Goal: Task Accomplishment & Management: Complete application form

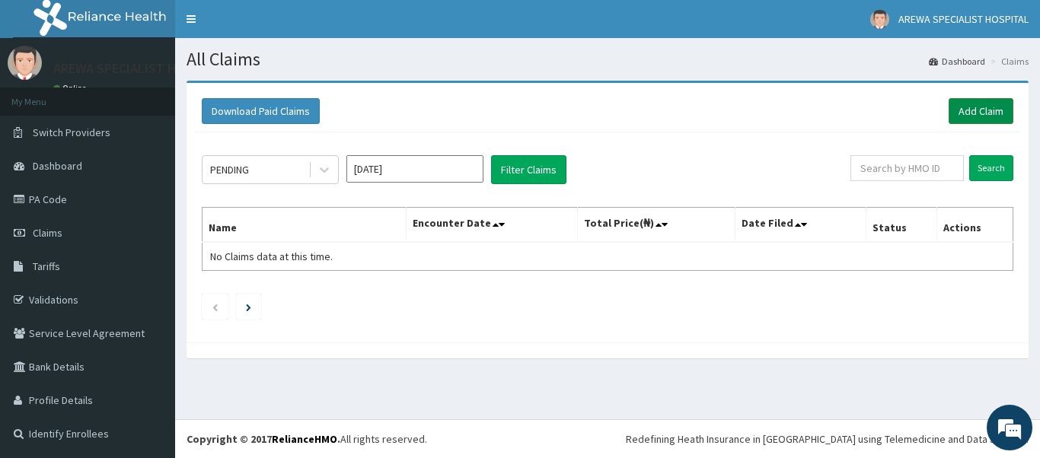
click at [986, 108] on link "Add Claim" at bounding box center [981, 111] width 65 height 26
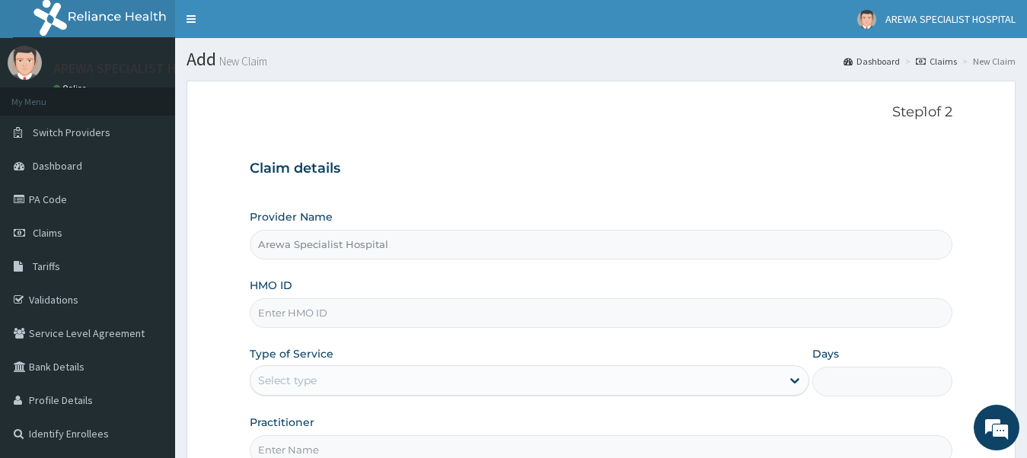
click at [432, 308] on input "HMO ID" at bounding box center [602, 314] width 704 height 30
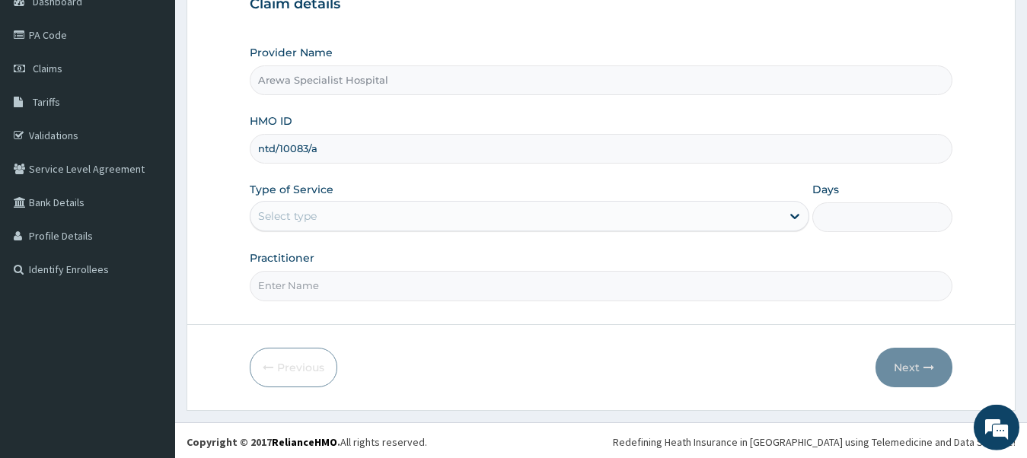
scroll to position [168, 0]
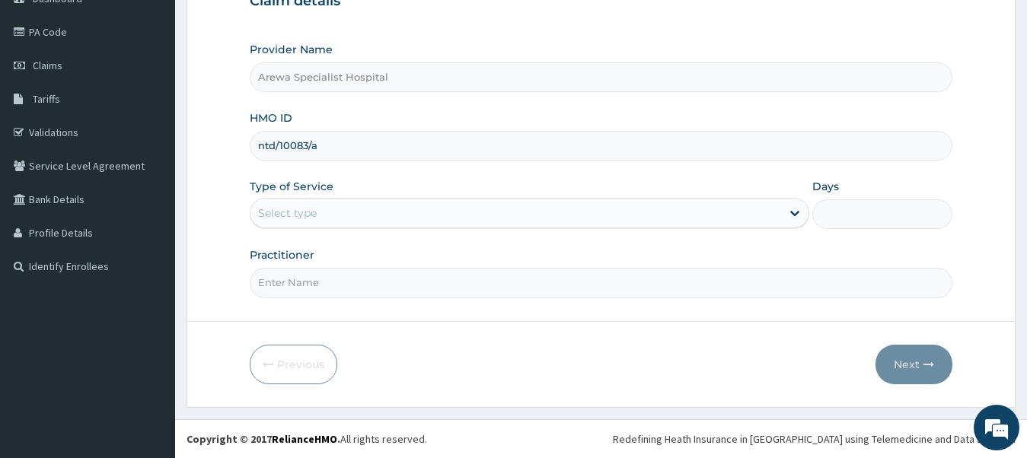
type input "ntd/10083/a"
click at [465, 217] on div "Select type" at bounding box center [517, 213] width 532 height 24
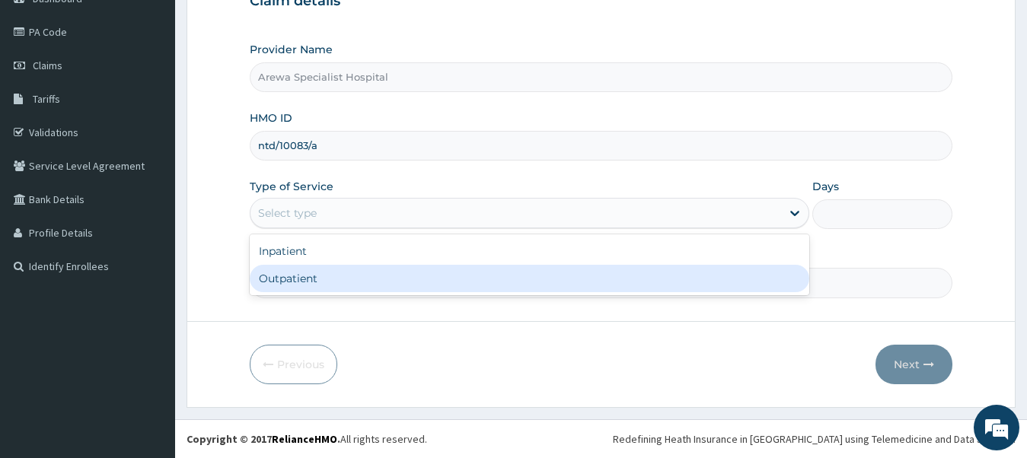
click at [399, 279] on div "Outpatient" at bounding box center [530, 278] width 561 height 27
type input "1"
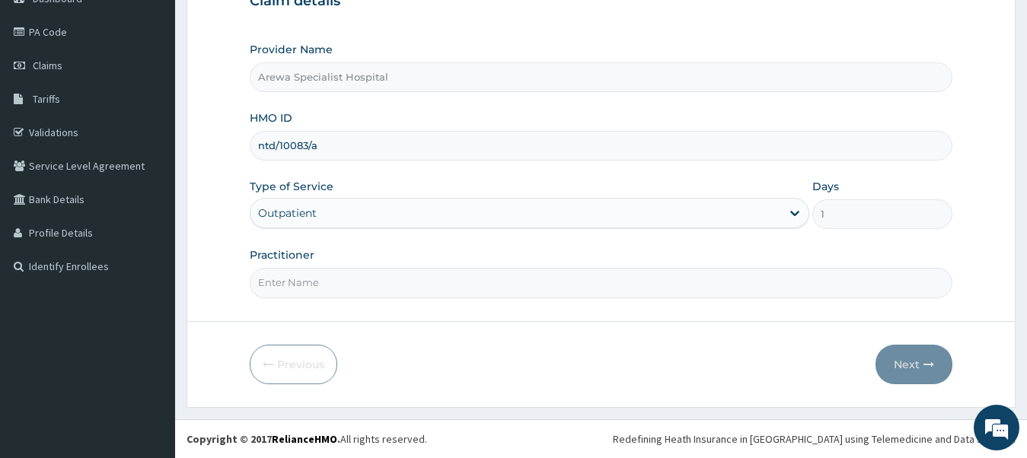
click at [414, 286] on input "Practitioner" at bounding box center [602, 283] width 704 height 30
type input "DR PASCHAL"
click at [913, 363] on button "Next" at bounding box center [914, 365] width 77 height 40
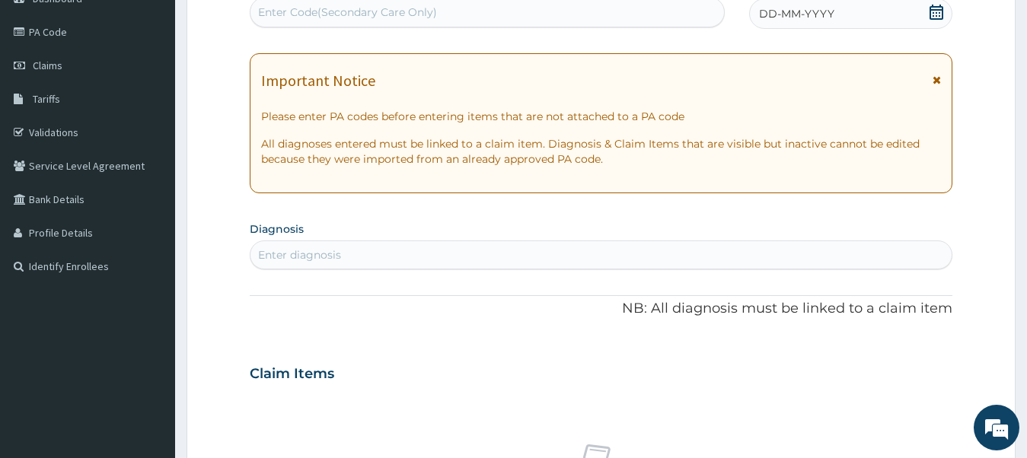
click at [934, 78] on icon at bounding box center [937, 80] width 8 height 11
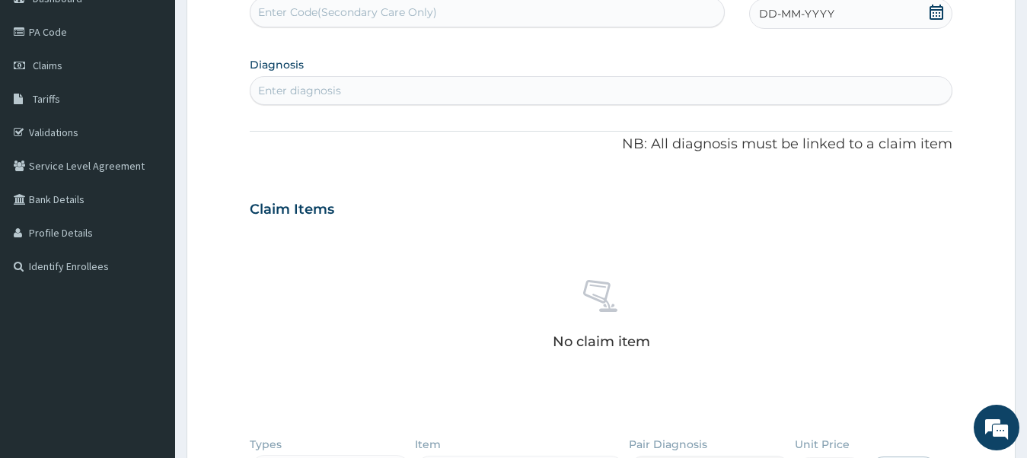
scroll to position [0, 0]
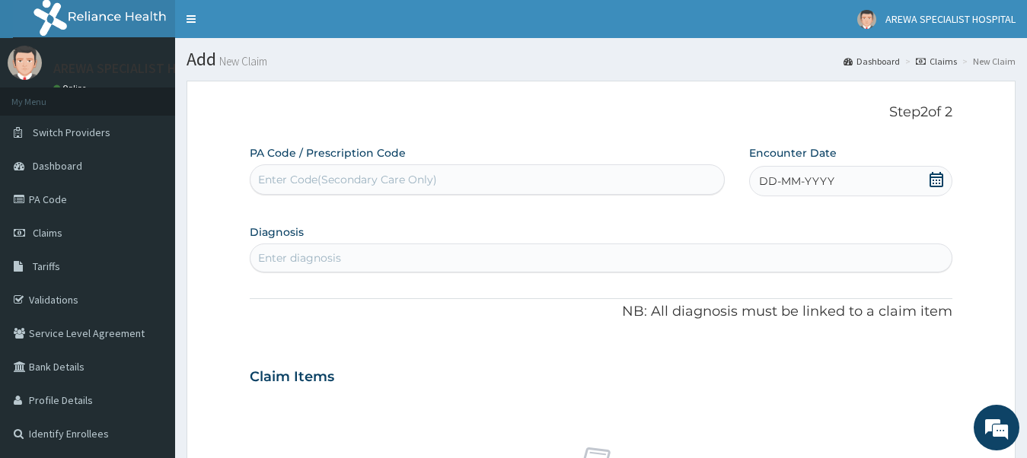
click at [607, 182] on div "Enter Code(Secondary Care Only)" at bounding box center [488, 180] width 474 height 24
click at [941, 180] on icon at bounding box center [937, 179] width 14 height 15
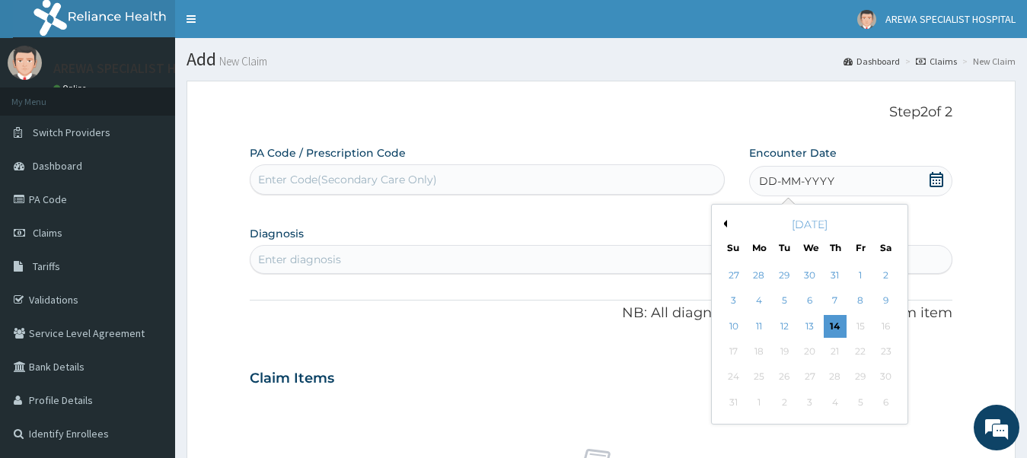
click at [727, 225] on button "Previous Month" at bounding box center [724, 224] width 8 height 8
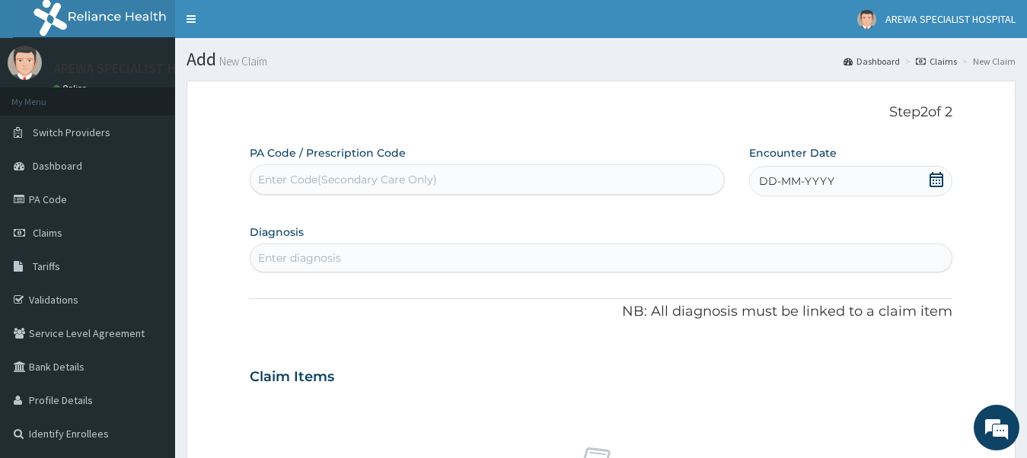
click at [929, 181] on div "DD-MM-YYYY" at bounding box center [851, 181] width 204 height 30
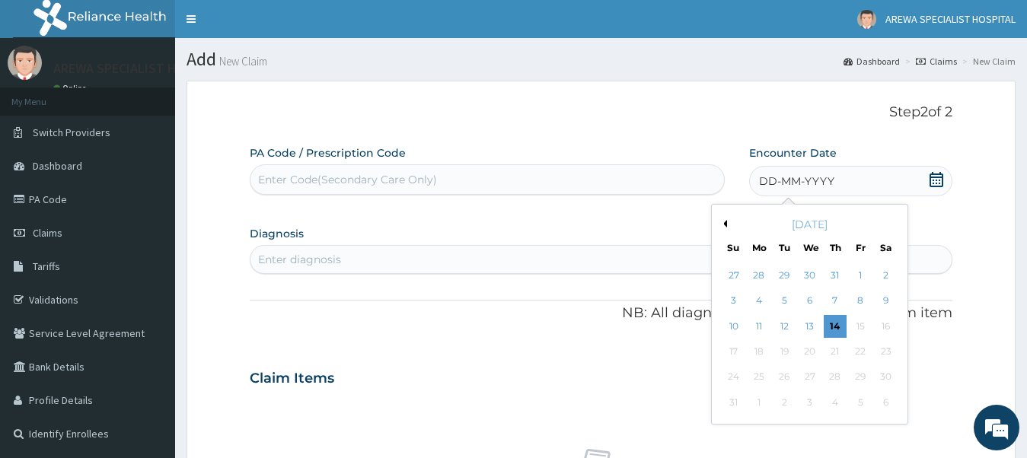
click at [729, 229] on div "August 2025" at bounding box center [810, 224] width 184 height 15
click at [726, 225] on button "Previous Month" at bounding box center [724, 224] width 8 height 8
click at [783, 273] on div "1" at bounding box center [784, 275] width 23 height 23
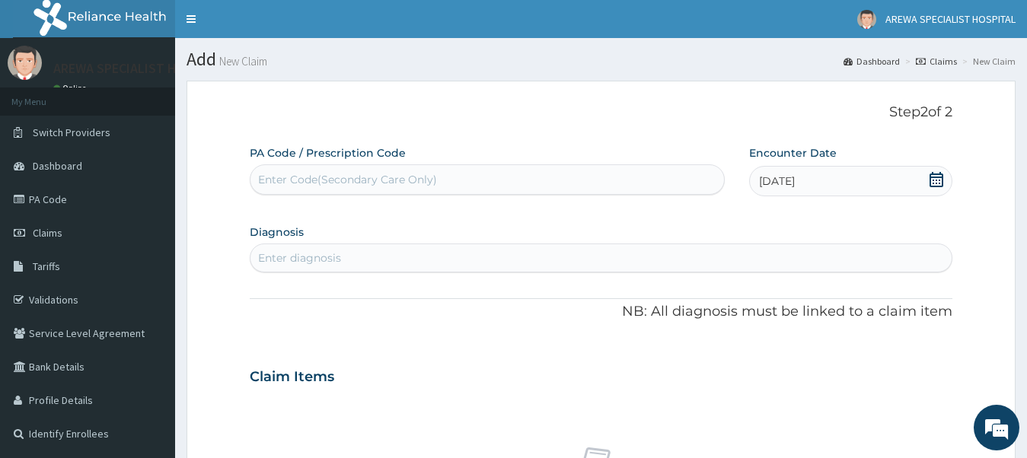
click at [430, 260] on div "Enter diagnosis" at bounding box center [602, 258] width 702 height 24
type input "PEPTIC"
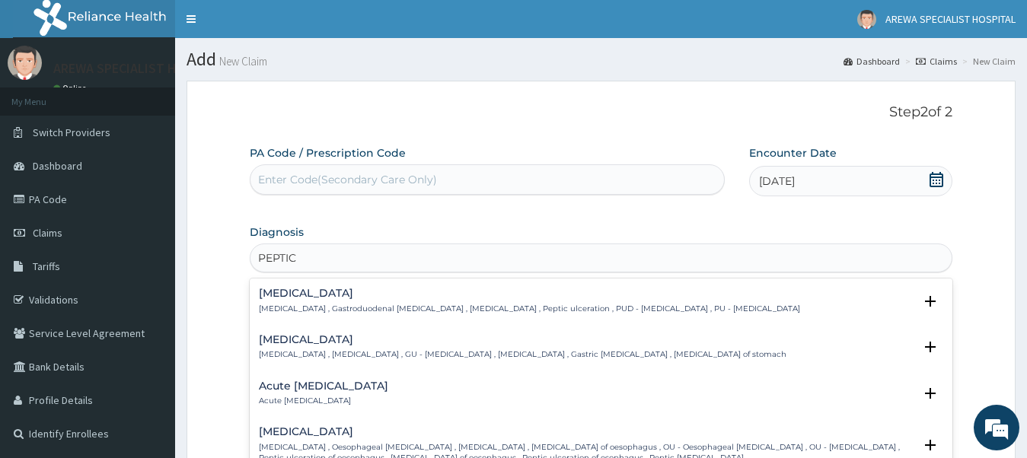
click at [427, 299] on h4 "Peptic ulcer" at bounding box center [529, 293] width 541 height 11
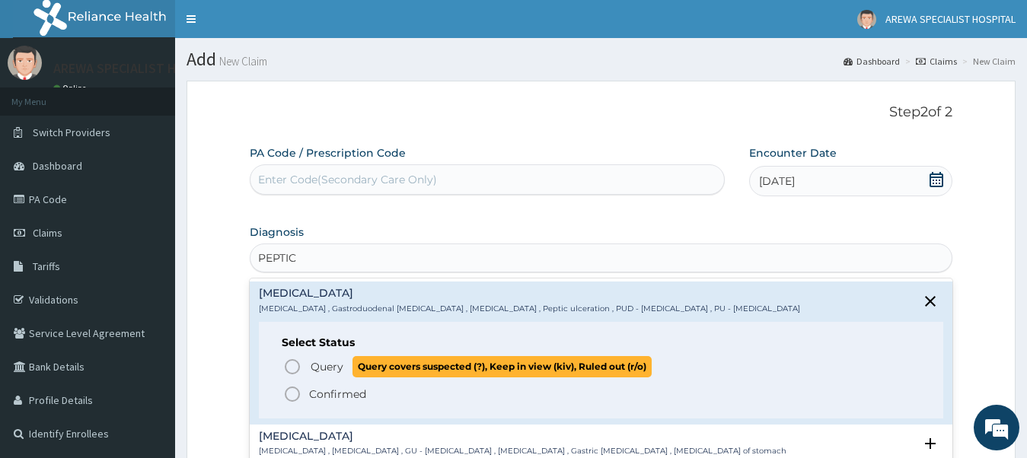
click at [286, 366] on circle "status option query" at bounding box center [293, 367] width 14 height 14
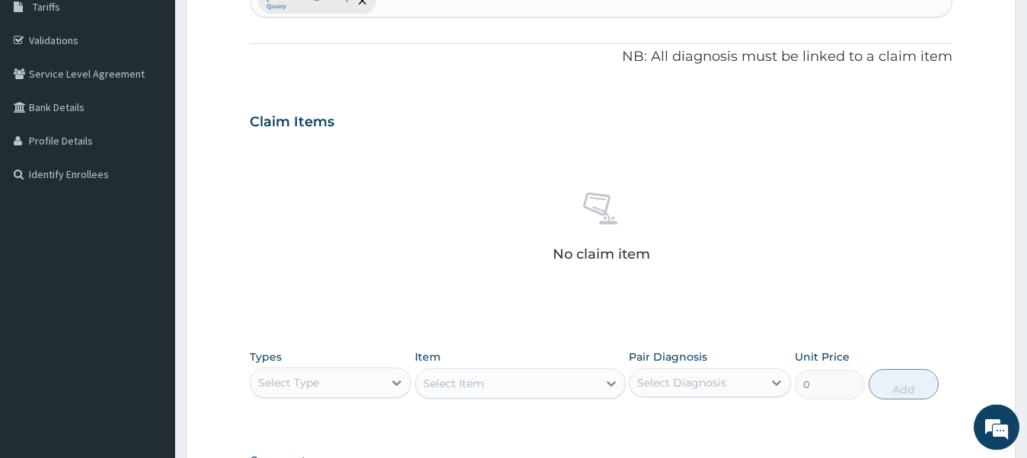
scroll to position [466, 0]
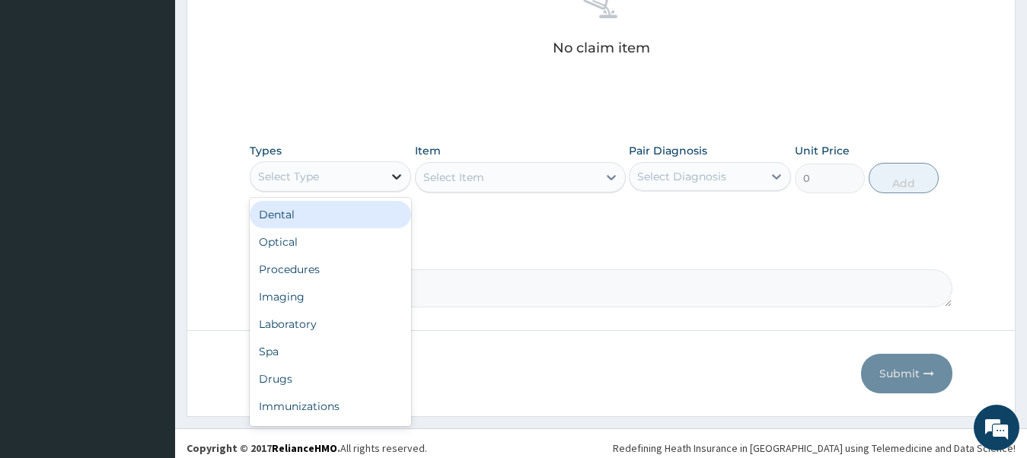
click at [384, 184] on div at bounding box center [396, 176] width 27 height 27
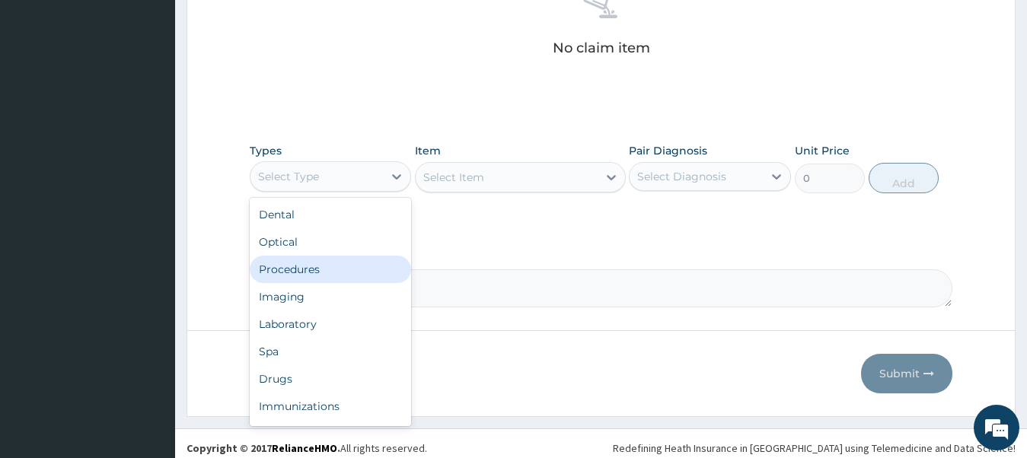
click at [352, 268] on div "Procedures" at bounding box center [331, 269] width 162 height 27
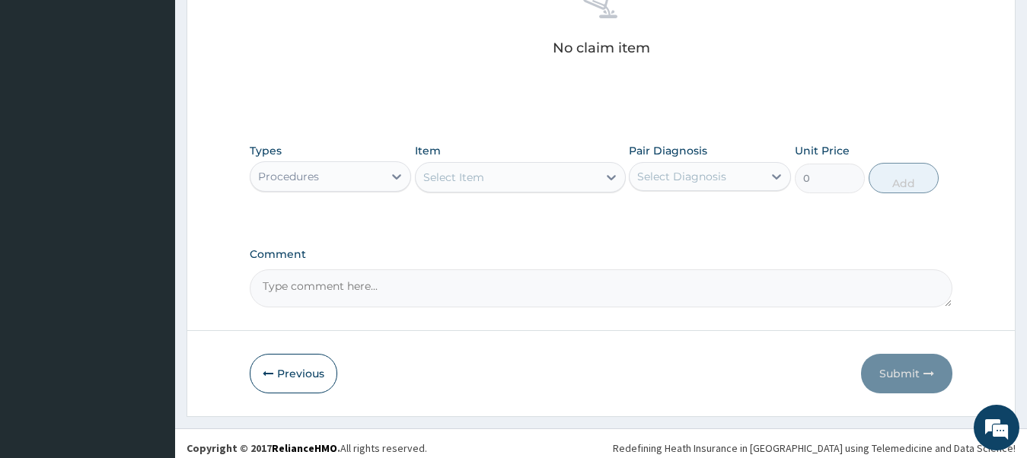
click at [489, 183] on div "Select Item" at bounding box center [507, 177] width 182 height 24
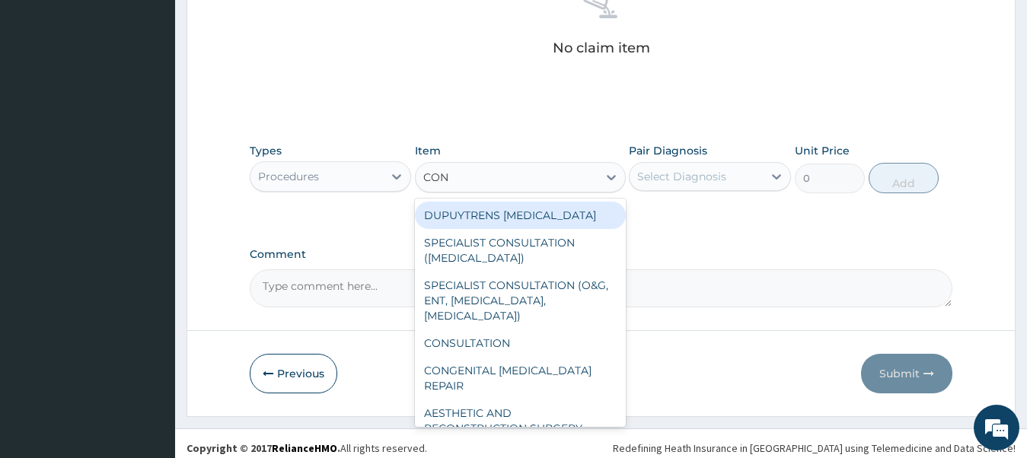
type input "CONS"
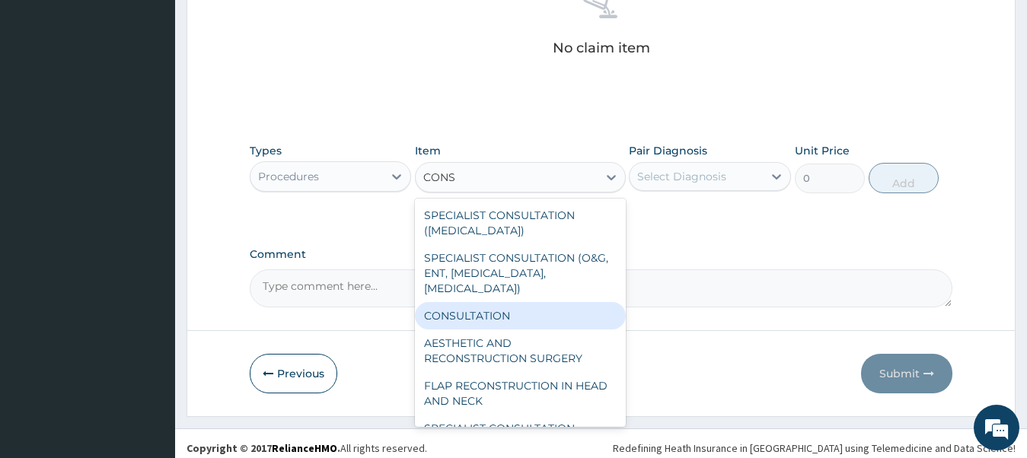
click at [494, 311] on div "CONSULTATION" at bounding box center [520, 315] width 211 height 27
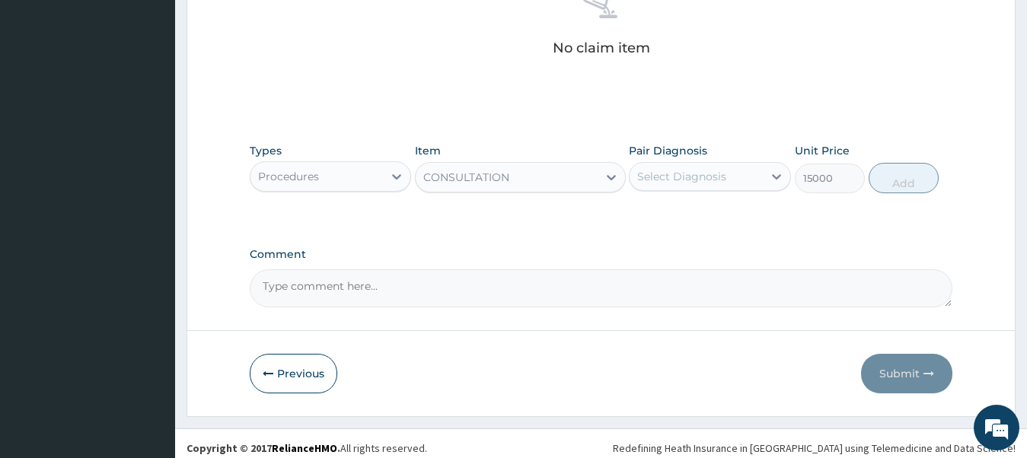
type input "15000"
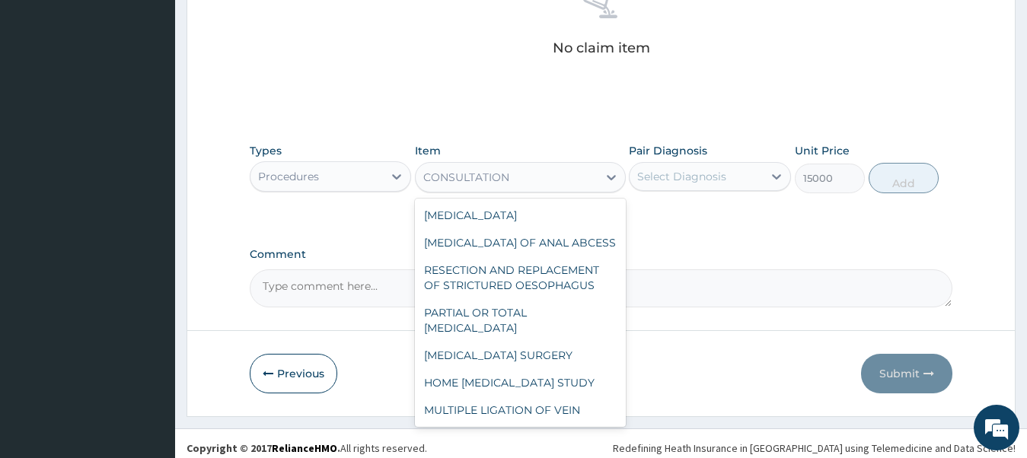
click at [494, 173] on div "CONSULTATION" at bounding box center [466, 177] width 86 height 15
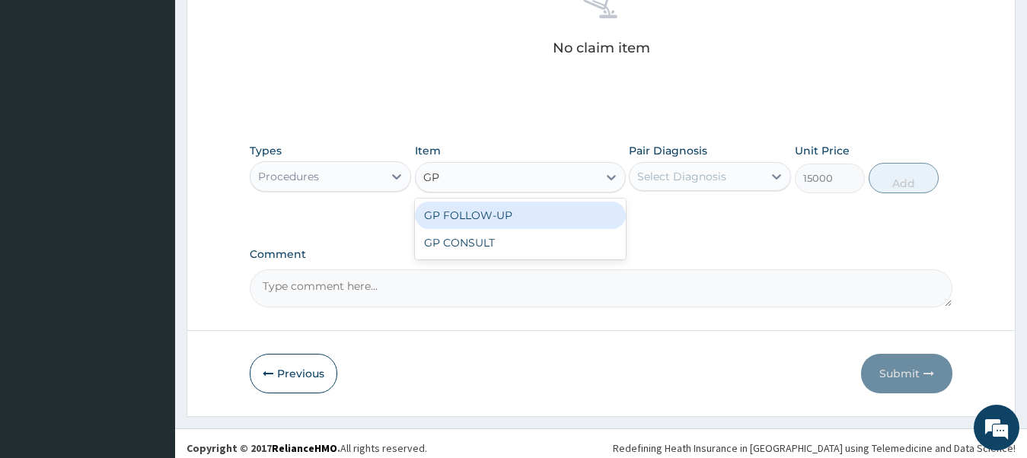
scroll to position [0, 0]
type input "GP"
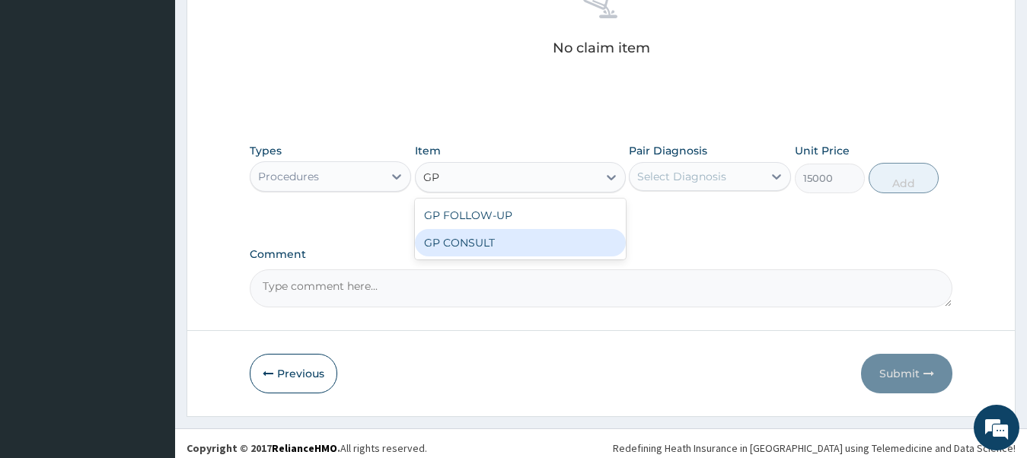
click at [497, 244] on div "GP CONSULT" at bounding box center [520, 242] width 211 height 27
type input "7500"
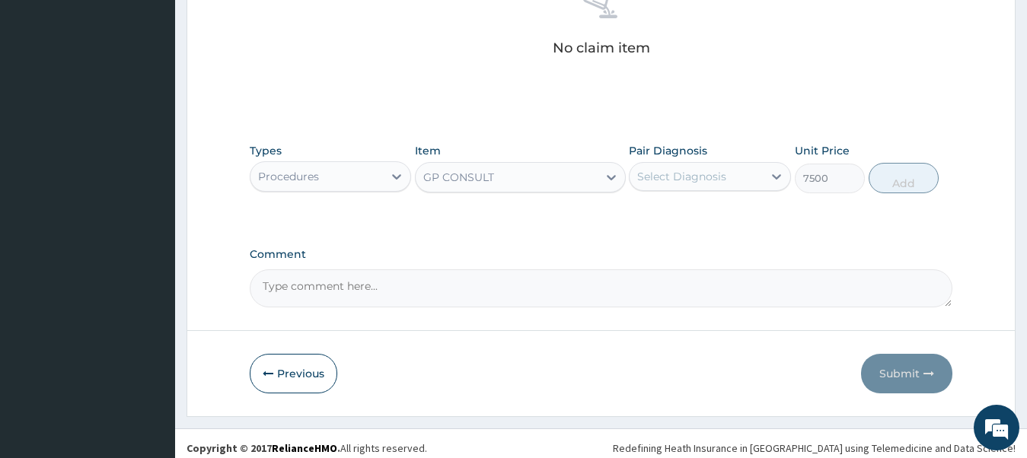
click at [646, 174] on div "Select Diagnosis" at bounding box center [681, 176] width 89 height 15
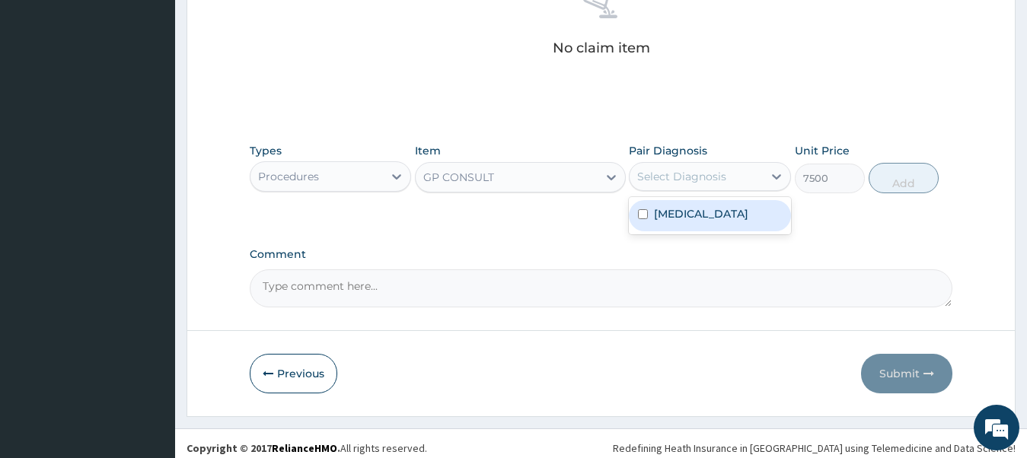
click at [666, 228] on div "Peptic ulcer" at bounding box center [710, 215] width 162 height 31
checkbox input "true"
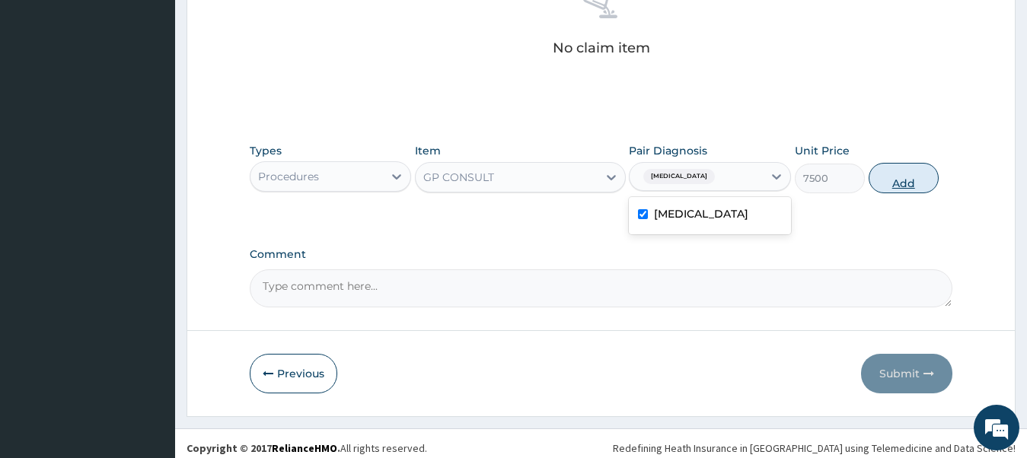
click at [900, 171] on button "Add" at bounding box center [904, 178] width 70 height 30
type input "0"
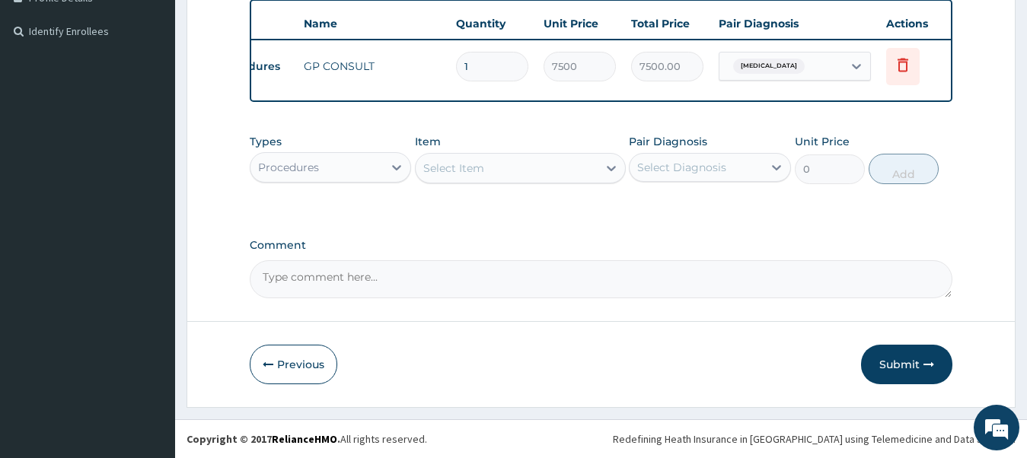
scroll to position [0, 54]
click at [899, 366] on button "Submit" at bounding box center [906, 365] width 91 height 40
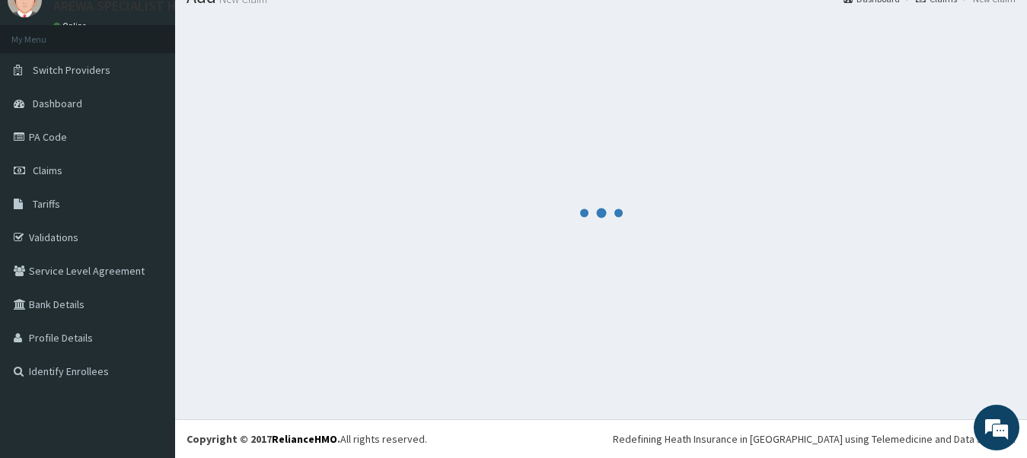
scroll to position [62, 0]
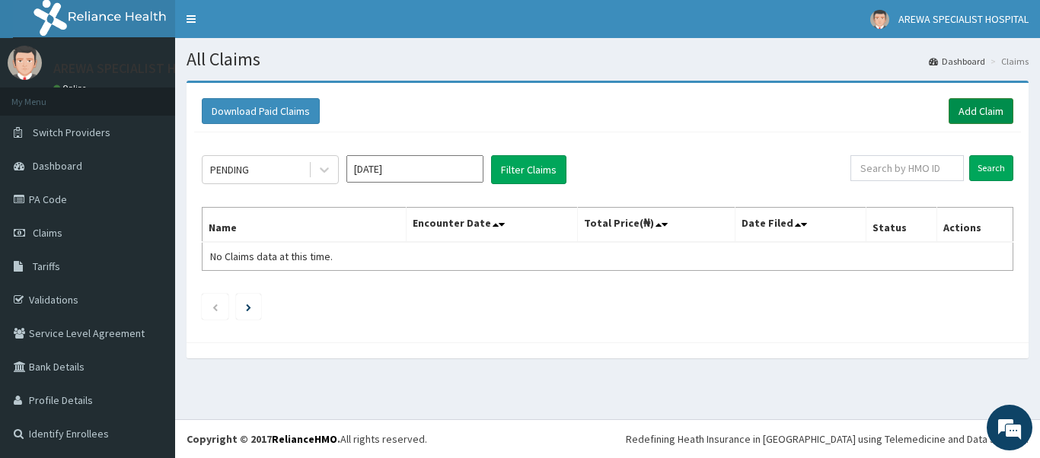
click at [976, 117] on link "Add Claim" at bounding box center [981, 111] width 65 height 26
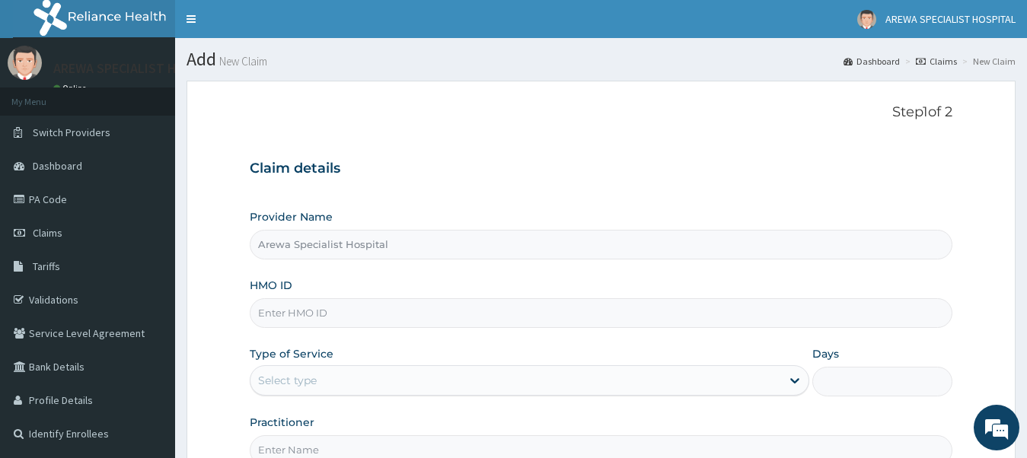
click at [433, 254] on input "Arewa Specialist Hospital" at bounding box center [602, 245] width 704 height 30
click at [380, 313] on input "HMO ID" at bounding box center [602, 314] width 704 height 30
type input "XXX/10027/A"
click at [326, 377] on div "Select type" at bounding box center [517, 381] width 532 height 24
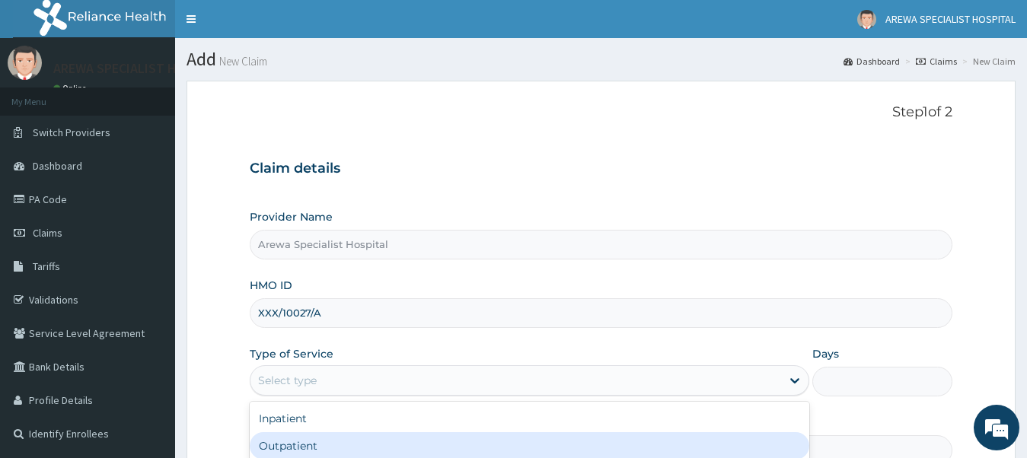
click at [341, 441] on div "Outpatient" at bounding box center [530, 446] width 561 height 27
type input "1"
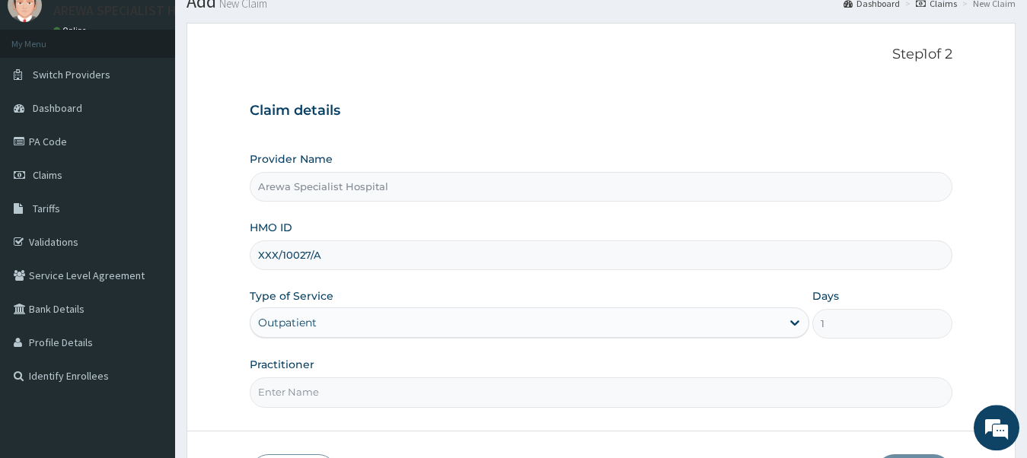
scroll to position [155, 0]
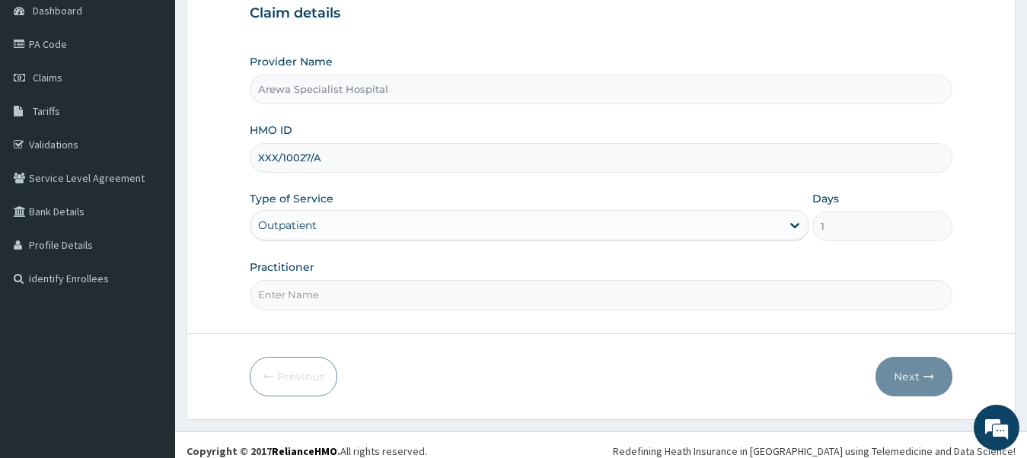
click at [331, 302] on input "Practitioner" at bounding box center [602, 295] width 704 height 30
type input "DR EZE"
click at [917, 368] on button "Next" at bounding box center [914, 377] width 77 height 40
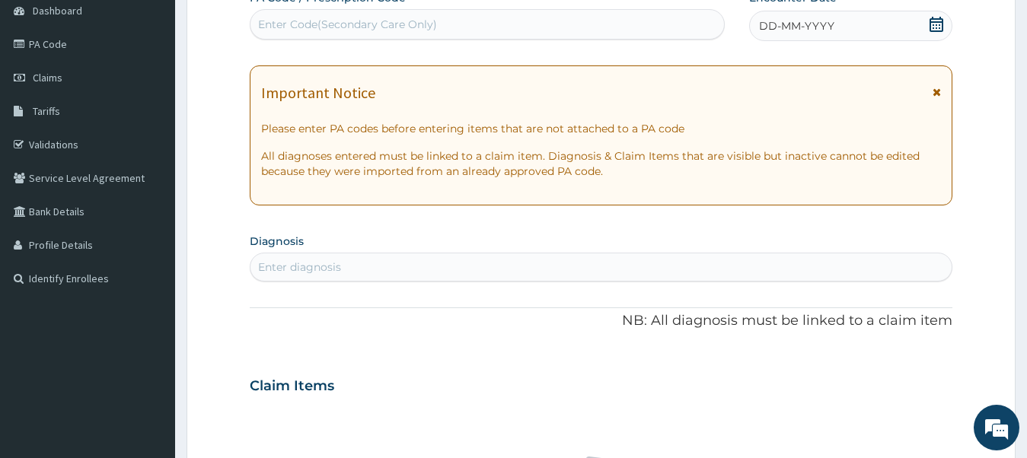
click at [934, 94] on icon at bounding box center [937, 92] width 8 height 11
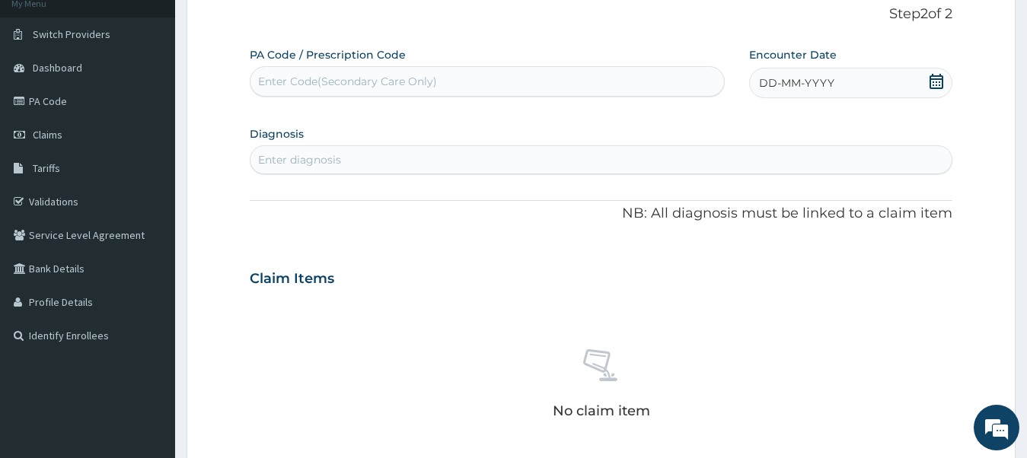
scroll to position [78, 0]
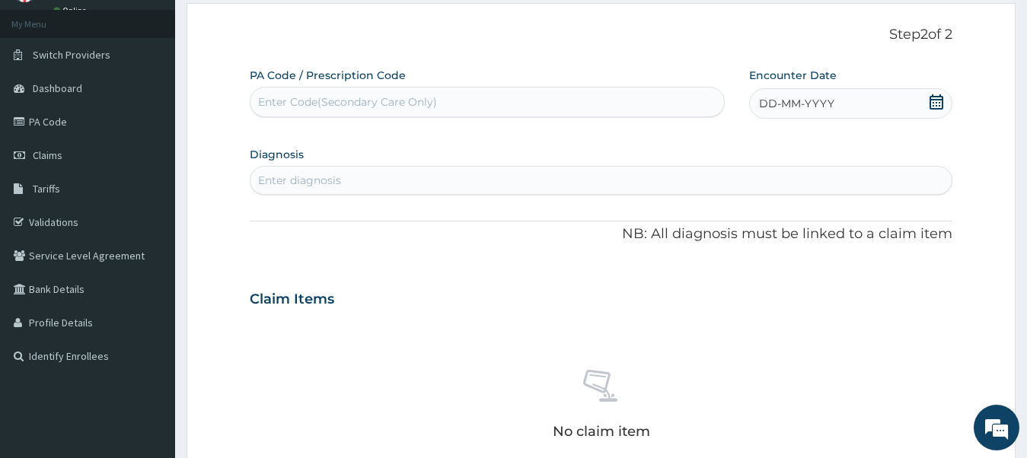
click at [375, 100] on div "Enter Code(Secondary Care Only)" at bounding box center [347, 101] width 179 height 15
type input "PA/171581"
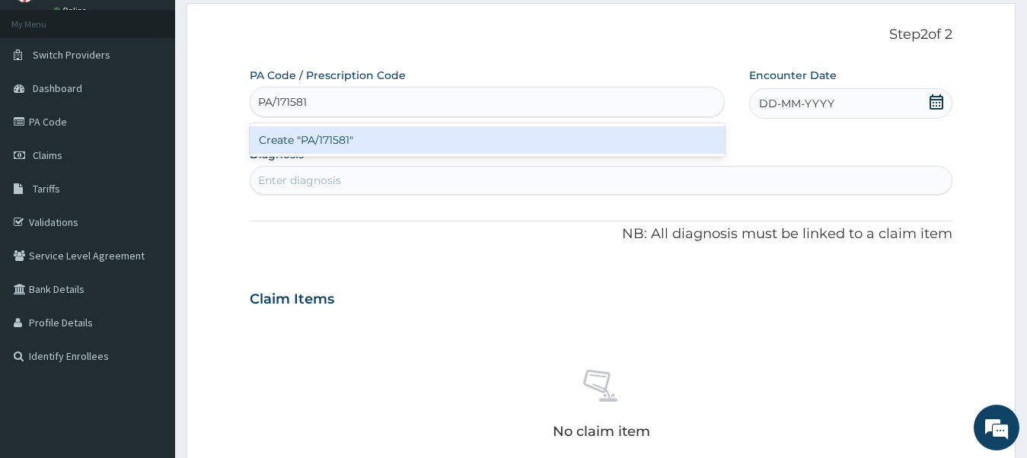
click at [401, 138] on div "Create "PA/171581"" at bounding box center [487, 139] width 475 height 27
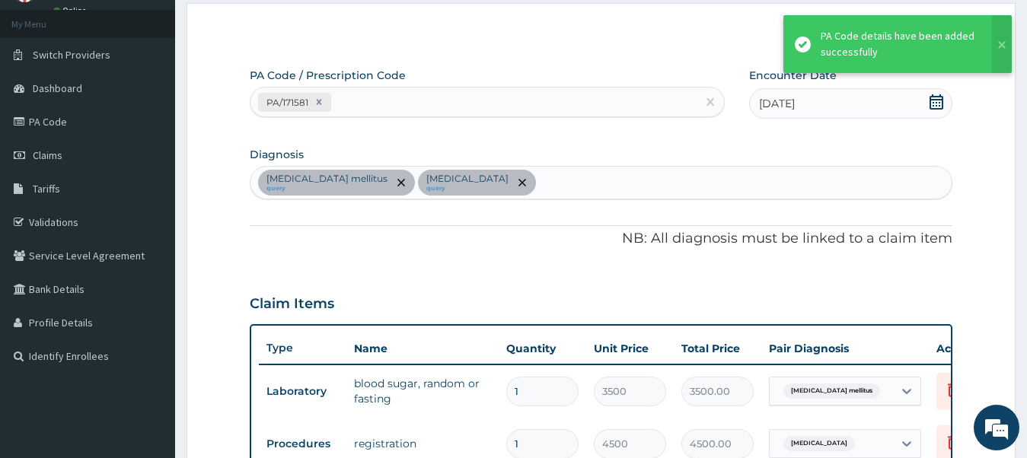
scroll to position [345, 0]
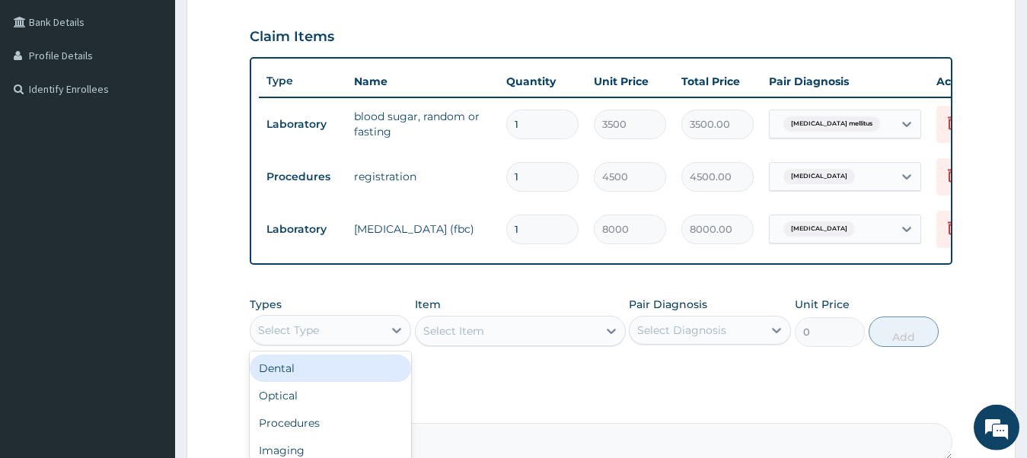
click at [291, 338] on div "Select Type" at bounding box center [288, 330] width 61 height 15
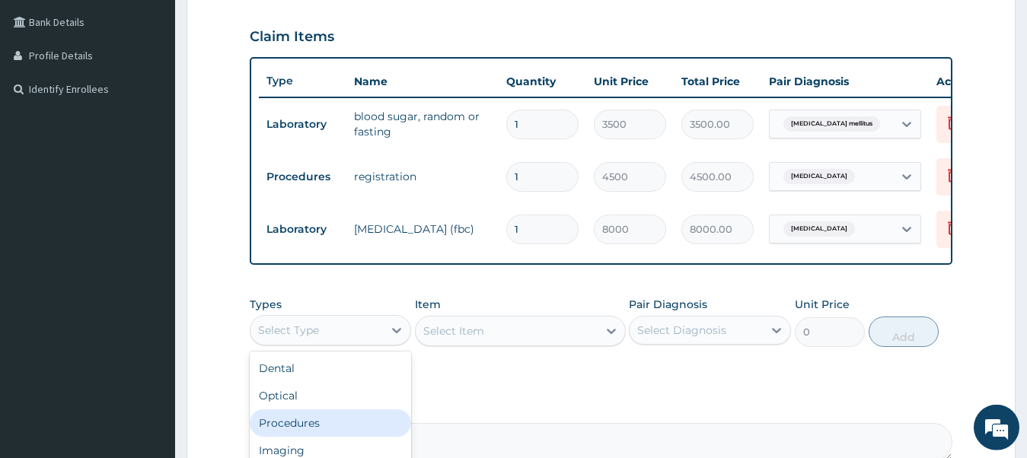
click at [316, 432] on div "Procedures" at bounding box center [331, 423] width 162 height 27
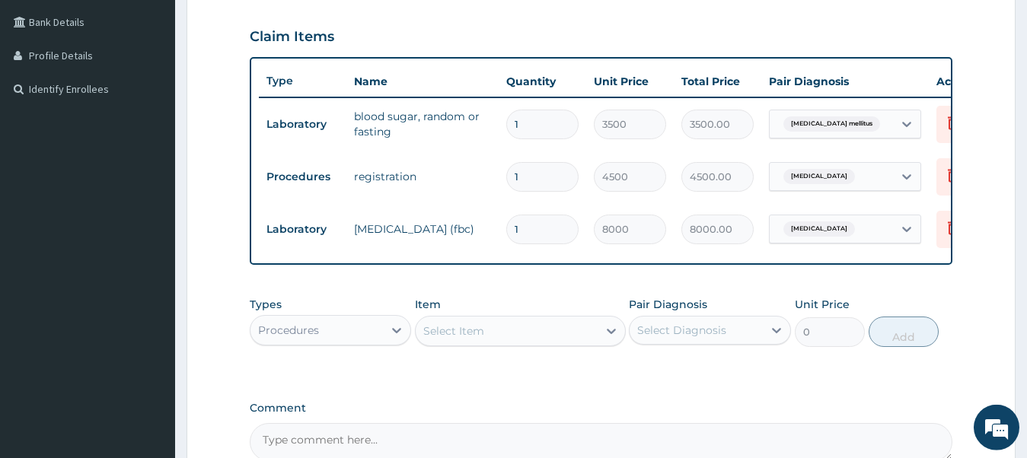
click at [458, 339] on div "Select Item" at bounding box center [453, 331] width 61 height 15
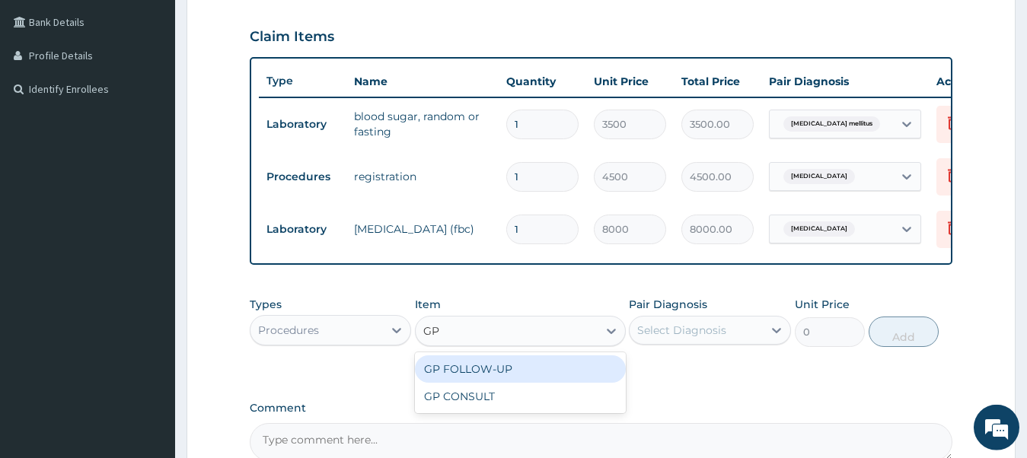
type input "GP"
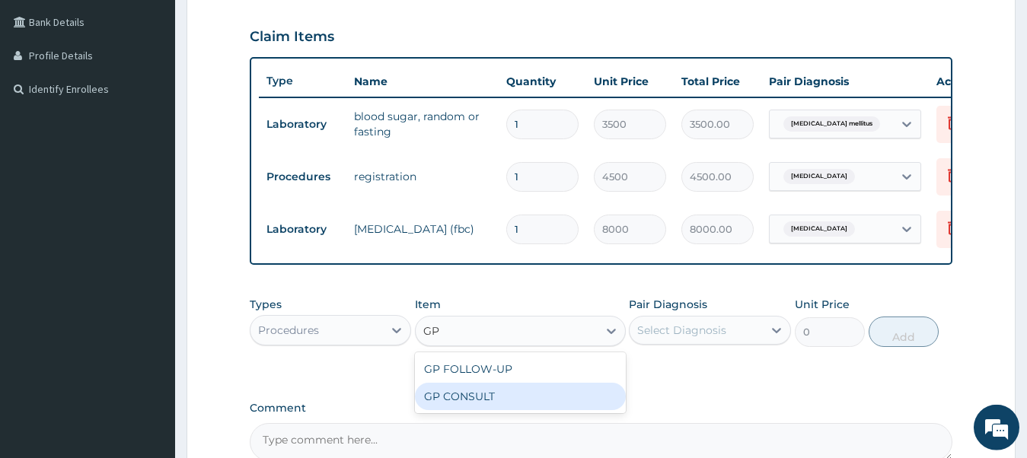
click at [466, 410] on div "GP CONSULT" at bounding box center [520, 396] width 211 height 27
type input "7500"
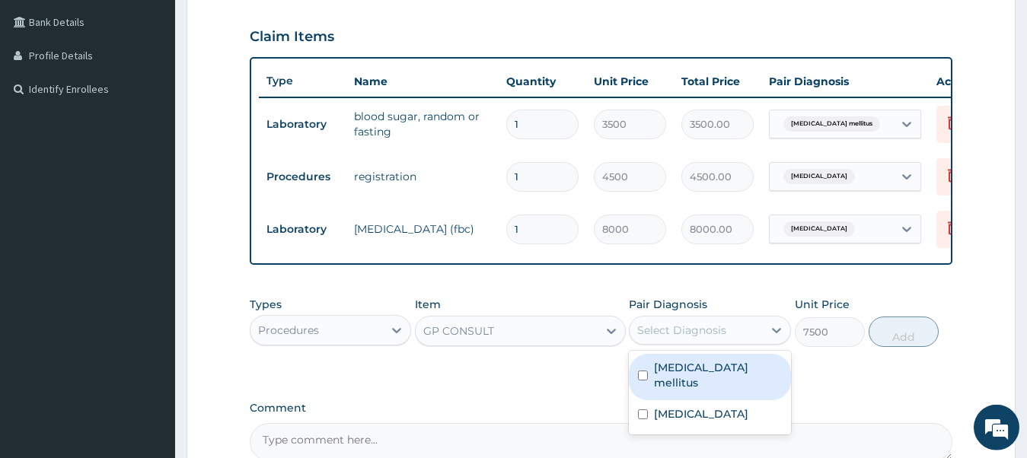
click at [670, 338] on div "Select Diagnosis" at bounding box center [681, 330] width 89 height 15
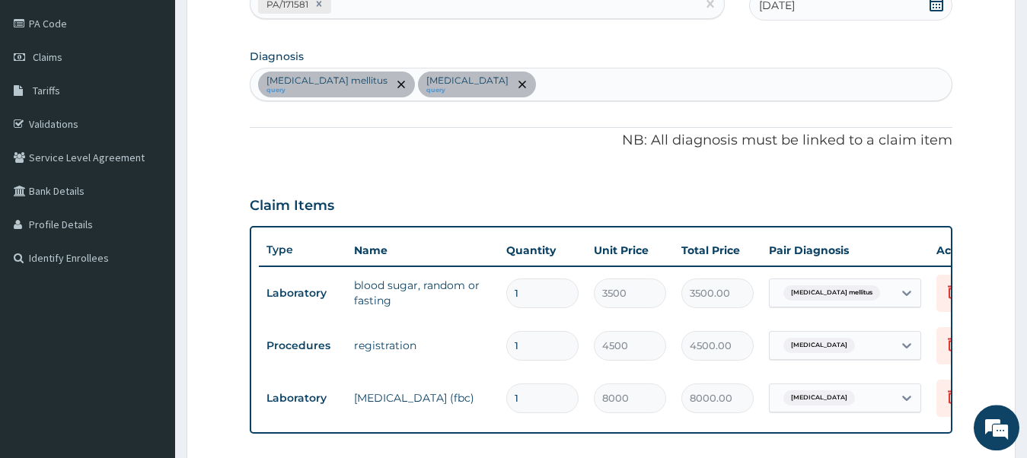
scroll to position [0, 0]
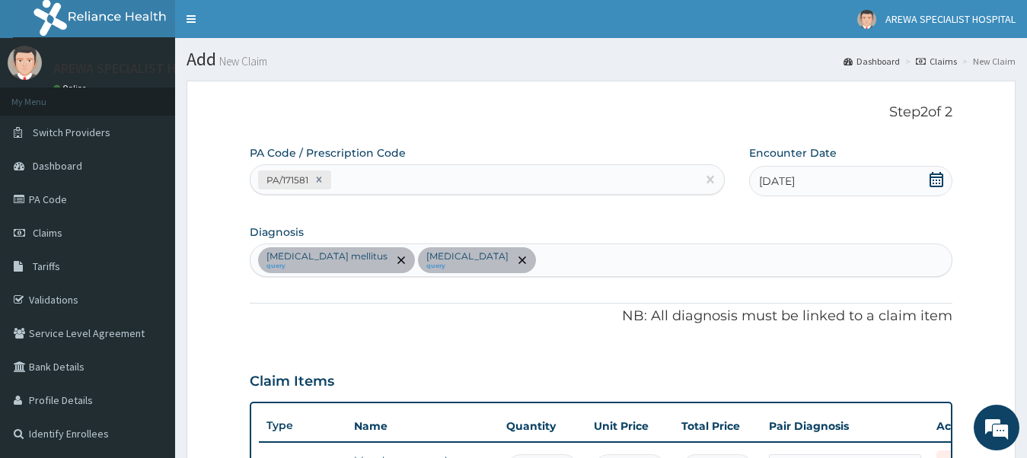
click at [488, 261] on div "Diabetes mellitus query Sepsis query" at bounding box center [602, 260] width 702 height 32
click at [500, 258] on div "Diabetes mellitus query Sepsis query" at bounding box center [602, 260] width 702 height 32
drag, startPoint x: 500, startPoint y: 258, endPoint x: 494, endPoint y: 268, distance: 12.0
click at [503, 257] on div "Diabetes mellitus query Sepsis query" at bounding box center [602, 260] width 702 height 32
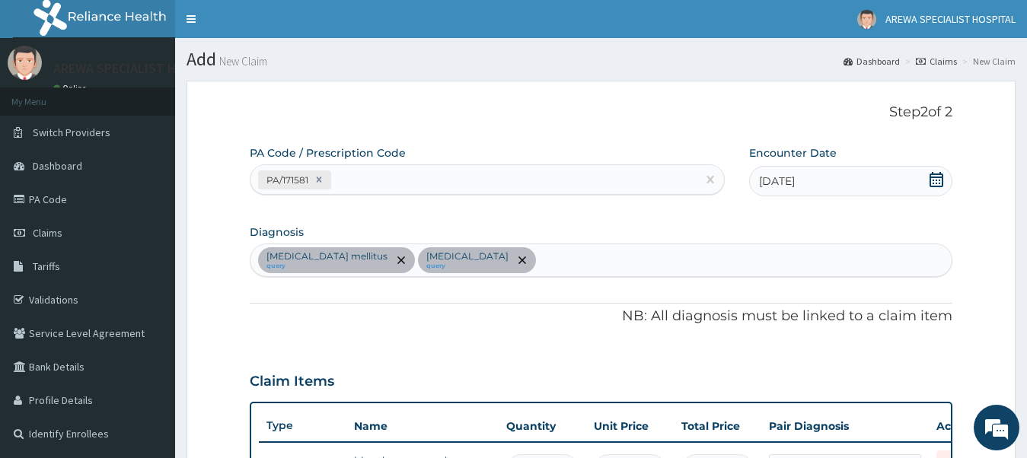
click at [503, 257] on div "Diabetes mellitus query Sepsis query" at bounding box center [602, 260] width 702 height 32
click at [494, 268] on div "Diabetes mellitus query Sepsis query" at bounding box center [602, 260] width 702 height 32
click at [701, 259] on div "Diabetes mellitus query Sepsis query" at bounding box center [602, 260] width 702 height 32
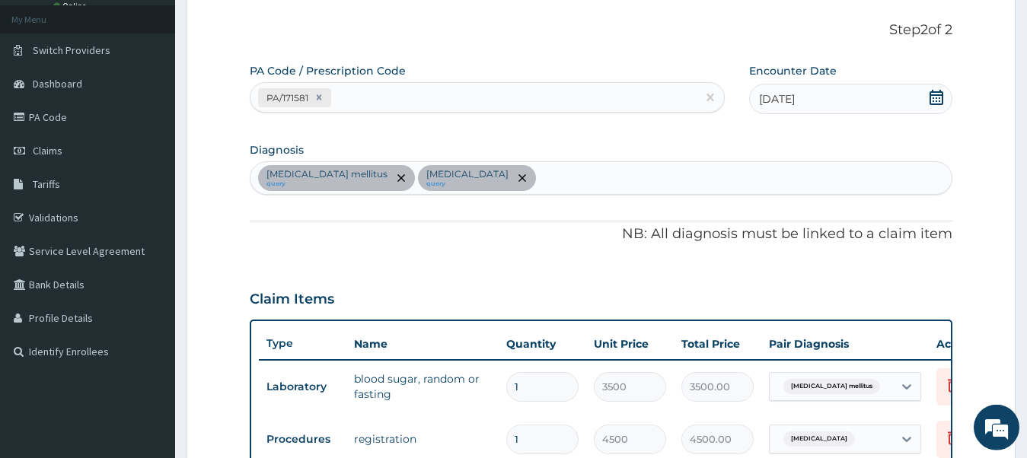
scroll to position [155, 0]
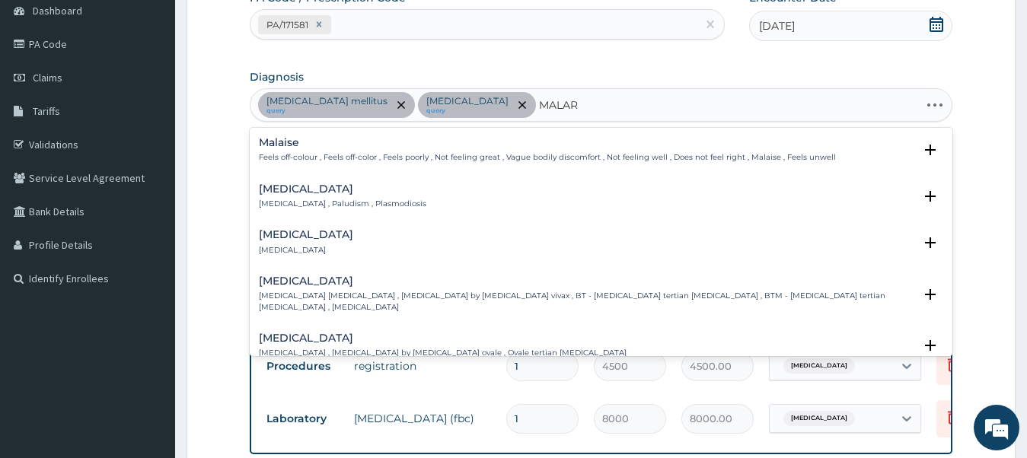
type input "MALARI"
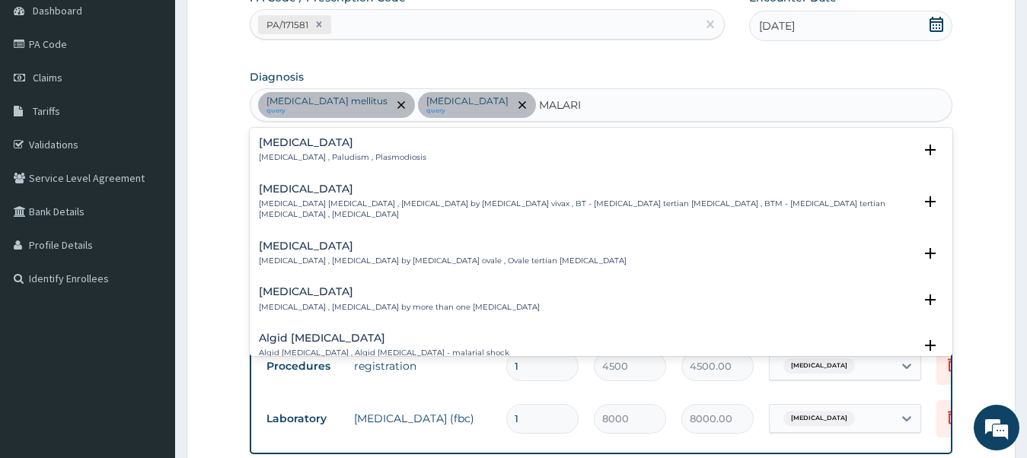
click at [299, 147] on h4 "Malaria" at bounding box center [343, 142] width 168 height 11
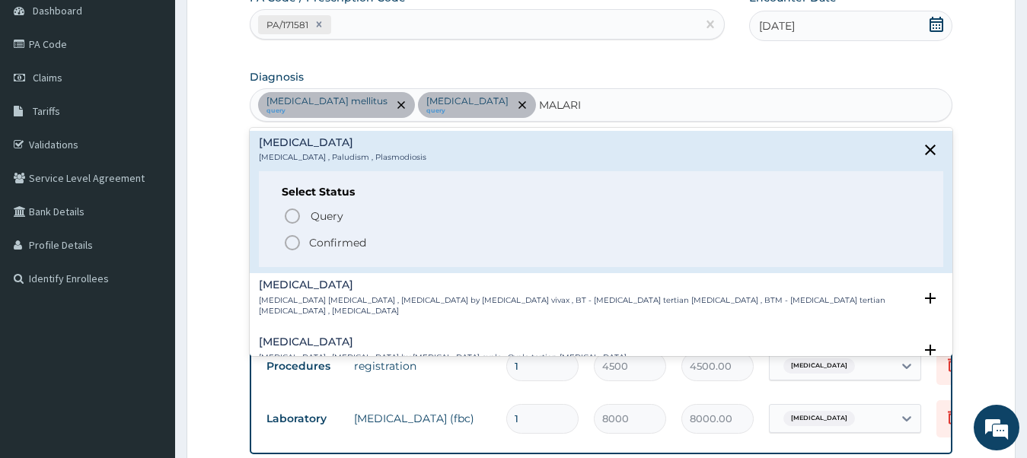
click at [291, 242] on icon "status option filled" at bounding box center [292, 243] width 18 height 18
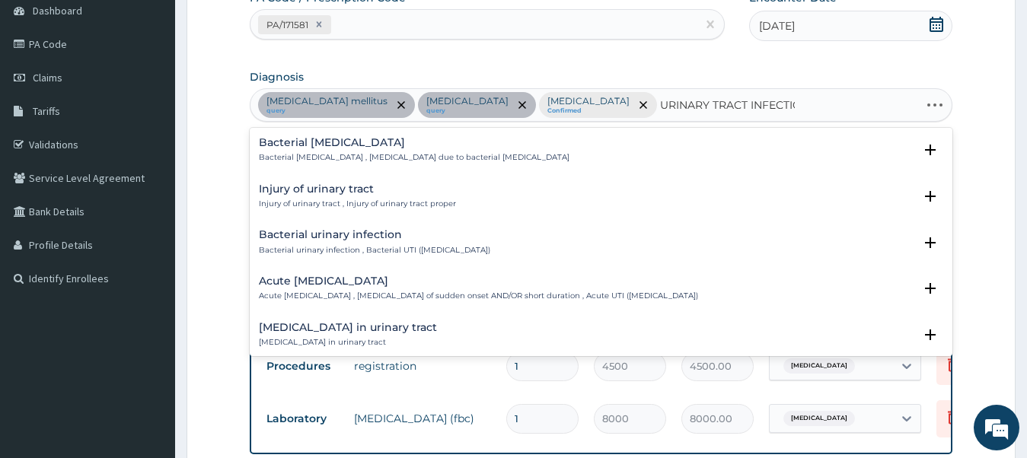
type input "URINARY TRACT INFECTION"
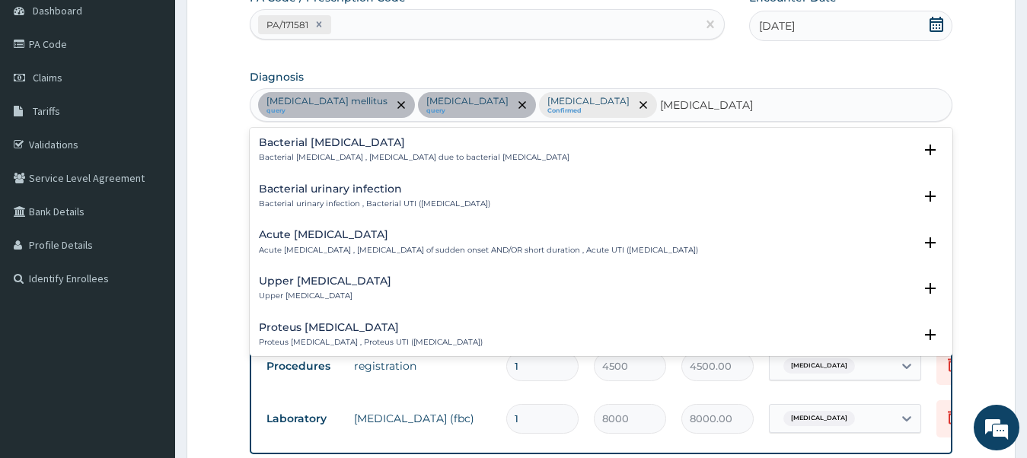
click at [452, 204] on p "Bacterial urinary infection , Bacterial UTI (urinary tract infection)" at bounding box center [375, 204] width 232 height 11
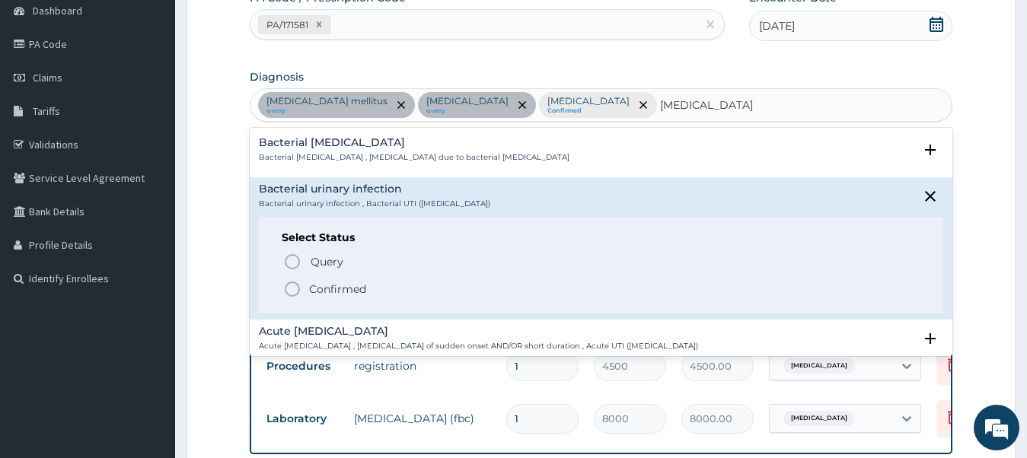
click at [591, 148] on div "Bacterial pyuria Bacterial pyuria , Pyuria due to bacterial urinary tract infec…" at bounding box center [601, 150] width 685 height 27
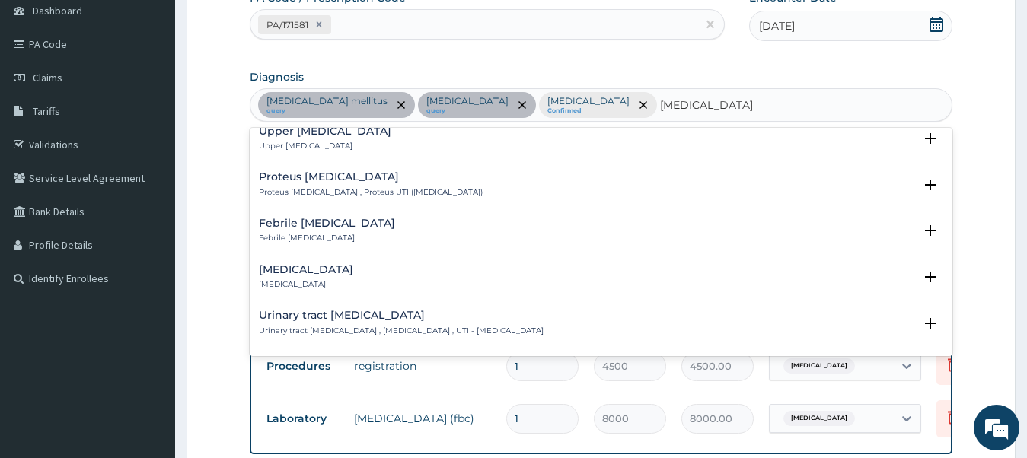
scroll to position [329, 0]
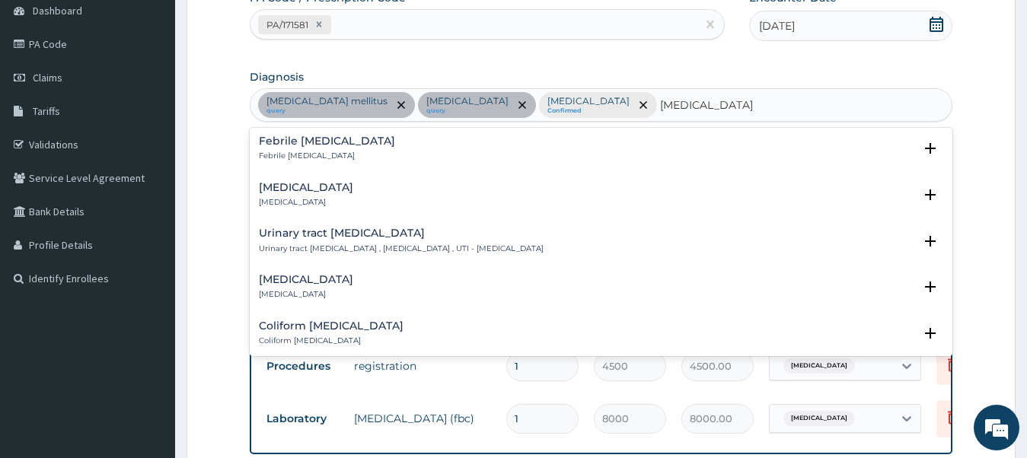
click at [406, 245] on p "Urinary tract infectious disease , Urinary tract infection , UTI - Urinary trac…" at bounding box center [401, 249] width 285 height 11
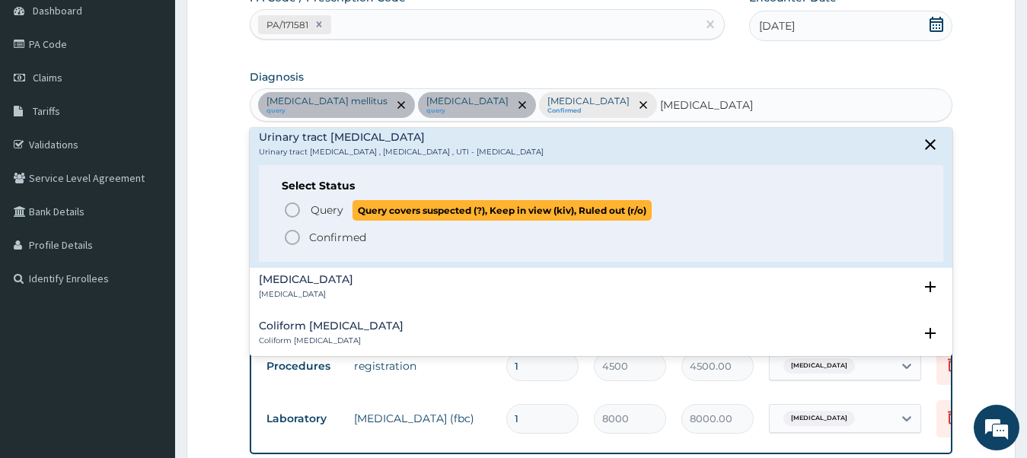
click at [289, 211] on icon "status option query" at bounding box center [292, 210] width 18 height 18
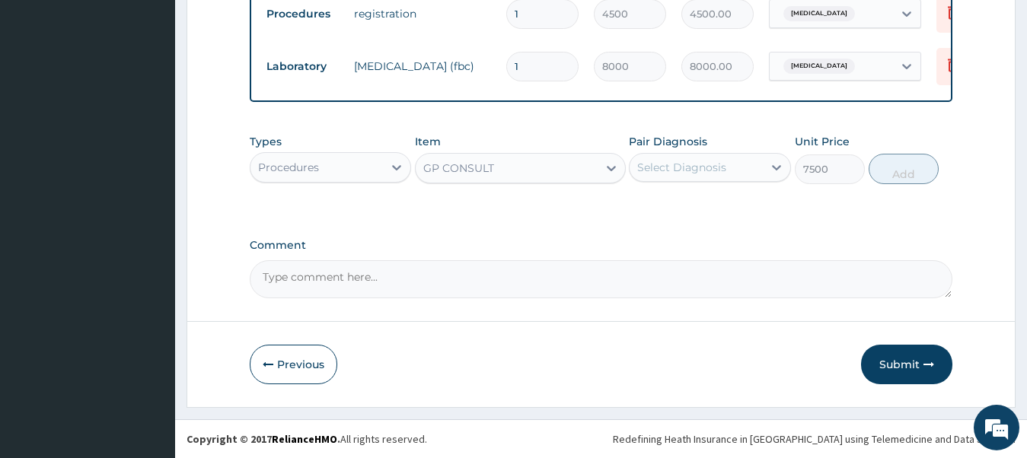
scroll to position [521, 0]
click at [661, 166] on div "Select Diagnosis" at bounding box center [681, 167] width 89 height 15
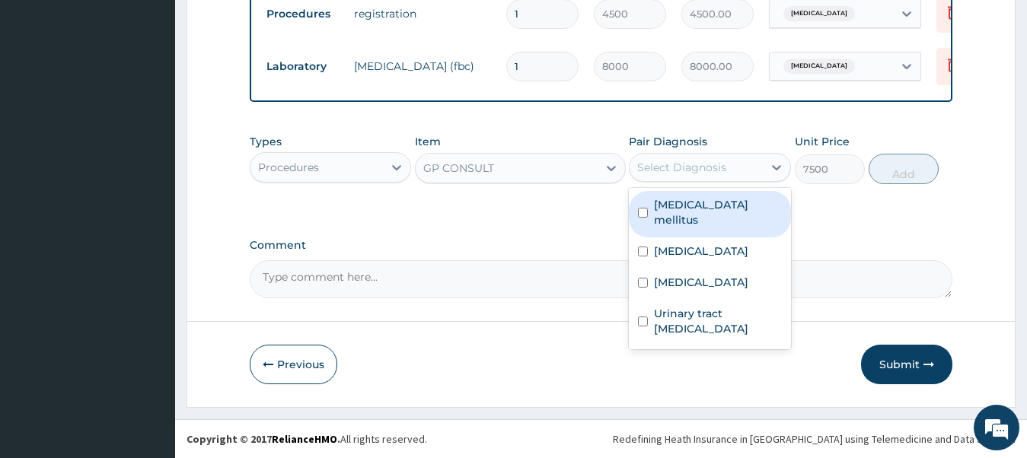
click at [662, 209] on label "Diabetes mellitus" at bounding box center [718, 212] width 128 height 30
checkbox input "true"
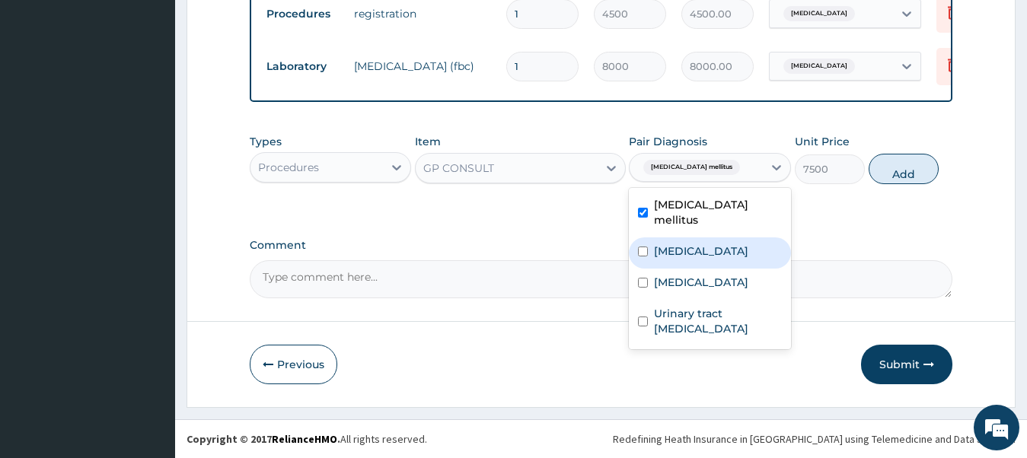
drag, startPoint x: 658, startPoint y: 230, endPoint x: 720, endPoint y: 231, distance: 62.5
click at [659, 244] on label "Sepsis" at bounding box center [701, 251] width 94 height 15
checkbox input "true"
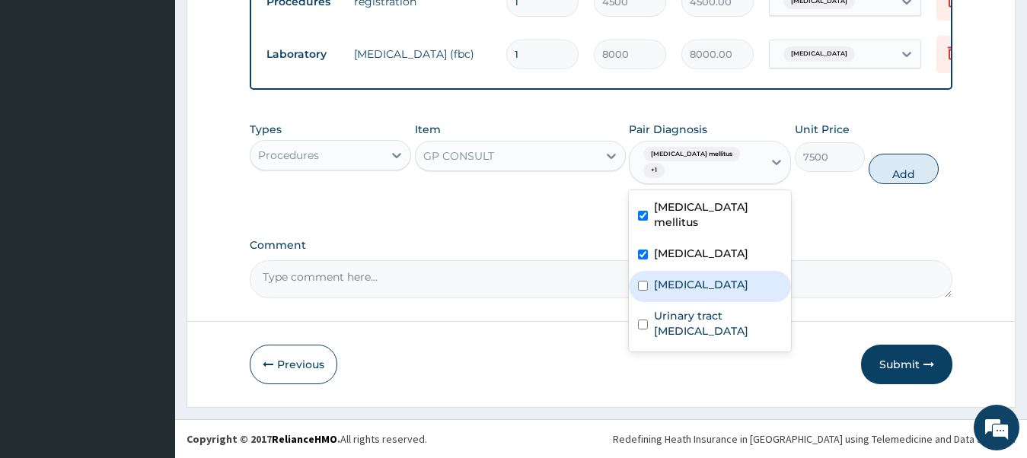
click at [641, 281] on input "checkbox" at bounding box center [643, 286] width 10 height 10
checkbox input "true"
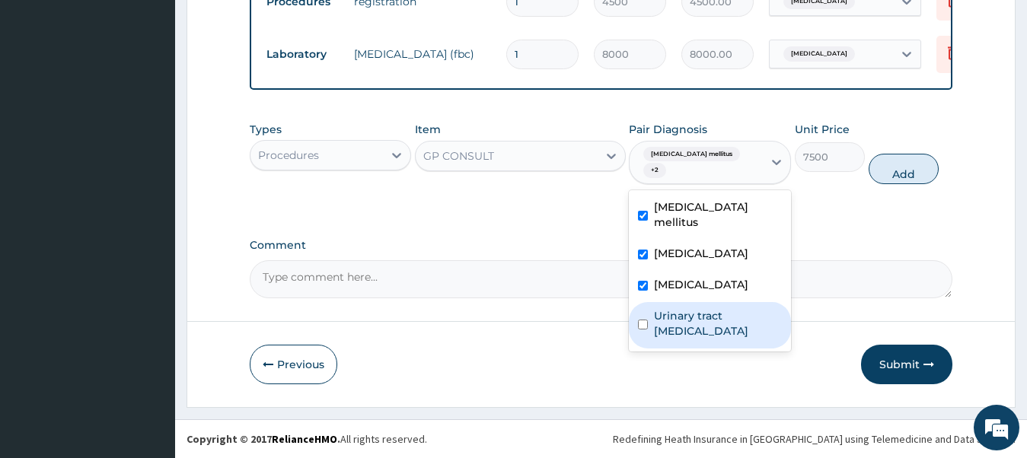
click at [652, 305] on div "Urinary tract infectious disease" at bounding box center [710, 325] width 162 height 46
checkbox input "true"
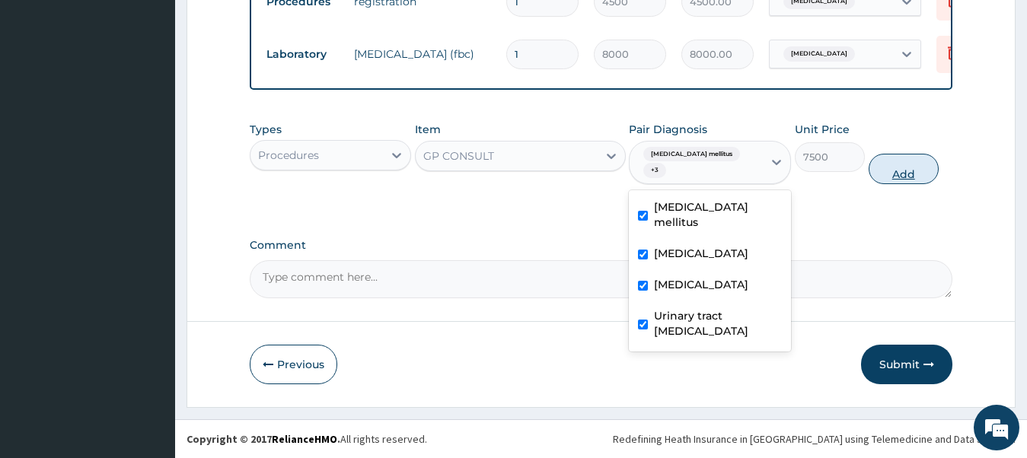
click at [890, 174] on button "Add" at bounding box center [904, 169] width 70 height 30
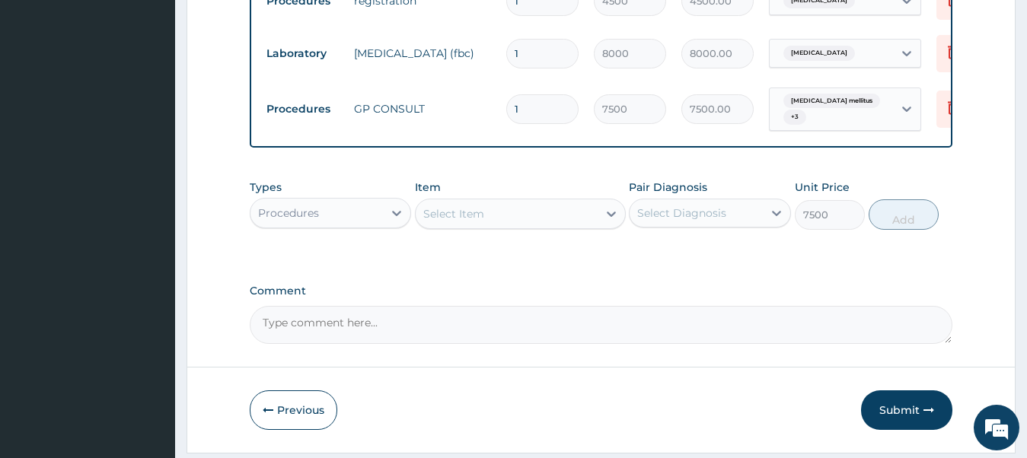
type input "0"
click at [353, 225] on div "Procedures" at bounding box center [317, 213] width 133 height 24
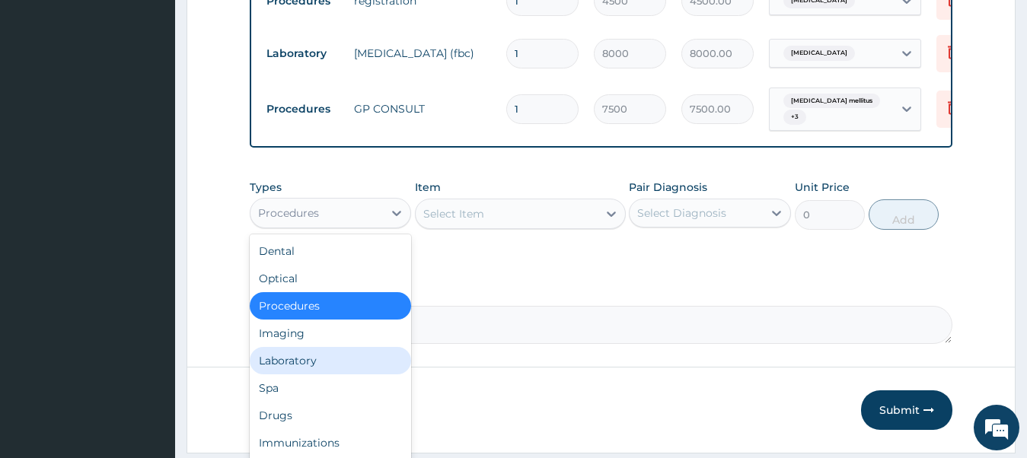
click at [341, 366] on div "Laboratory" at bounding box center [331, 360] width 162 height 27
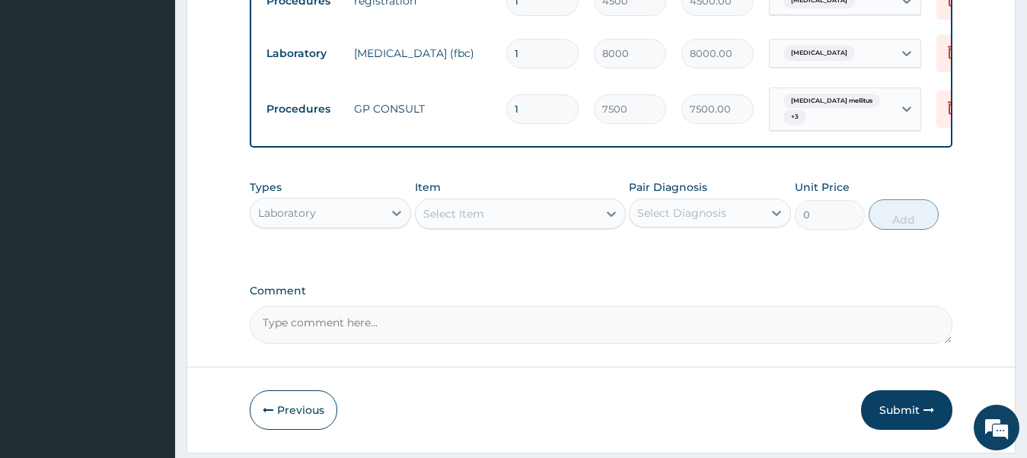
click at [523, 226] on div "Select Item" at bounding box center [507, 214] width 182 height 24
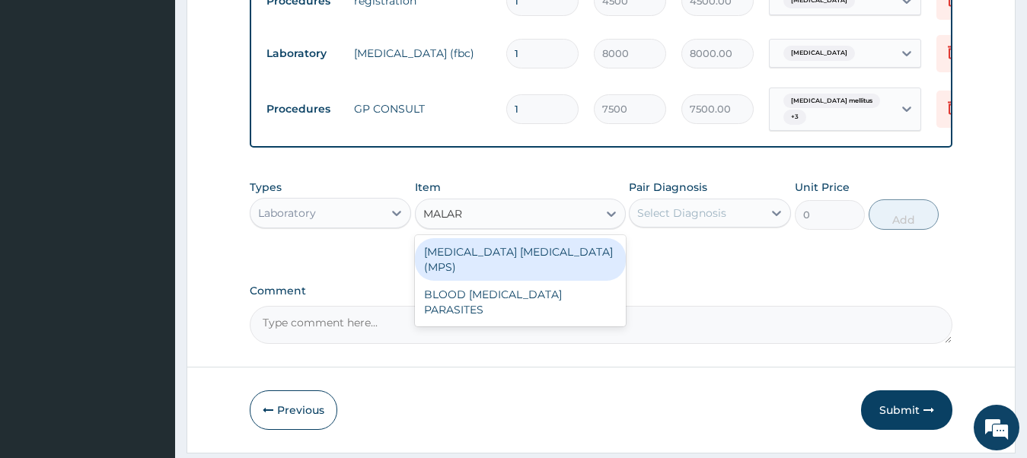
type input "MALARI"
click at [528, 260] on div "MALARIA PARASITE (MPS)" at bounding box center [520, 259] width 211 height 43
type input "3000"
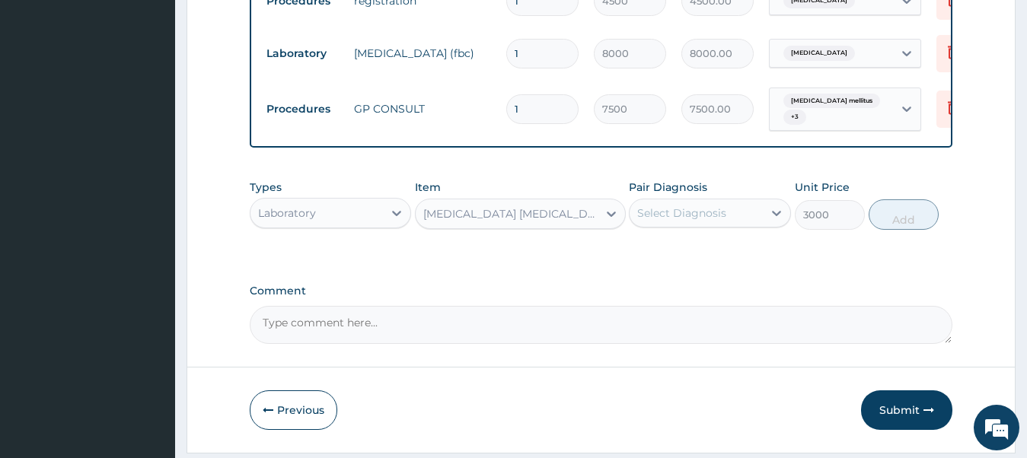
click at [751, 225] on div "Select Diagnosis" at bounding box center [696, 213] width 133 height 24
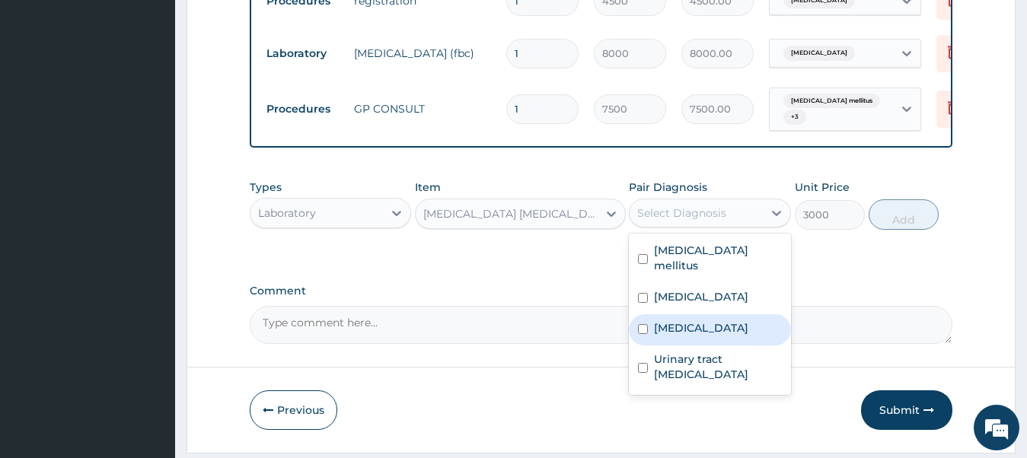
click at [641, 326] on input "checkbox" at bounding box center [643, 329] width 10 height 10
checkbox input "true"
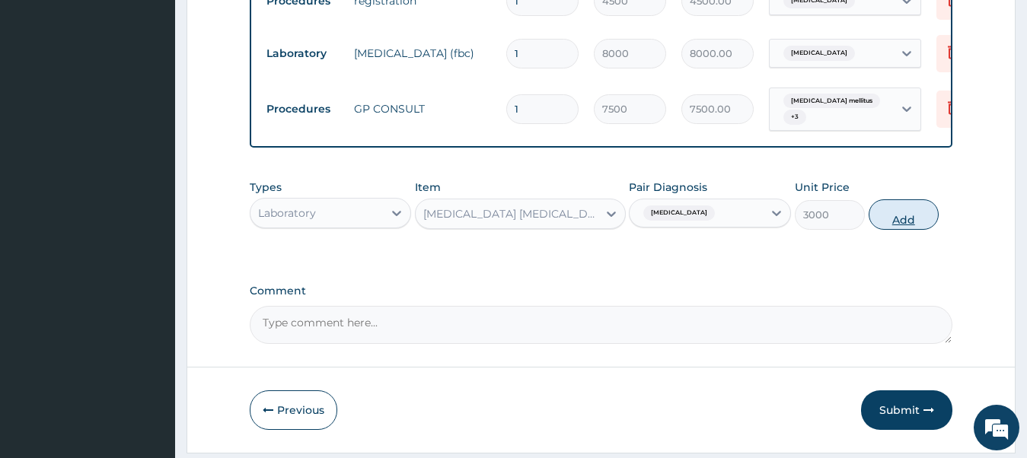
click at [904, 230] on button "Add" at bounding box center [904, 215] width 70 height 30
type input "0"
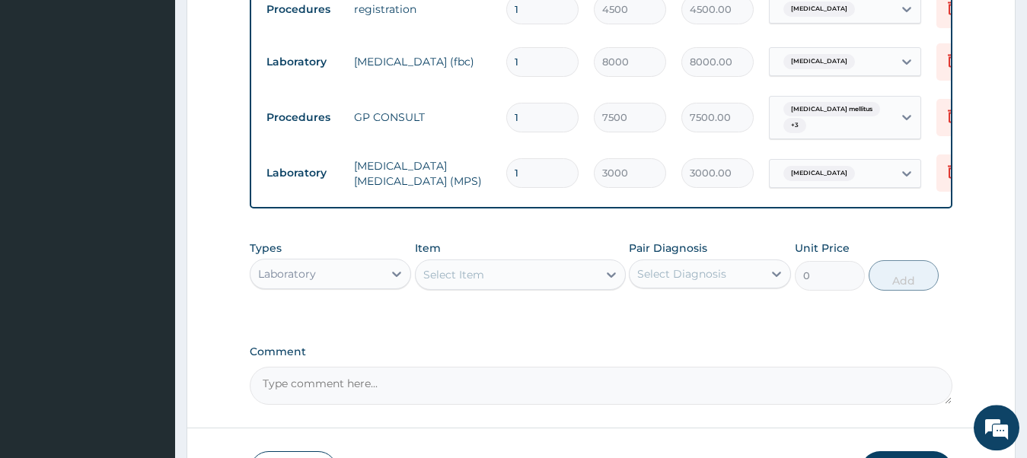
scroll to position [632, 0]
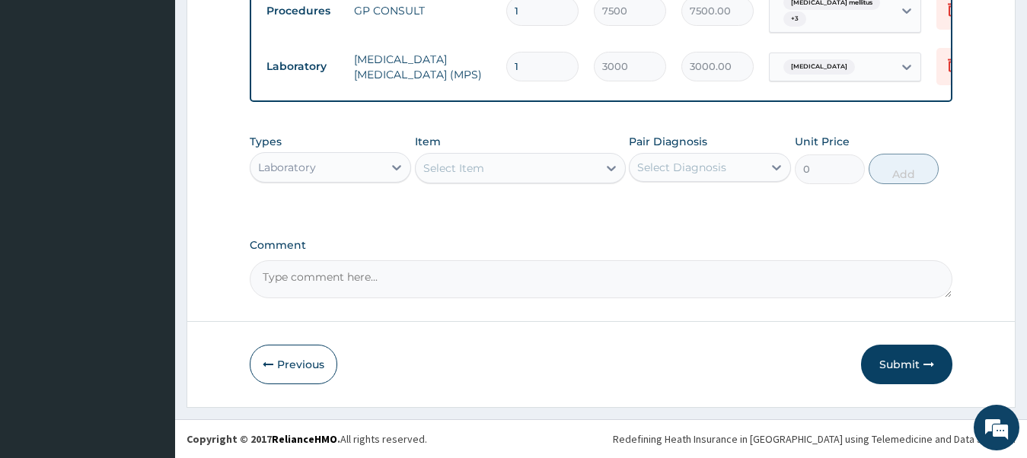
click at [351, 169] on div "Laboratory" at bounding box center [317, 167] width 133 height 24
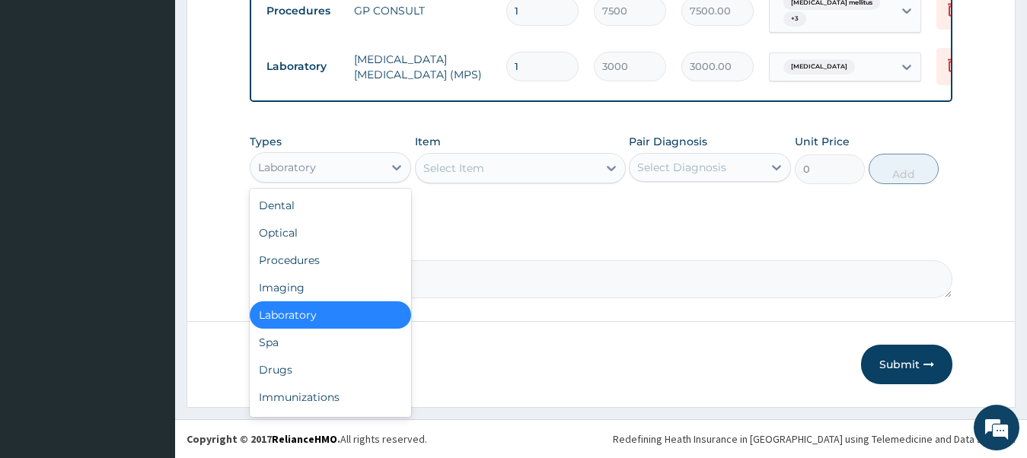
click at [471, 160] on div "Select Item" at bounding box center [507, 168] width 182 height 24
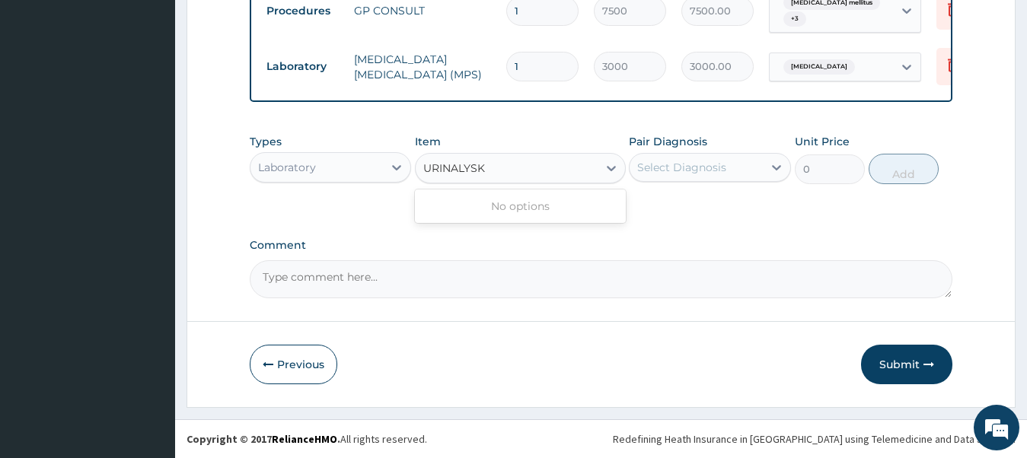
type input "URINALYS"
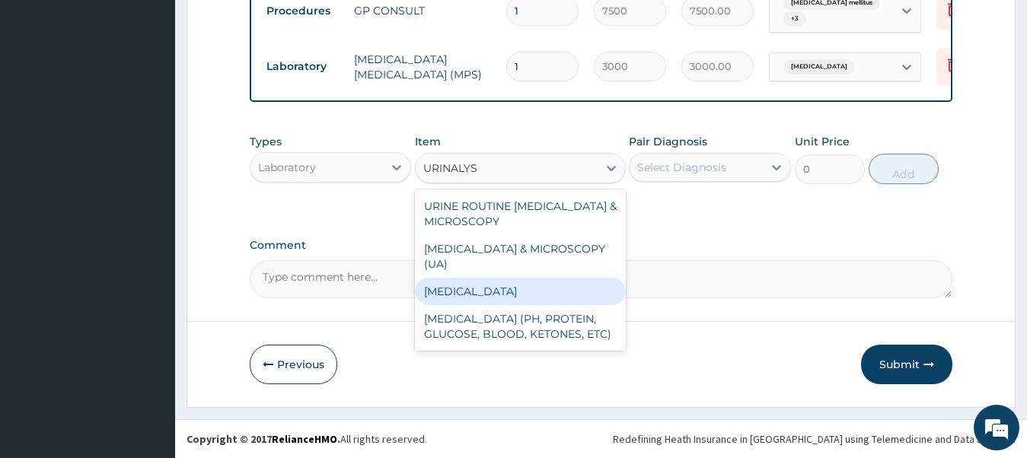
click at [465, 278] on div "URINALYSIS" at bounding box center [520, 291] width 211 height 27
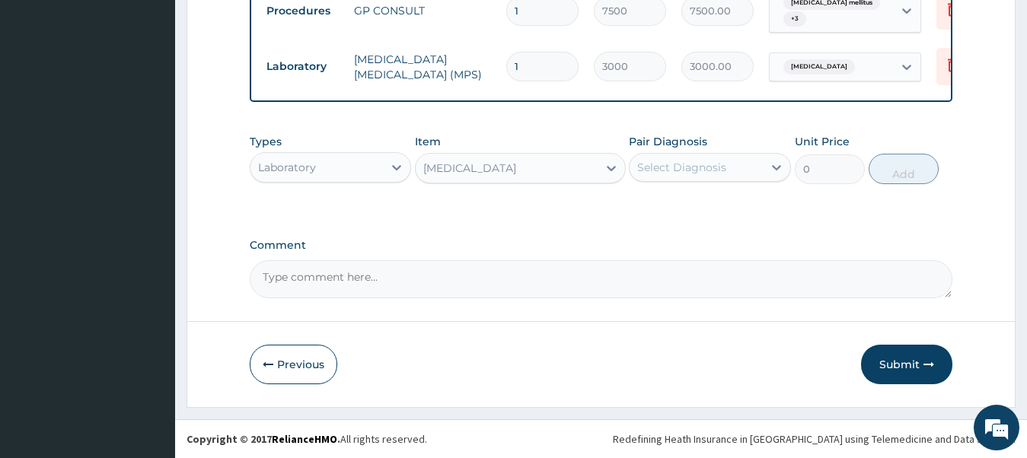
type input "3000"
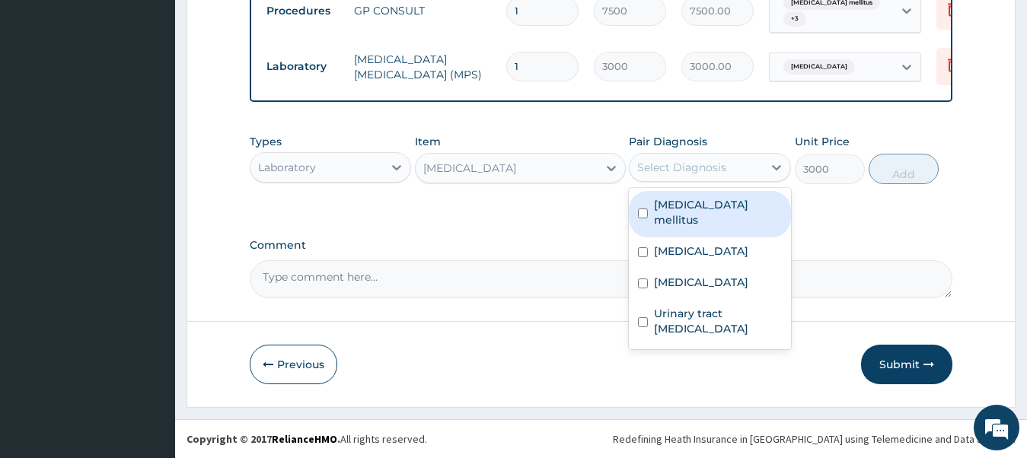
click at [720, 164] on div "Select Diagnosis" at bounding box center [681, 167] width 89 height 15
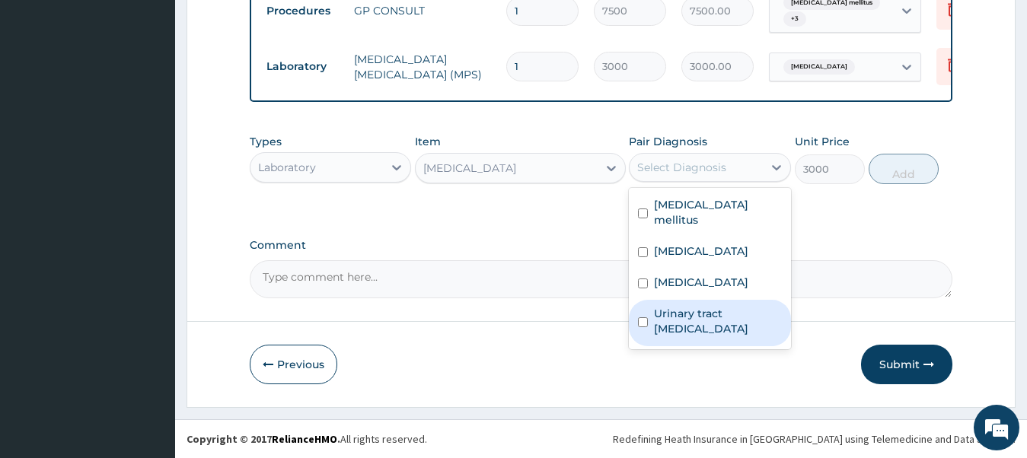
click at [648, 318] on input "checkbox" at bounding box center [643, 323] width 10 height 10
checkbox input "true"
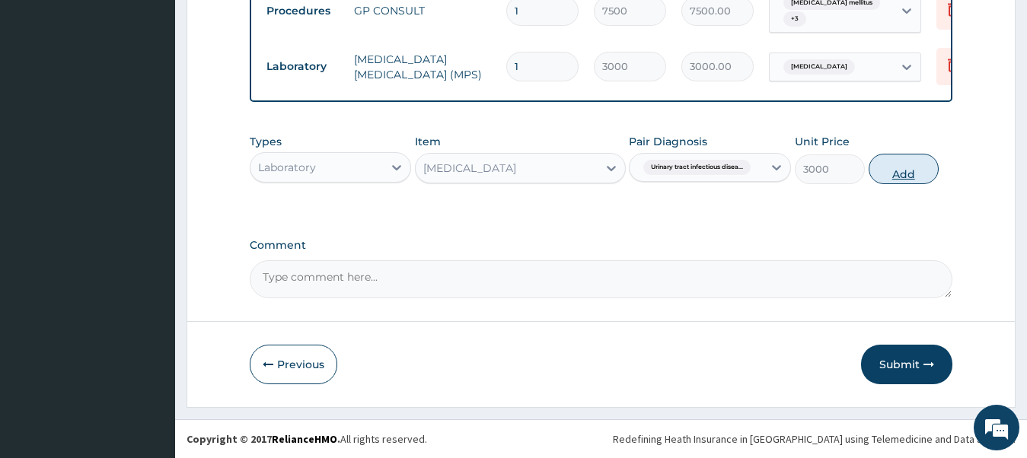
click at [916, 165] on button "Add" at bounding box center [904, 169] width 70 height 30
type input "0"
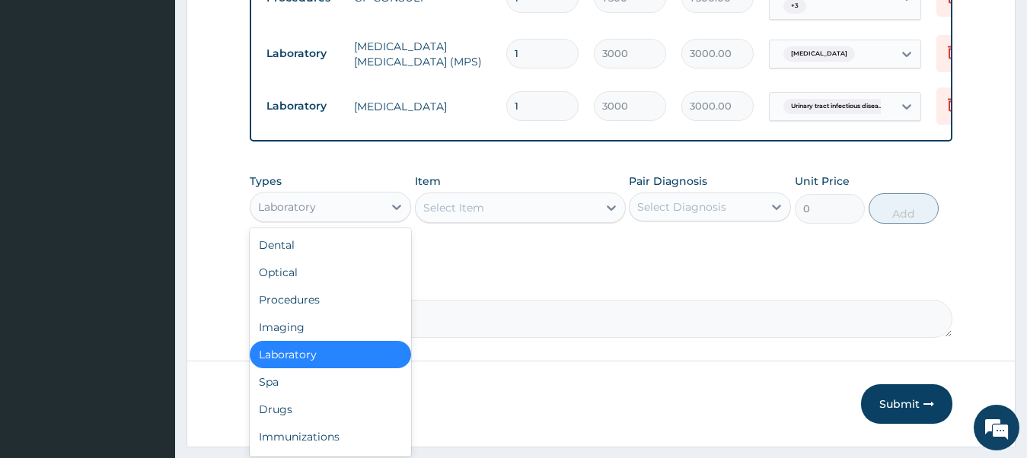
click at [302, 215] on div "Laboratory" at bounding box center [287, 207] width 58 height 15
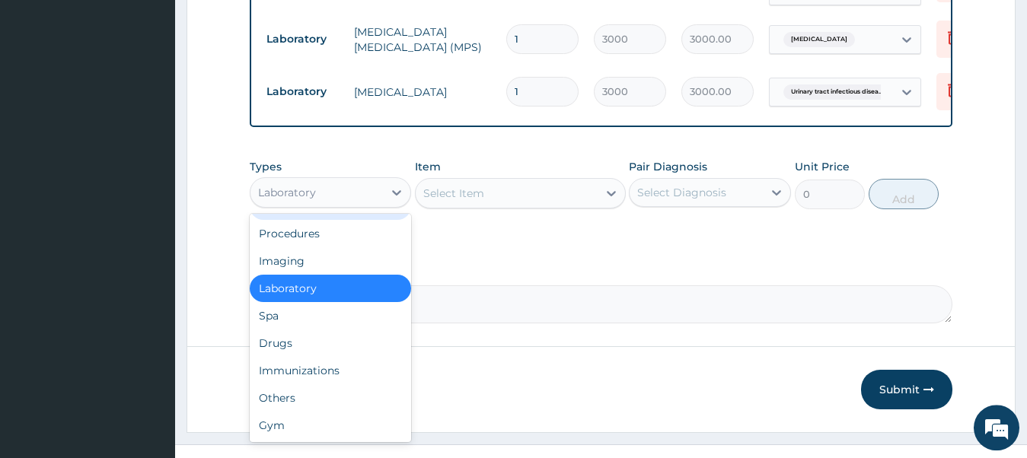
scroll to position [685, 0]
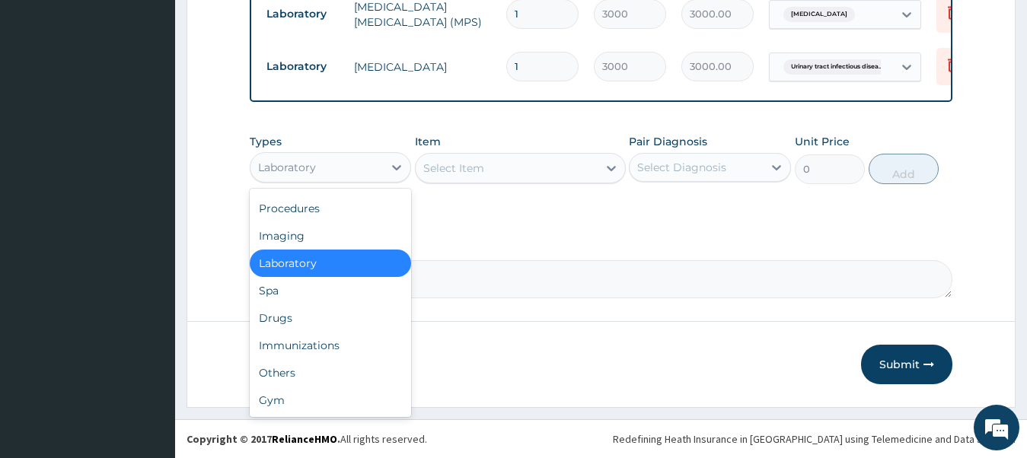
click at [324, 270] on div "Laboratory" at bounding box center [331, 263] width 162 height 27
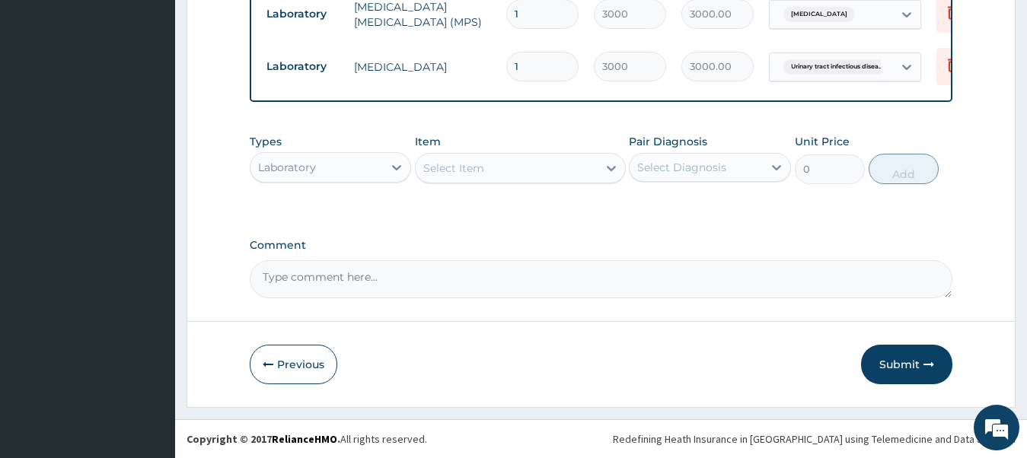
click at [509, 177] on div "Select Item" at bounding box center [507, 168] width 182 height 24
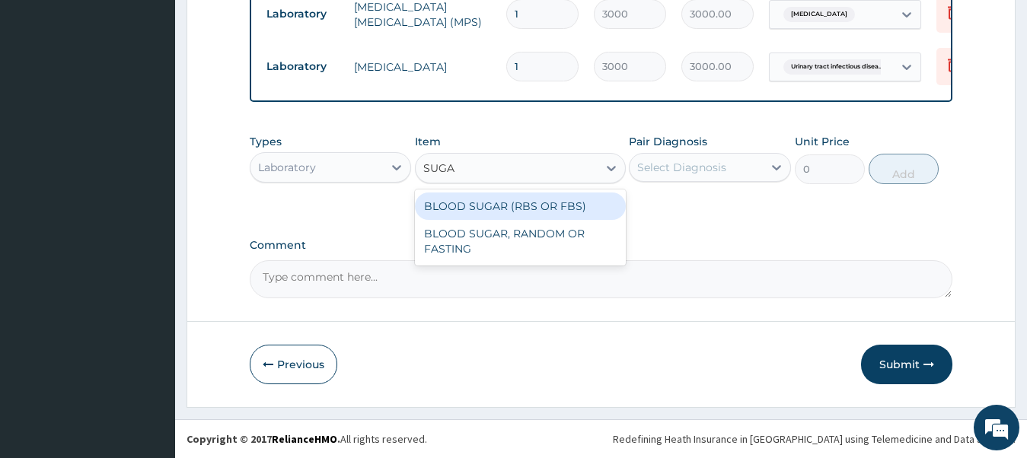
type input "SUGAR"
click at [503, 202] on div "BLOOD SUGAR (RBS OR FBS)" at bounding box center [520, 206] width 211 height 27
type input "3500"
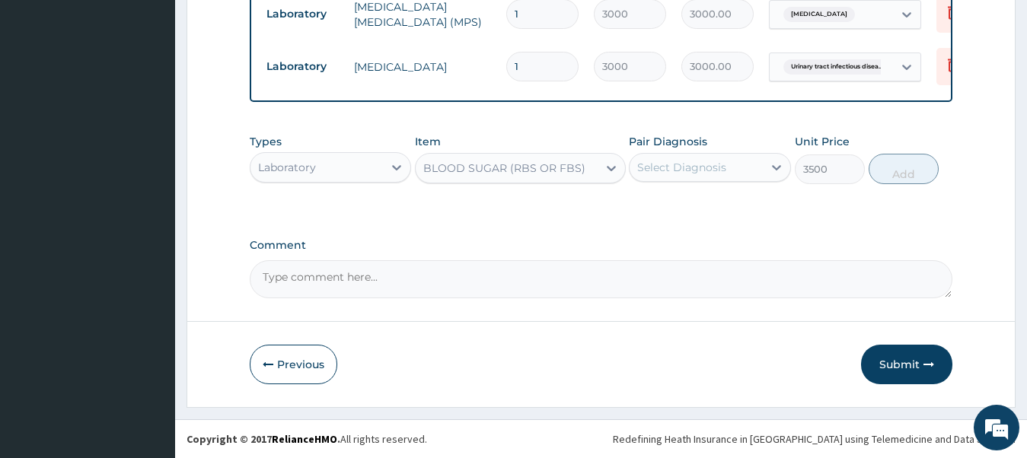
click at [664, 180] on div "Select Diagnosis" at bounding box center [710, 167] width 162 height 29
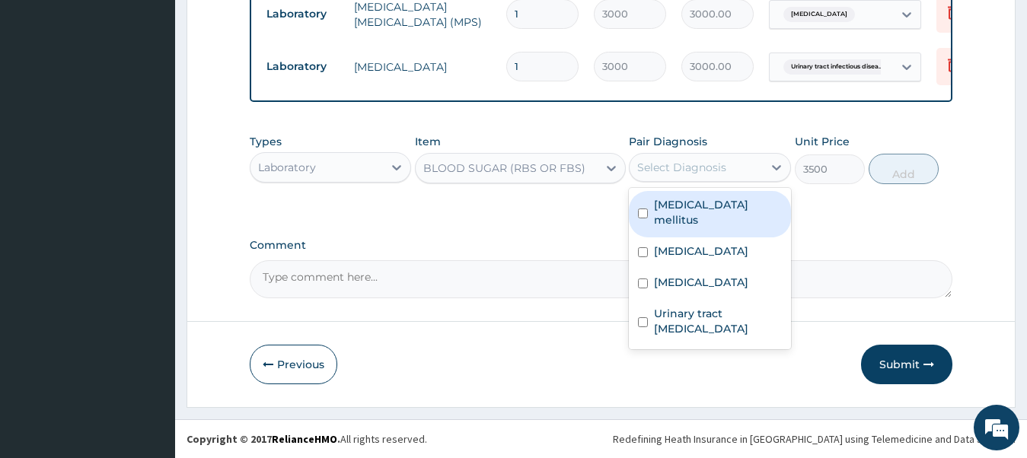
click at [653, 207] on div "Diabetes mellitus" at bounding box center [710, 214] width 162 height 46
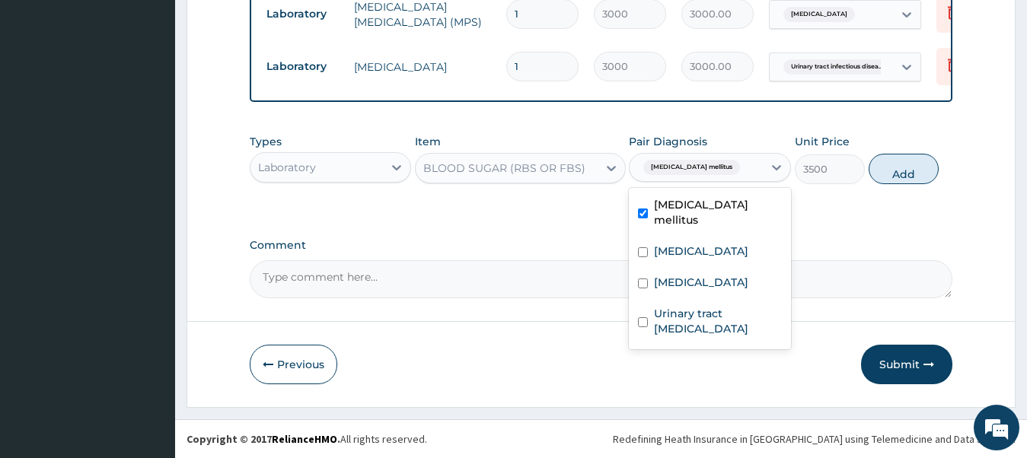
checkbox input "true"
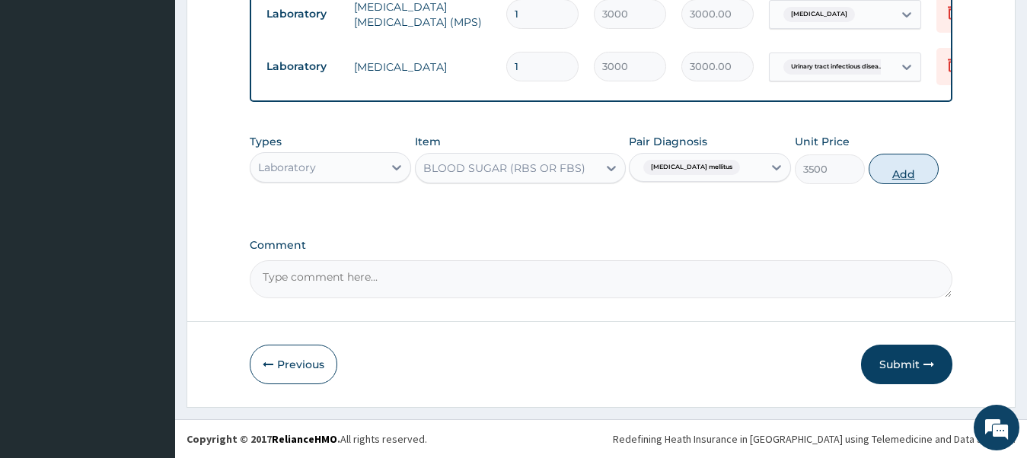
click at [899, 171] on button "Add" at bounding box center [904, 169] width 70 height 30
type input "0"
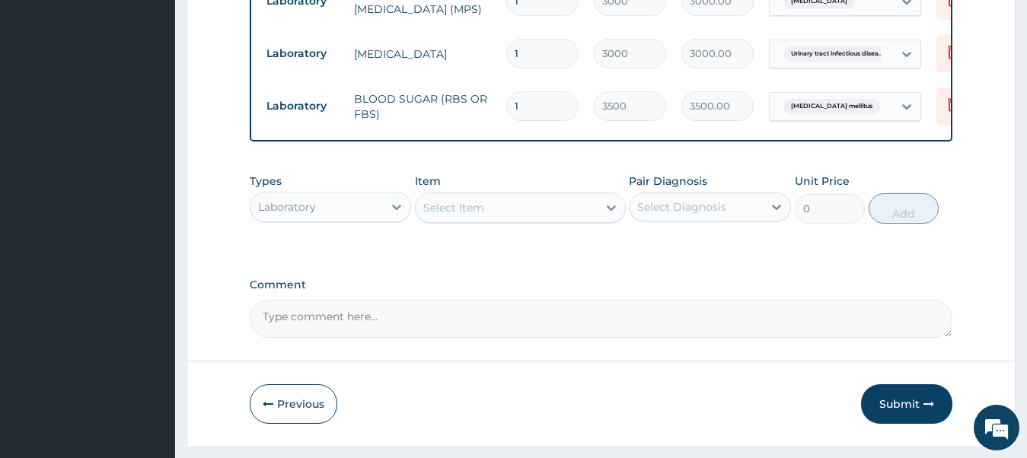
click at [322, 219] on div "Laboratory" at bounding box center [317, 207] width 133 height 24
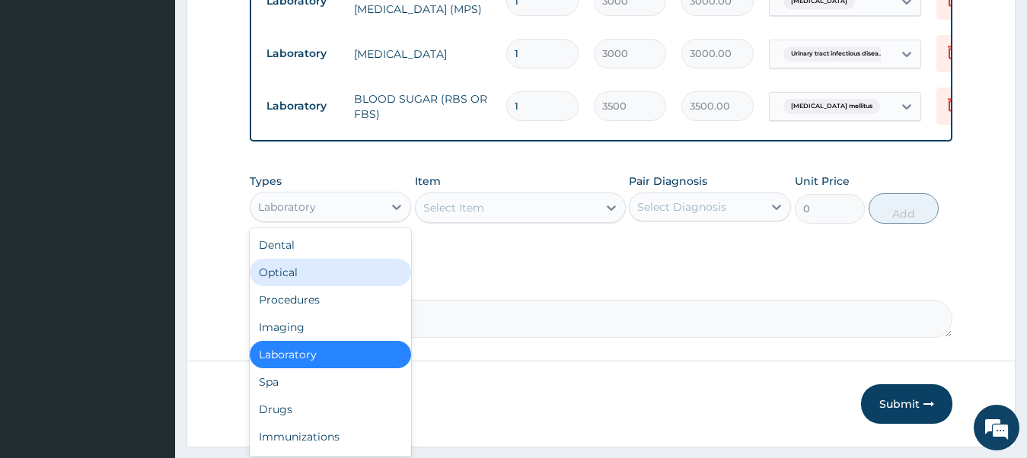
scroll to position [52, 0]
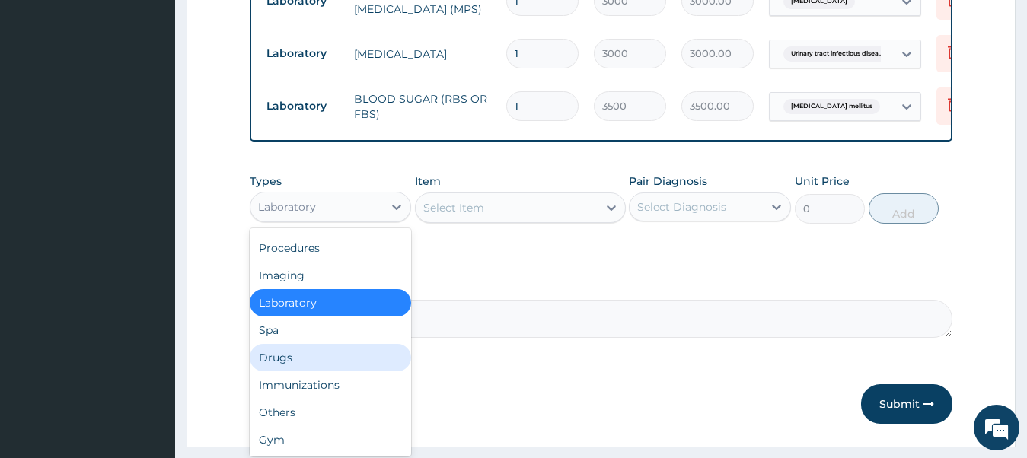
click at [298, 372] on div "Drugs" at bounding box center [331, 357] width 162 height 27
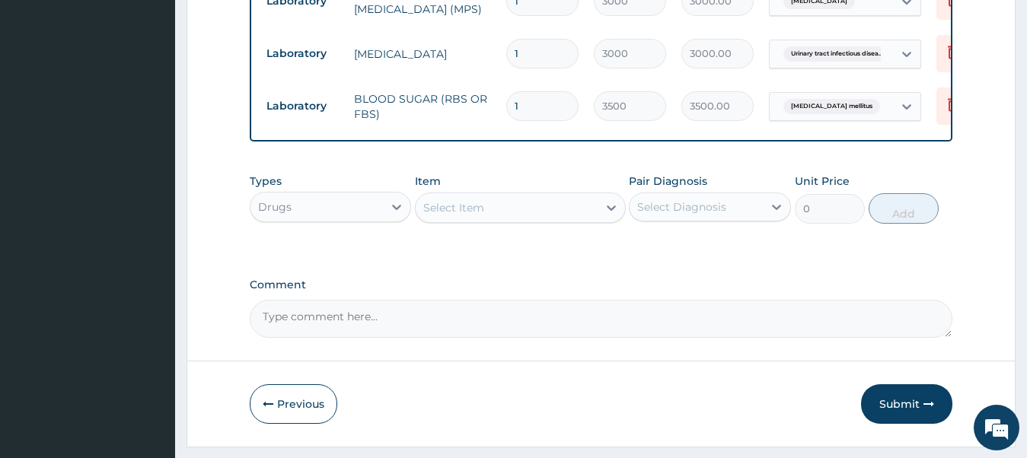
click at [474, 216] on div "Select Item" at bounding box center [453, 207] width 61 height 15
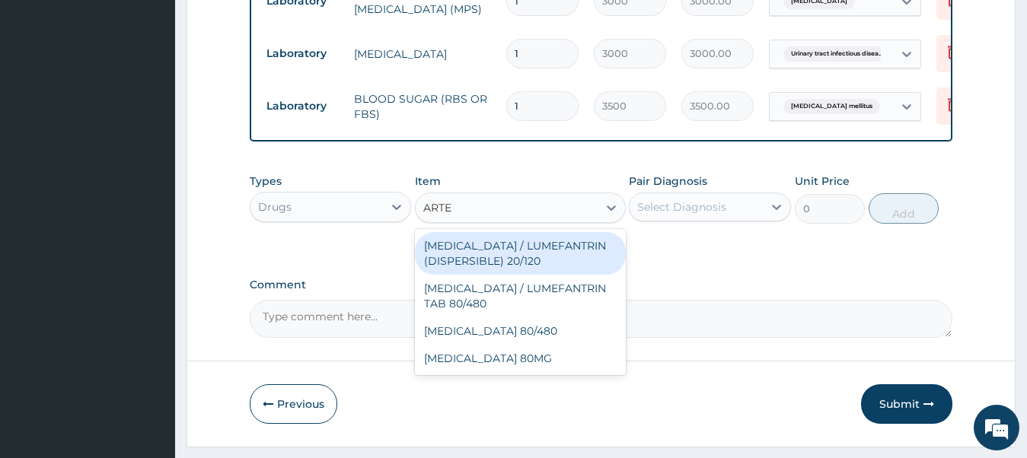
type input "ARTEM"
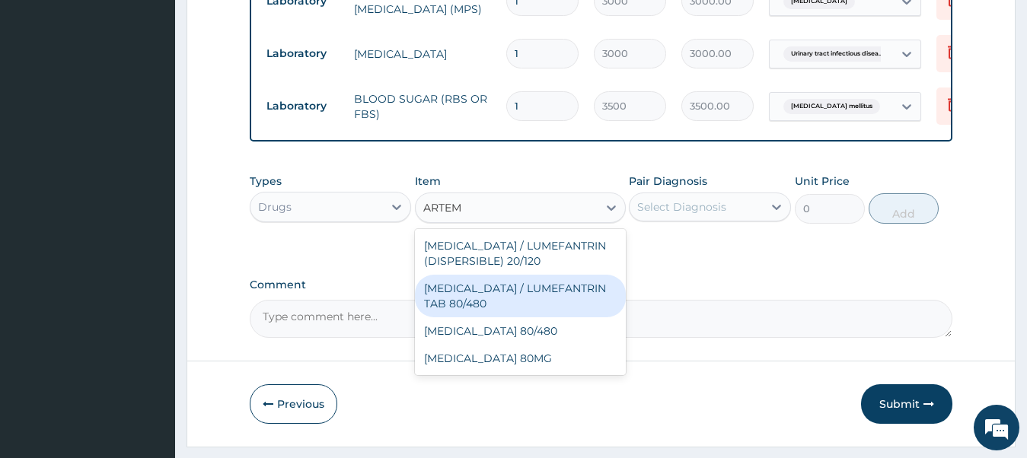
click at [494, 303] on div "[MEDICAL_DATA] / LUMEFANTRIN TAB 80/480" at bounding box center [520, 296] width 211 height 43
type input "2500"
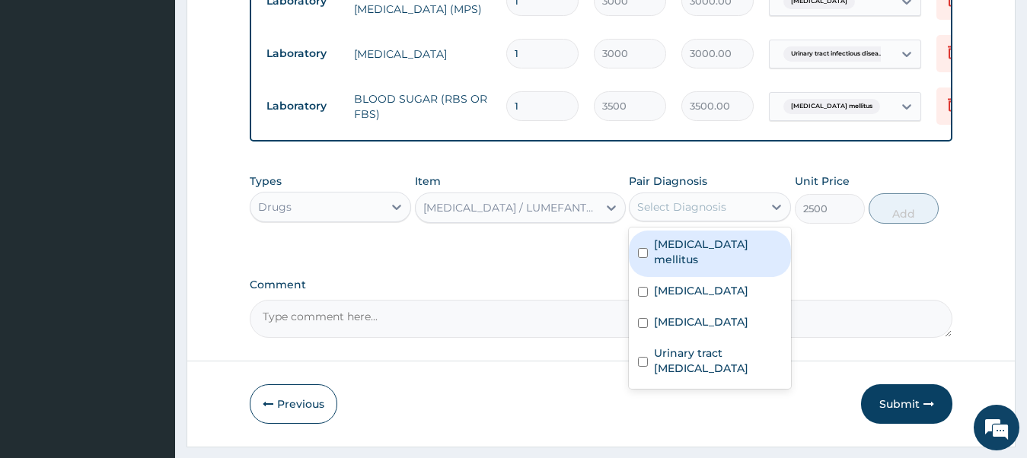
click at [709, 215] on div "Select Diagnosis" at bounding box center [681, 207] width 89 height 15
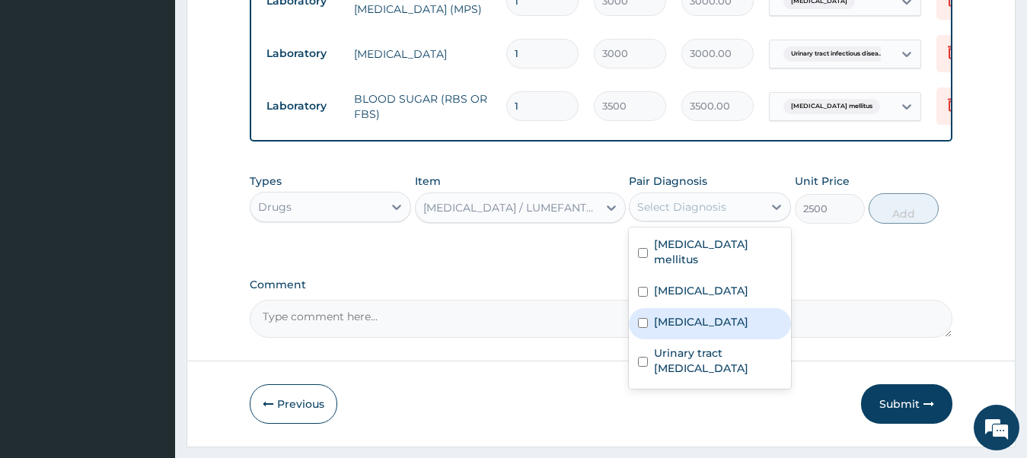
click at [654, 320] on div "[MEDICAL_DATA]" at bounding box center [710, 323] width 162 height 31
checkbox input "true"
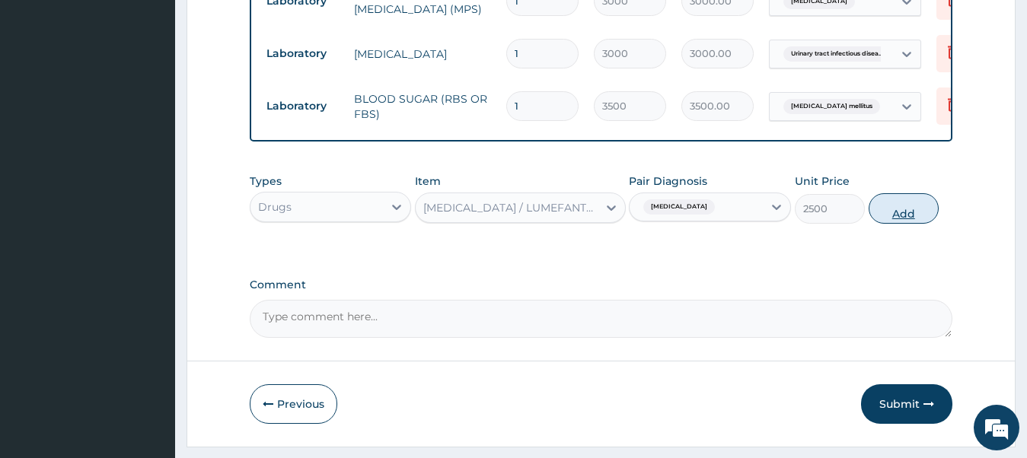
click at [897, 223] on button "Add" at bounding box center [904, 208] width 70 height 30
type input "0"
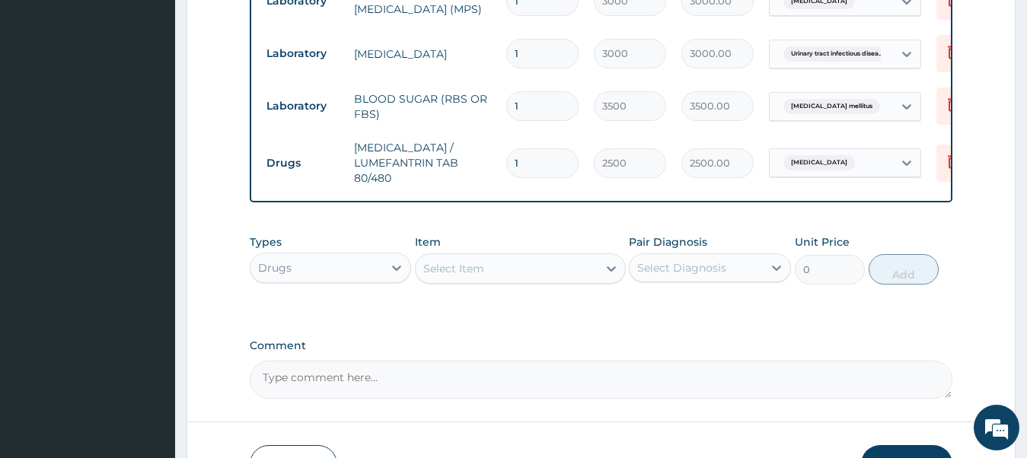
click at [520, 281] on div "Select Item" at bounding box center [507, 269] width 182 height 24
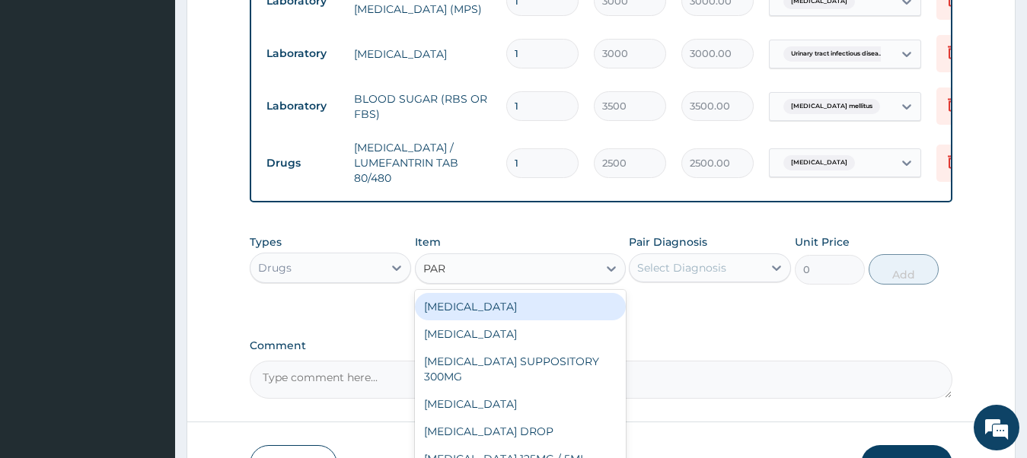
type input "PARA"
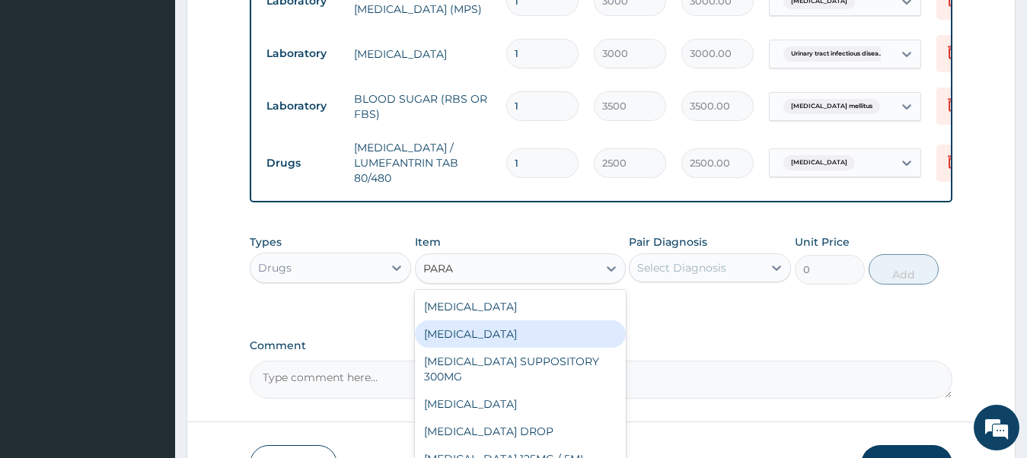
click at [508, 348] on div "[MEDICAL_DATA]" at bounding box center [520, 334] width 211 height 27
type input "500"
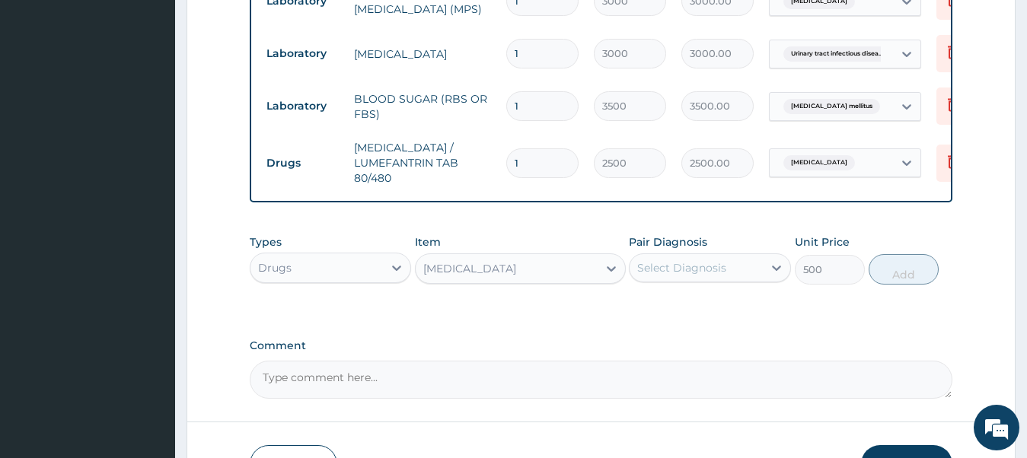
click at [547, 280] on div "[MEDICAL_DATA]" at bounding box center [507, 269] width 182 height 24
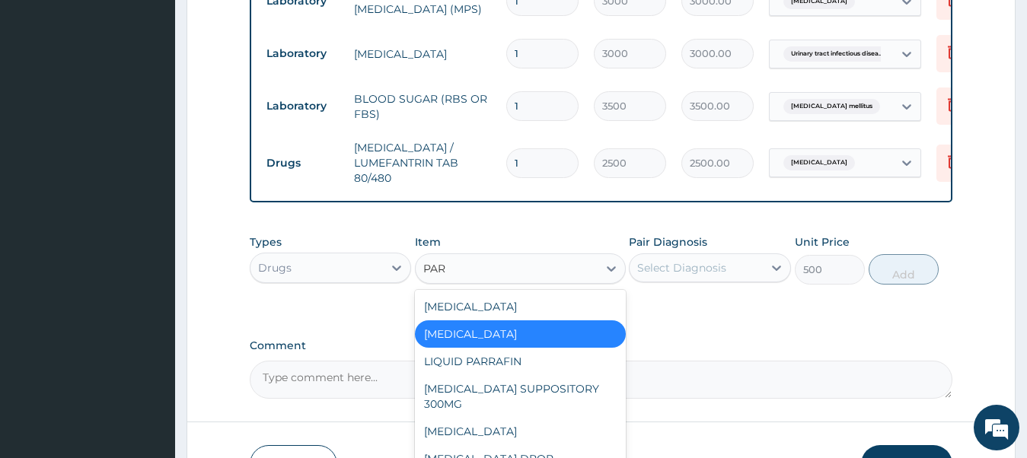
scroll to position [0, 0]
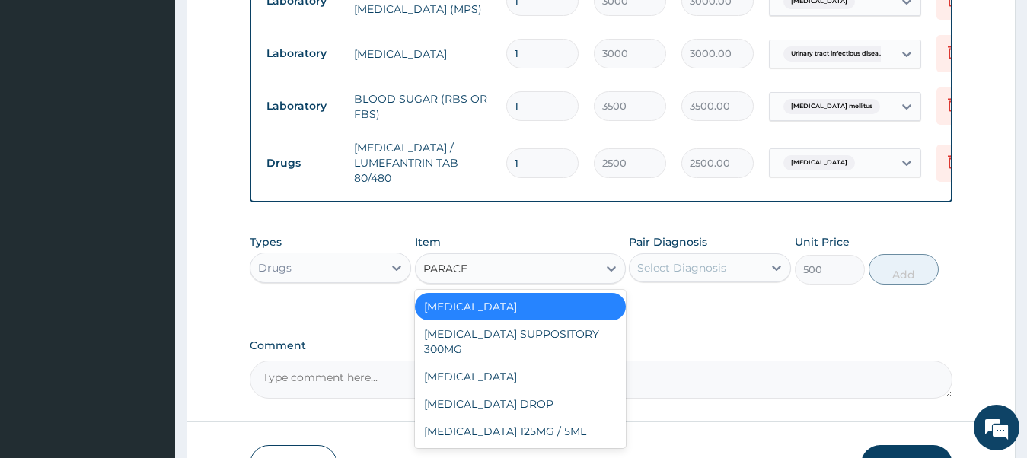
type input "PARACET"
click at [534, 381] on div "[MEDICAL_DATA]" at bounding box center [520, 376] width 211 height 27
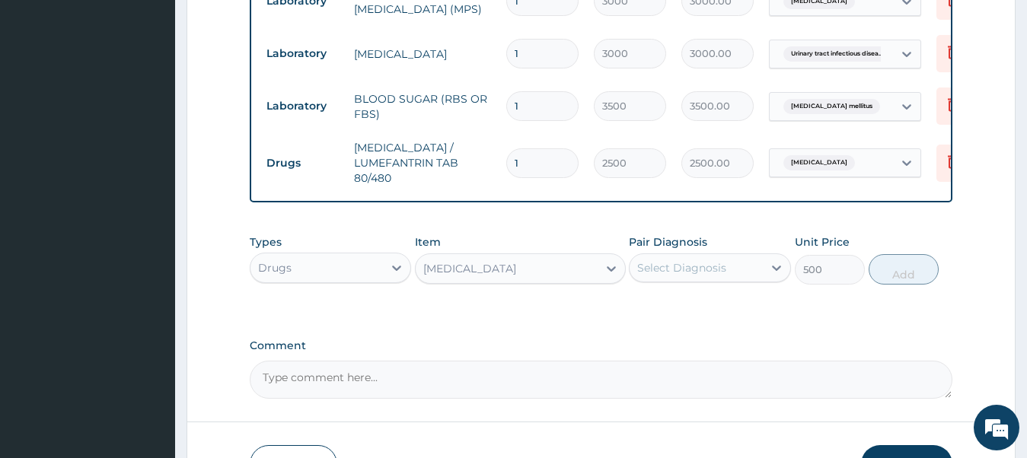
type input "100"
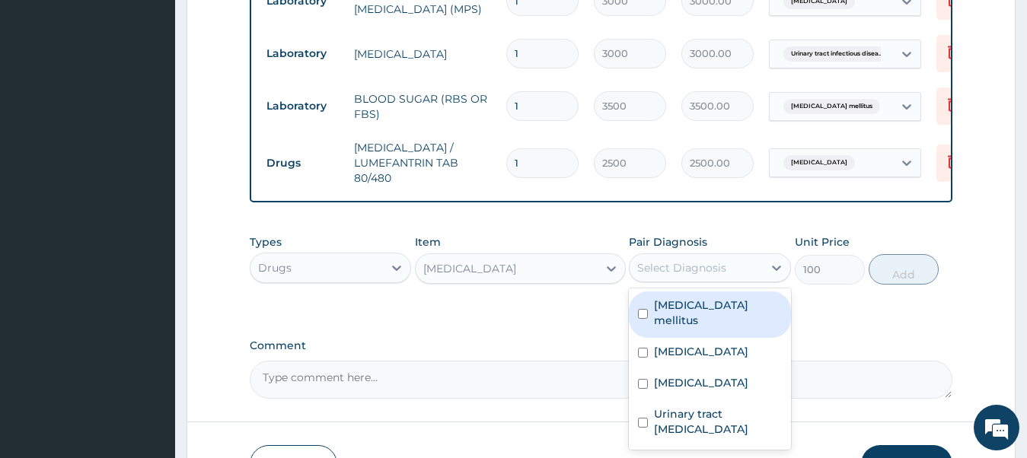
click at [690, 280] on div "Select Diagnosis" at bounding box center [696, 268] width 133 height 24
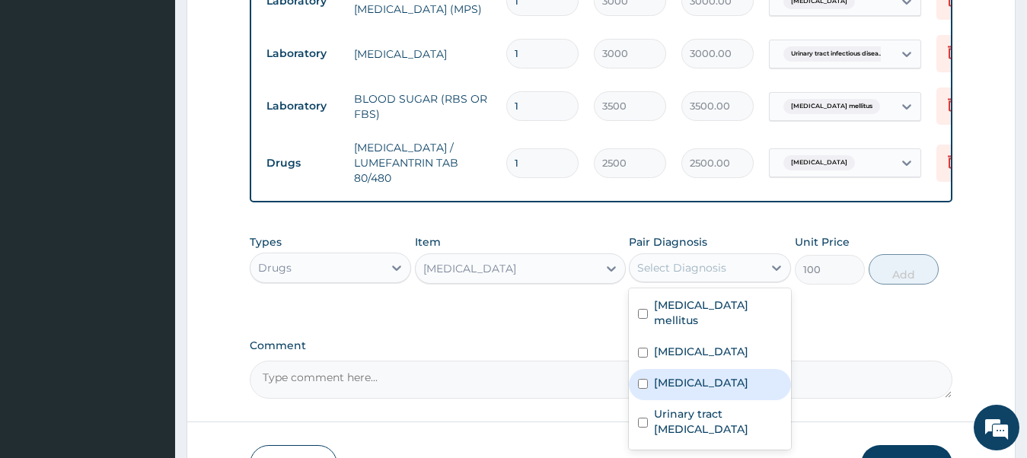
click at [650, 385] on div "[MEDICAL_DATA]" at bounding box center [710, 384] width 162 height 31
checkbox input "true"
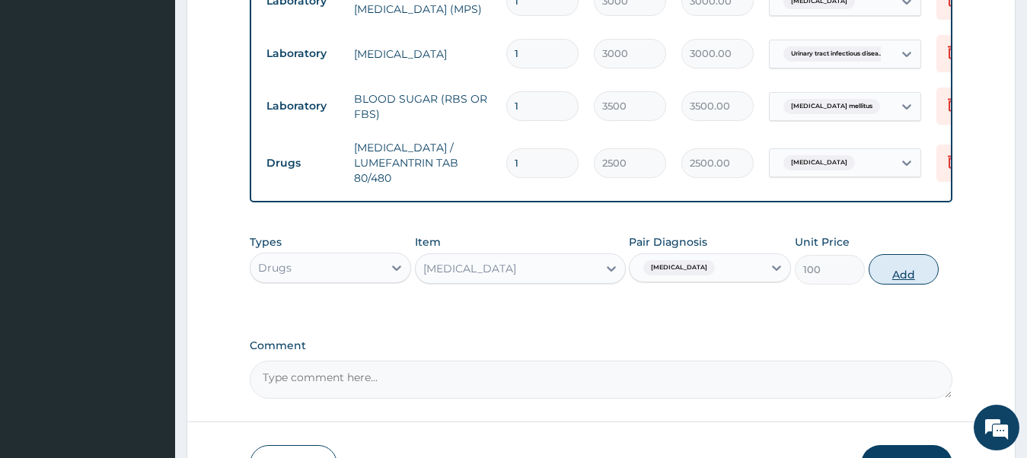
click at [904, 283] on button "Add" at bounding box center [904, 269] width 70 height 30
type input "0"
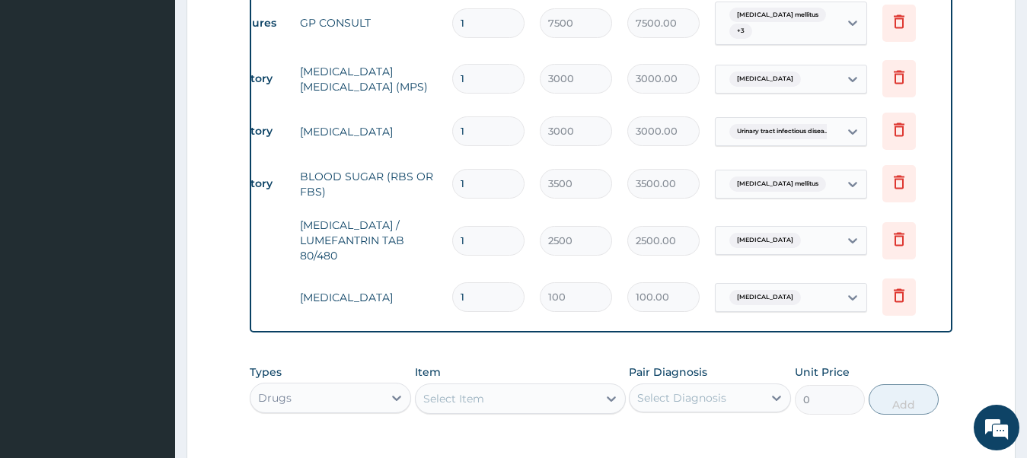
scroll to position [0, 49]
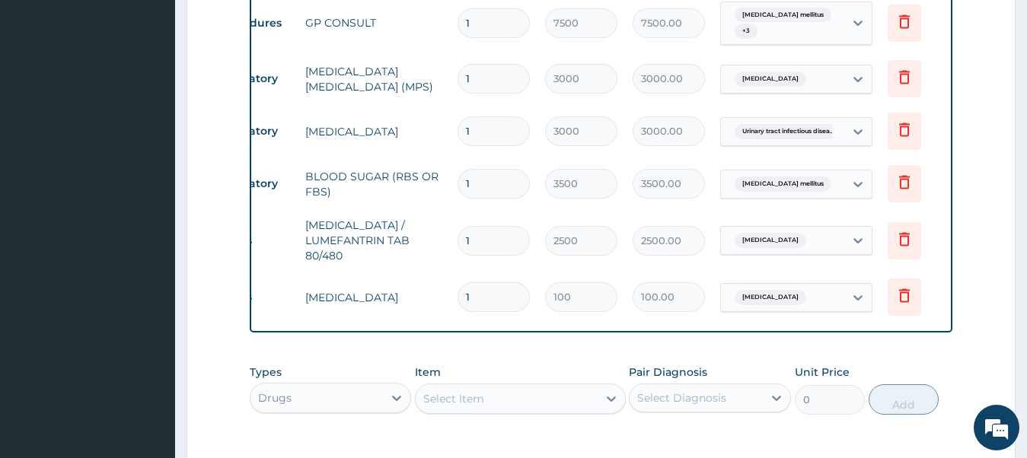
click at [504, 302] on input "1" at bounding box center [494, 298] width 72 height 30
type input "18"
type input "1800.00"
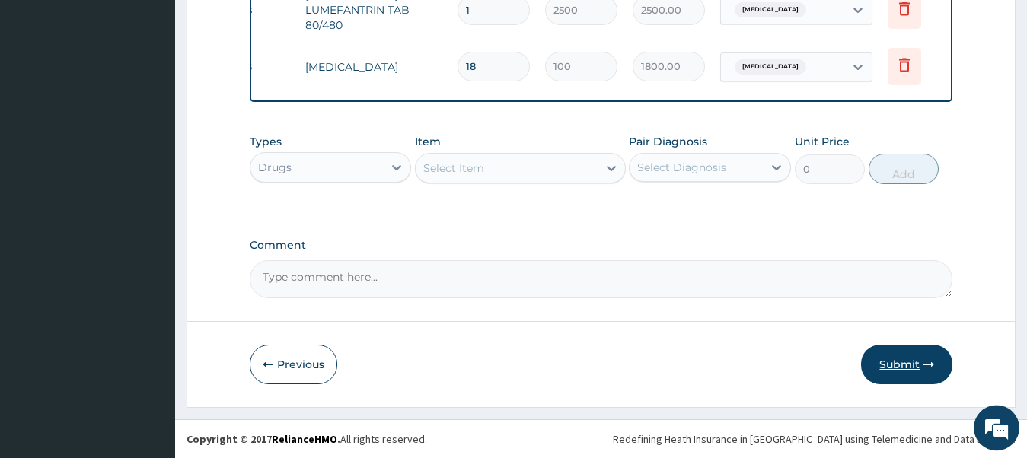
scroll to position [851, 0]
type input "18"
click at [899, 354] on button "Submit" at bounding box center [906, 365] width 91 height 40
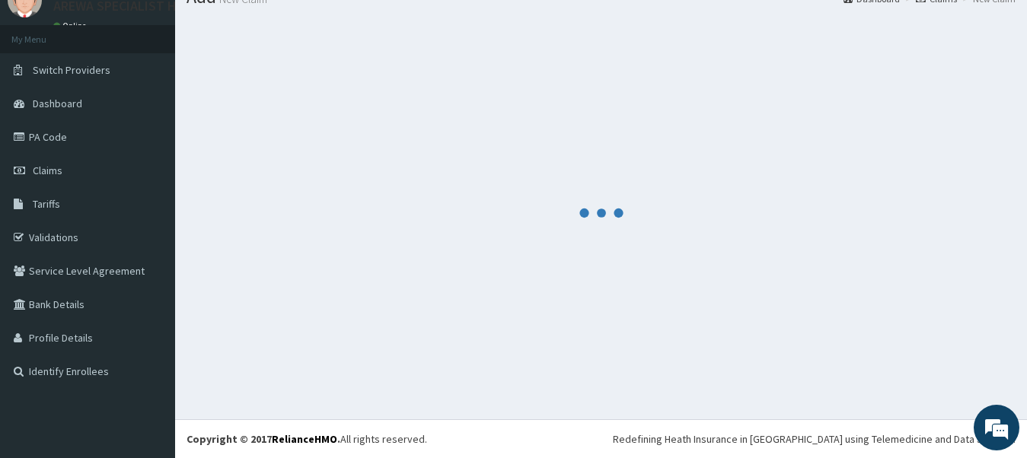
scroll to position [62, 0]
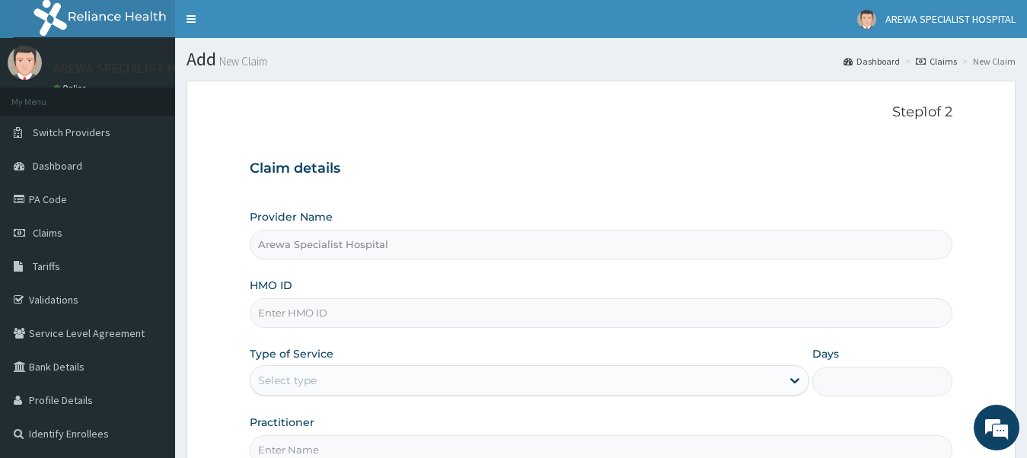
click at [346, 315] on input "HMO ID" at bounding box center [602, 314] width 704 height 30
type input "ZNF/10002/A"
click at [552, 381] on div "Select type" at bounding box center [517, 381] width 532 height 24
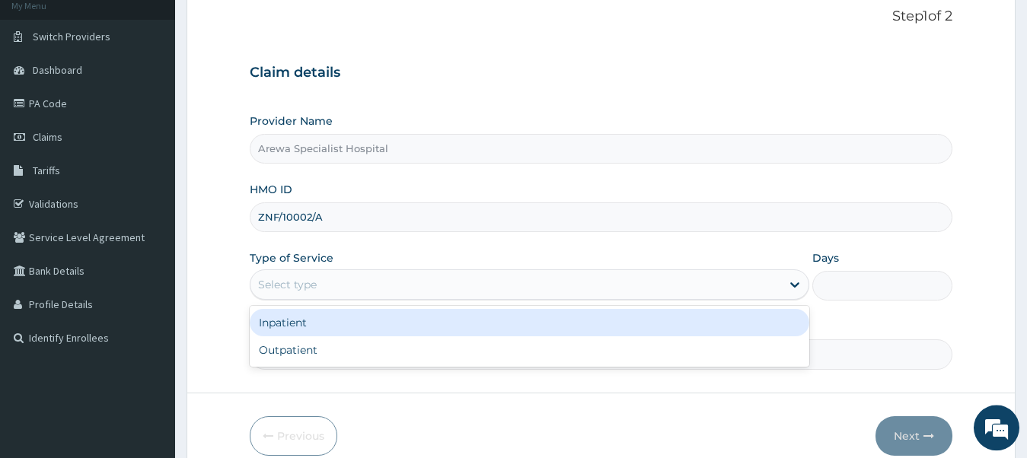
scroll to position [168, 0]
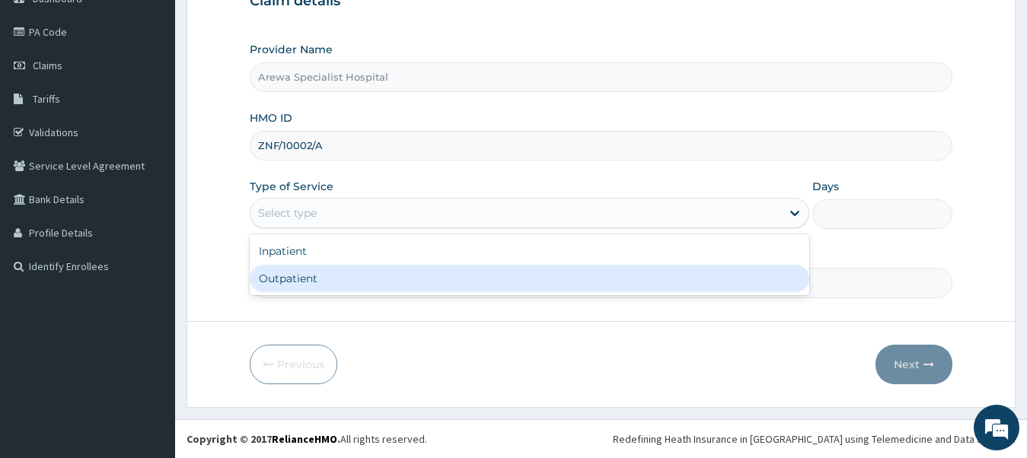
click at [374, 276] on div "Outpatient" at bounding box center [530, 278] width 561 height 27
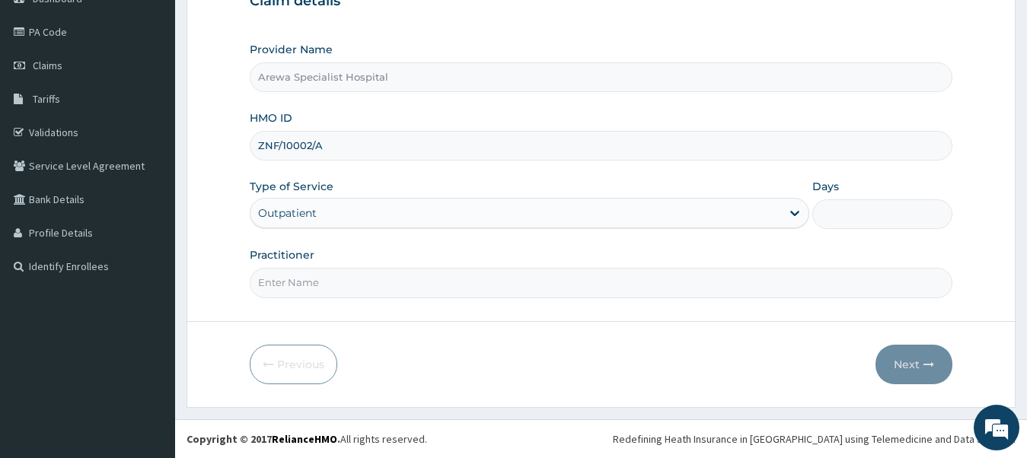
type input "1"
click at [365, 292] on input "Practitioner" at bounding box center [602, 283] width 704 height 30
type input "DR kemi"
click at [912, 359] on button "Next" at bounding box center [914, 365] width 77 height 40
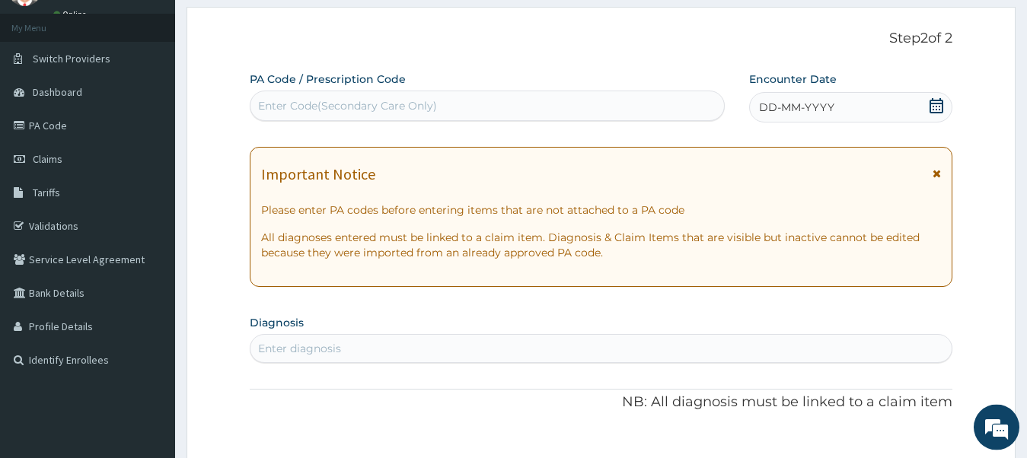
scroll to position [12, 0]
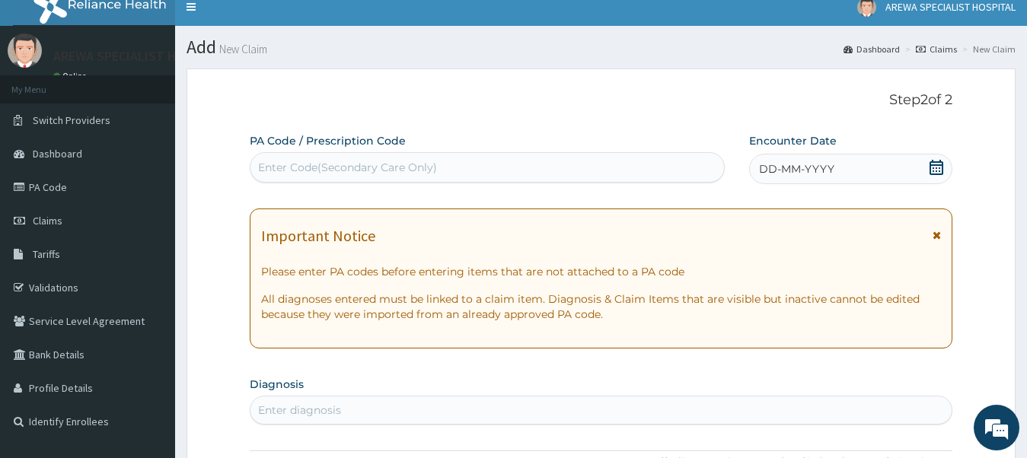
click at [495, 175] on div "Enter Code(Secondary Care Only)" at bounding box center [488, 167] width 474 height 24
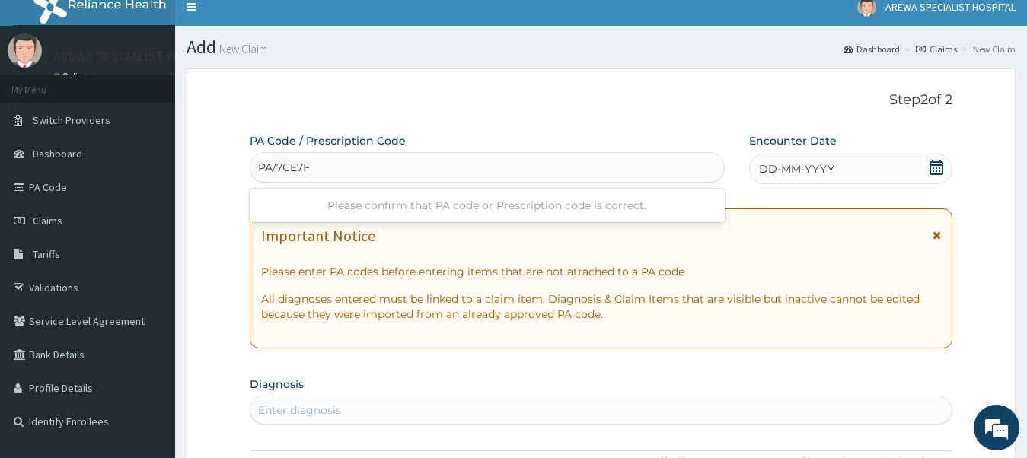
type input "PA/7CE7F0"
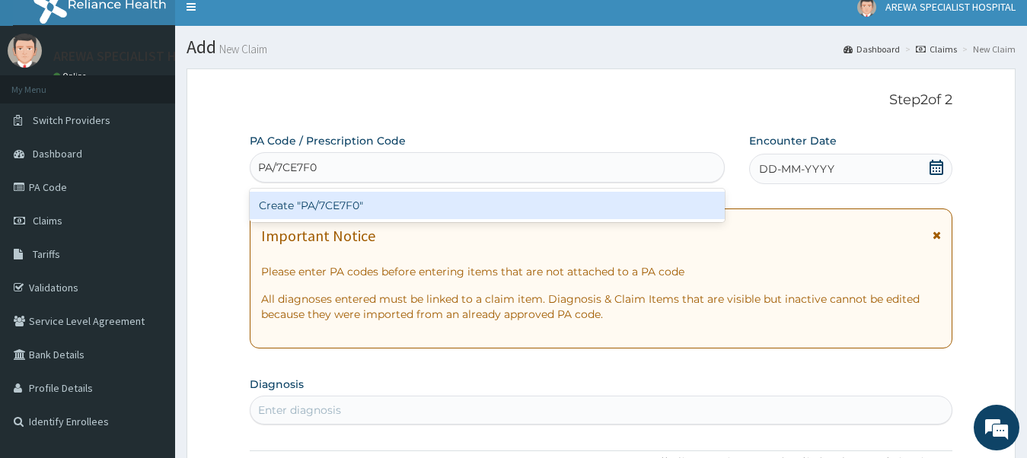
click at [503, 203] on div "Create "PA/7CE7F0"" at bounding box center [487, 205] width 475 height 27
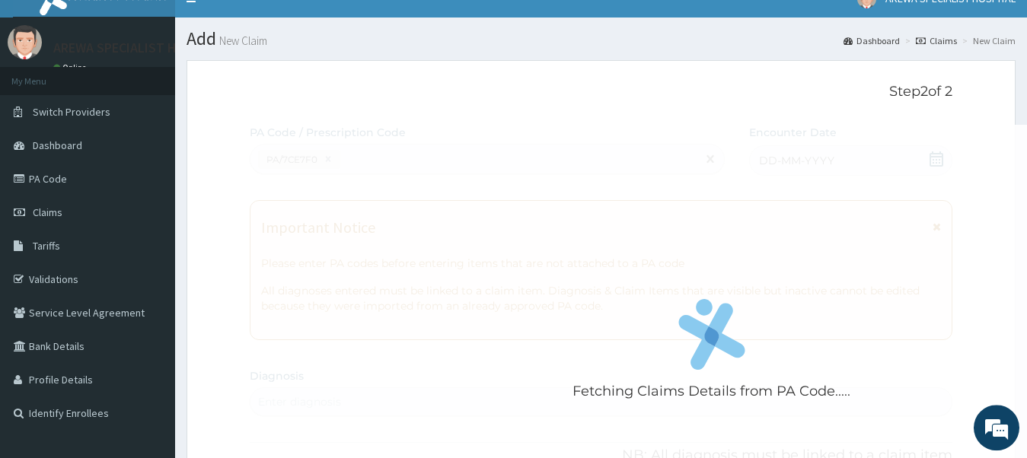
scroll to position [14, 0]
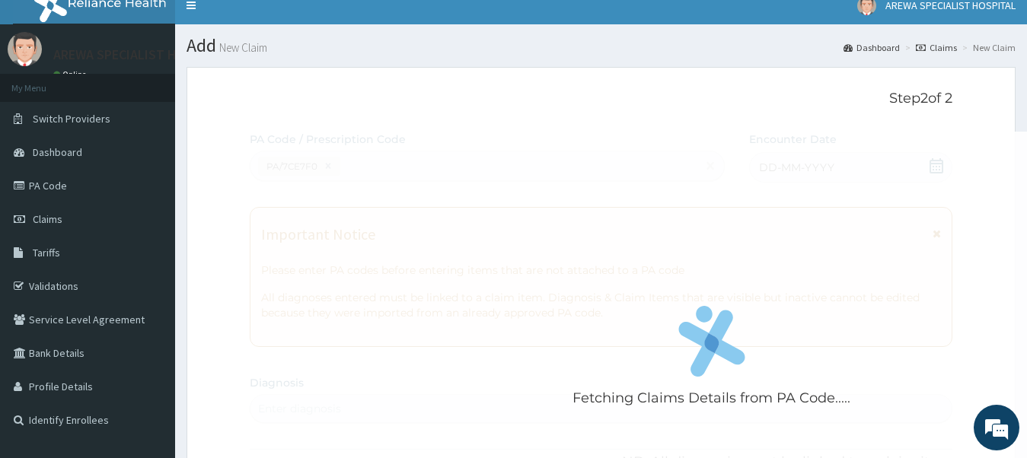
click at [524, 182] on div "Fetching Claims Details from PA Code....." at bounding box center [712, 361] width 925 height 458
click at [517, 185] on div "Fetching Claims Details from PA Code....." at bounding box center [712, 361] width 925 height 458
click at [522, 174] on div "Fetching Claims Details from PA Code....." at bounding box center [712, 361] width 925 height 458
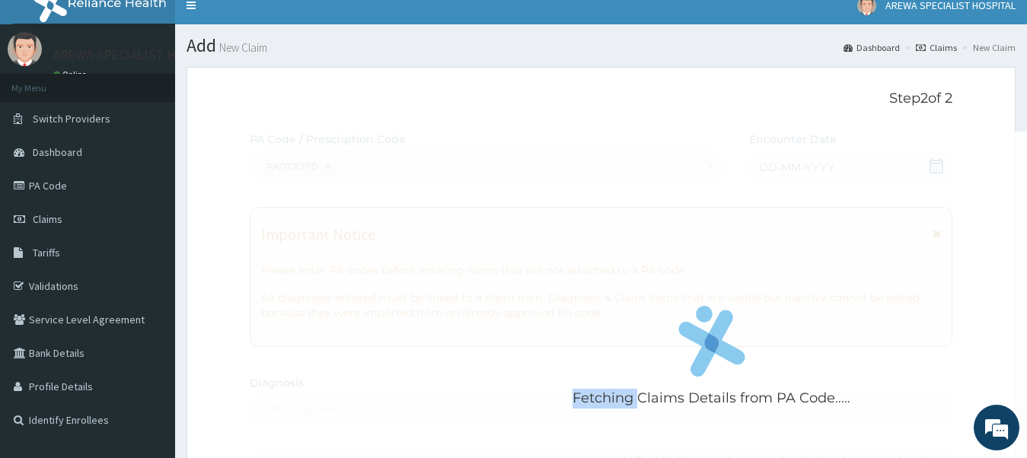
click at [522, 174] on div "Fetching Claims Details from PA Code....." at bounding box center [712, 361] width 925 height 458
drag, startPoint x: 421, startPoint y: 173, endPoint x: 766, endPoint y: 52, distance: 365.6
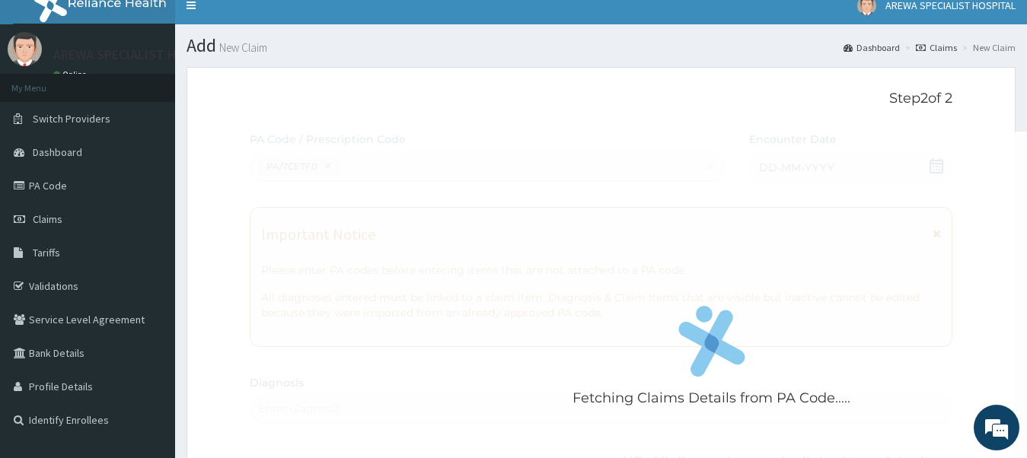
click at [430, 167] on div "Fetching Claims Details from PA Code....." at bounding box center [712, 361] width 925 height 458
click at [51, 182] on link "PA Code" at bounding box center [87, 186] width 175 height 34
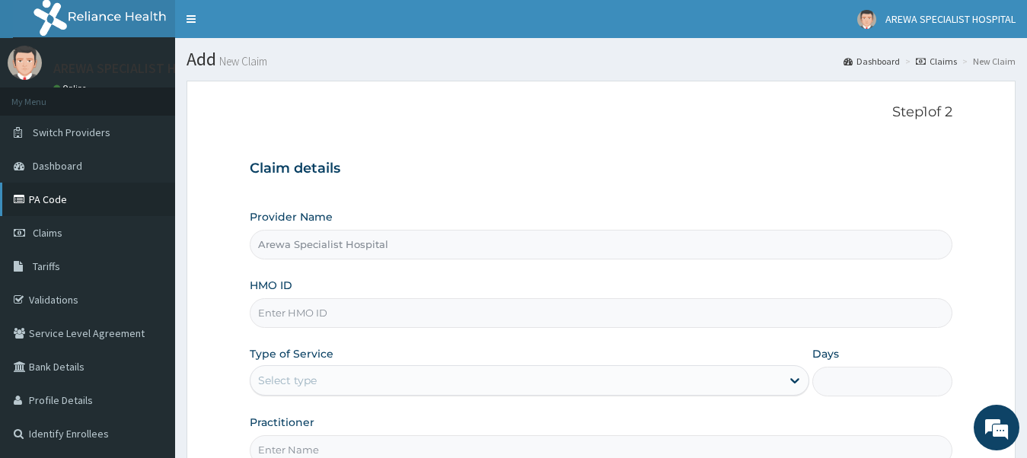
click at [56, 202] on link "PA Code" at bounding box center [87, 200] width 175 height 34
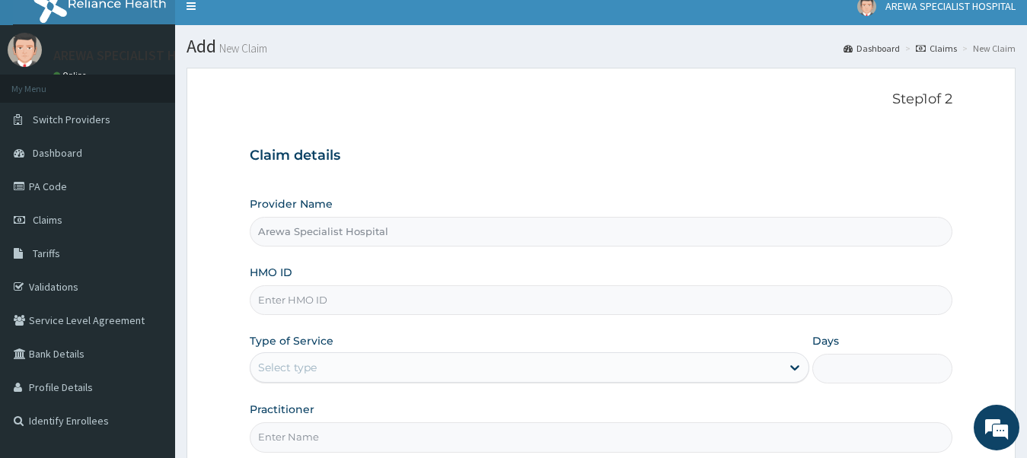
scroll to position [78, 0]
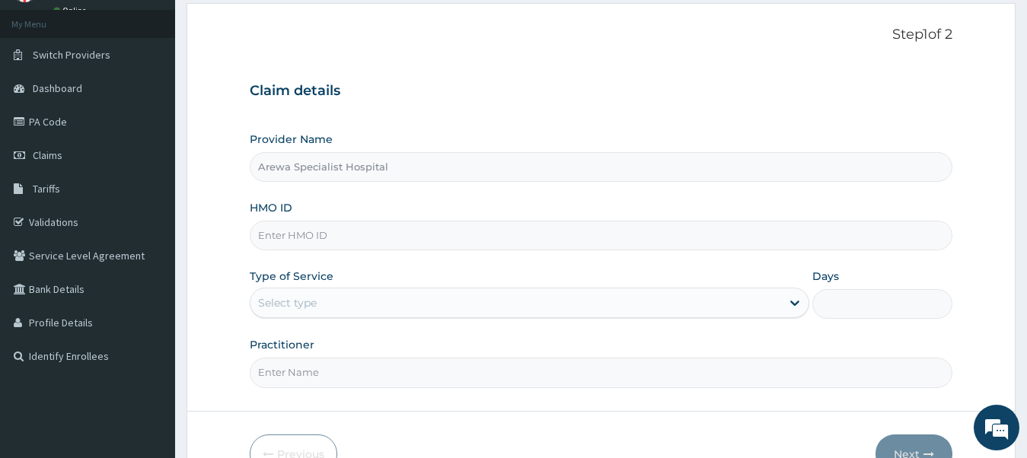
click at [303, 236] on input "HMO ID" at bounding box center [602, 236] width 704 height 30
type input "z"
type input "ZNF/10002/A"
click at [321, 299] on div "Select type" at bounding box center [517, 303] width 532 height 24
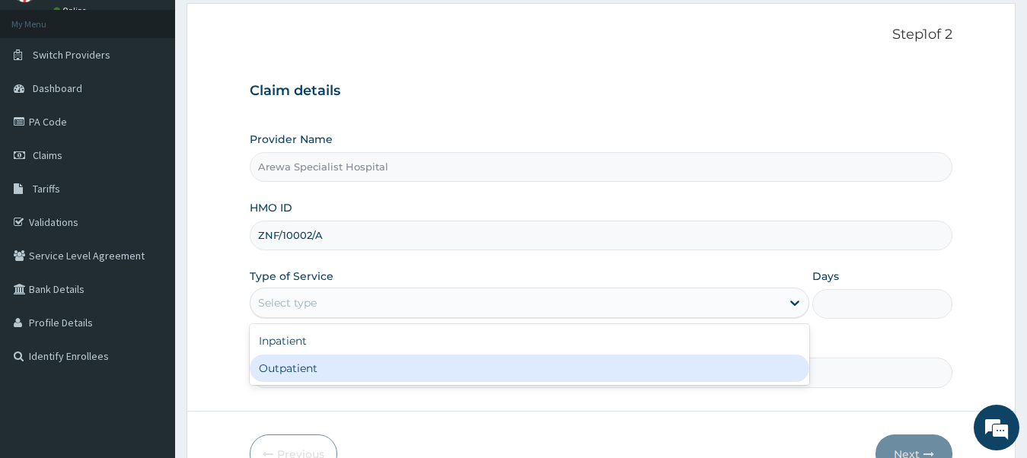
click at [344, 370] on div "Outpatient" at bounding box center [530, 368] width 561 height 27
type input "1"
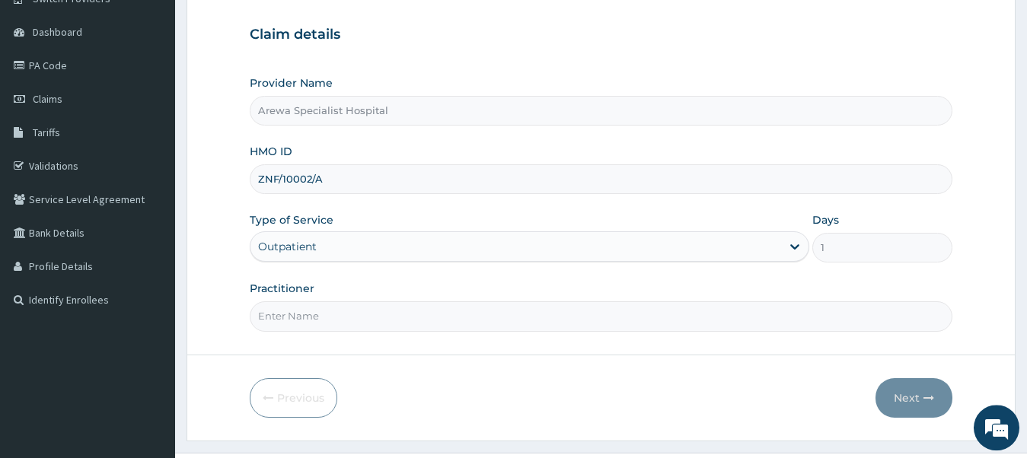
scroll to position [168, 0]
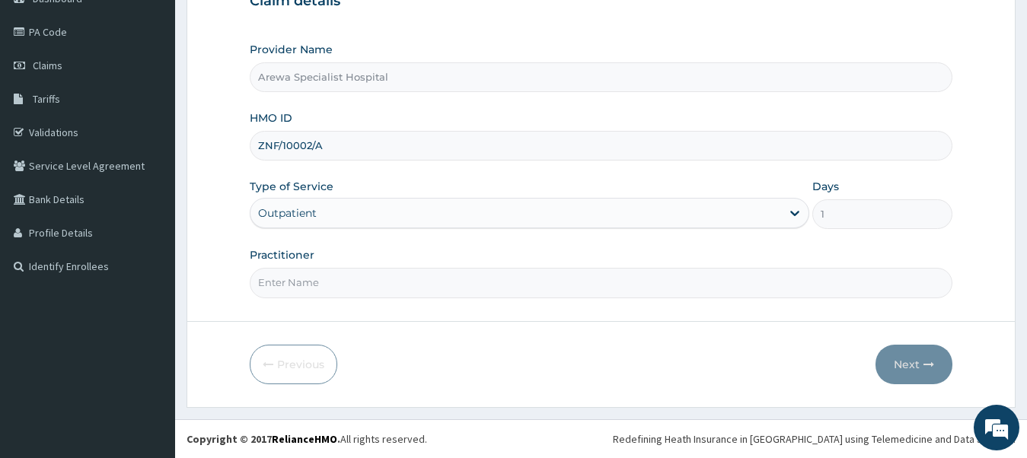
click at [448, 290] on input "Practitioner" at bounding box center [602, 283] width 704 height 30
type input "DR [PERSON_NAME]"
click at [920, 362] on button "Next" at bounding box center [914, 365] width 77 height 40
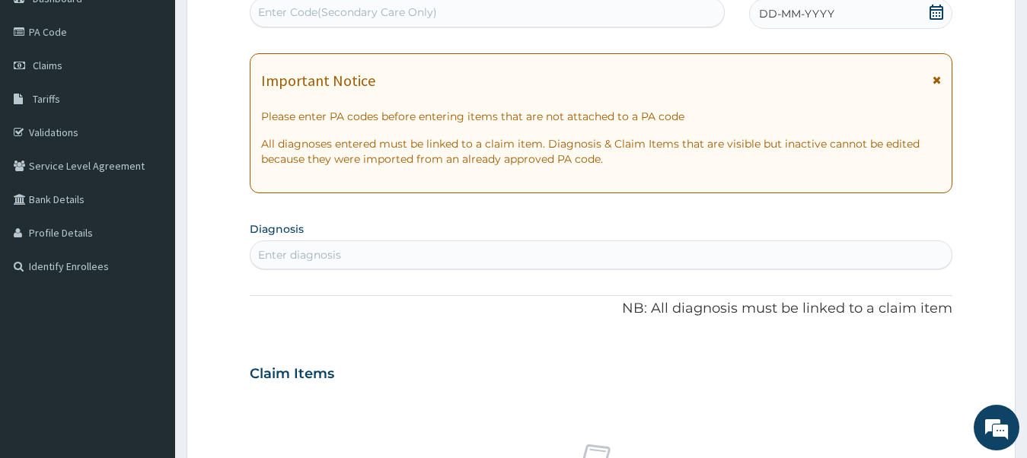
click at [943, 78] on div "Important Notice Please enter PA codes before entering items that are not attac…" at bounding box center [602, 123] width 704 height 140
click at [939, 79] on icon at bounding box center [937, 80] width 8 height 11
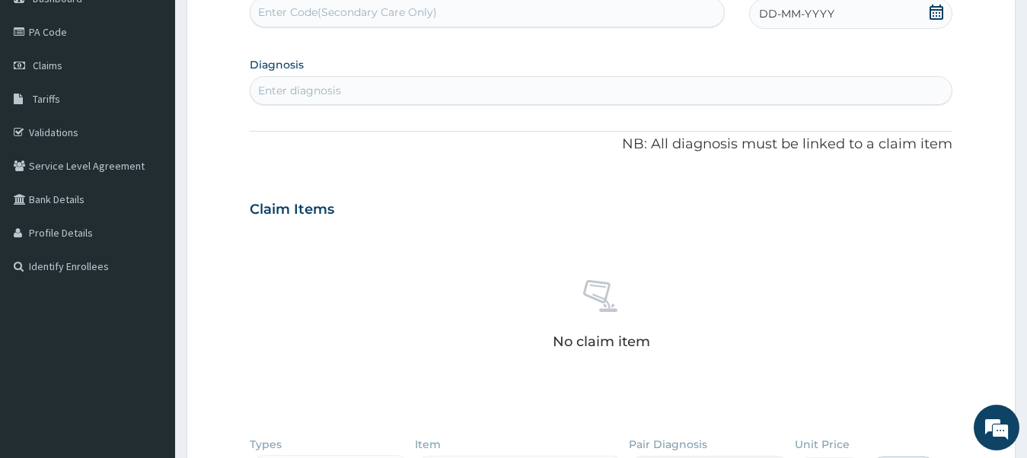
click at [554, 12] on div "Enter Code(Secondary Care Only)" at bounding box center [488, 12] width 474 height 24
type input "PA/7CE7F0"
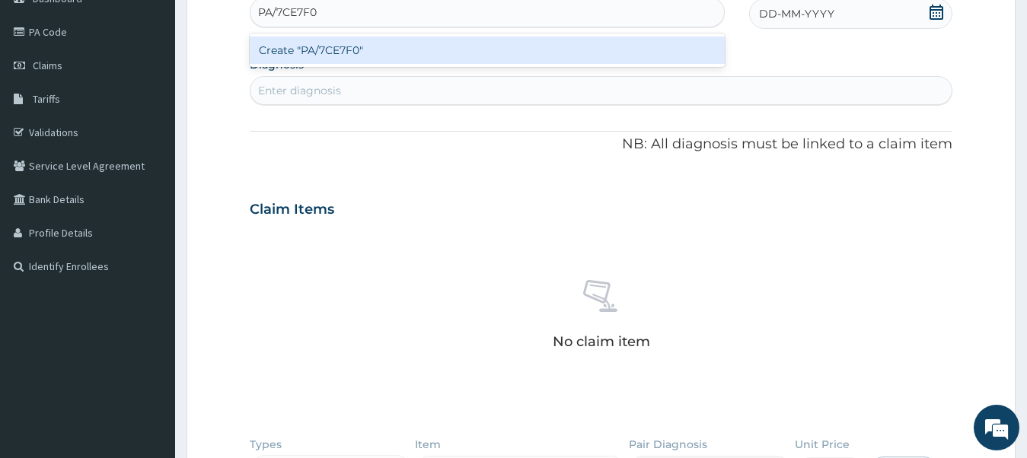
click at [471, 51] on div "Create "PA/7CE7F0"" at bounding box center [487, 50] width 475 height 27
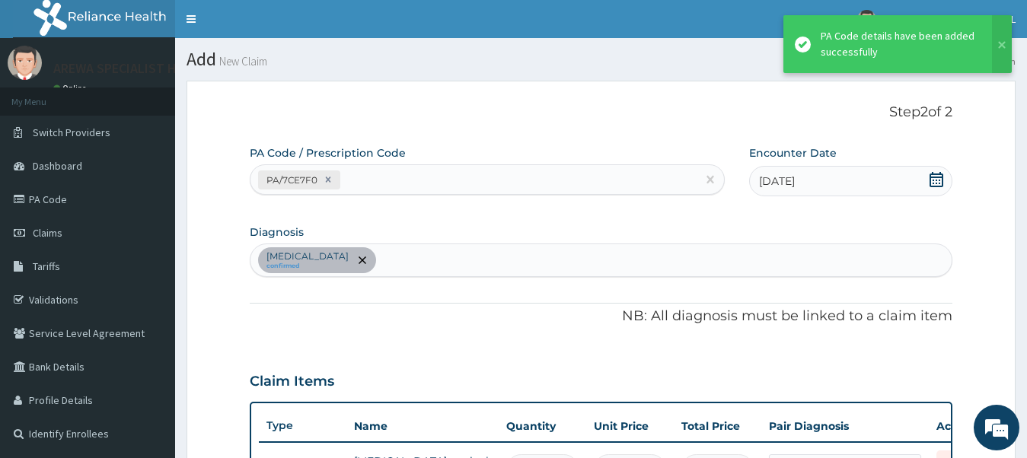
scroll to position [240, 0]
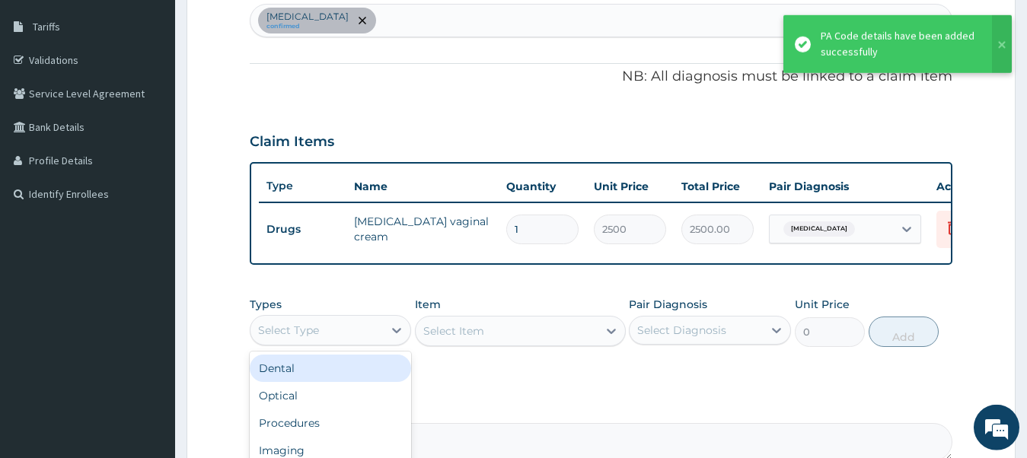
click at [350, 343] on div "Select Type" at bounding box center [317, 330] width 133 height 24
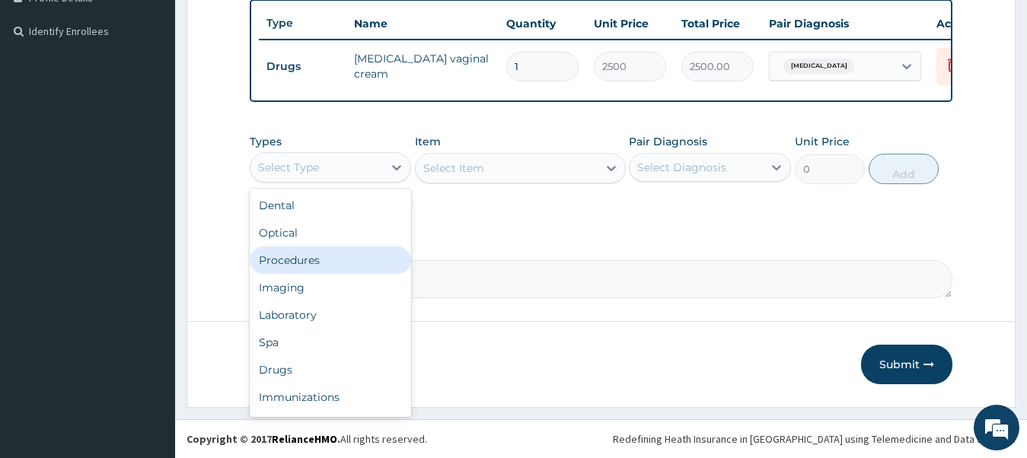
click at [334, 258] on div "Procedures" at bounding box center [331, 260] width 162 height 27
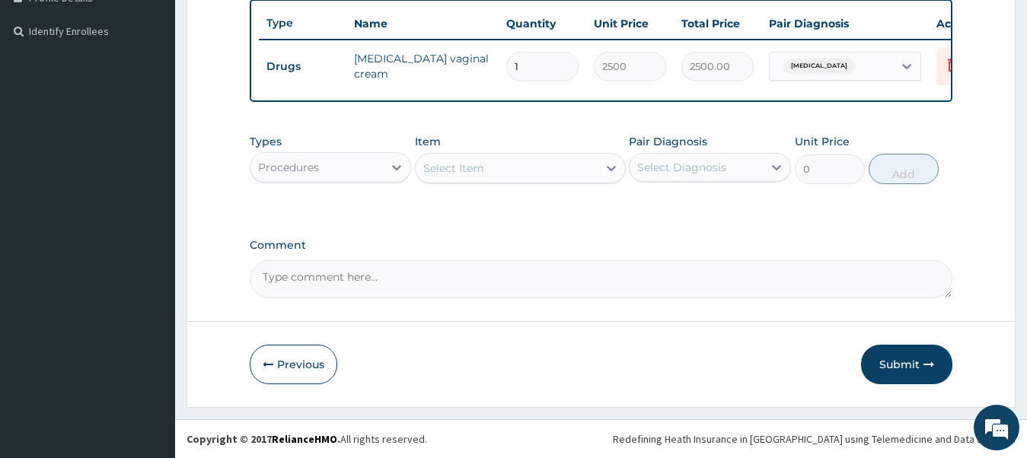
click at [478, 174] on div "Select Item" at bounding box center [453, 168] width 61 height 15
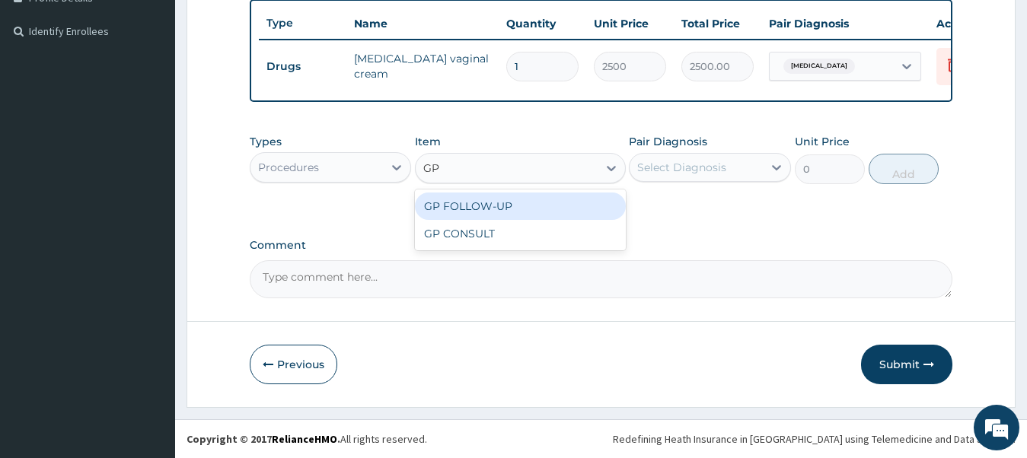
type input "GP"
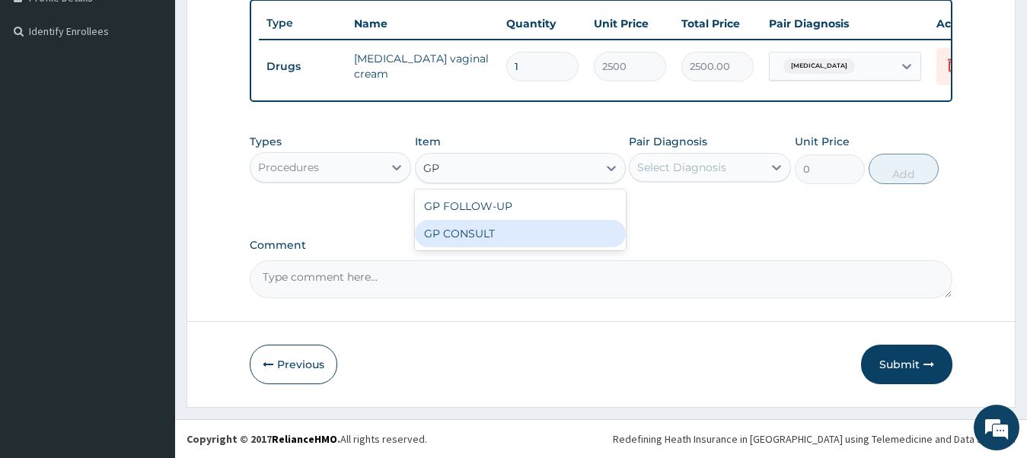
click at [479, 246] on div "GP CONSULT" at bounding box center [520, 233] width 211 height 27
type input "7500"
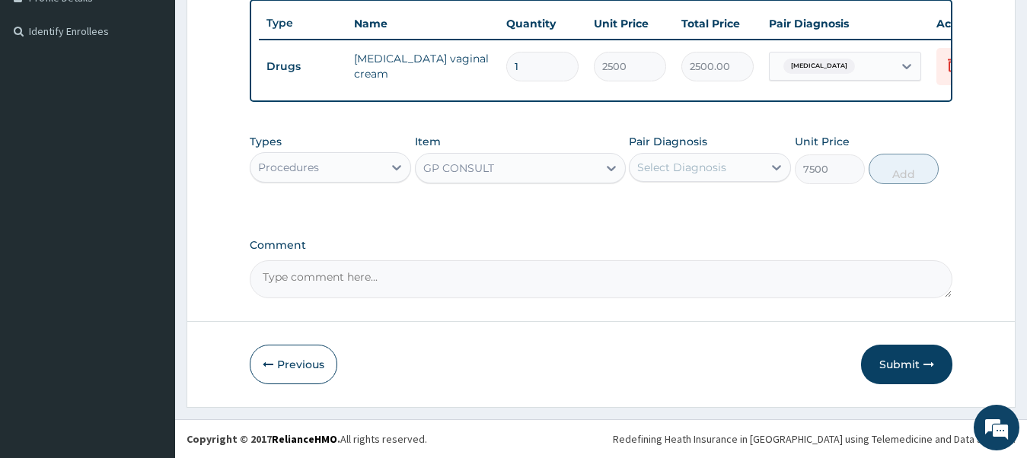
click at [711, 172] on div "Select Diagnosis" at bounding box center [681, 167] width 89 height 15
click at [644, 205] on input "checkbox" at bounding box center [643, 205] width 10 height 10
checkbox input "true"
click at [919, 174] on button "Add" at bounding box center [904, 169] width 70 height 30
type input "0"
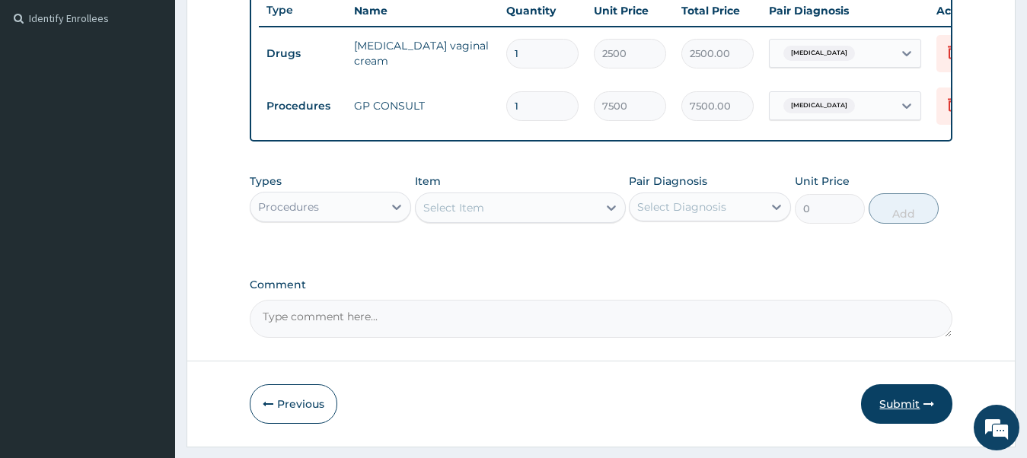
click at [899, 414] on button "Submit" at bounding box center [906, 405] width 91 height 40
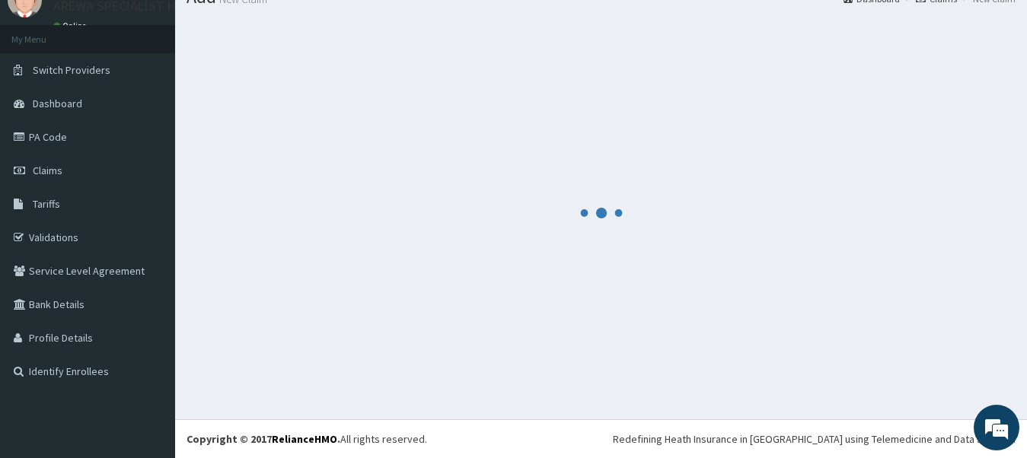
scroll to position [62, 0]
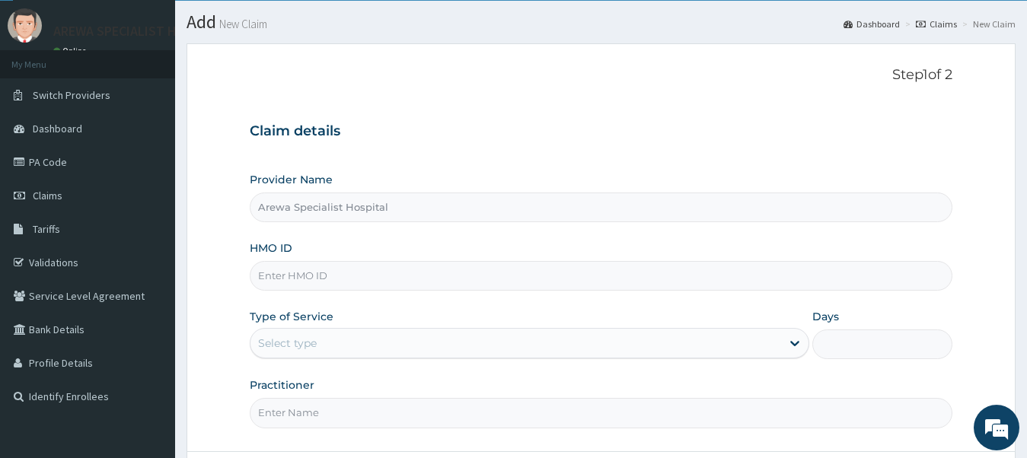
scroll to position [155, 0]
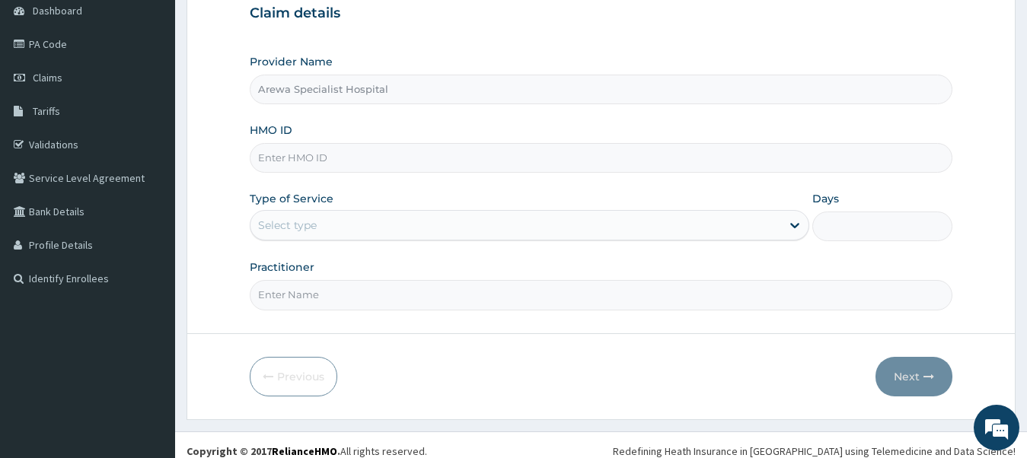
click at [414, 165] on input "HMO ID" at bounding box center [602, 158] width 704 height 30
type input "JAI/10003/A"
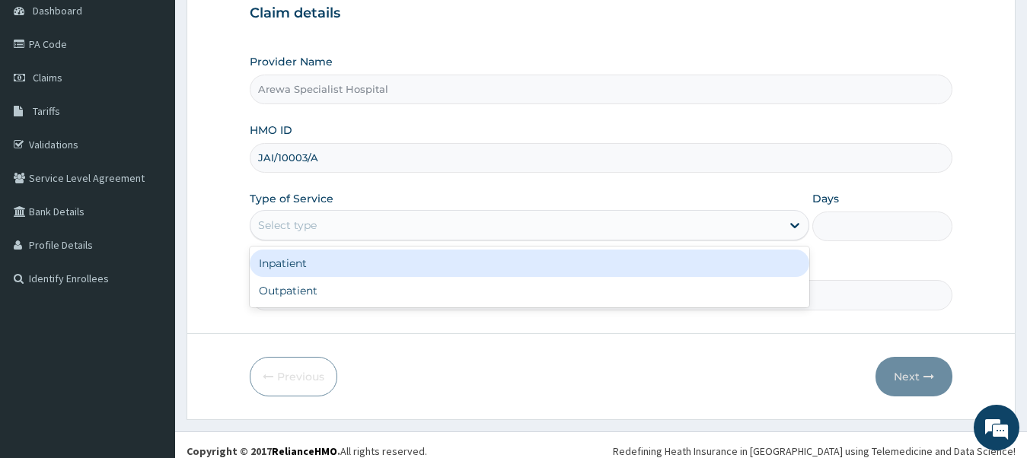
click at [377, 225] on div "Select type" at bounding box center [517, 225] width 532 height 24
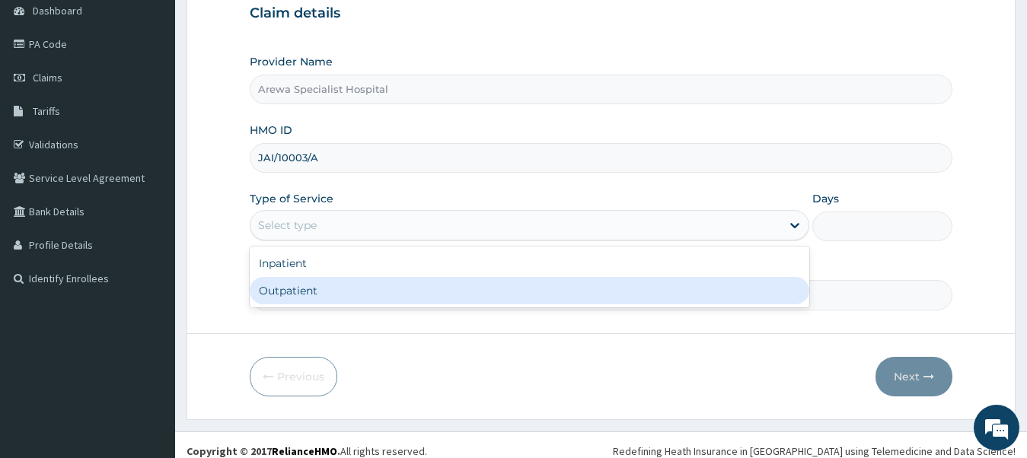
click at [373, 284] on div "Outpatient" at bounding box center [530, 290] width 561 height 27
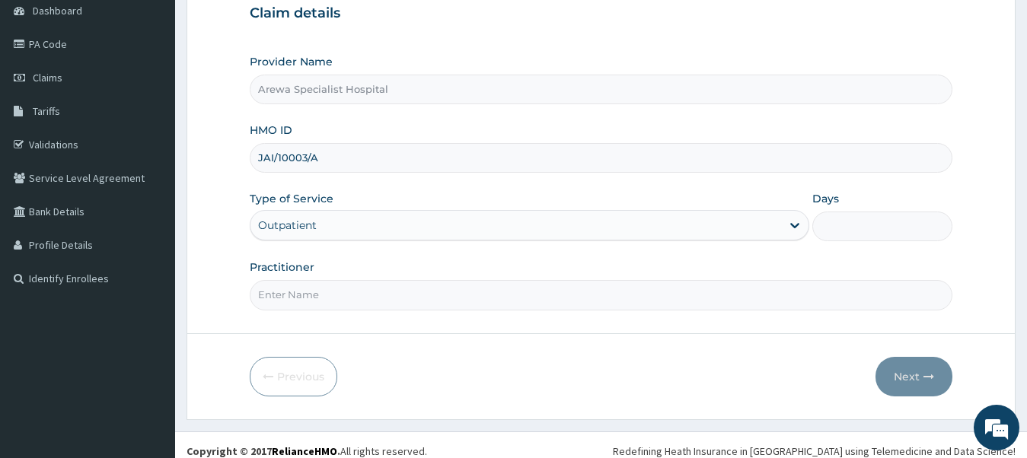
type input "1"
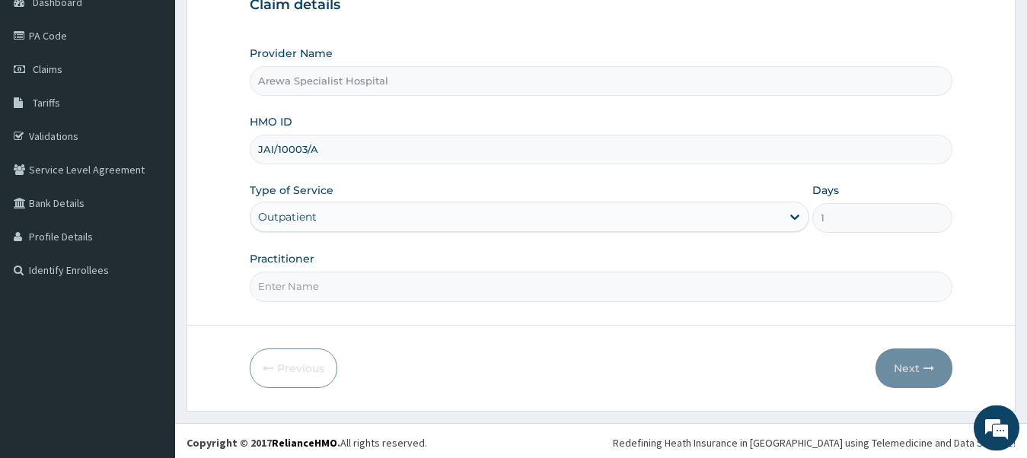
scroll to position [168, 0]
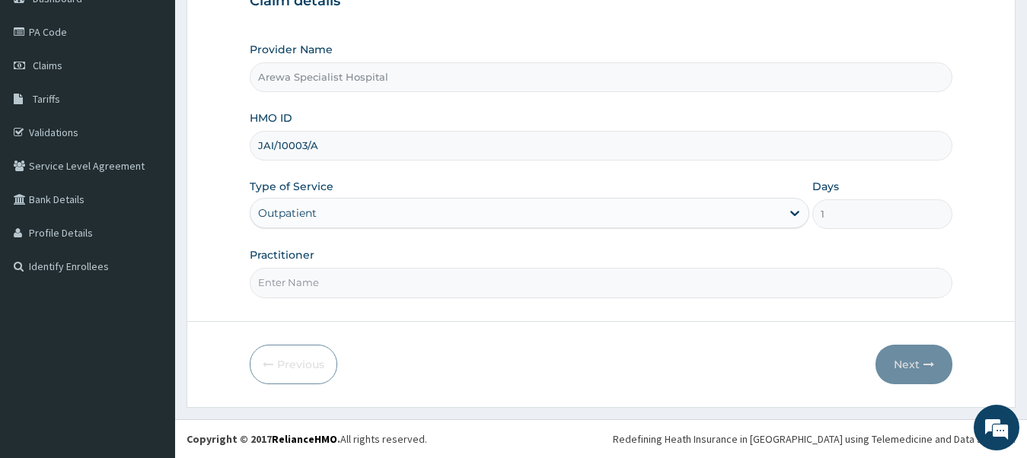
click at [454, 289] on input "Practitioner" at bounding box center [602, 283] width 704 height 30
type input "DR [DEMOGRAPHIC_DATA]"
click at [893, 362] on button "Next" at bounding box center [914, 365] width 77 height 40
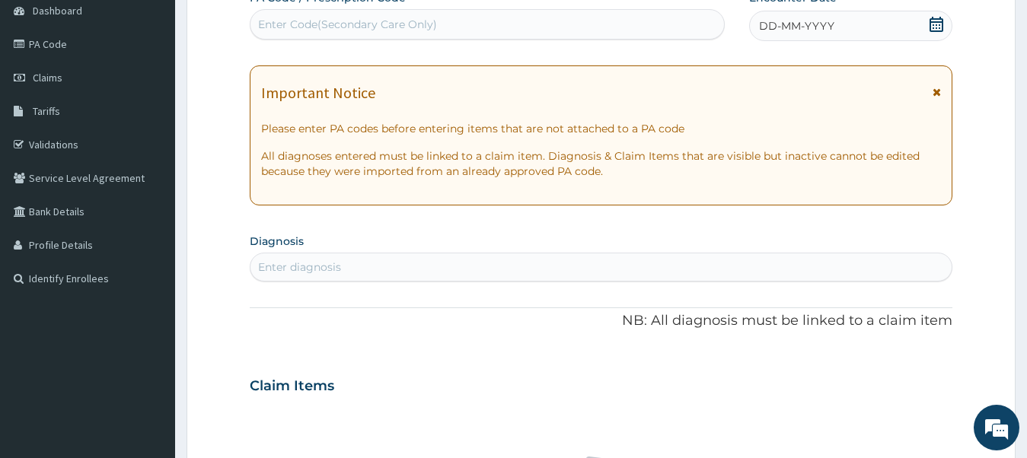
scroll to position [78, 0]
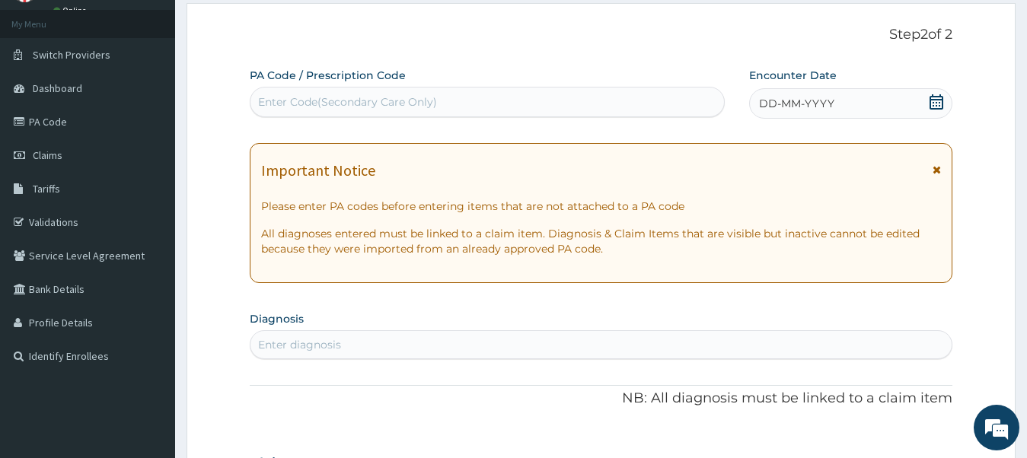
click at [453, 102] on div "Enter Code(Secondary Care Only)" at bounding box center [488, 102] width 474 height 24
click at [937, 103] on icon at bounding box center [936, 101] width 15 height 15
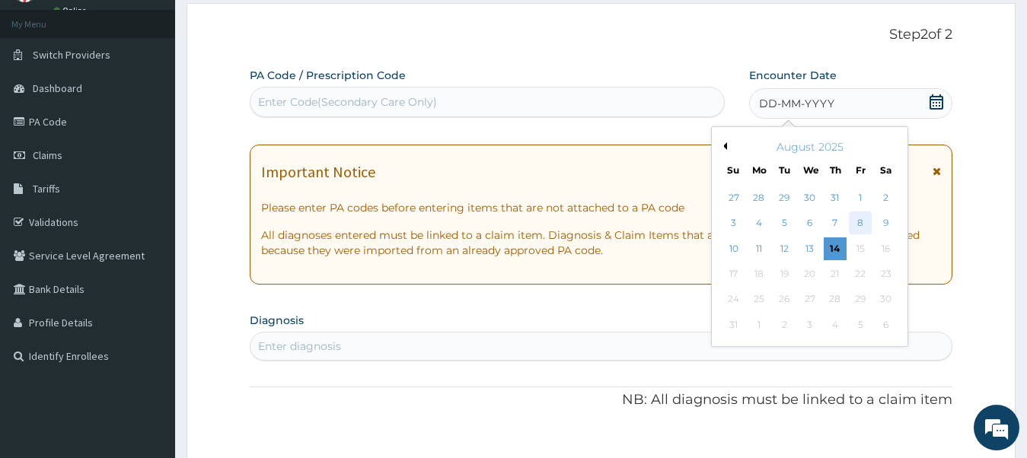
click at [861, 226] on div "8" at bounding box center [860, 223] width 23 height 23
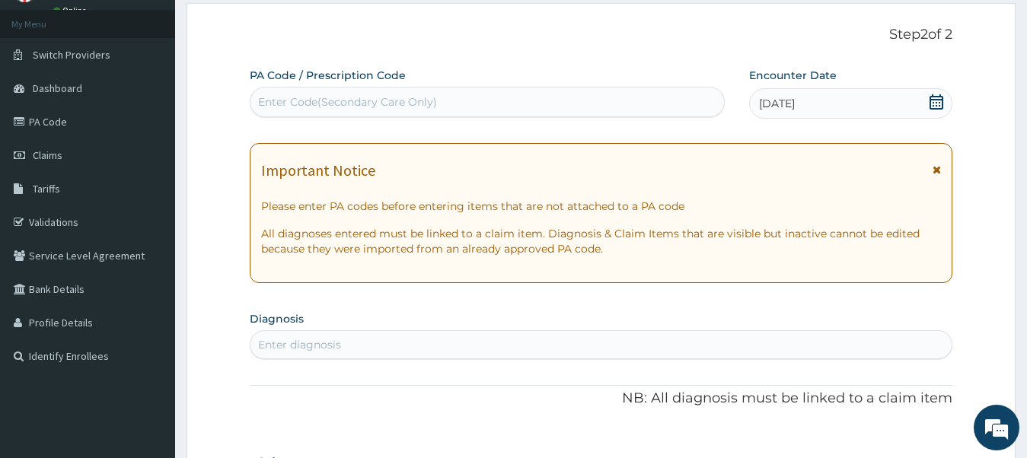
click at [941, 169] on icon at bounding box center [937, 170] width 8 height 11
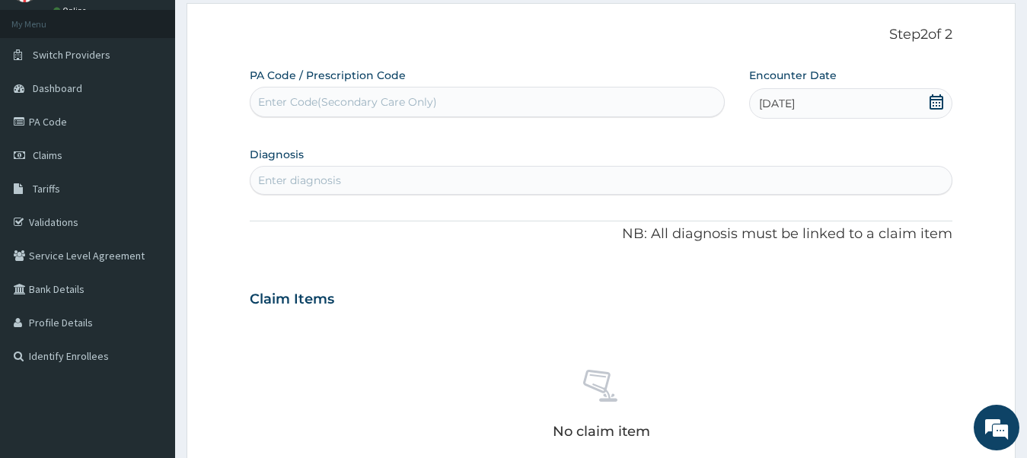
click at [390, 181] on div "Enter diagnosis" at bounding box center [602, 180] width 702 height 24
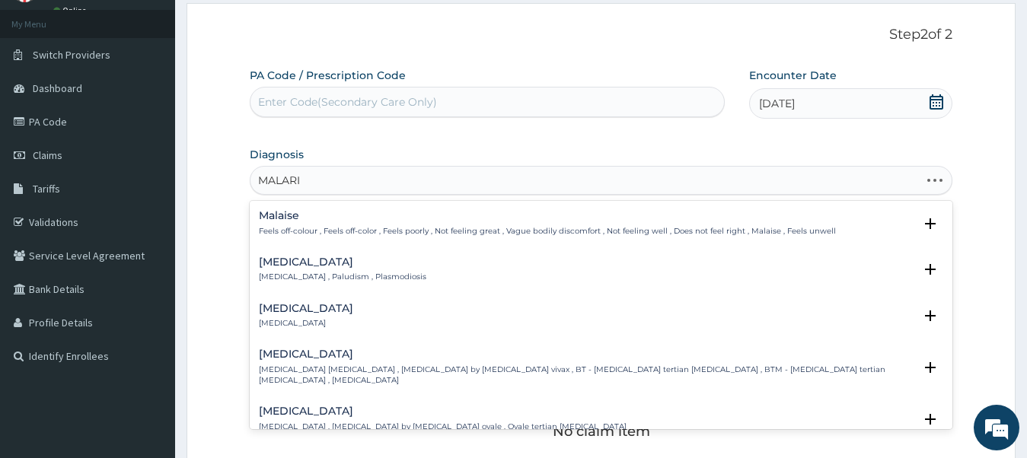
type input "[MEDICAL_DATA]"
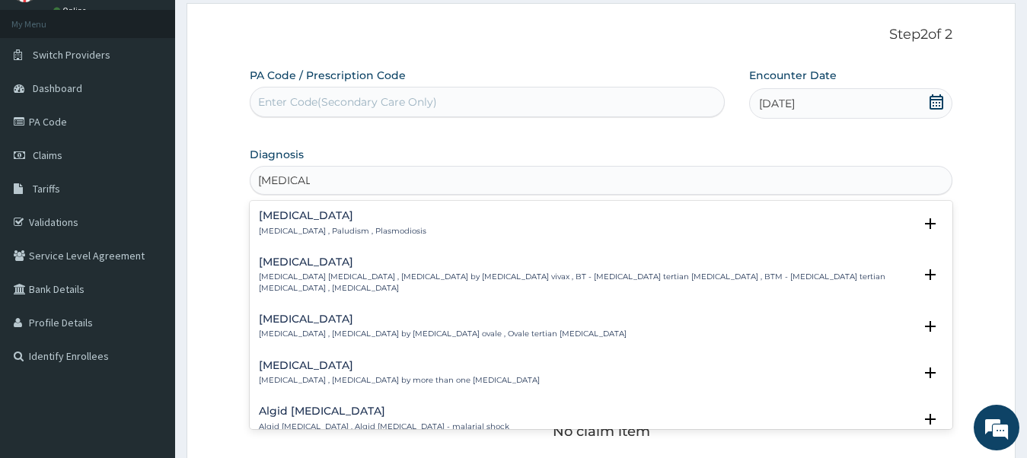
click at [309, 226] on p "[MEDICAL_DATA] , Paludism , Plasmodiosis" at bounding box center [343, 231] width 168 height 11
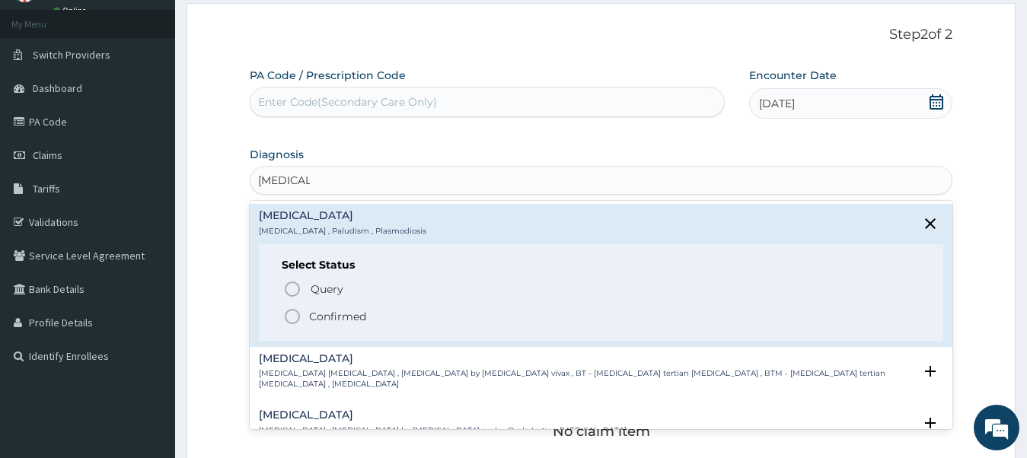
click at [288, 313] on icon "status option filled" at bounding box center [292, 317] width 18 height 18
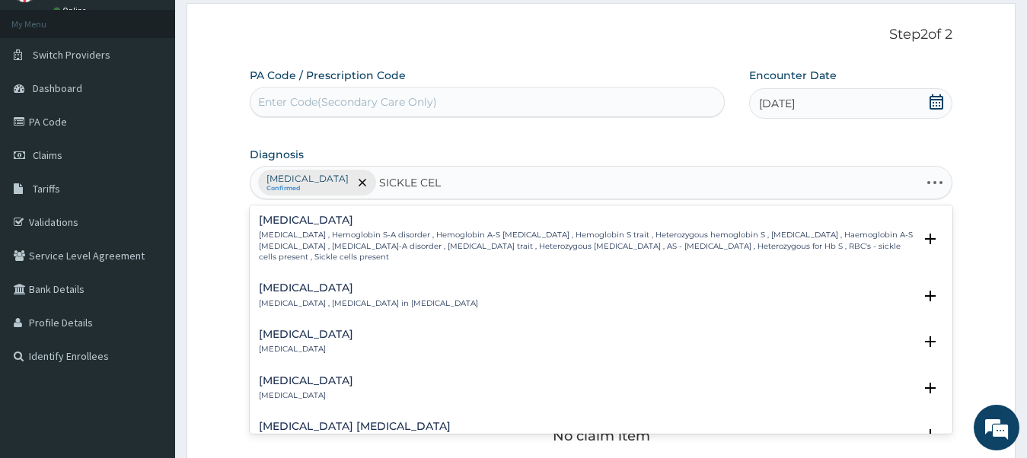
type input "SICKLE CELL"
click at [498, 242] on p "Sickle cell trait , Hemoglobin S-A disorder , Hemoglobin A-S genotype , Hemoglo…" at bounding box center [587, 246] width 656 height 33
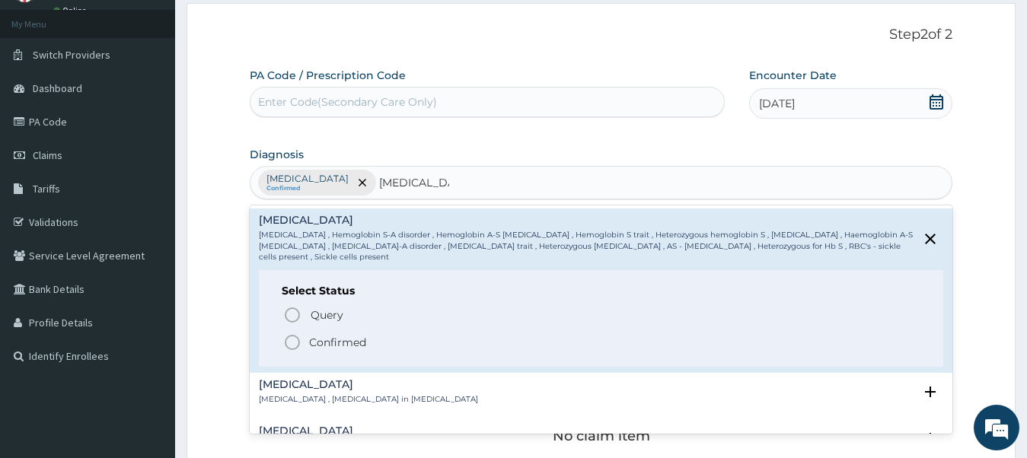
click at [286, 342] on circle "status option filled" at bounding box center [293, 343] width 14 height 14
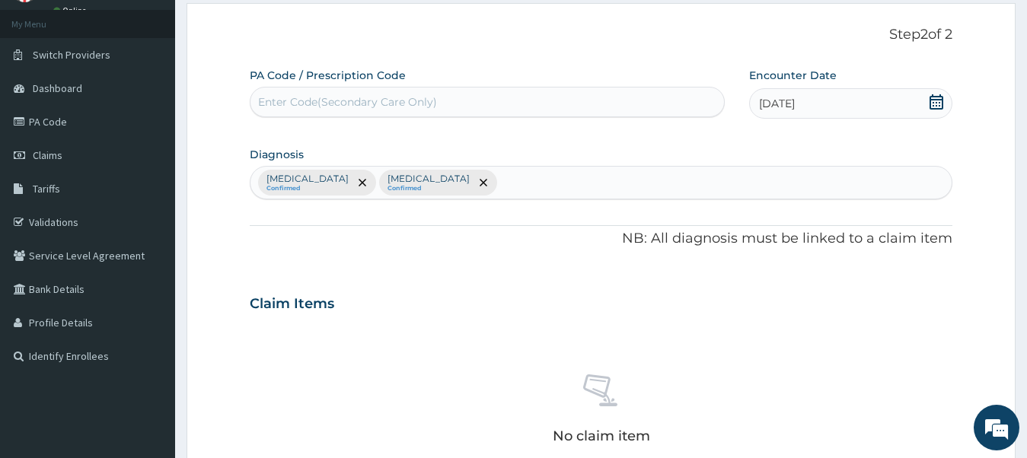
scroll to position [388, 0]
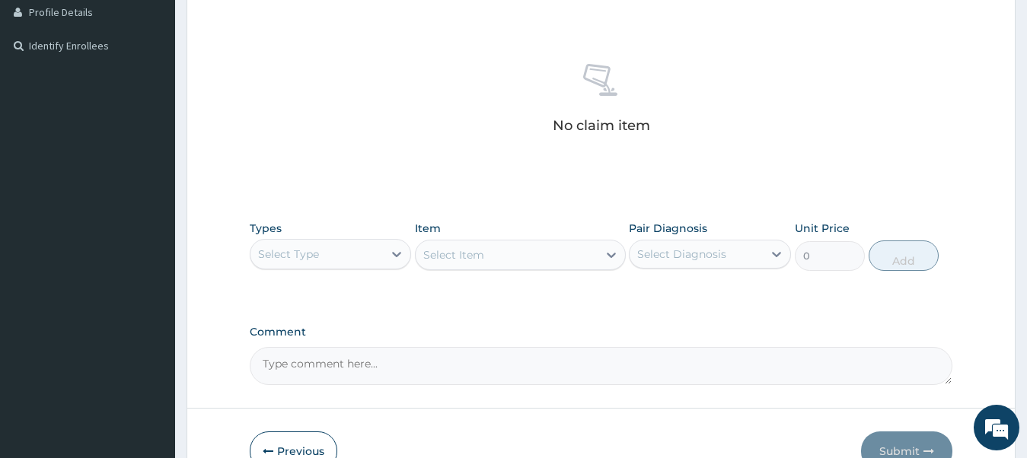
click at [355, 264] on div "Select Type" at bounding box center [317, 254] width 133 height 24
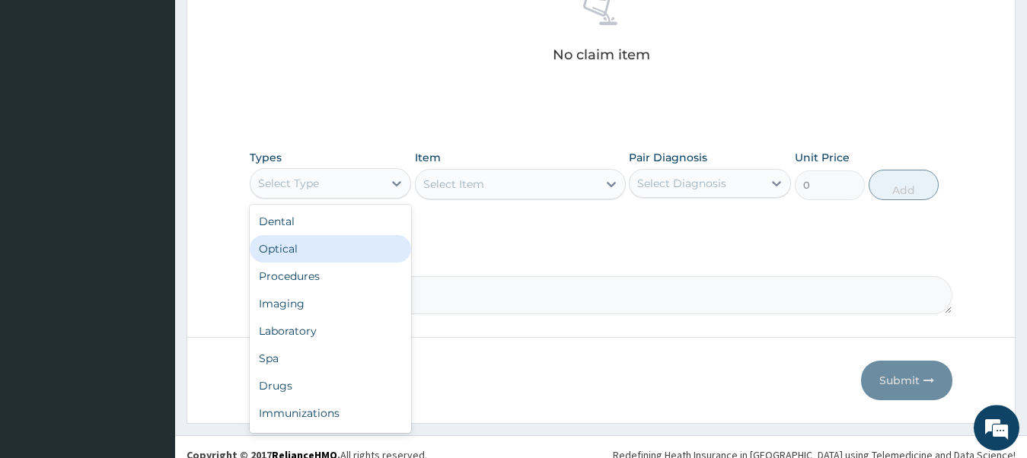
scroll to position [475, 0]
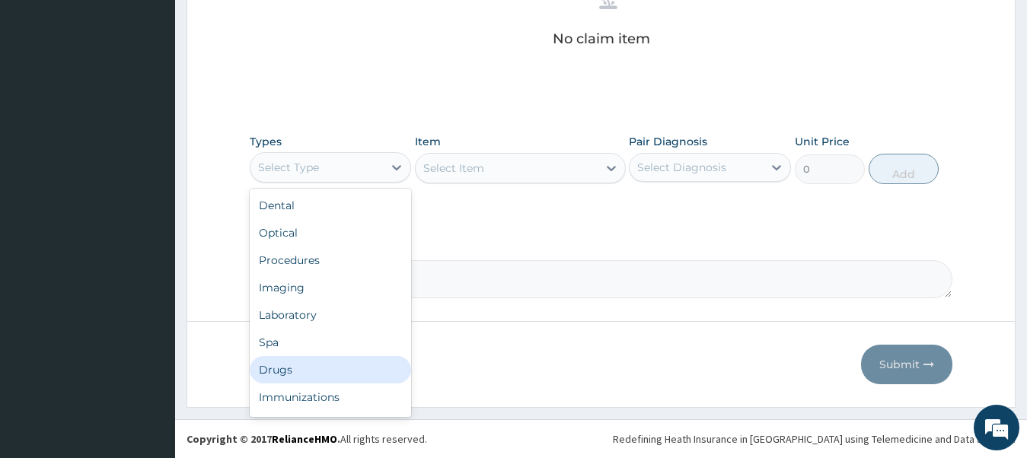
drag, startPoint x: 304, startPoint y: 372, endPoint x: 423, endPoint y: 315, distance: 131.8
click at [305, 372] on div "Drugs" at bounding box center [331, 369] width 162 height 27
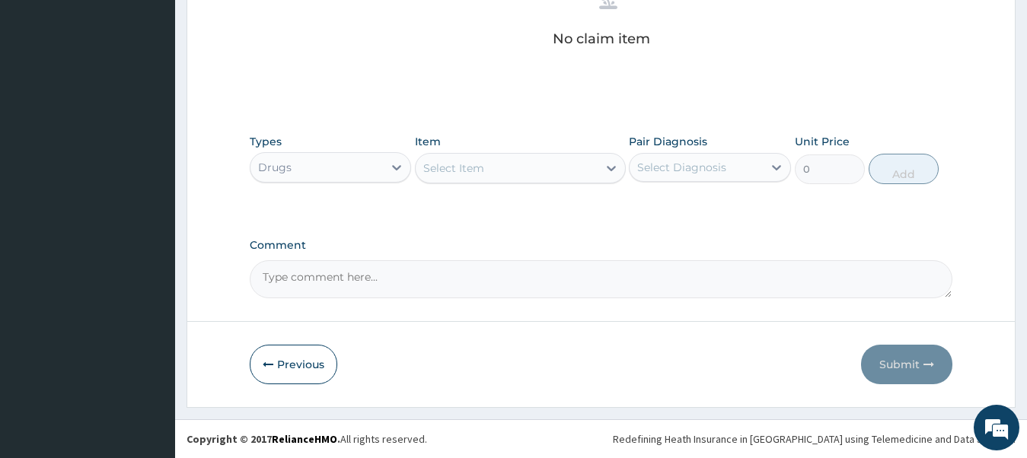
click at [475, 167] on div "Select Item" at bounding box center [453, 168] width 61 height 15
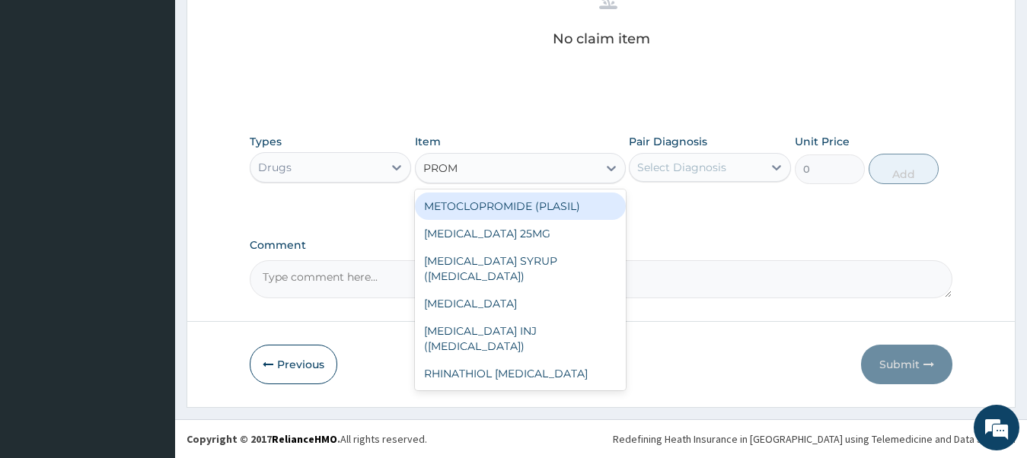
type input "PROME"
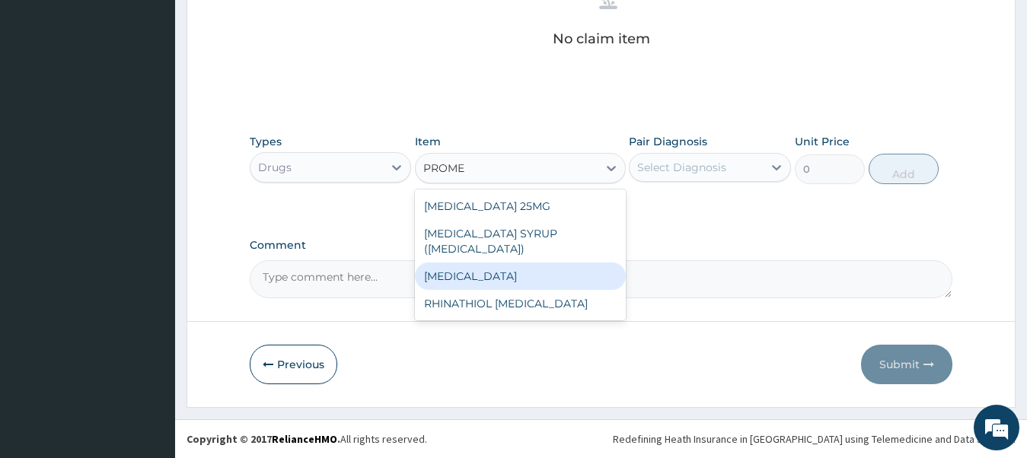
click at [488, 277] on div "[MEDICAL_DATA]" at bounding box center [520, 276] width 211 height 27
type input "5000"
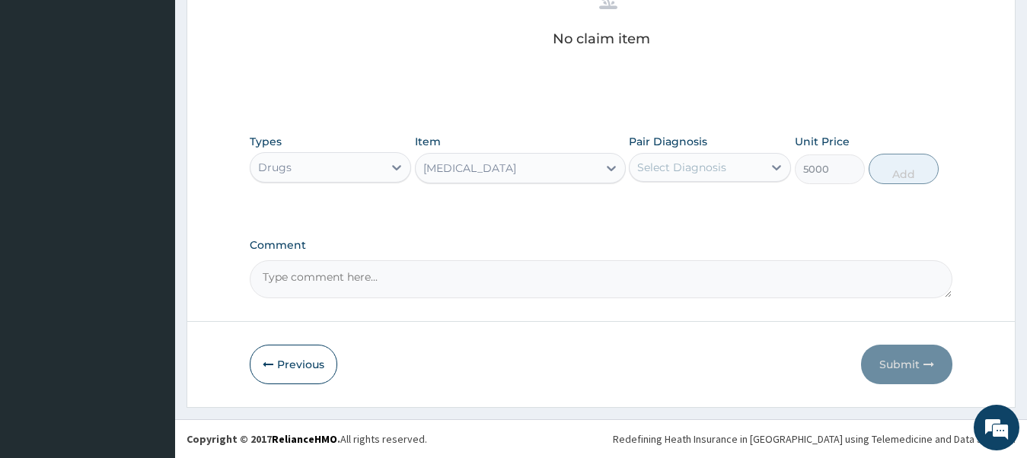
click at [508, 168] on div "[MEDICAL_DATA]" at bounding box center [469, 168] width 93 height 15
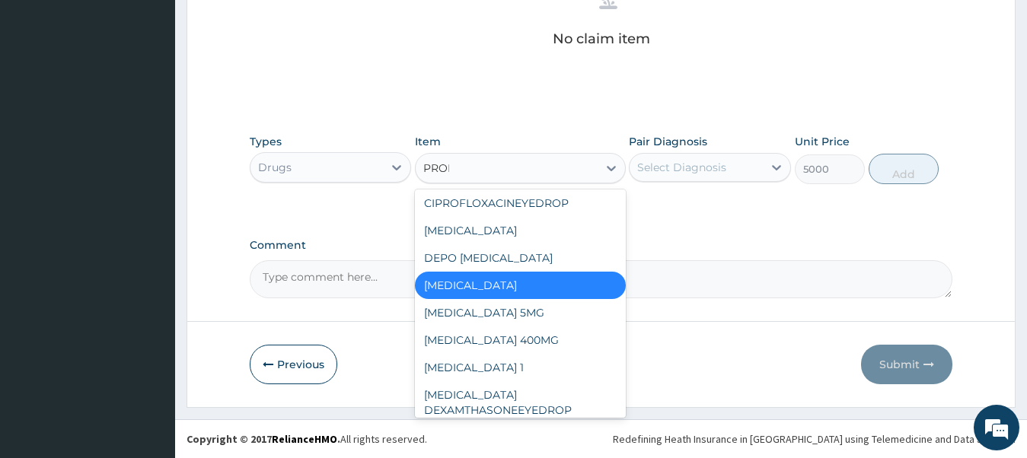
scroll to position [0, 0]
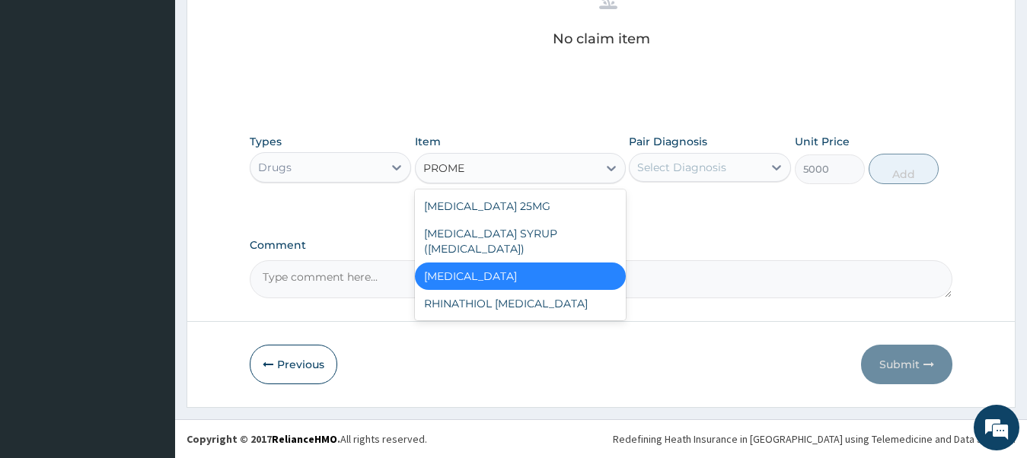
type input "PROMET"
click at [442, 210] on div "PROMETHAZINE 25MG" at bounding box center [520, 206] width 211 height 27
type input "100"
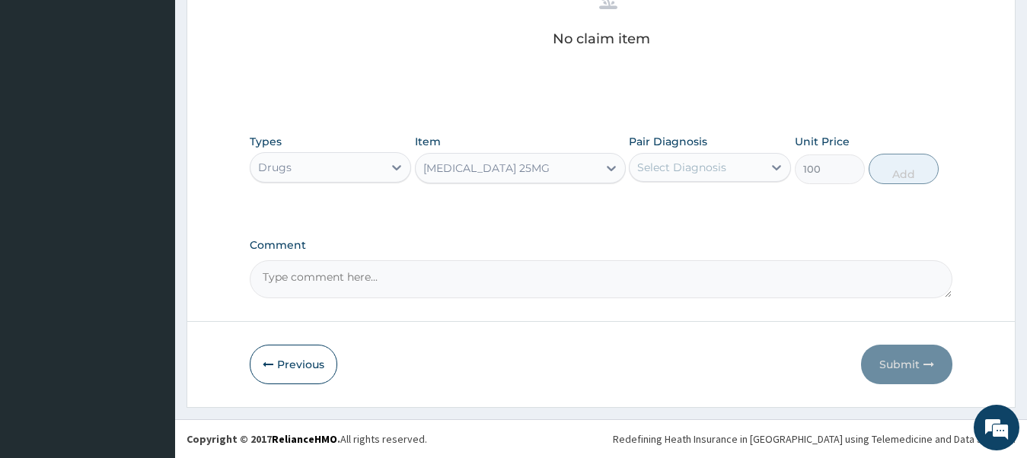
click at [551, 170] on div "PROMETHAZINE 25MG" at bounding box center [507, 168] width 182 height 24
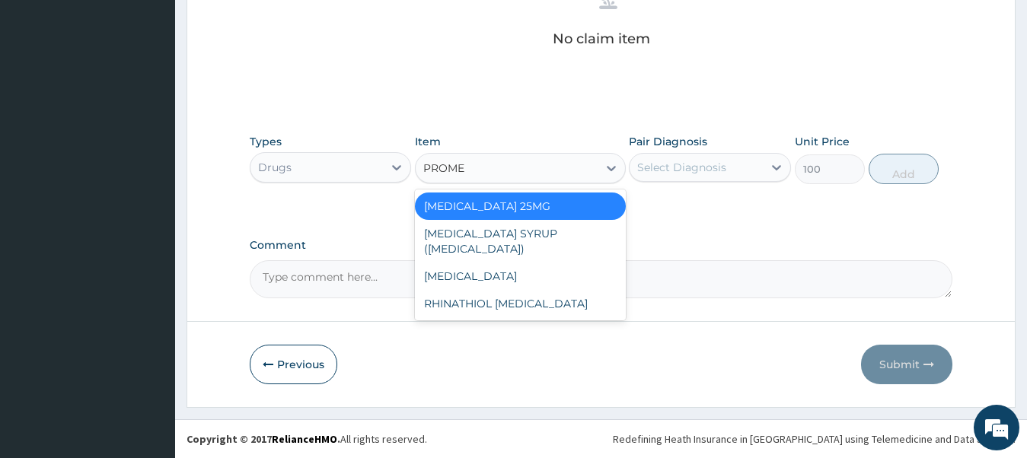
type input "PROMET"
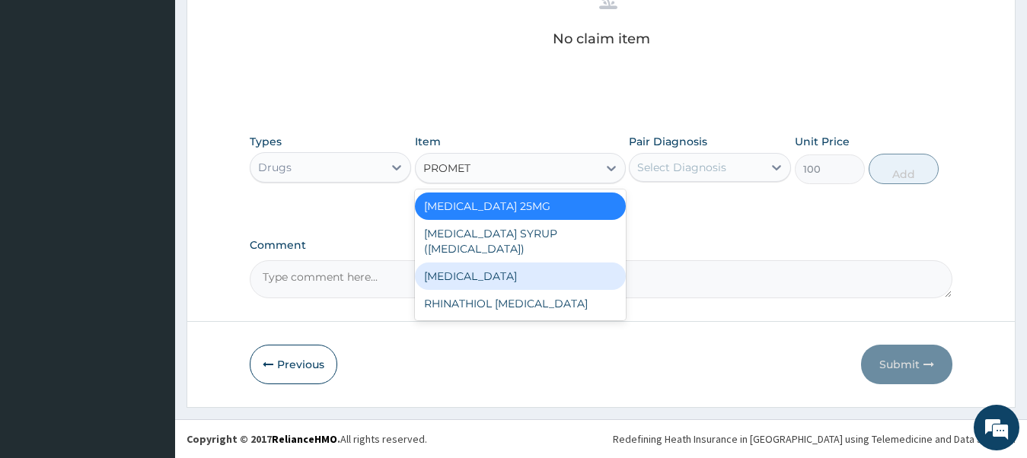
click at [552, 276] on div "PROMETHAZINE" at bounding box center [520, 276] width 211 height 27
type input "5000"
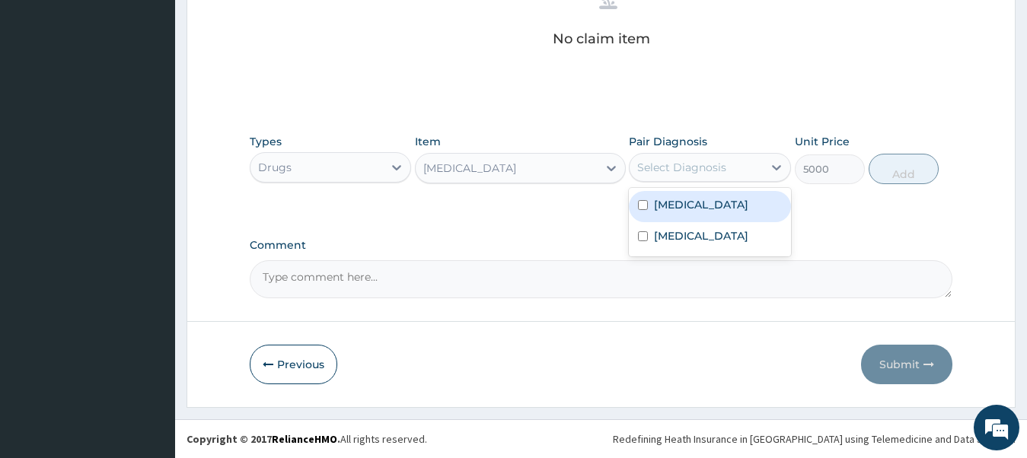
click at [743, 172] on div "Select Diagnosis" at bounding box center [696, 167] width 133 height 24
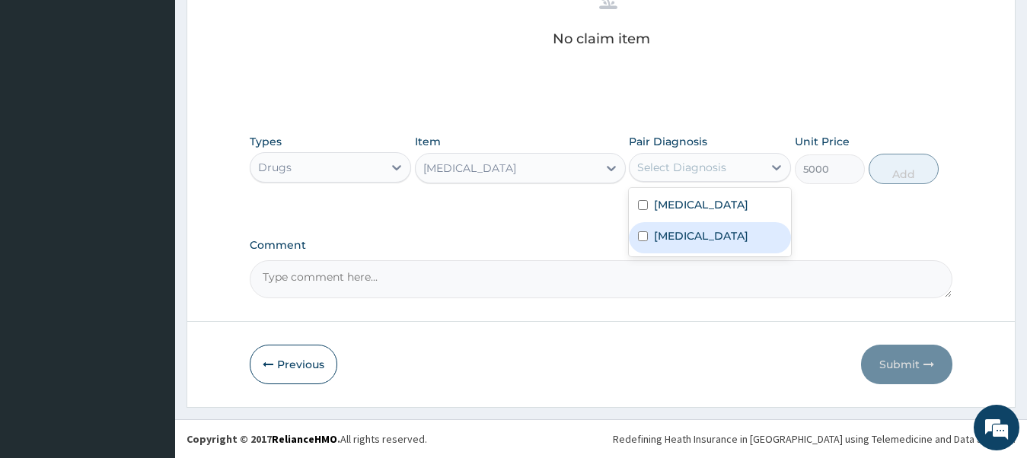
click at [698, 236] on label "Sickle cell trait" at bounding box center [701, 235] width 94 height 15
checkbox input "true"
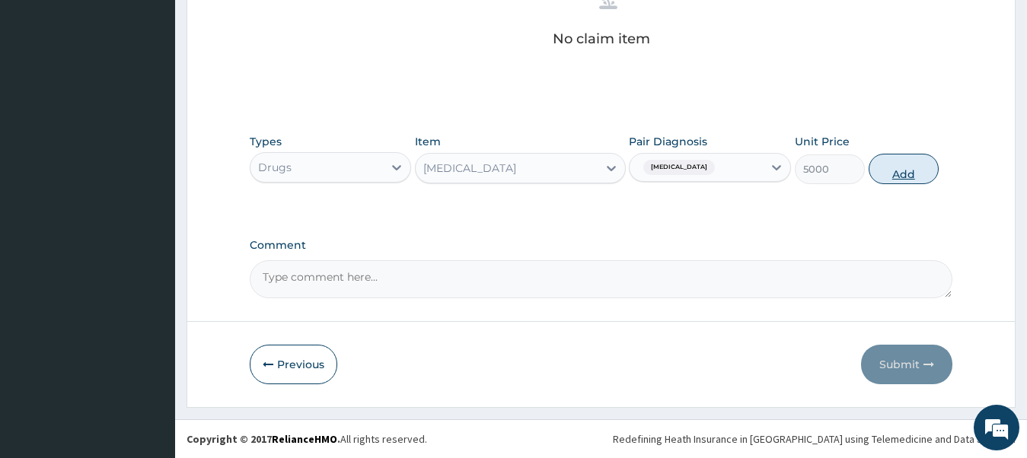
click at [914, 173] on button "Add" at bounding box center [904, 169] width 70 height 30
type input "0"
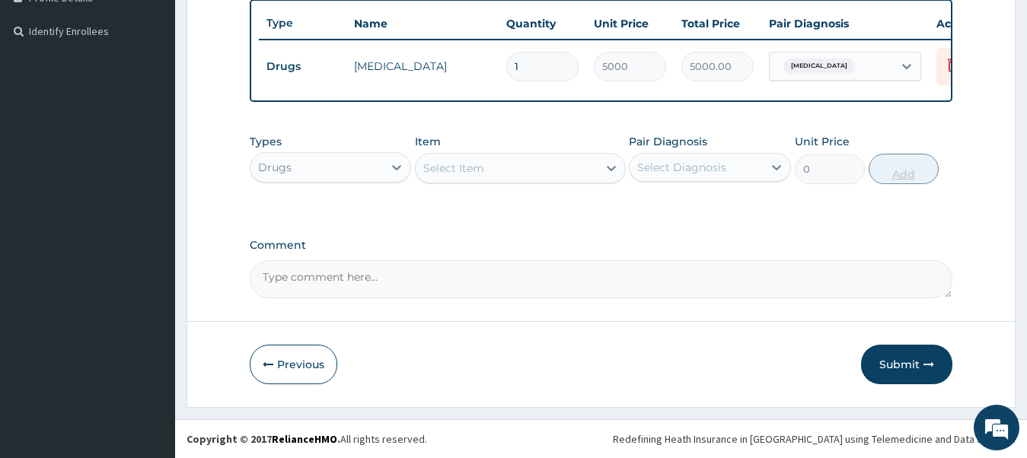
scroll to position [416, 0]
click at [459, 167] on div "Select Item" at bounding box center [453, 168] width 61 height 15
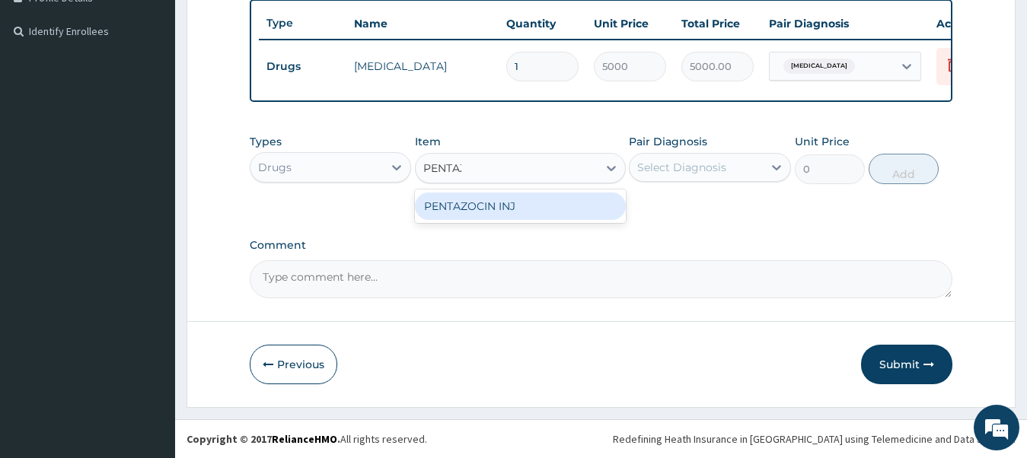
type input "PENTAZO"
click at [474, 204] on div "PENTAZOCIN INJ" at bounding box center [520, 206] width 211 height 27
type input "1000"
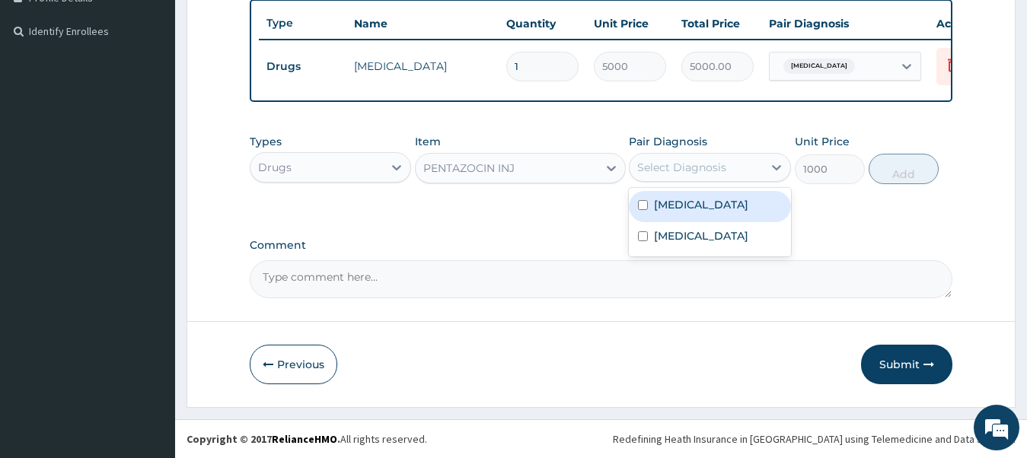
click at [704, 177] on div "Select Diagnosis" at bounding box center [696, 167] width 133 height 24
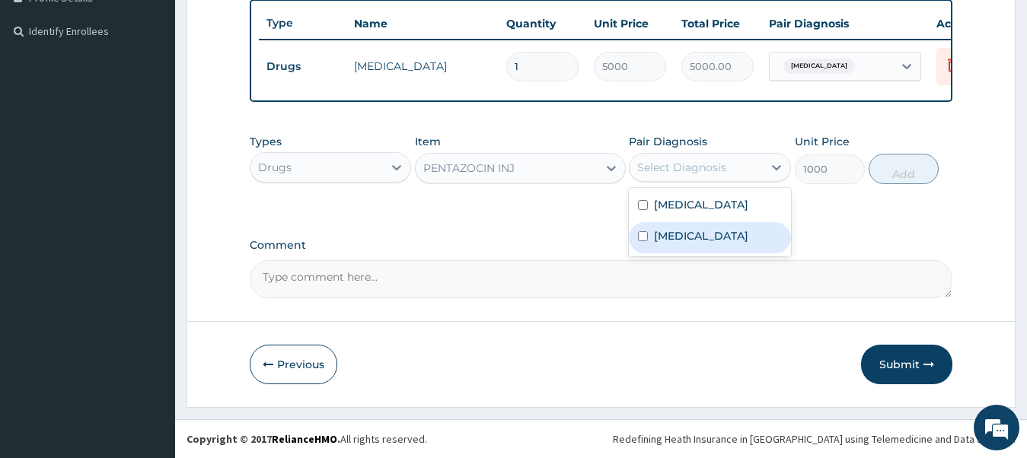
click at [689, 238] on label "Sickle cell trait" at bounding box center [701, 235] width 94 height 15
checkbox input "true"
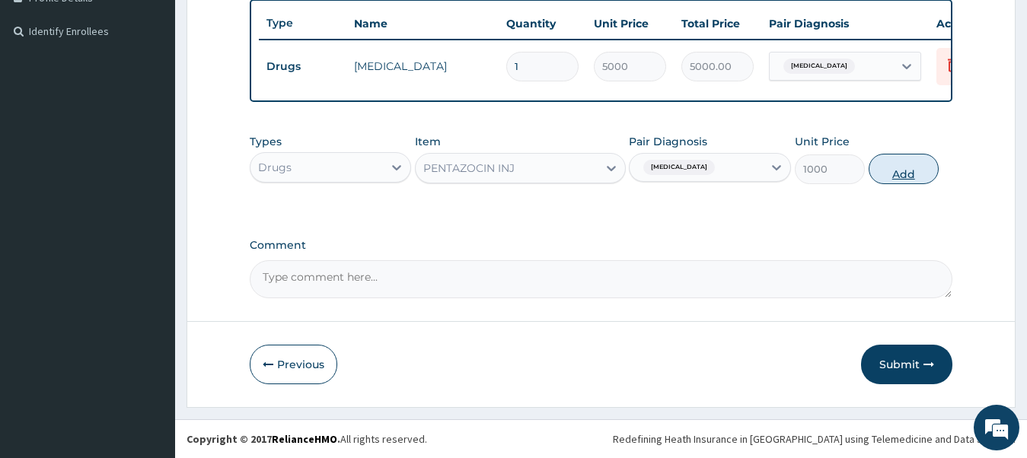
click at [902, 168] on button "Add" at bounding box center [904, 169] width 70 height 30
type input "0"
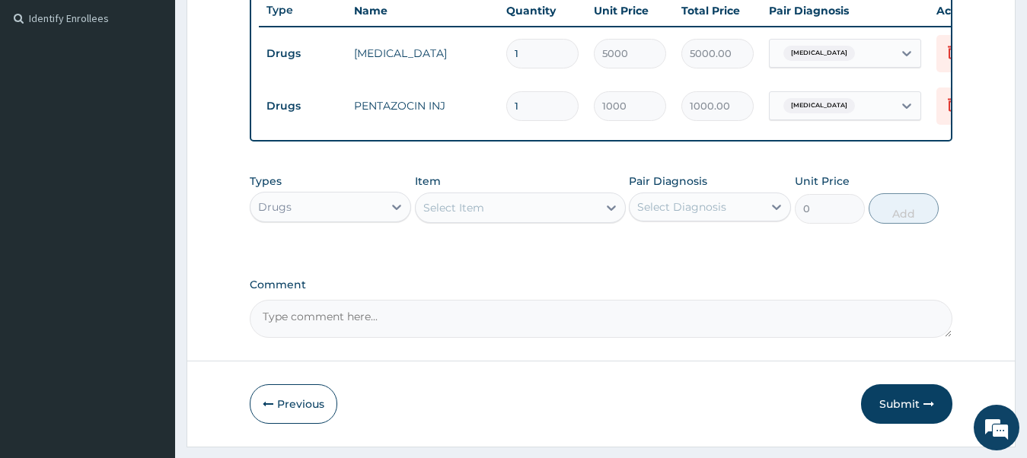
click at [344, 219] on div "Drugs" at bounding box center [317, 207] width 133 height 24
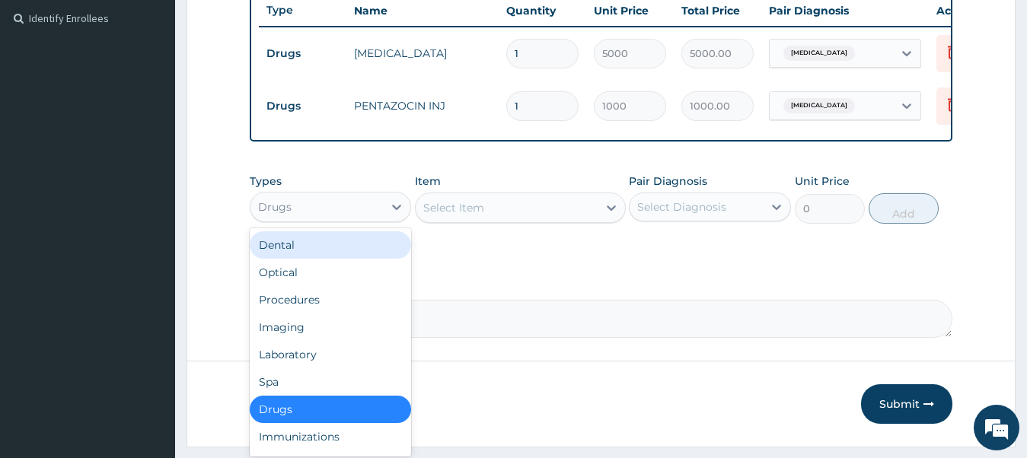
click at [461, 216] on div "Select Item" at bounding box center [453, 207] width 61 height 15
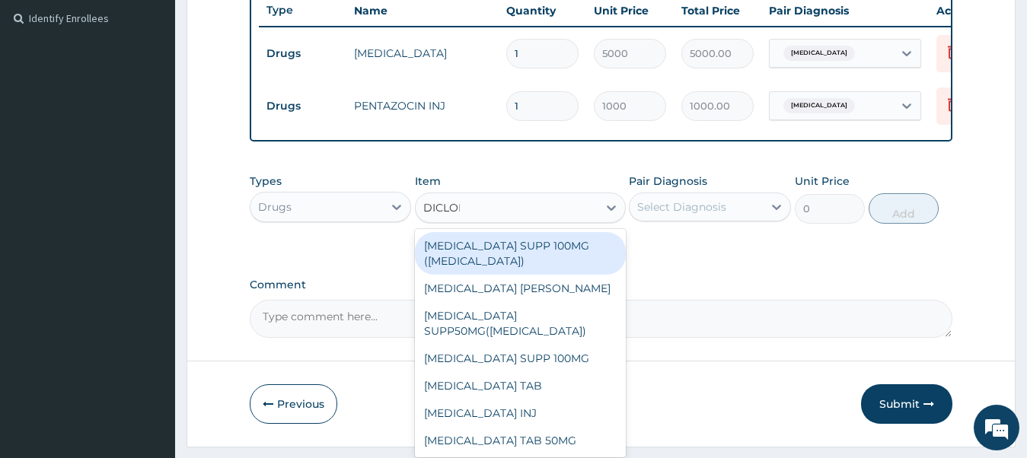
type input "DICLOFE"
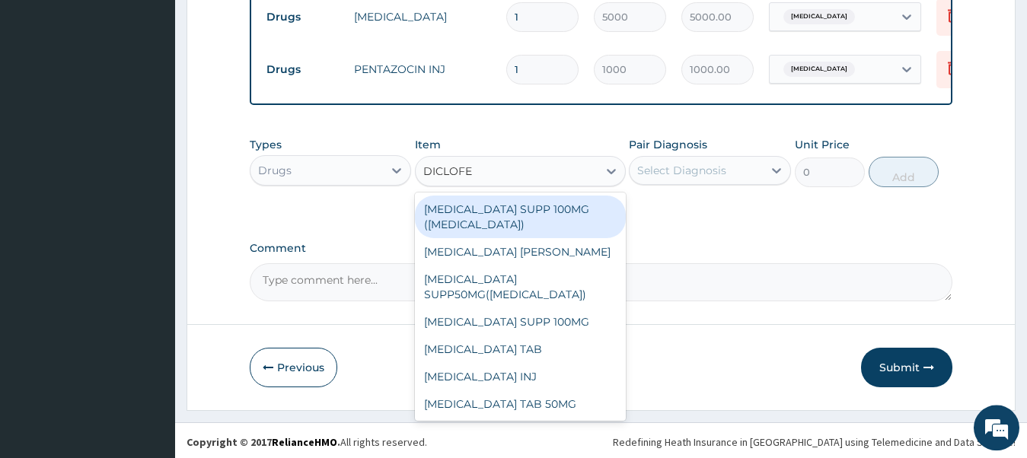
scroll to position [468, 0]
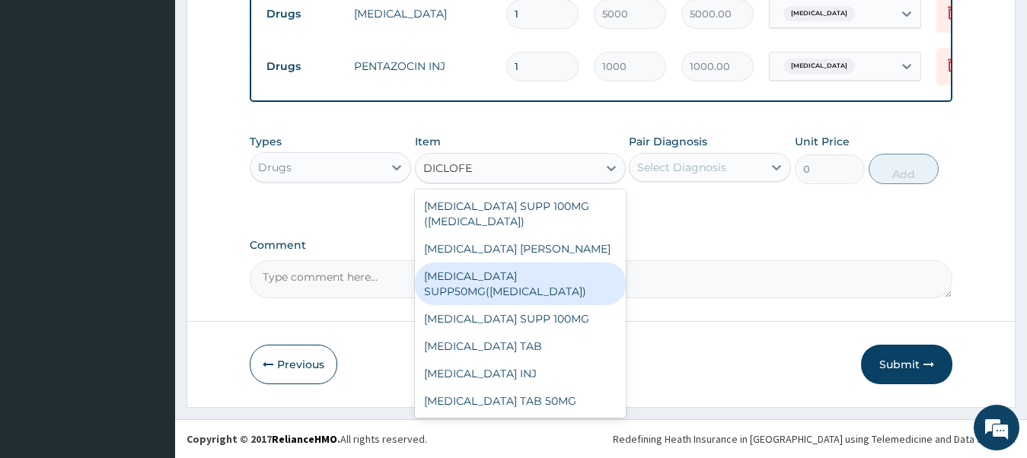
click at [558, 291] on div "DICLOFENAC SUPP50MG(VOLTAREN)" at bounding box center [520, 284] width 211 height 43
type input "1000"
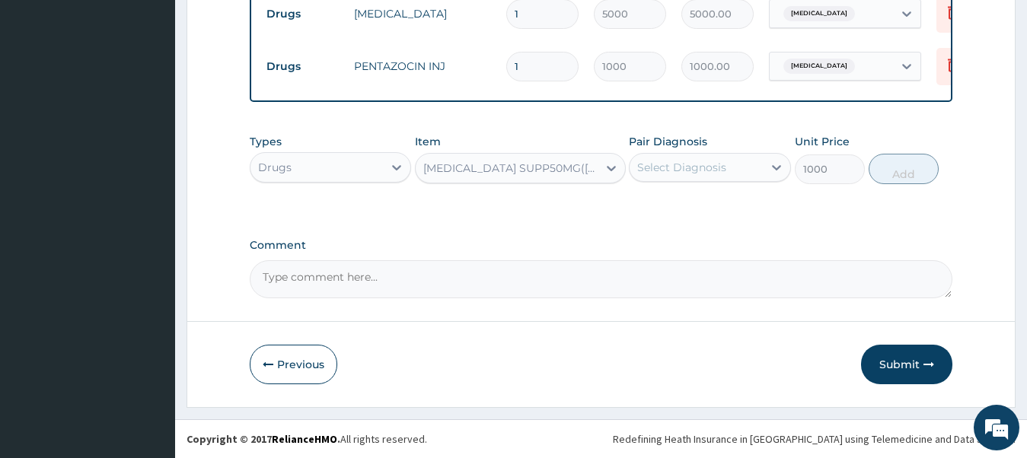
click at [741, 171] on div "Select Diagnosis" at bounding box center [696, 167] width 133 height 24
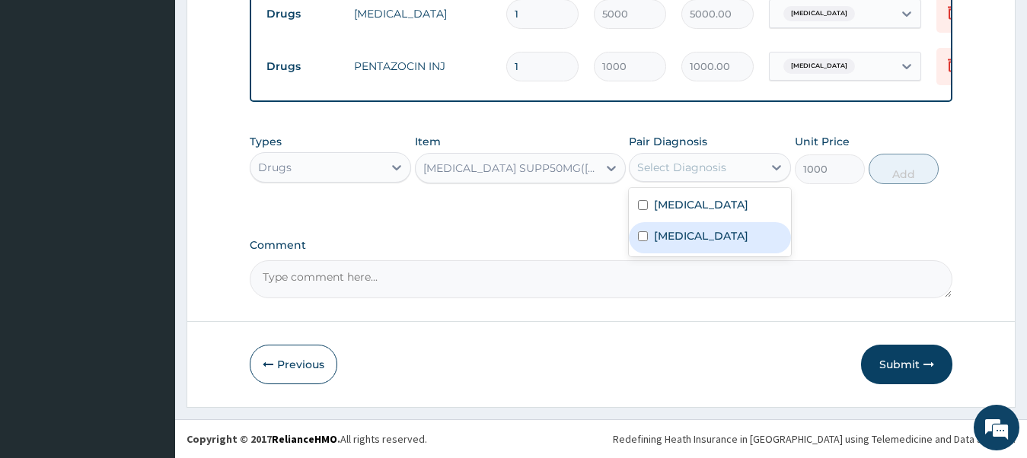
click at [640, 237] on input "checkbox" at bounding box center [643, 237] width 10 height 10
checkbox input "true"
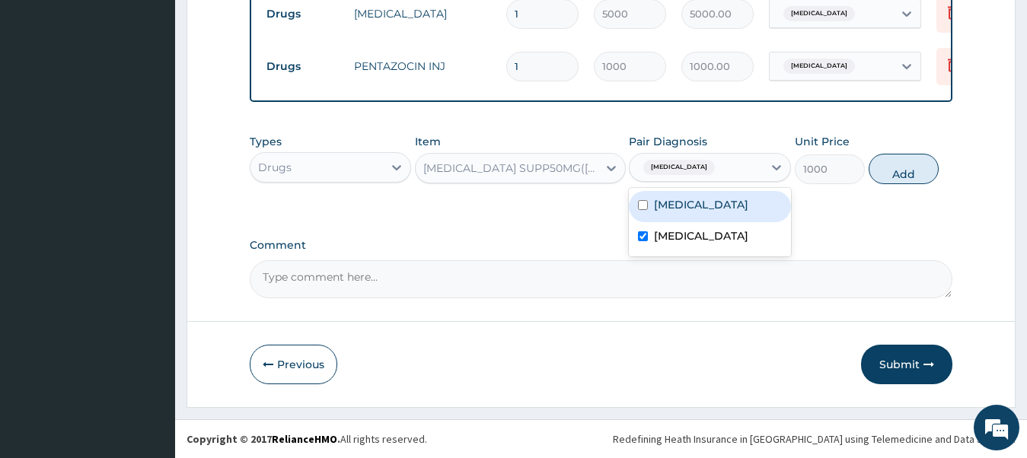
click at [646, 206] on input "checkbox" at bounding box center [643, 205] width 10 height 10
checkbox input "true"
click at [905, 168] on button "Add" at bounding box center [904, 169] width 70 height 30
type input "0"
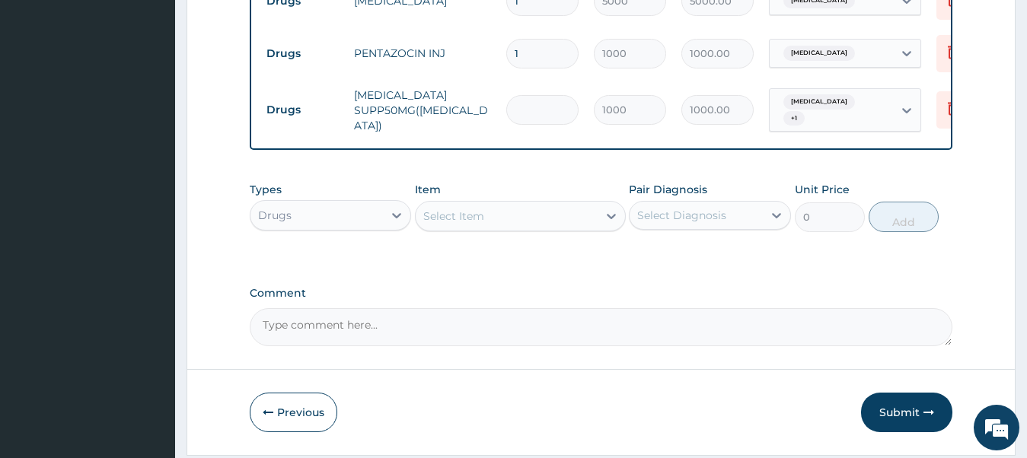
type input "0.00"
type input "4"
type input "4000.00"
type input "4"
click at [512, 224] on div "Select Item" at bounding box center [507, 216] width 182 height 24
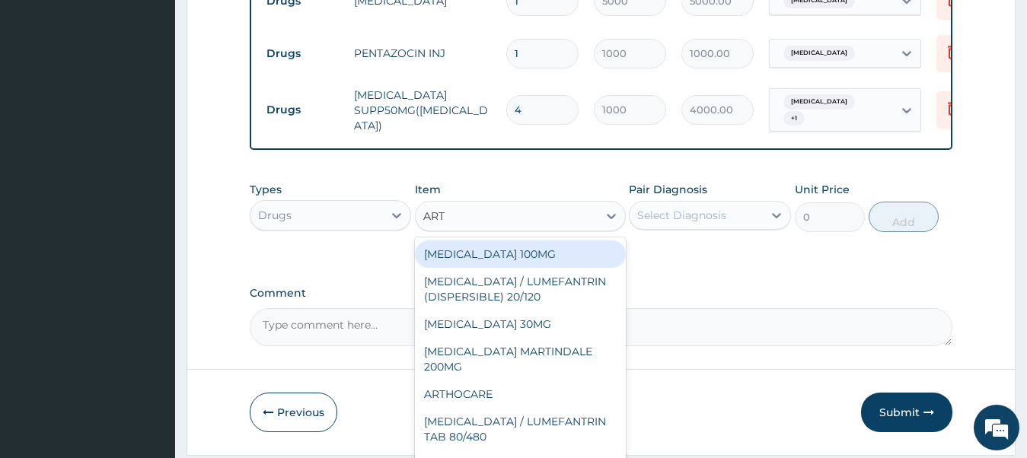
type input "ARTE"
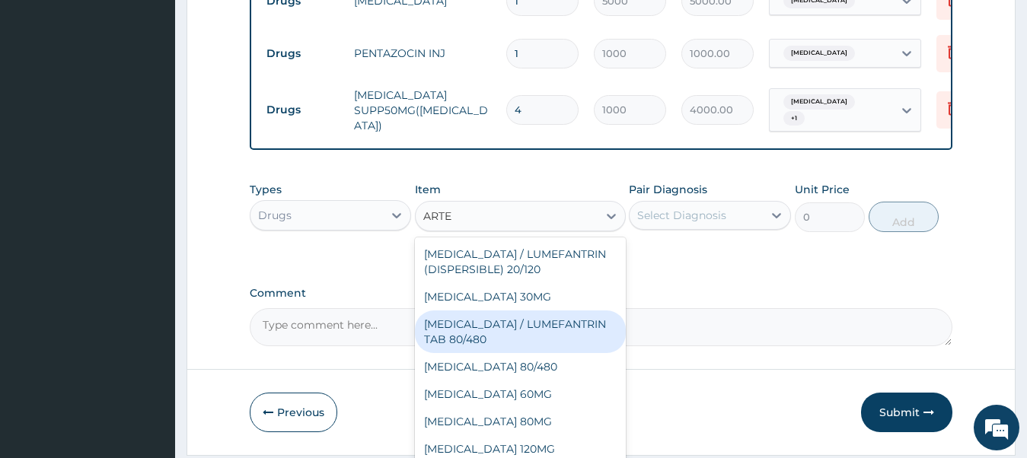
click at [539, 328] on div "ARTEMETHER / LUMEFANTRIN TAB 80/480" at bounding box center [520, 332] width 211 height 43
type input "2500"
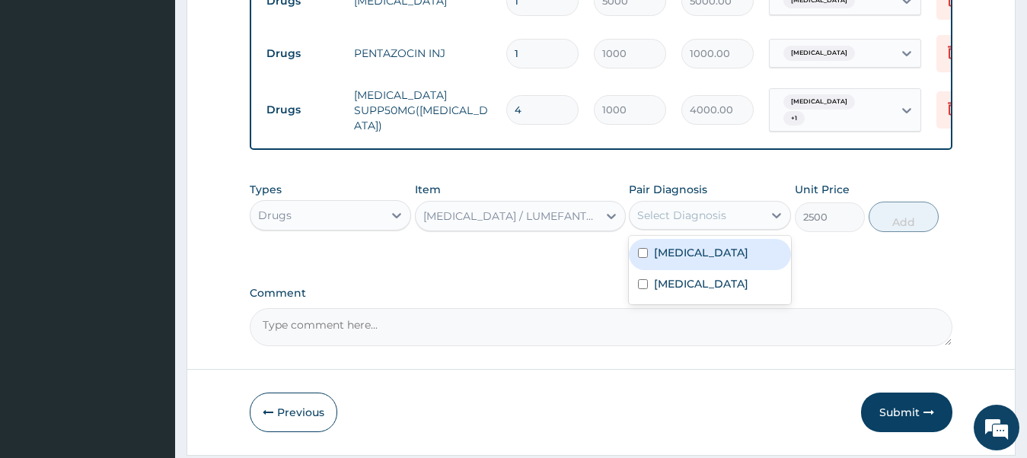
click at [676, 218] on div "Select Diagnosis" at bounding box center [681, 215] width 89 height 15
click at [655, 255] on div "Malaria" at bounding box center [710, 254] width 162 height 31
checkbox input "true"
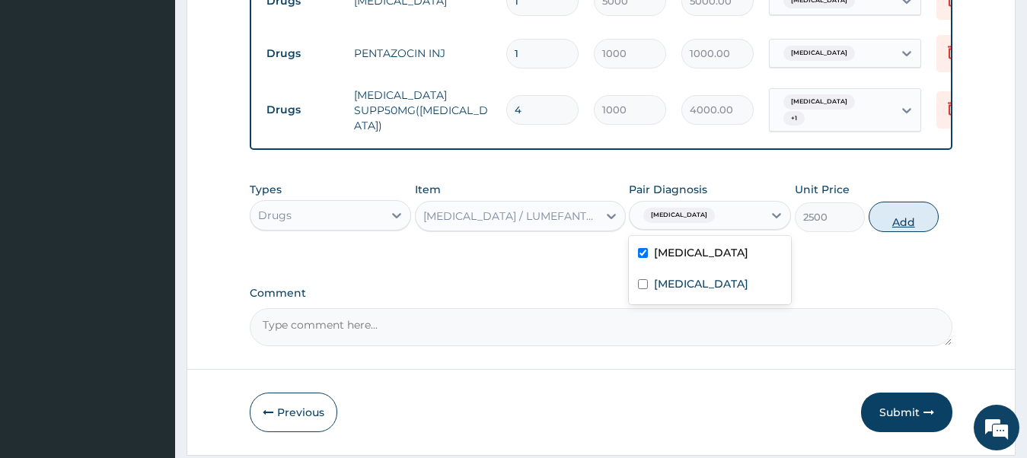
click at [904, 225] on button "Add" at bounding box center [904, 217] width 70 height 30
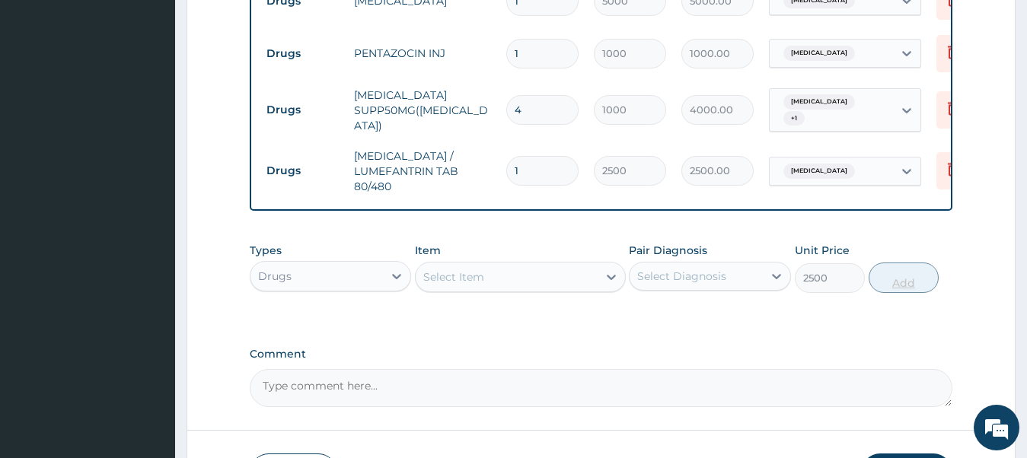
type input "0"
click at [321, 282] on div "Drugs" at bounding box center [317, 276] width 133 height 24
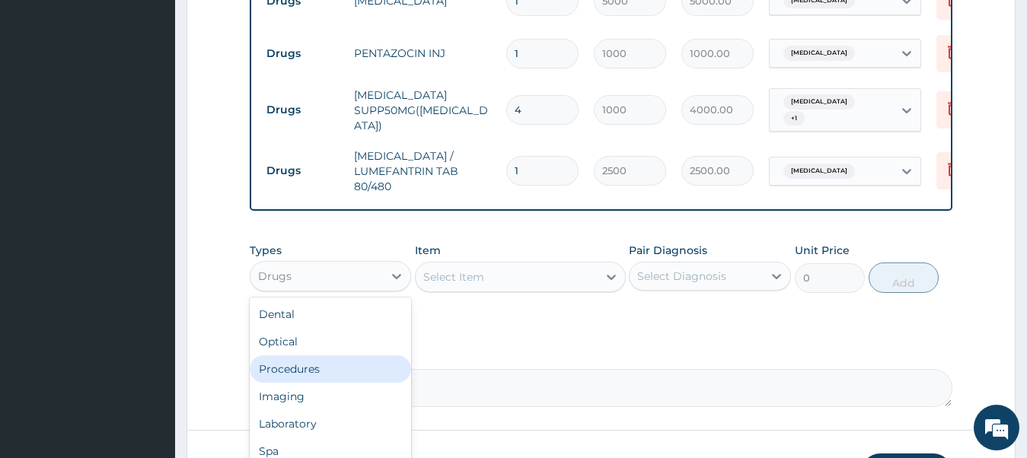
drag, startPoint x: 321, startPoint y: 373, endPoint x: 412, endPoint y: 333, distance: 99.2
click at [321, 374] on div "Procedures" at bounding box center [331, 369] width 162 height 27
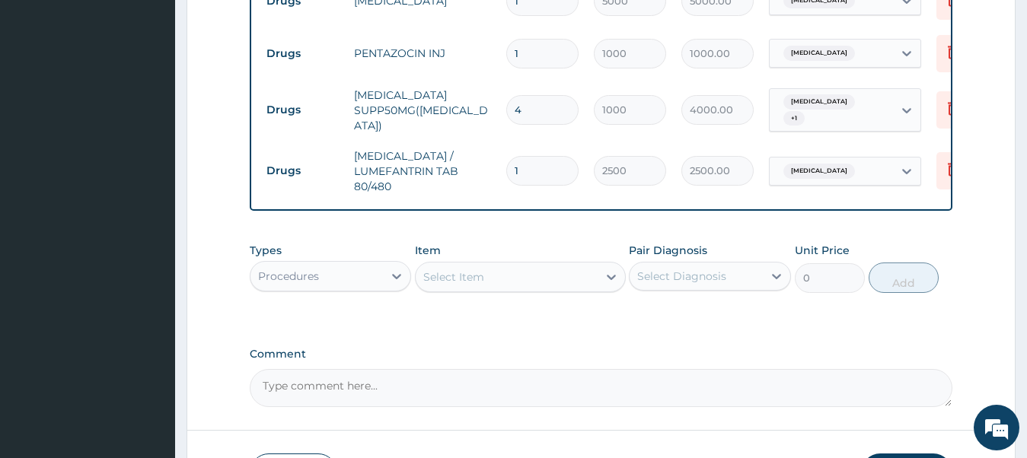
click at [481, 278] on div "Select Item" at bounding box center [453, 277] width 61 height 15
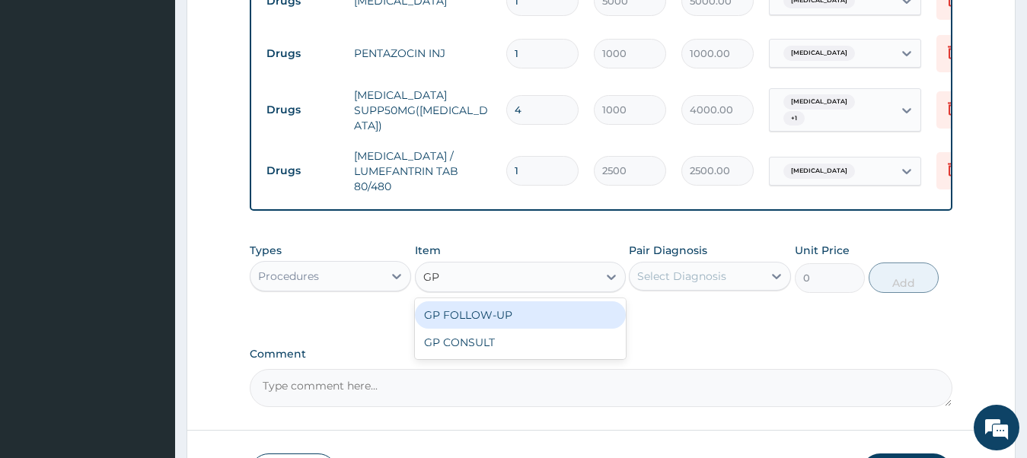
type input "GP"
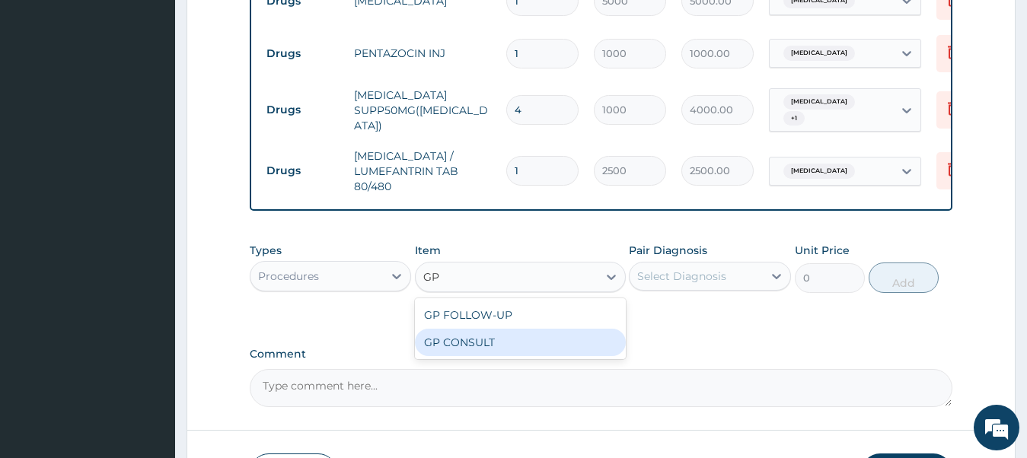
click at [489, 347] on div "GP CONSULT" at bounding box center [520, 342] width 211 height 27
type input "7500"
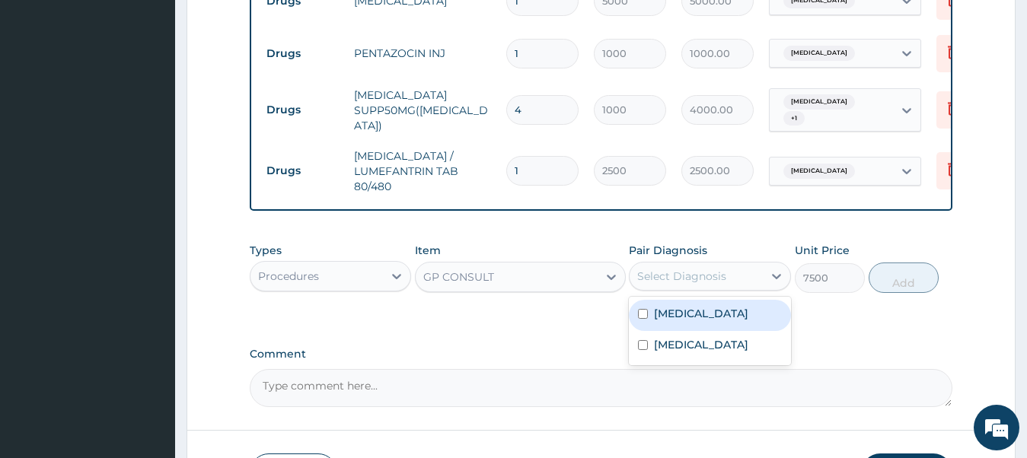
click at [658, 281] on div "Select Diagnosis" at bounding box center [681, 276] width 89 height 15
click at [647, 331] on div "Malaria" at bounding box center [710, 315] width 162 height 31
checkbox input "true"
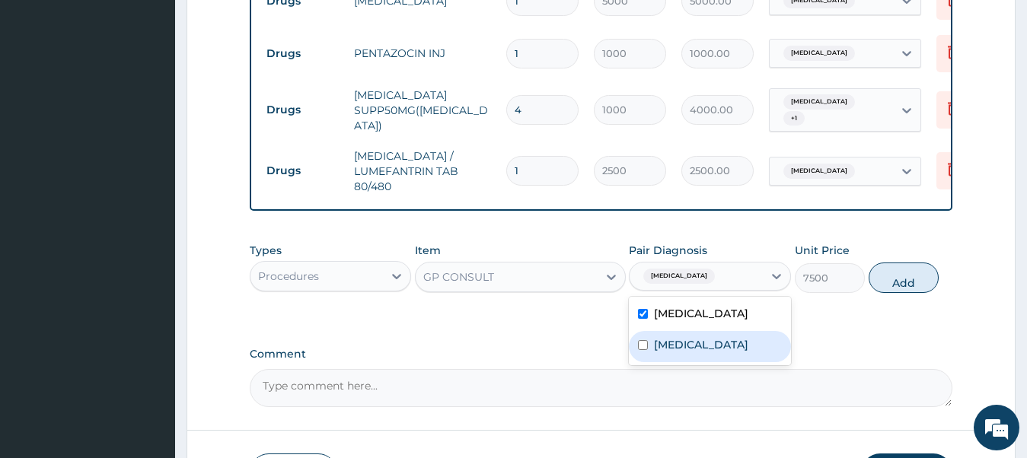
click at [650, 345] on div "Sickle cell trait" at bounding box center [710, 346] width 162 height 31
checkbox input "true"
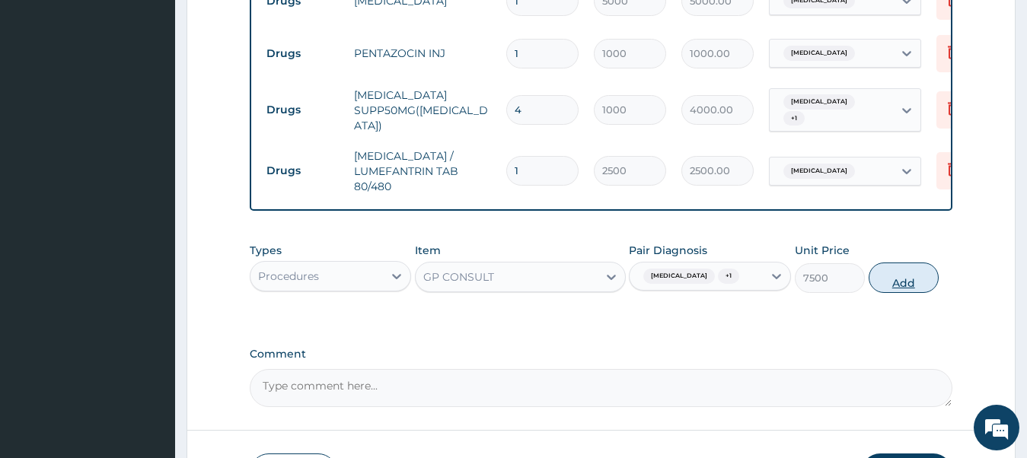
click at [906, 282] on button "Add" at bounding box center [904, 278] width 70 height 30
type input "0"
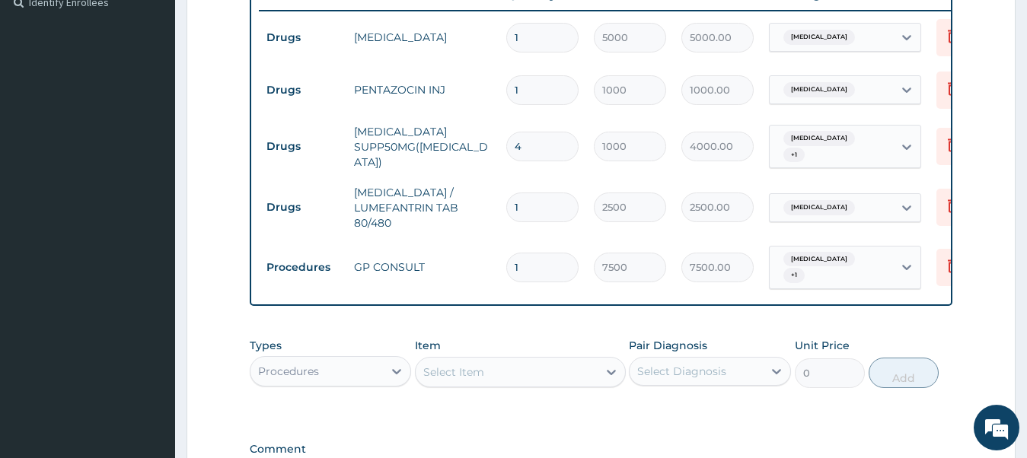
scroll to position [634, 0]
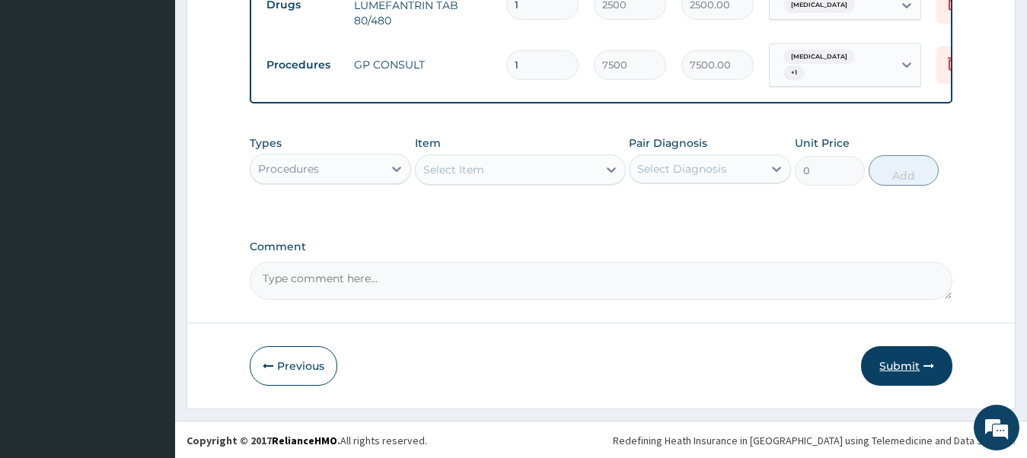
click at [882, 356] on button "Submit" at bounding box center [906, 367] width 91 height 40
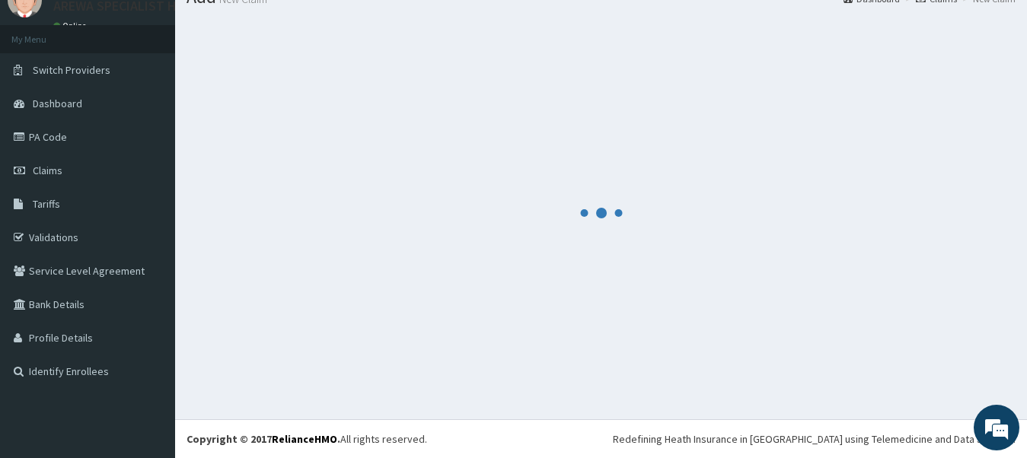
scroll to position [62, 0]
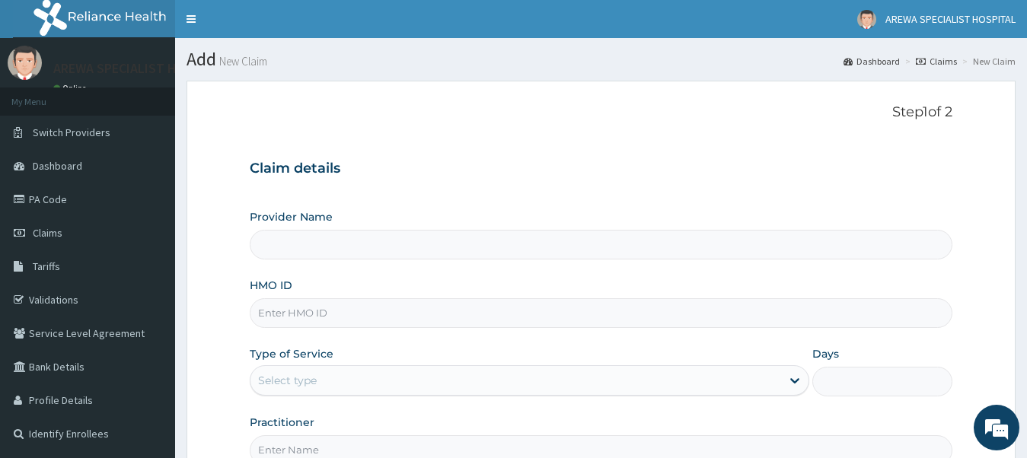
scroll to position [168, 0]
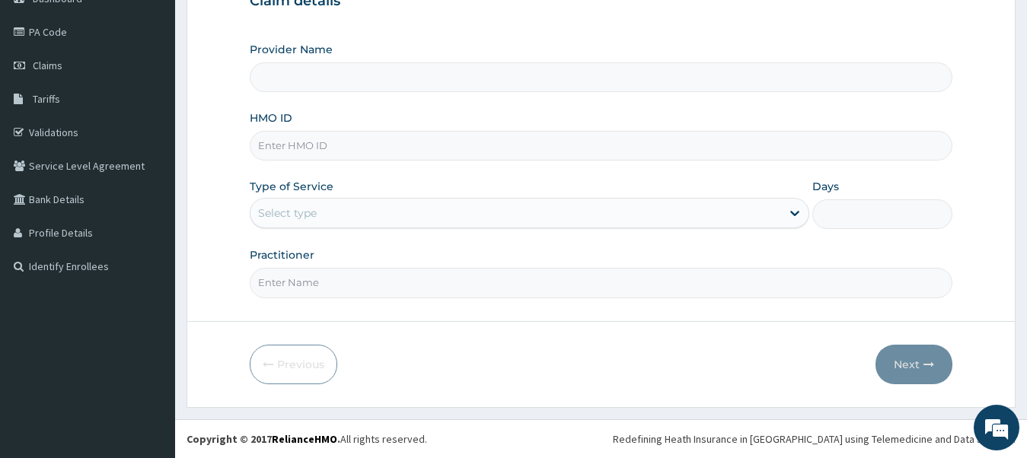
type input "Arewa Specialist Hospital"
click at [412, 146] on input "HMO ID" at bounding box center [602, 146] width 704 height 30
type input "JAI/10002/A"
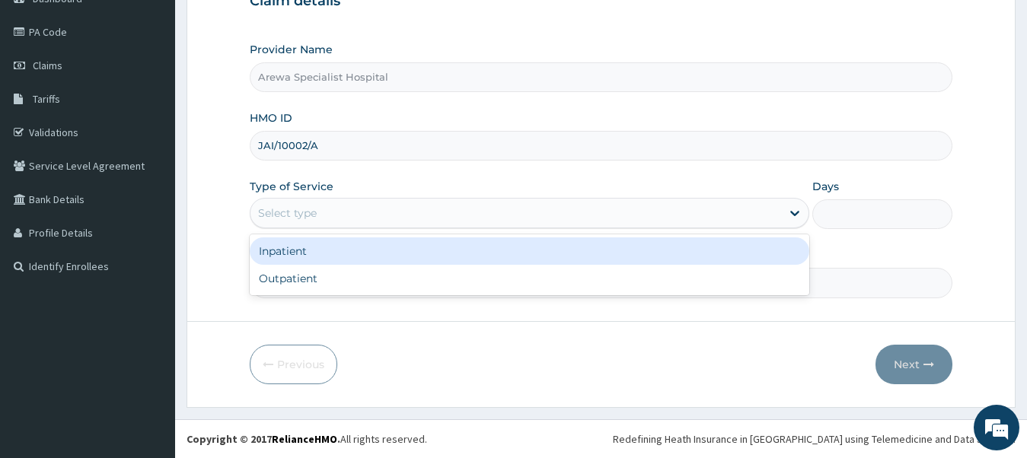
click at [360, 210] on div "Select type" at bounding box center [517, 213] width 532 height 24
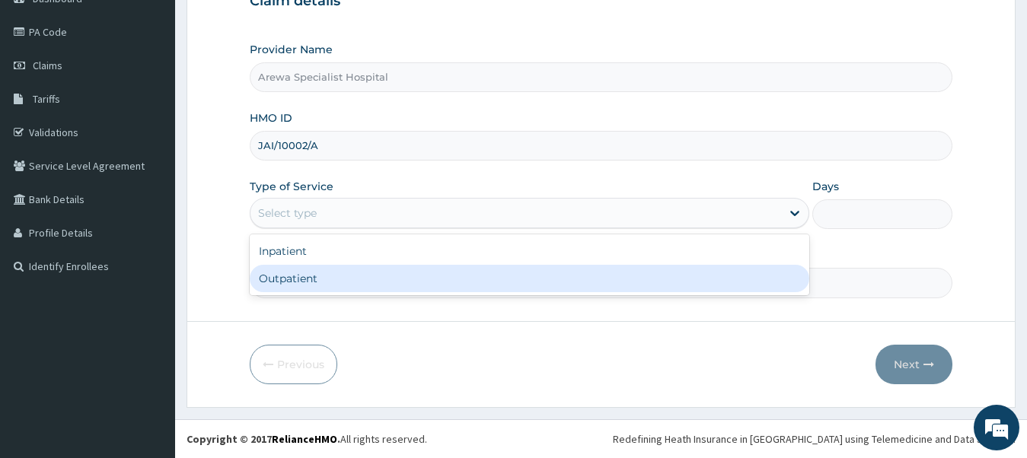
drag, startPoint x: 368, startPoint y: 277, endPoint x: 487, endPoint y: 244, distance: 123.2
click at [369, 277] on div "Outpatient" at bounding box center [530, 278] width 561 height 27
type input "1"
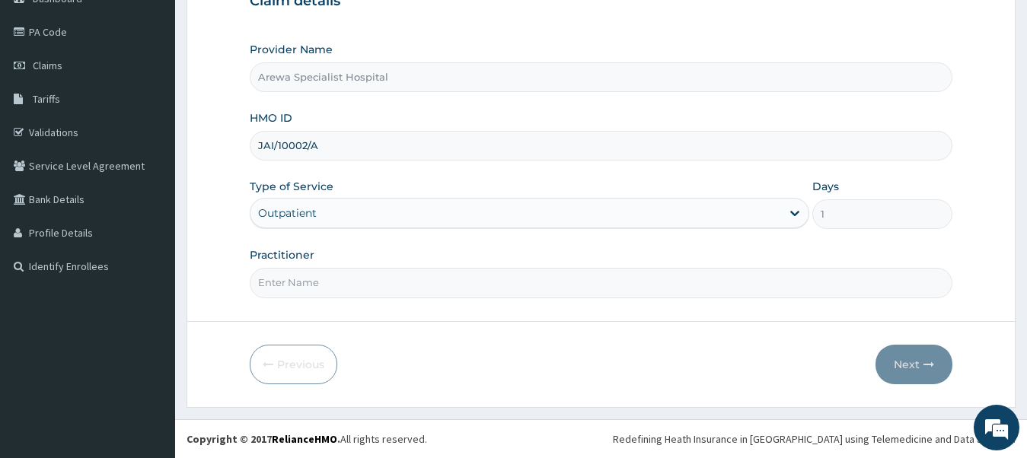
click at [346, 288] on input "Practitioner" at bounding box center [602, 283] width 704 height 30
type input "[PERSON_NAME]"
click at [910, 359] on button "Next" at bounding box center [914, 365] width 77 height 40
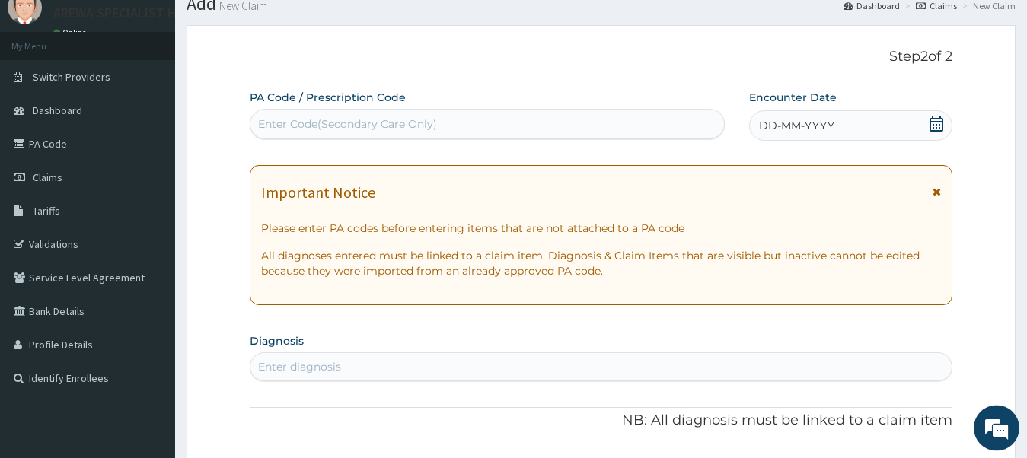
scroll to position [12, 0]
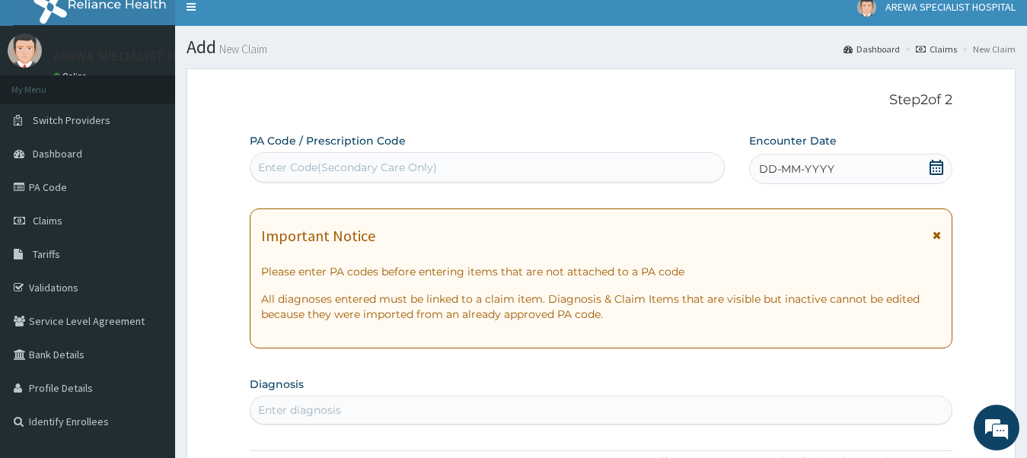
click at [477, 166] on div "Enter Code(Secondary Care Only)" at bounding box center [488, 167] width 474 height 24
click at [940, 173] on icon at bounding box center [936, 167] width 15 height 15
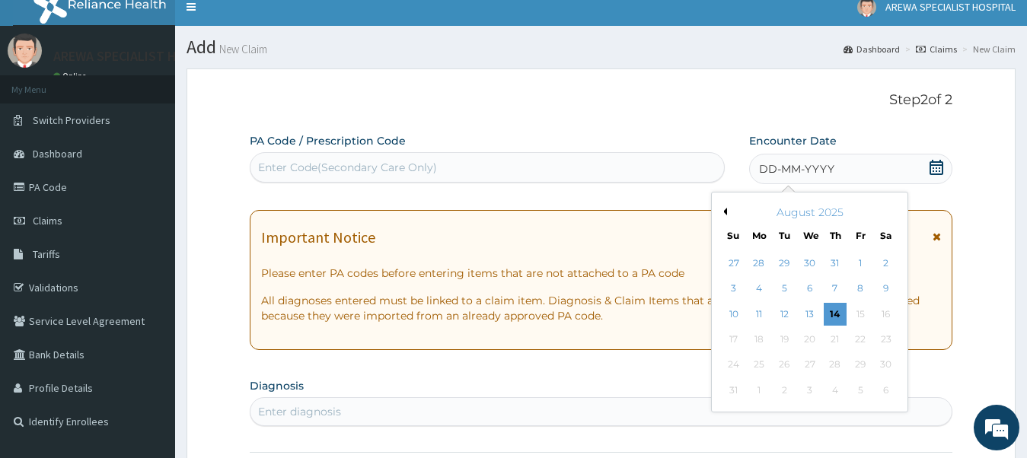
click at [731, 206] on div "August 2025" at bounding box center [810, 212] width 184 height 15
click at [814, 295] on div "6" at bounding box center [809, 289] width 23 height 23
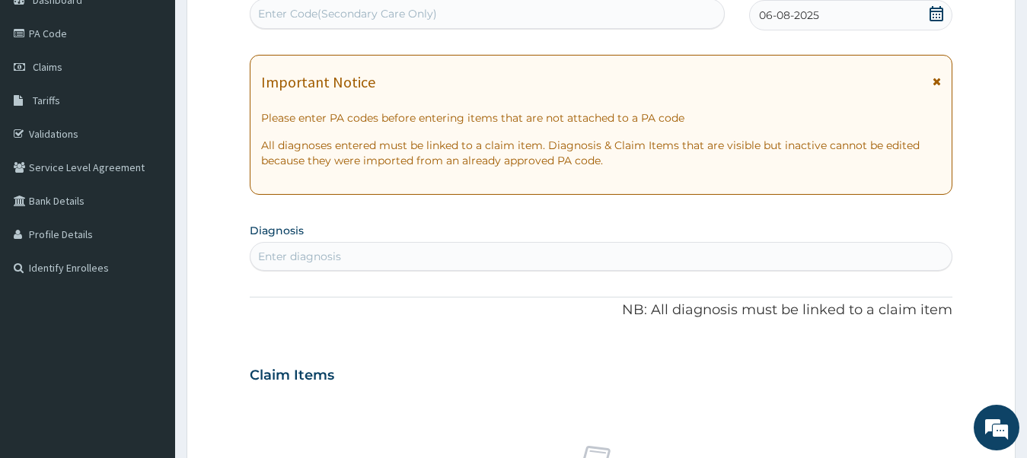
scroll to position [168, 0]
click at [487, 252] on div "Enter diagnosis" at bounding box center [602, 255] width 702 height 24
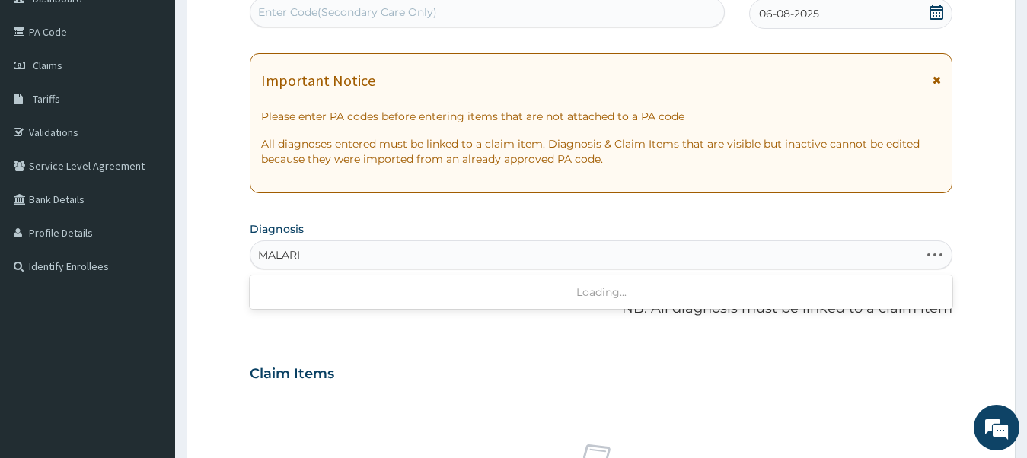
type input "MALARIA"
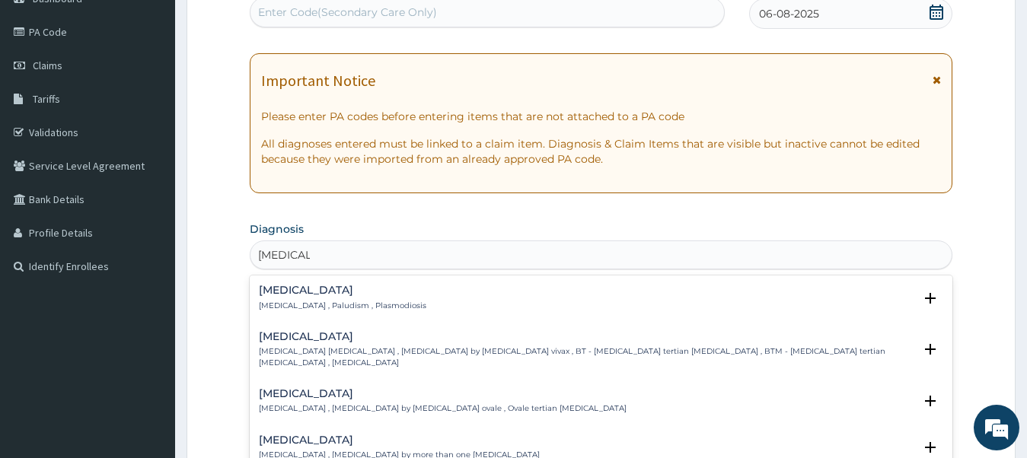
click at [462, 306] on div "Malaria Malaria , Paludism , Plasmodiosis" at bounding box center [601, 298] width 685 height 27
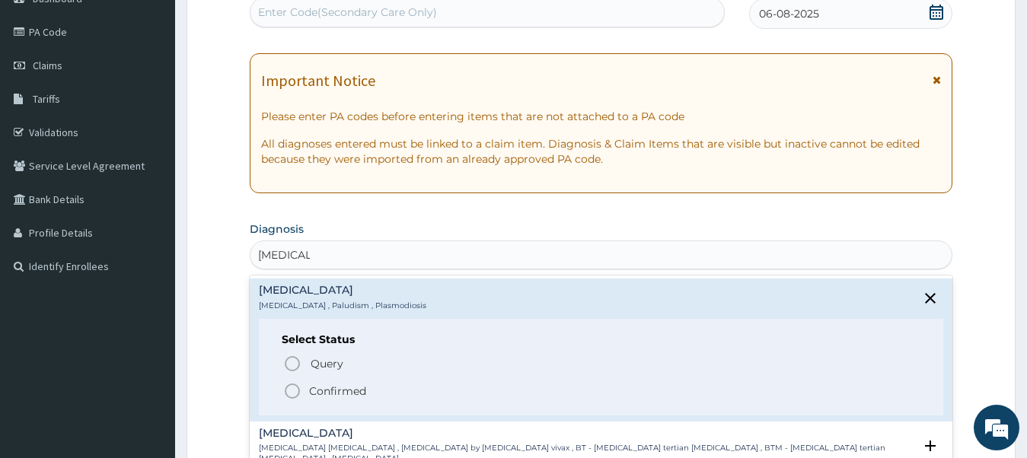
click at [299, 394] on circle "status option filled" at bounding box center [293, 392] width 14 height 14
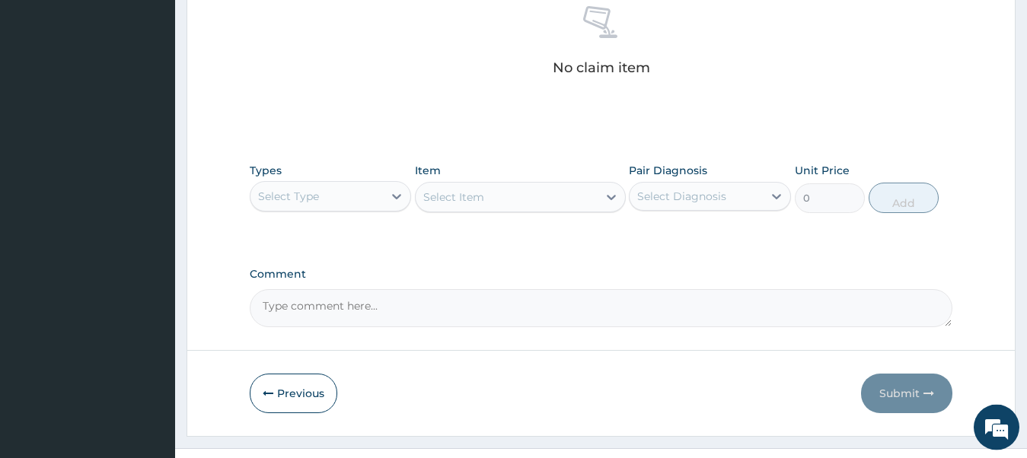
scroll to position [634, 0]
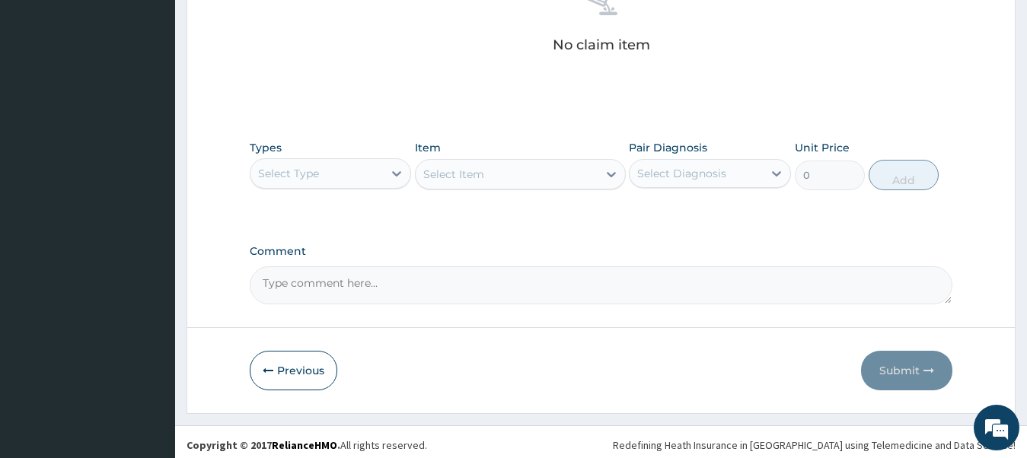
click at [368, 173] on div "Select Type" at bounding box center [317, 173] width 133 height 24
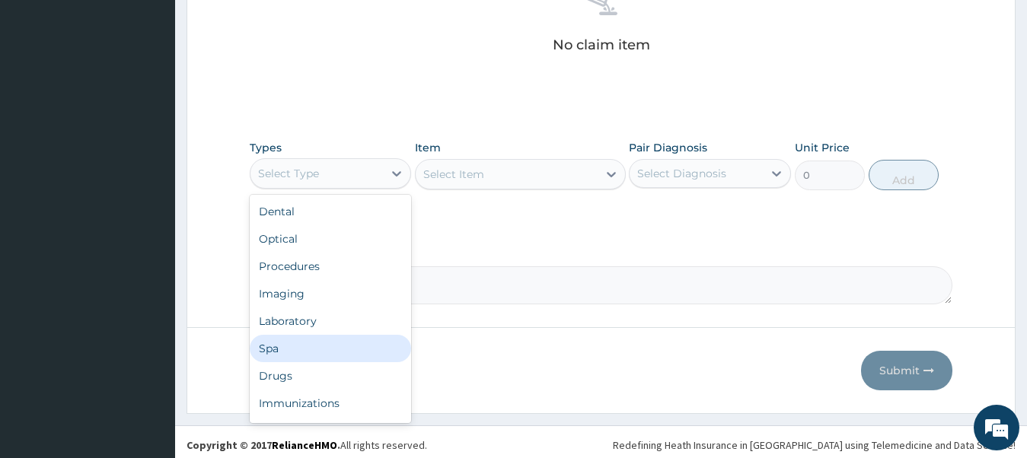
click at [331, 372] on div "Drugs" at bounding box center [331, 376] width 162 height 27
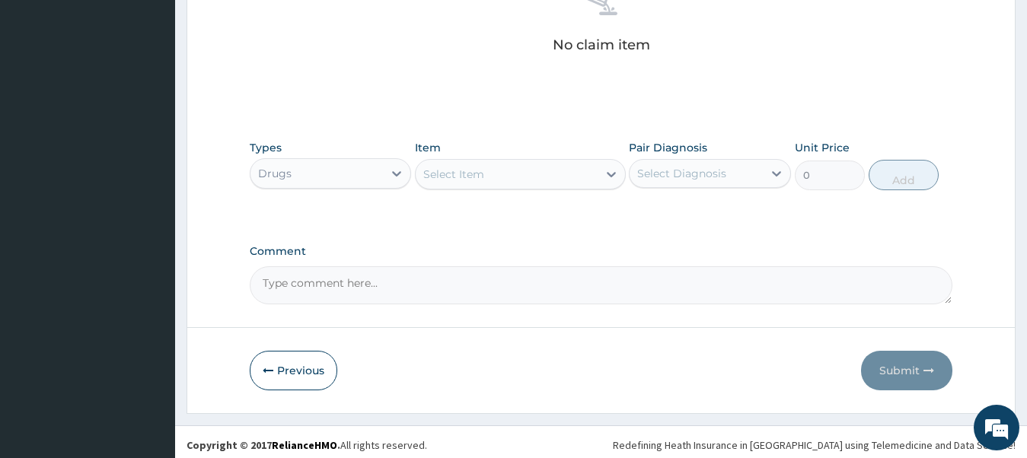
click at [462, 176] on div "Select Item" at bounding box center [453, 174] width 61 height 15
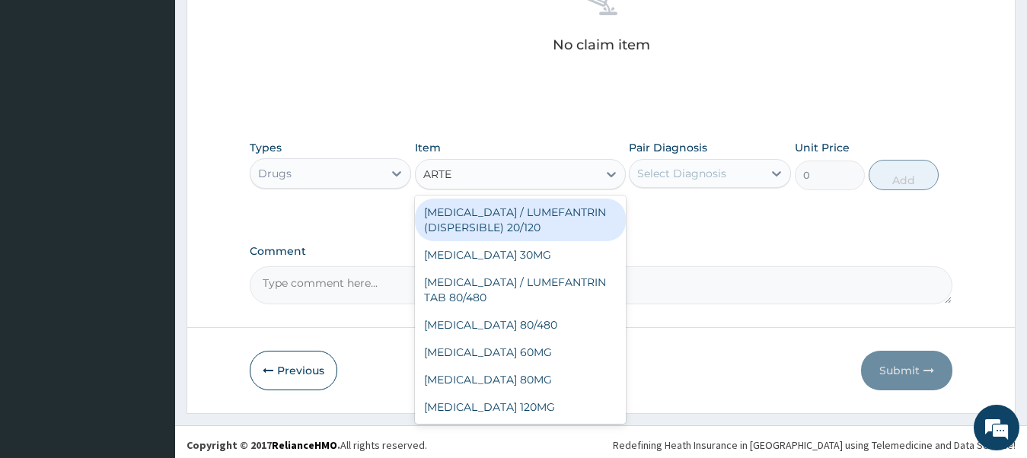
type input "ARTEM"
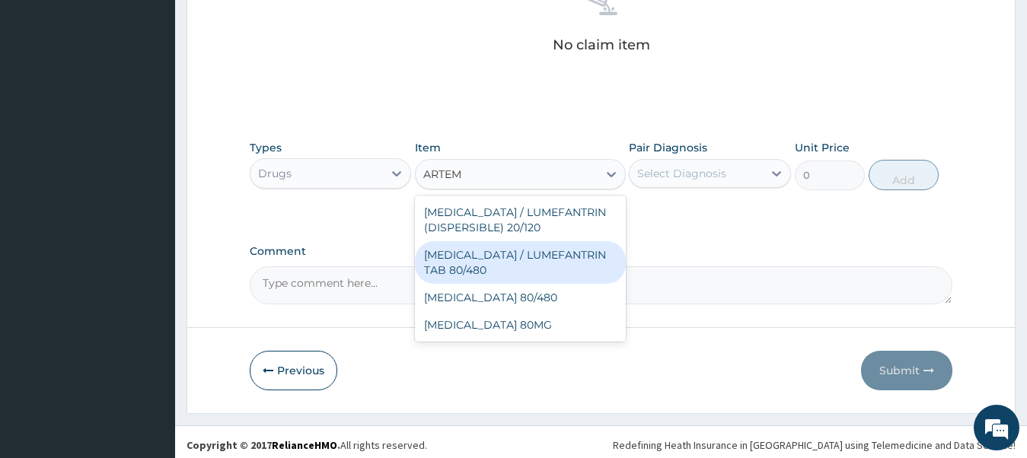
click at [474, 267] on div "[MEDICAL_DATA] / LUMEFANTRIN TAB 80/480" at bounding box center [520, 262] width 211 height 43
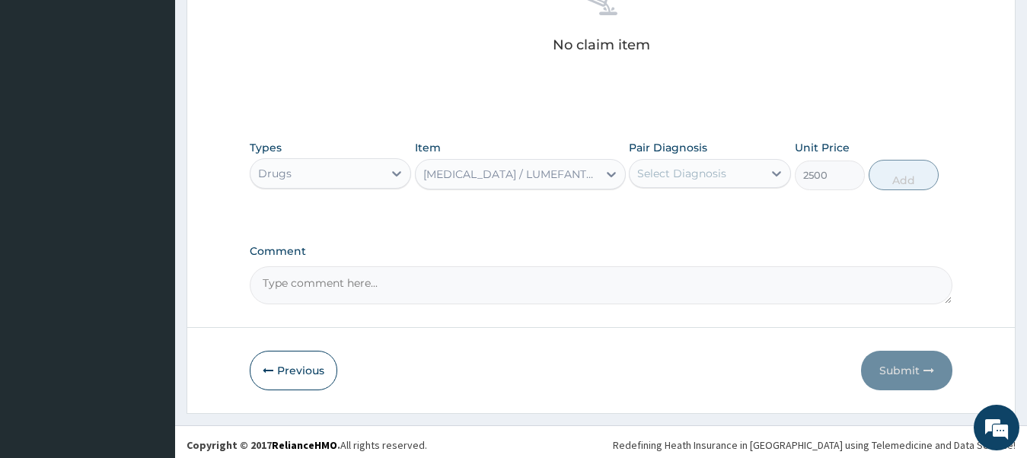
type input "2500"
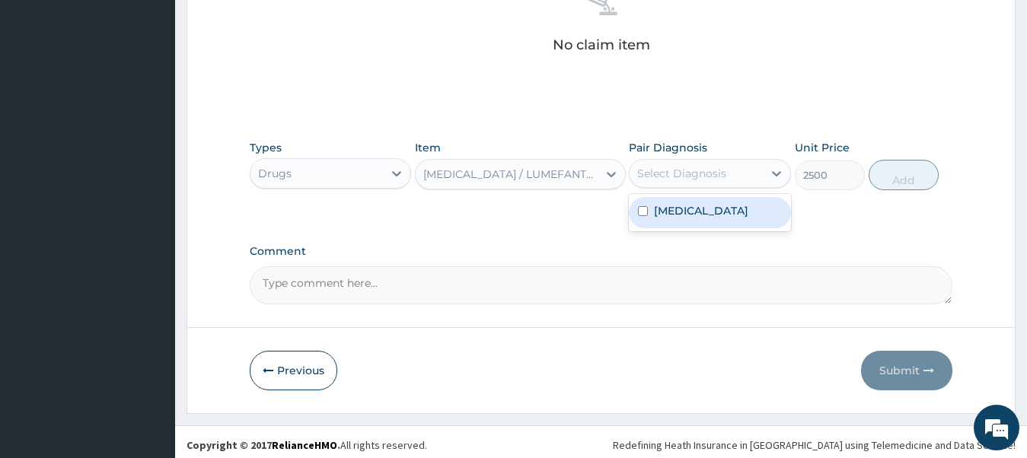
click at [670, 181] on div "Select Diagnosis" at bounding box center [696, 173] width 133 height 24
click at [664, 208] on label "[MEDICAL_DATA]" at bounding box center [701, 210] width 94 height 15
checkbox input "true"
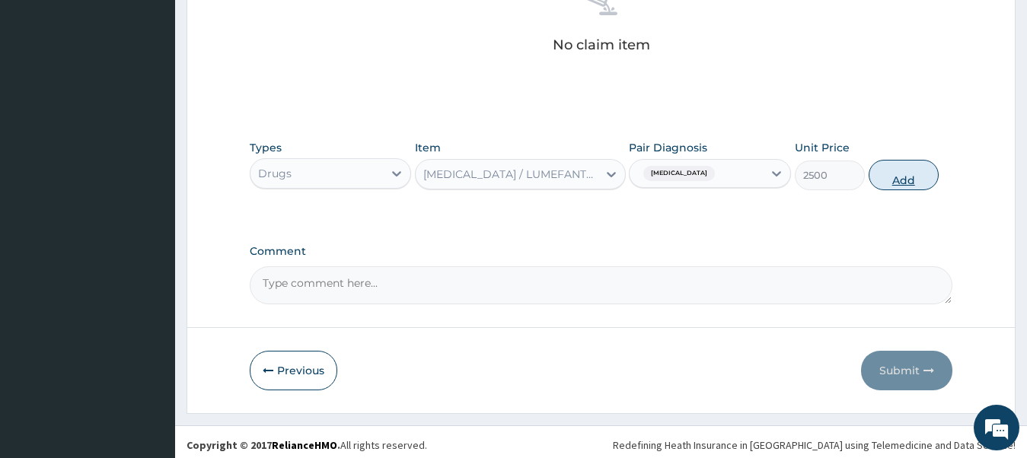
click at [903, 178] on button "Add" at bounding box center [904, 175] width 70 height 30
type input "0"
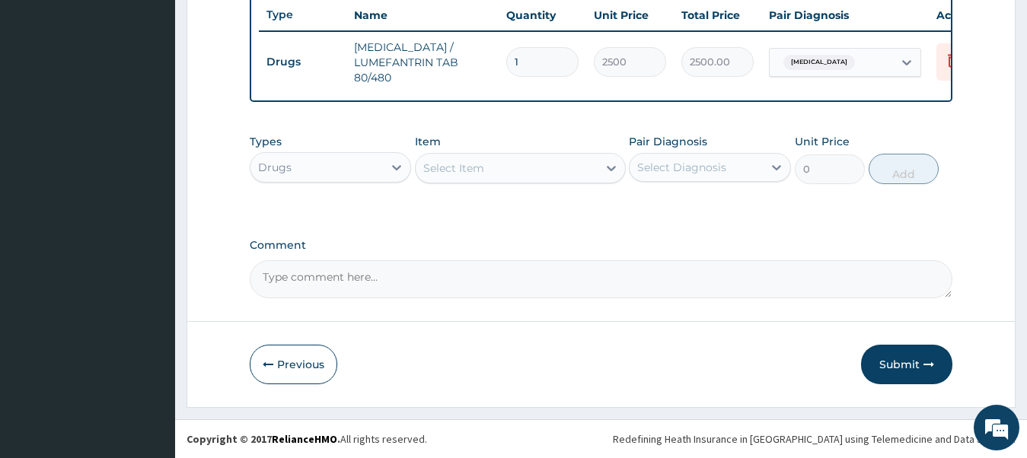
scroll to position [589, 0]
click at [353, 173] on div "Drugs" at bounding box center [317, 167] width 133 height 24
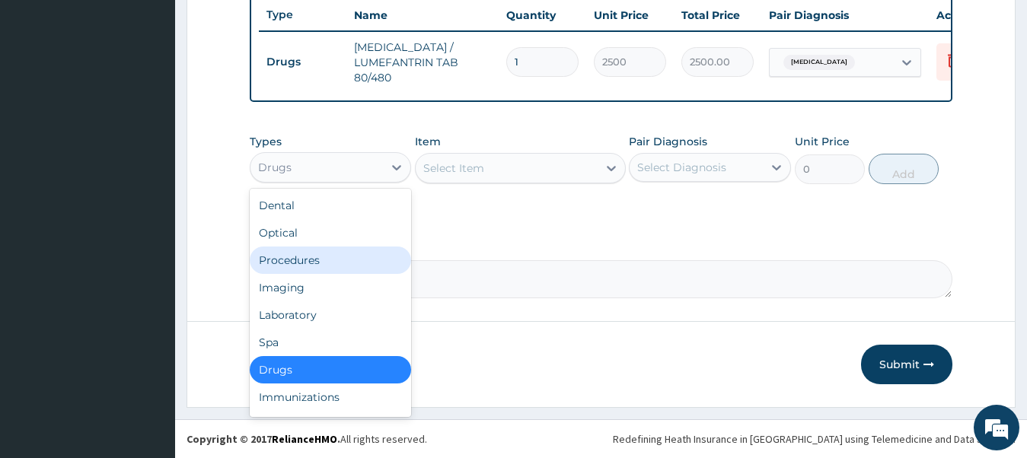
click at [346, 272] on div "Procedures" at bounding box center [331, 260] width 162 height 27
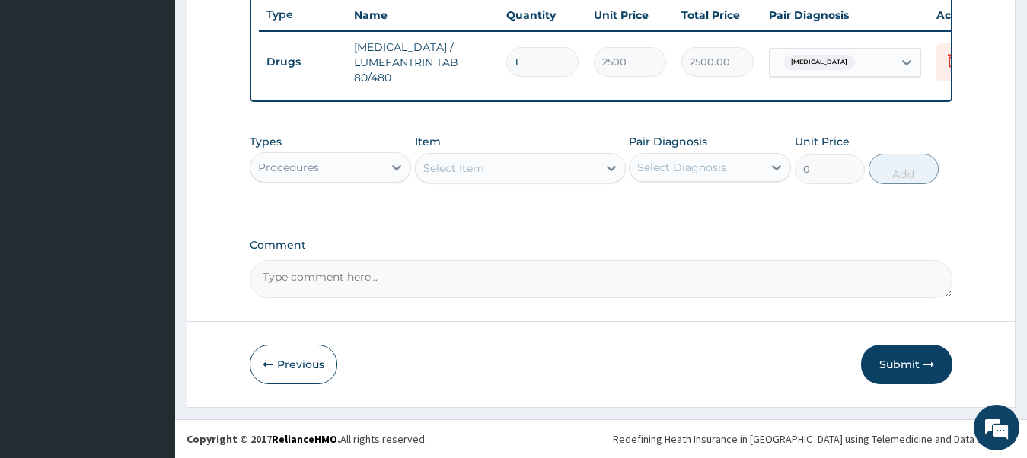
click at [473, 170] on div "Select Item" at bounding box center [453, 168] width 61 height 15
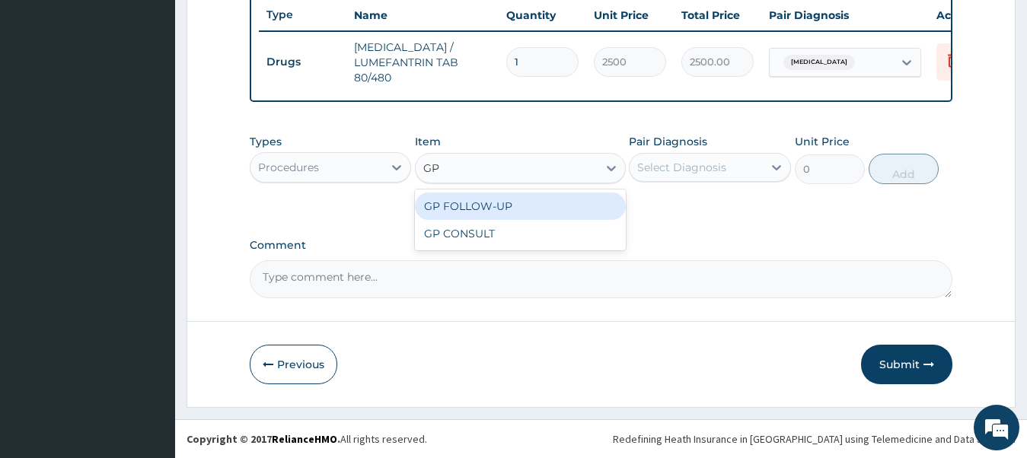
type input "GP"
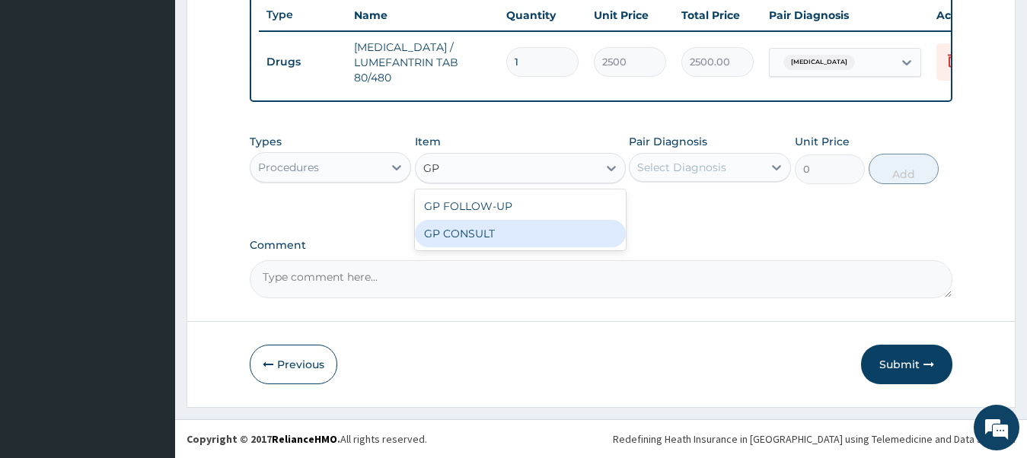
drag, startPoint x: 494, startPoint y: 230, endPoint x: 505, endPoint y: 216, distance: 18.4
click at [494, 232] on div "GP CONSULT" at bounding box center [520, 233] width 211 height 27
type input "7500"
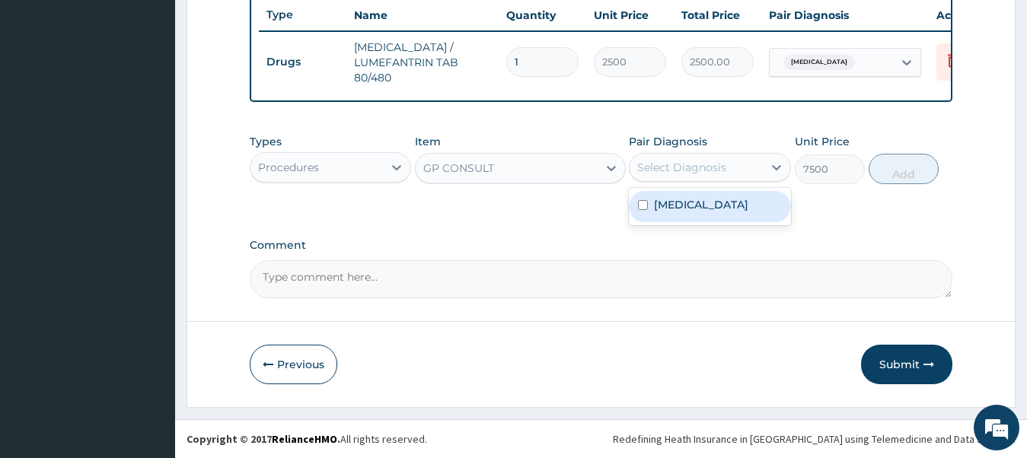
click at [669, 170] on div "Select Diagnosis" at bounding box center [681, 167] width 89 height 15
click at [663, 212] on label "Malaria" at bounding box center [701, 204] width 94 height 15
checkbox input "true"
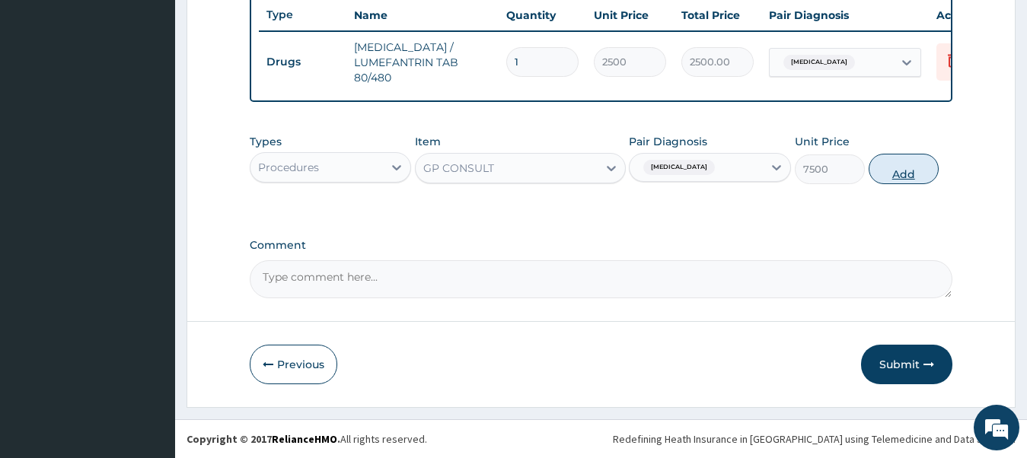
click at [908, 169] on button "Add" at bounding box center [904, 169] width 70 height 30
type input "0"
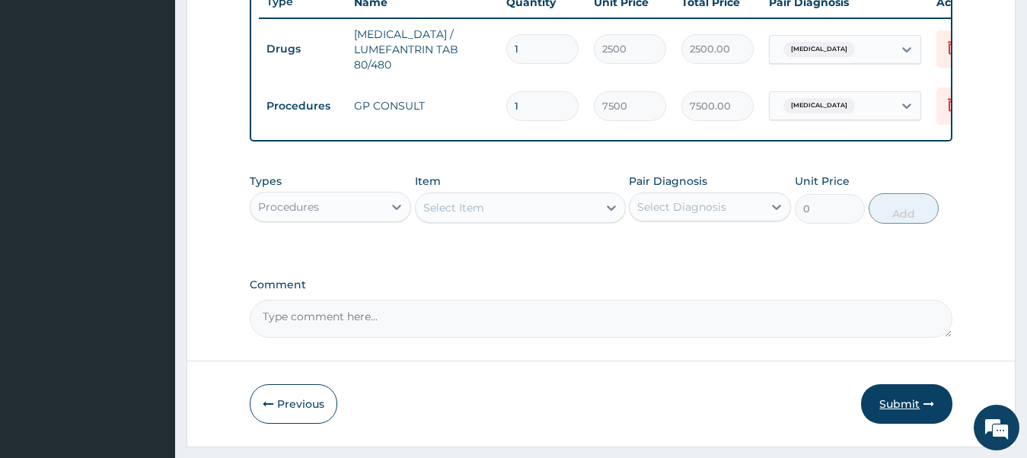
click at [883, 415] on button "Submit" at bounding box center [906, 405] width 91 height 40
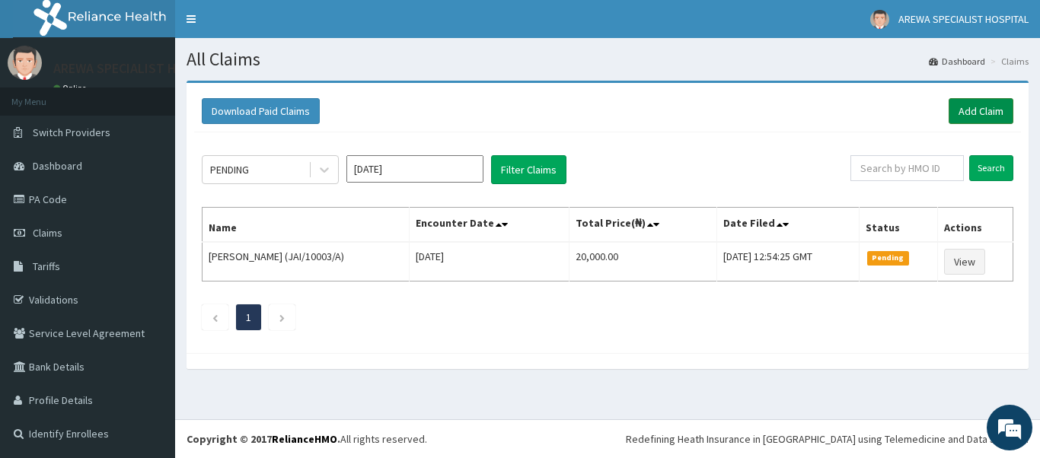
click at [995, 108] on link "Add Claim" at bounding box center [981, 111] width 65 height 26
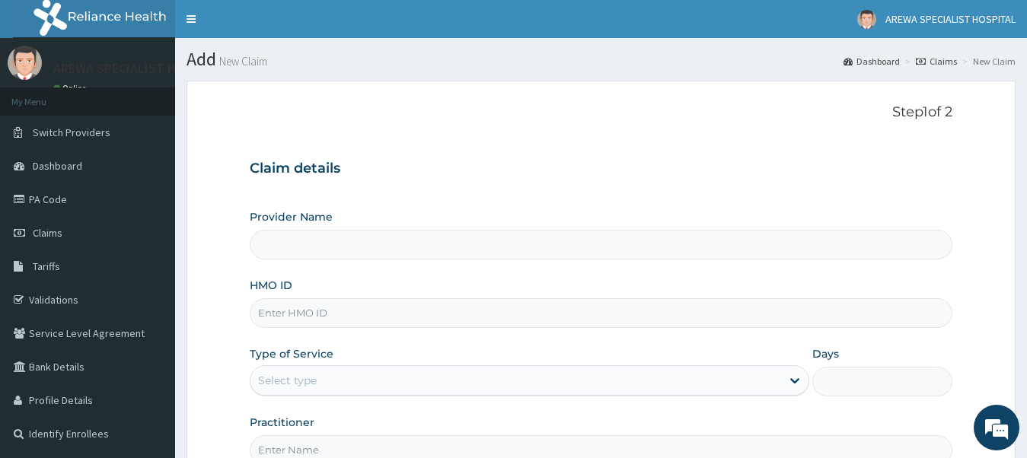
type input "Arewa Specialist Hospital"
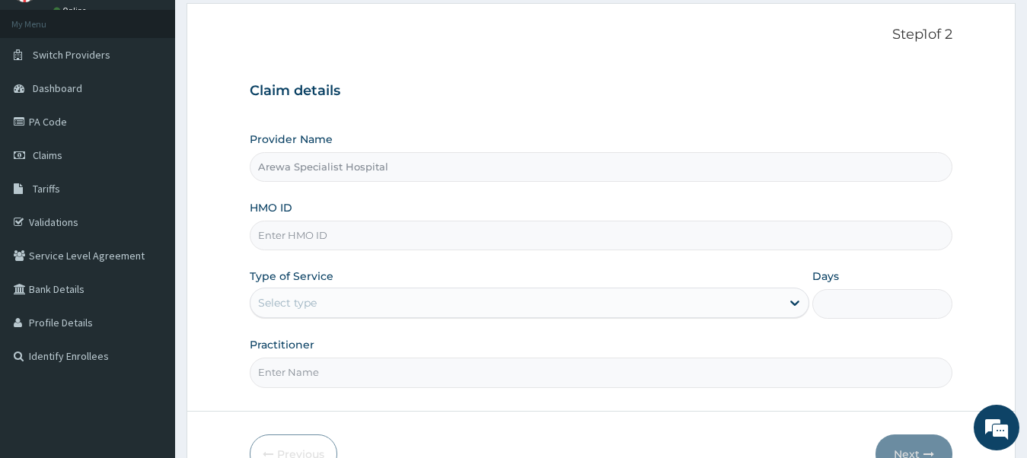
click at [388, 233] on input "HMO ID" at bounding box center [602, 236] width 704 height 30
type input "JAI/10003/A"
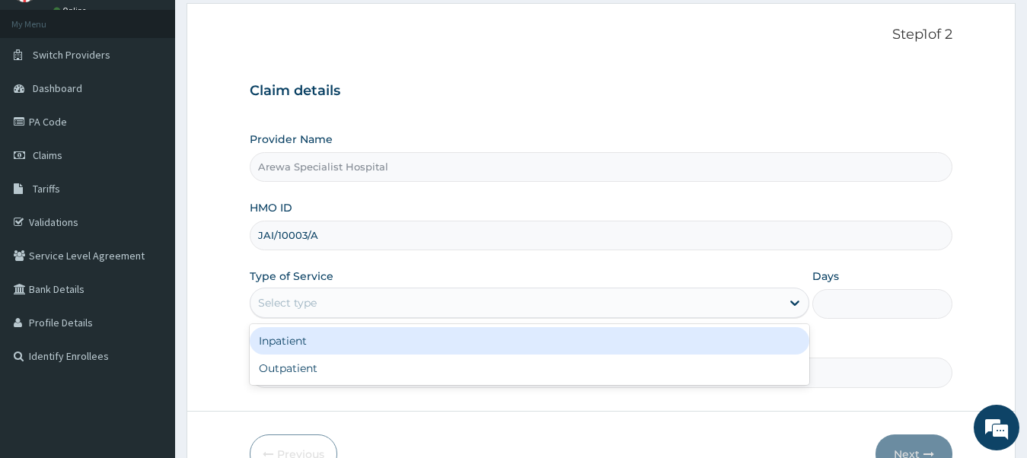
click at [451, 311] on div "Select type" at bounding box center [517, 303] width 532 height 24
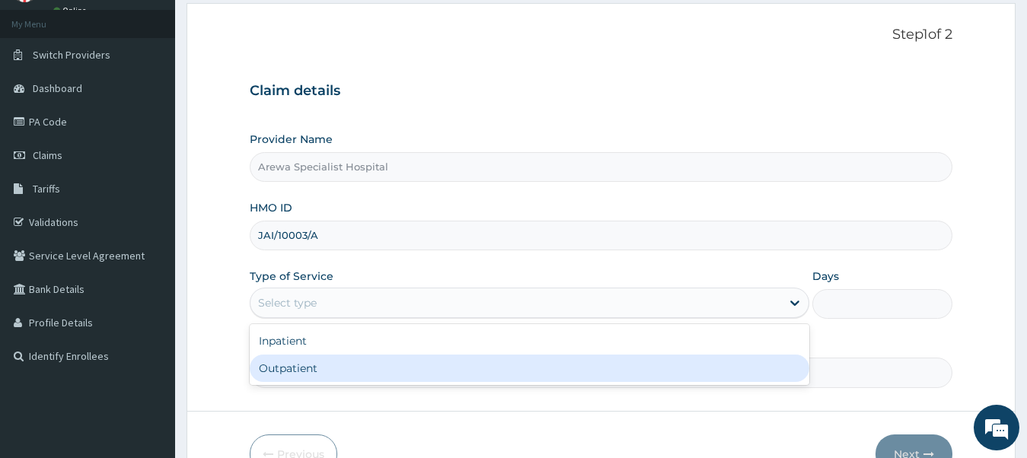
click at [433, 374] on div "Outpatient" at bounding box center [530, 368] width 561 height 27
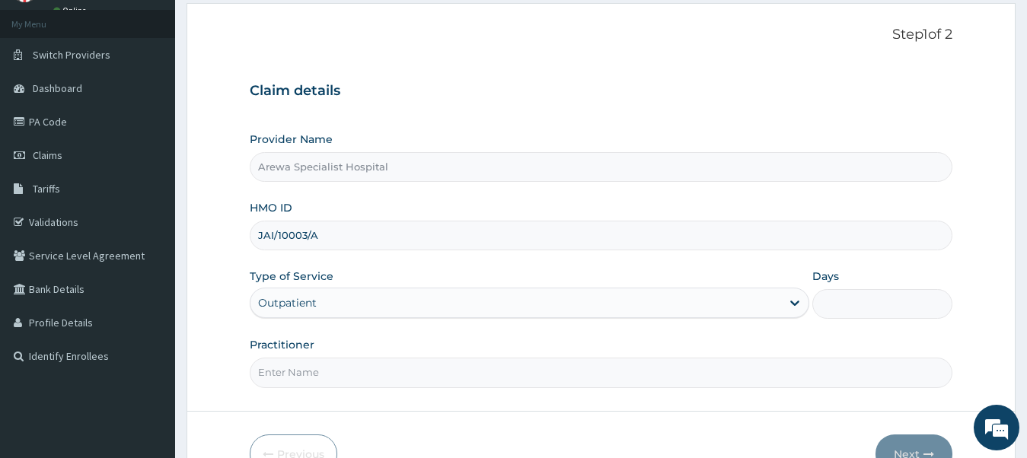
type input "1"
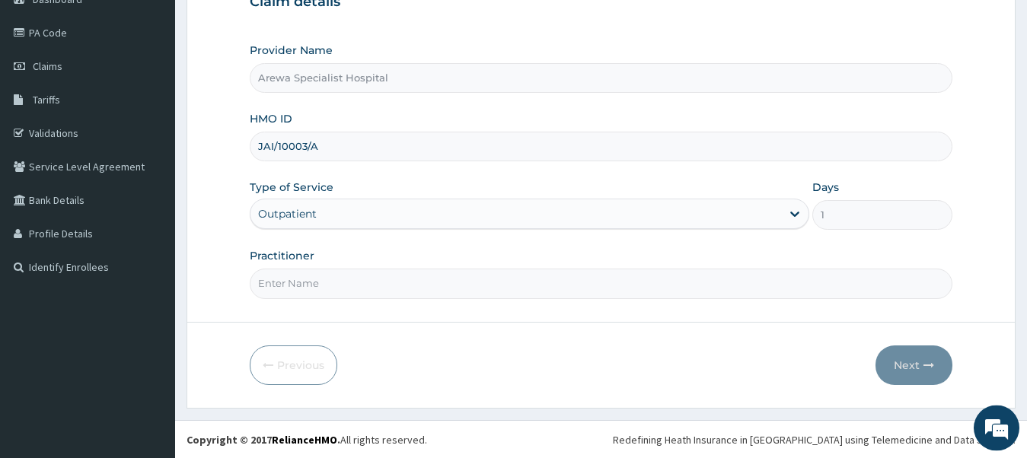
scroll to position [168, 0]
click at [436, 284] on input "Practitioner" at bounding box center [602, 283] width 704 height 30
type input "[PERSON_NAME]"
click at [902, 363] on button "Next" at bounding box center [914, 365] width 77 height 40
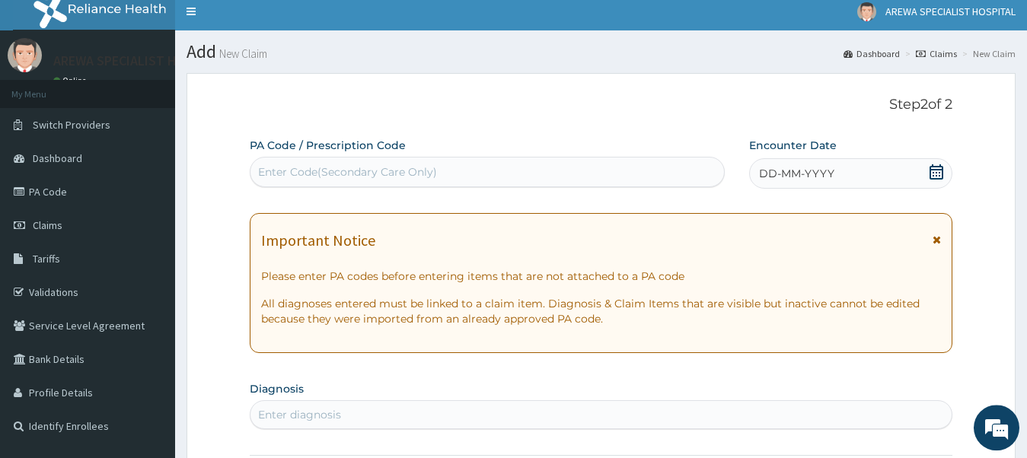
scroll to position [0, 0]
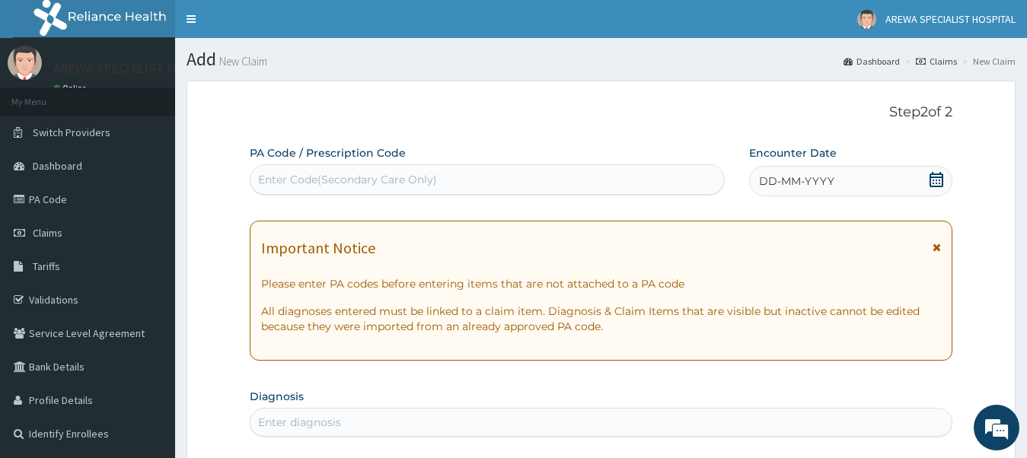
click at [305, 182] on div "Enter Code(Secondary Care Only)" at bounding box center [347, 179] width 179 height 15
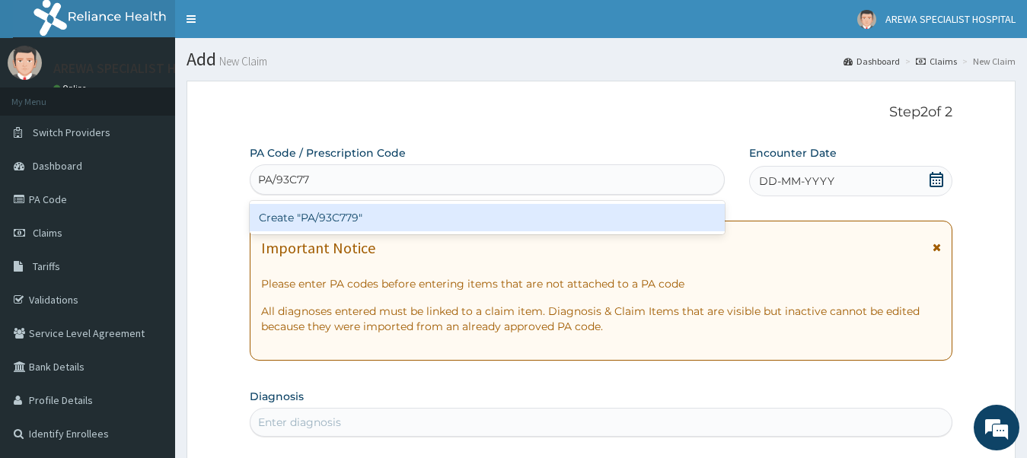
type input "PA/93C779"
click at [362, 227] on div "Create "PA/93C779"" at bounding box center [487, 217] width 475 height 27
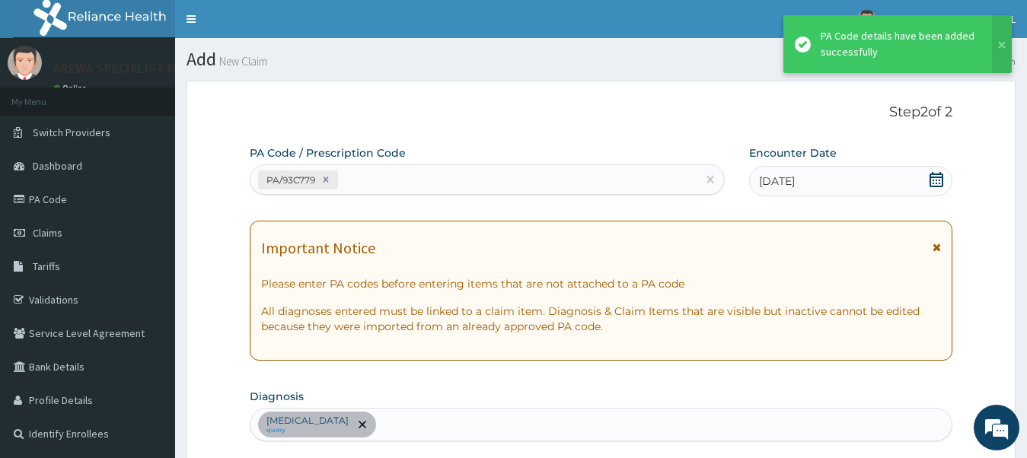
scroll to position [409, 0]
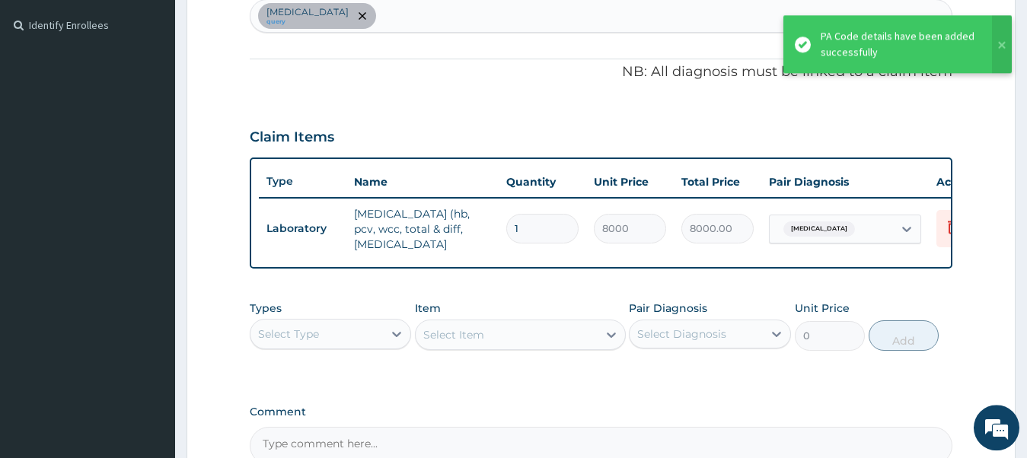
click at [366, 347] on div "Select Type" at bounding box center [317, 334] width 133 height 24
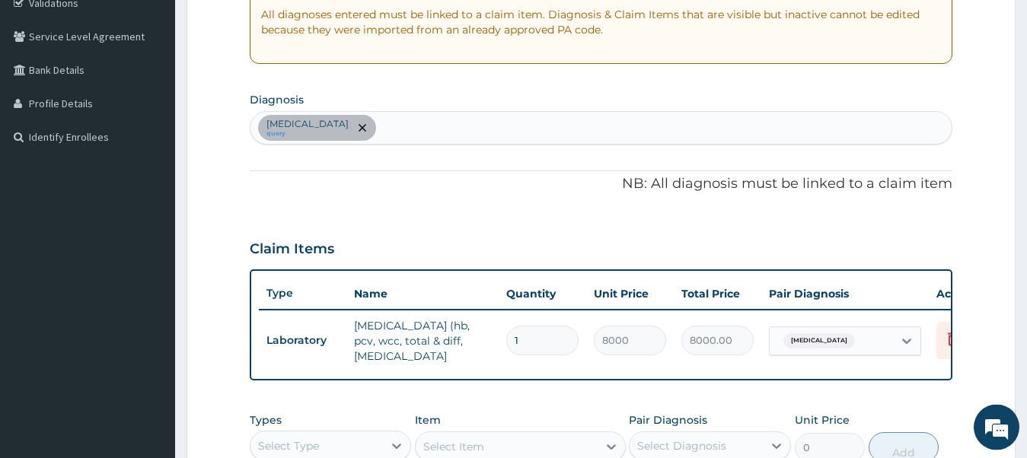
scroll to position [278, 0]
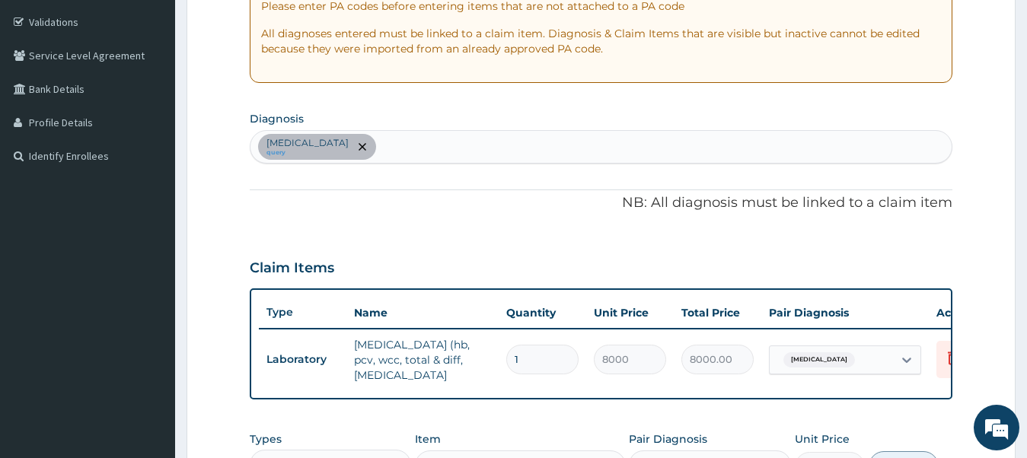
click at [438, 149] on div "[MEDICAL_DATA] query" at bounding box center [602, 147] width 702 height 32
type input "S"
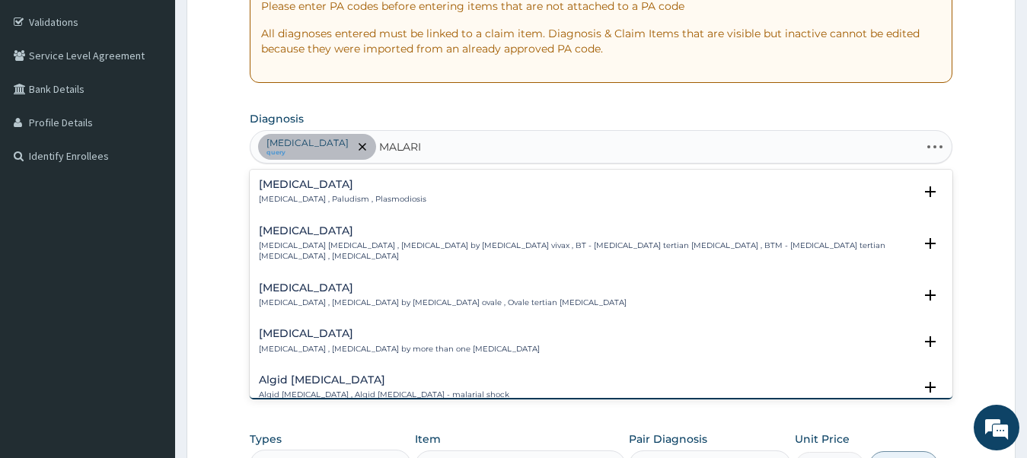
type input "MALARIA"
click at [297, 196] on p "Malaria , Paludism , Plasmodiosis" at bounding box center [343, 199] width 168 height 11
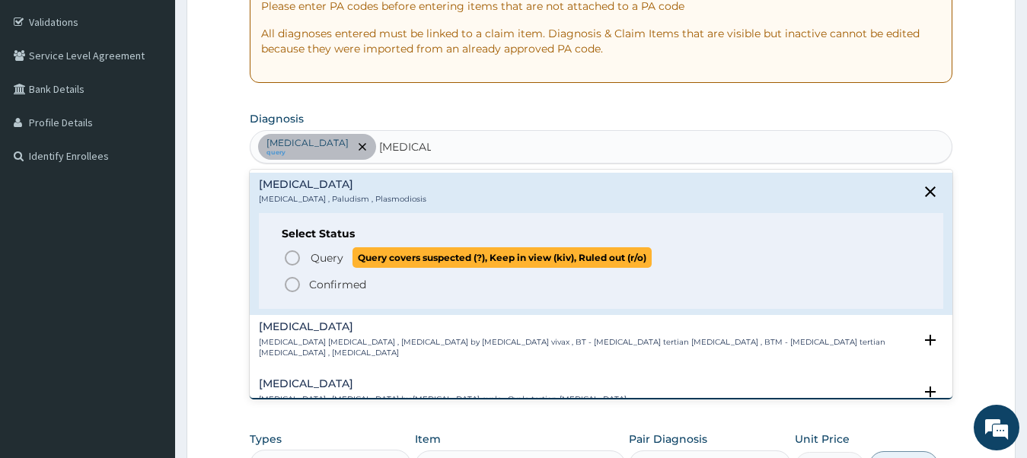
click at [295, 264] on icon "status option query" at bounding box center [292, 258] width 18 height 18
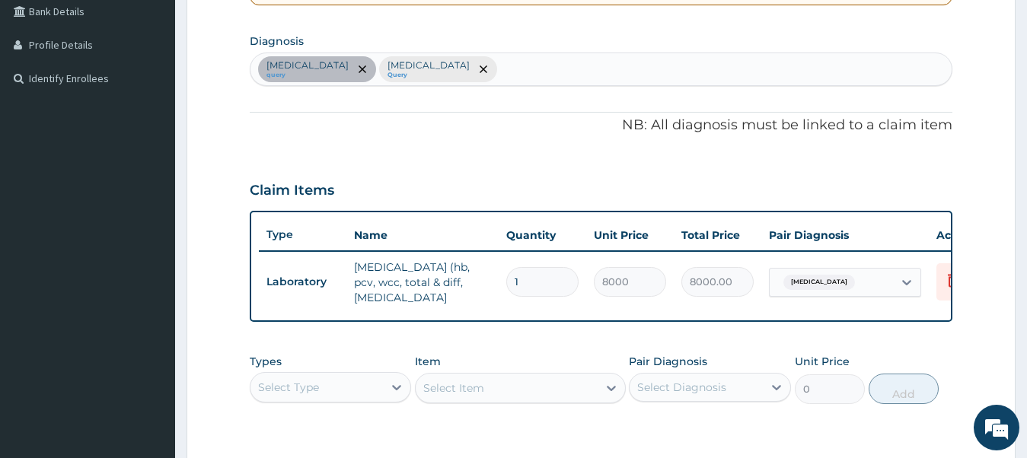
scroll to position [433, 0]
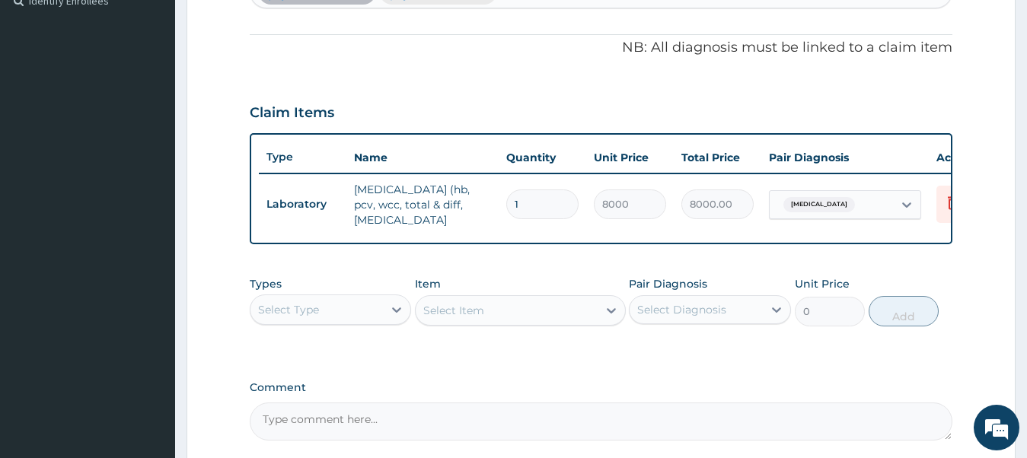
click at [342, 317] on div "Select Type" at bounding box center [317, 310] width 133 height 24
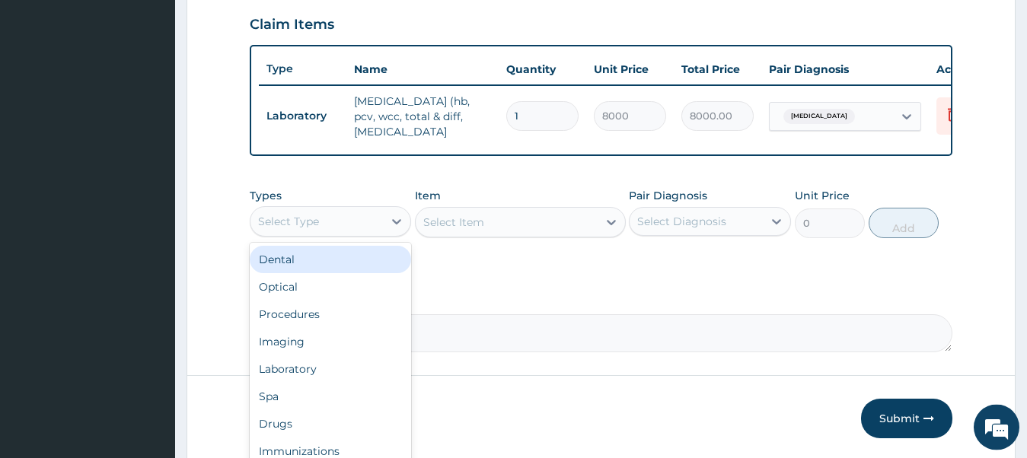
scroll to position [589, 0]
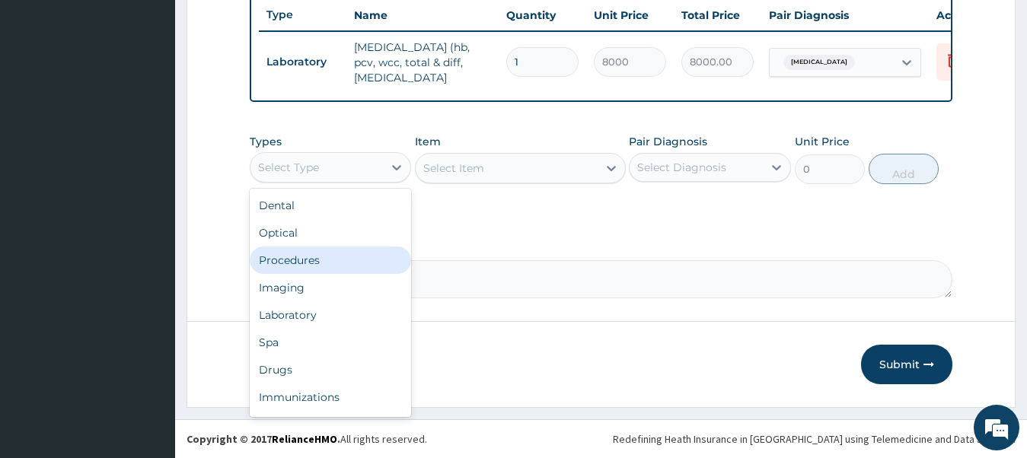
click at [308, 266] on div "Procedures" at bounding box center [331, 260] width 162 height 27
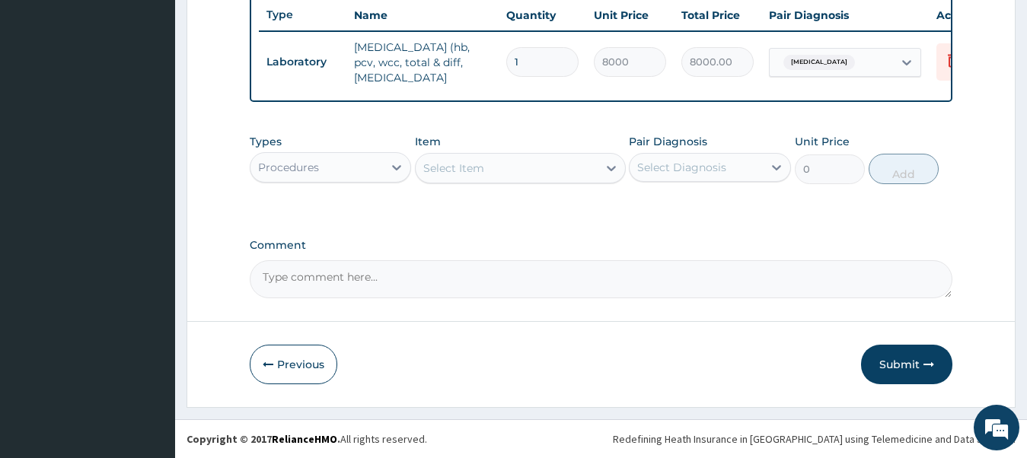
click at [511, 173] on div "Select Item" at bounding box center [507, 168] width 182 height 24
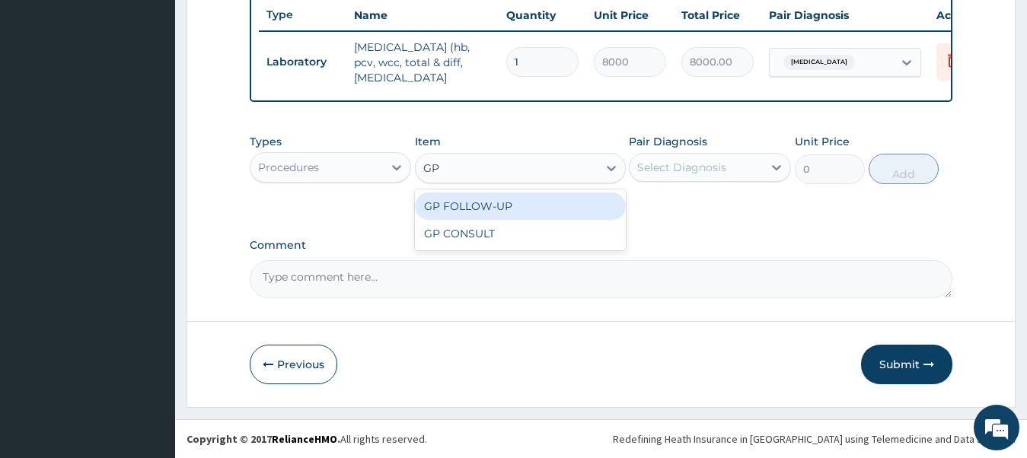
type input "GP"
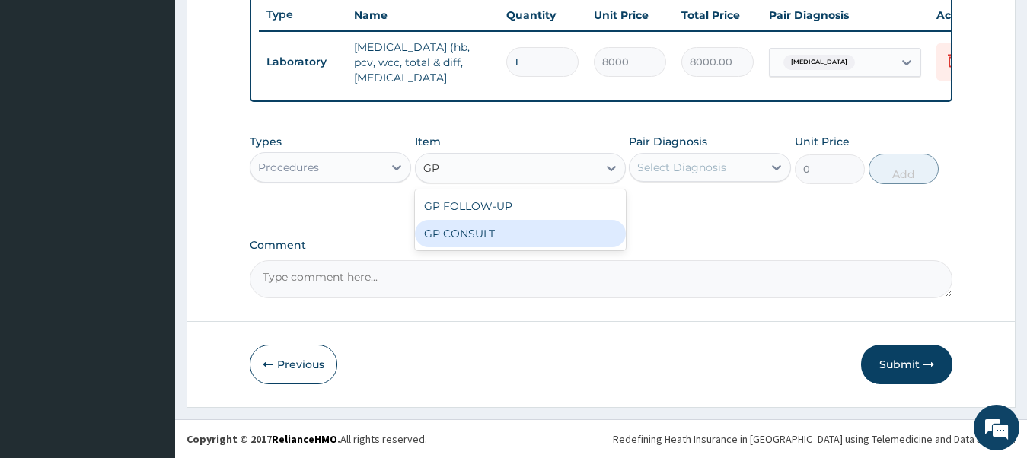
click at [497, 242] on div "GP CONSULT" at bounding box center [520, 233] width 211 height 27
type input "7500"
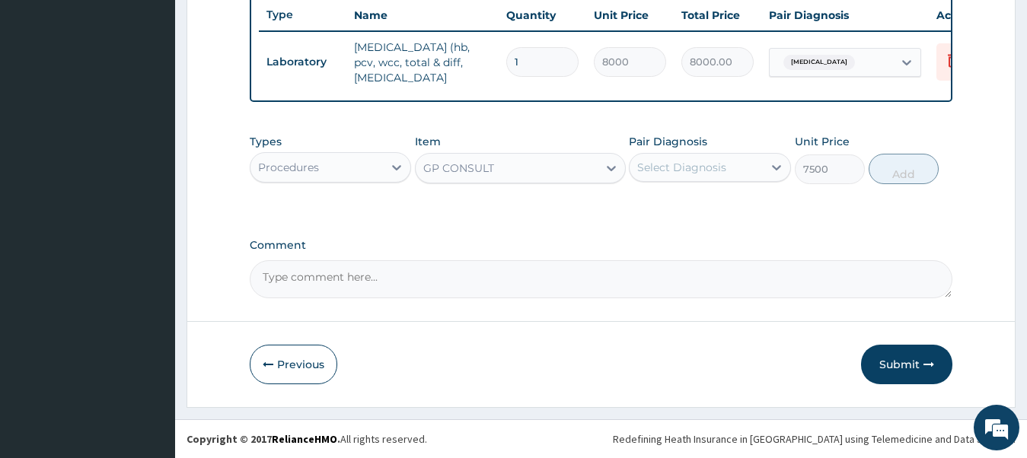
click at [656, 170] on div "Select Diagnosis" at bounding box center [681, 167] width 89 height 15
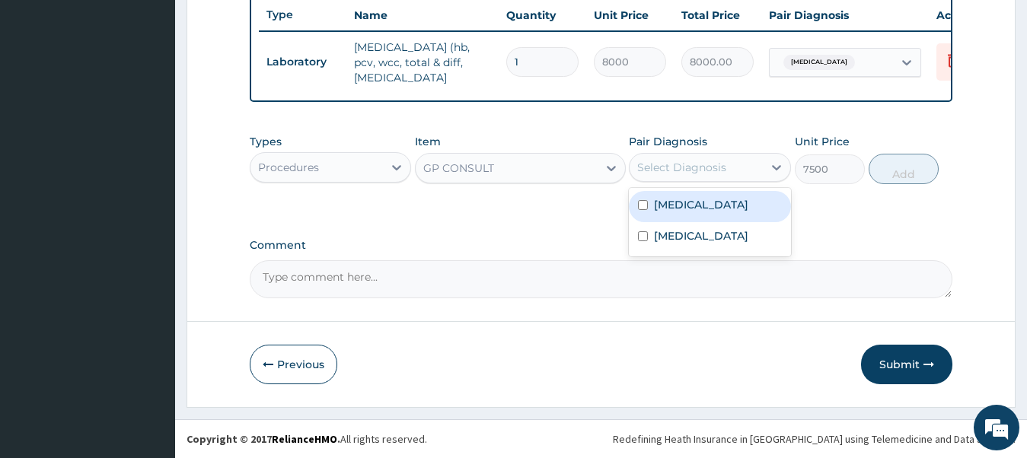
drag, startPoint x: 637, startPoint y: 205, endPoint x: 638, endPoint y: 233, distance: 28.2
click at [637, 206] on div "[MEDICAL_DATA]" at bounding box center [710, 206] width 162 height 31
checkbox input "true"
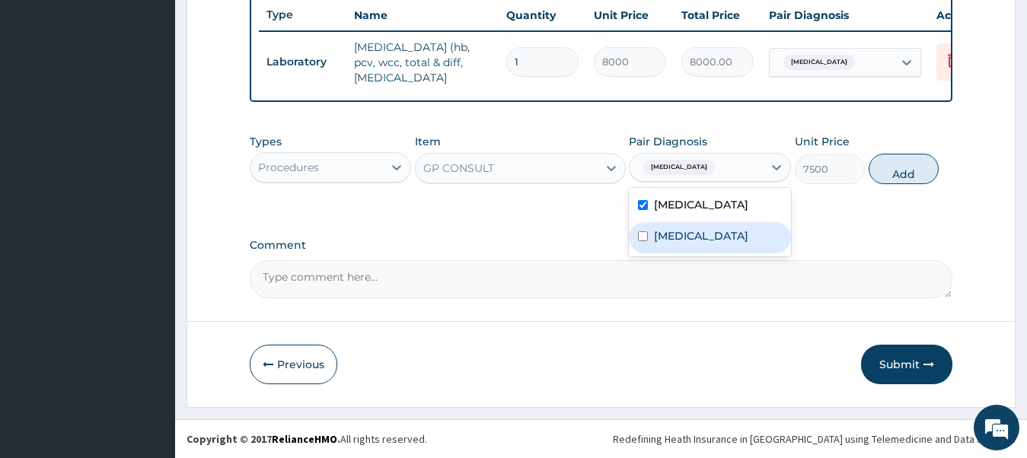
click at [638, 237] on div "[MEDICAL_DATA]" at bounding box center [710, 237] width 162 height 31
checkbox input "true"
click at [887, 164] on button "Add" at bounding box center [904, 169] width 70 height 30
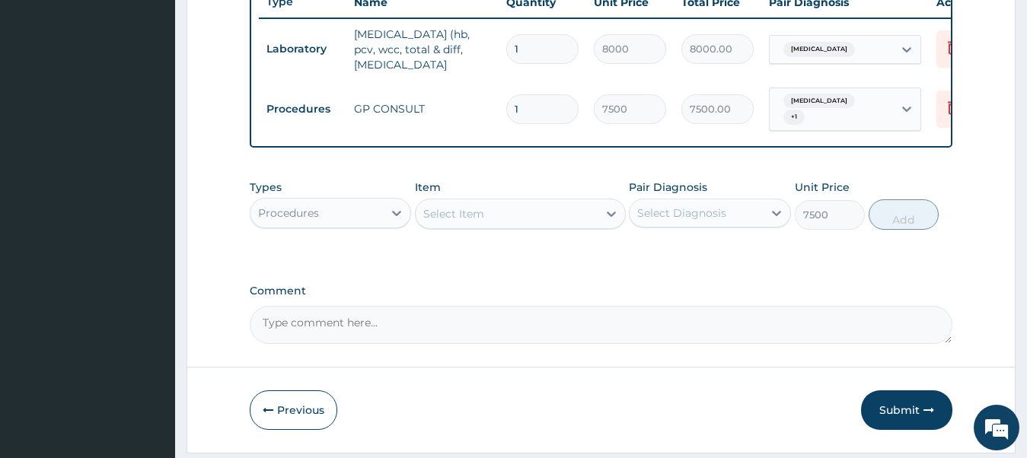
type input "0"
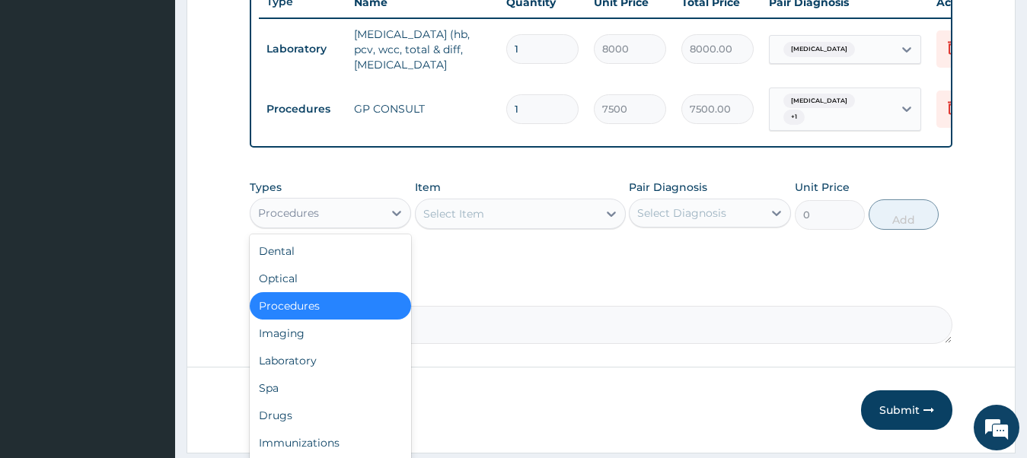
click at [343, 213] on div "Procedures" at bounding box center [317, 213] width 133 height 24
click at [321, 363] on div "Laboratory" at bounding box center [331, 360] width 162 height 27
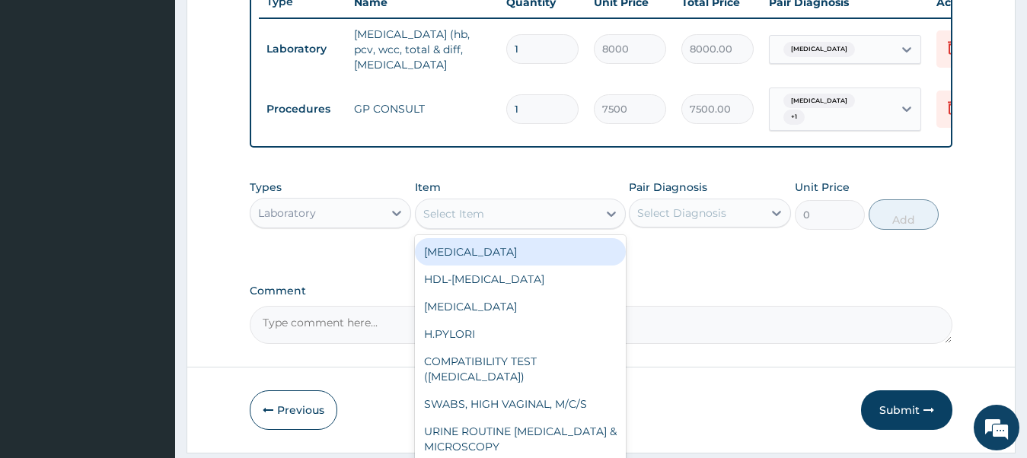
click at [488, 225] on div "Select Item" at bounding box center [507, 214] width 182 height 24
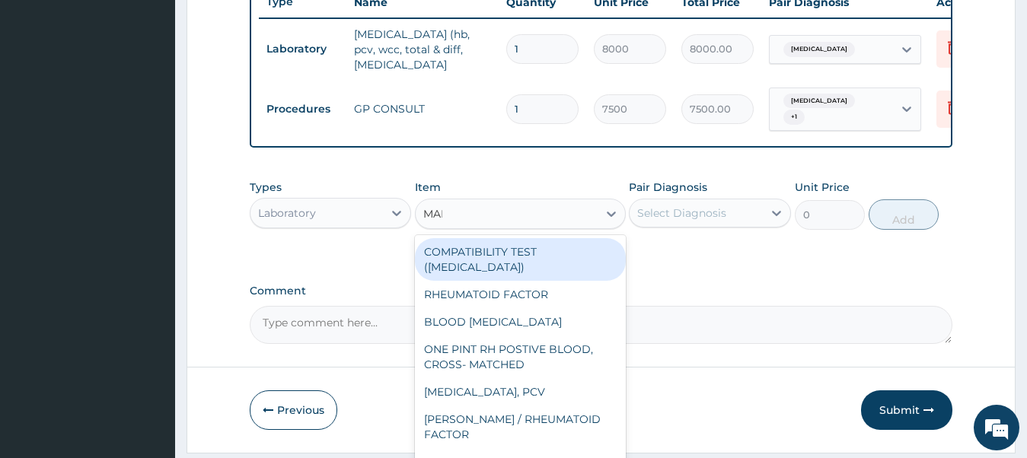
type input "MALA"
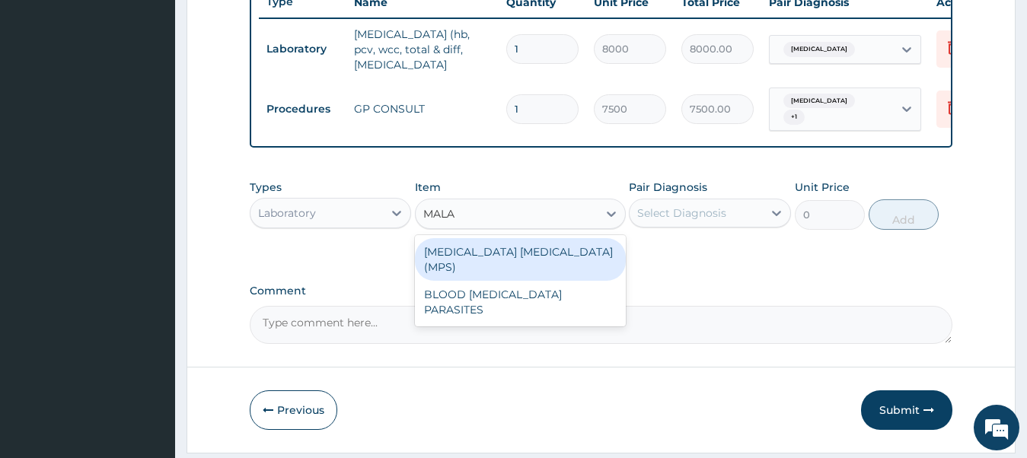
click at [498, 257] on div "[MEDICAL_DATA] [MEDICAL_DATA] (MPS)" at bounding box center [520, 259] width 211 height 43
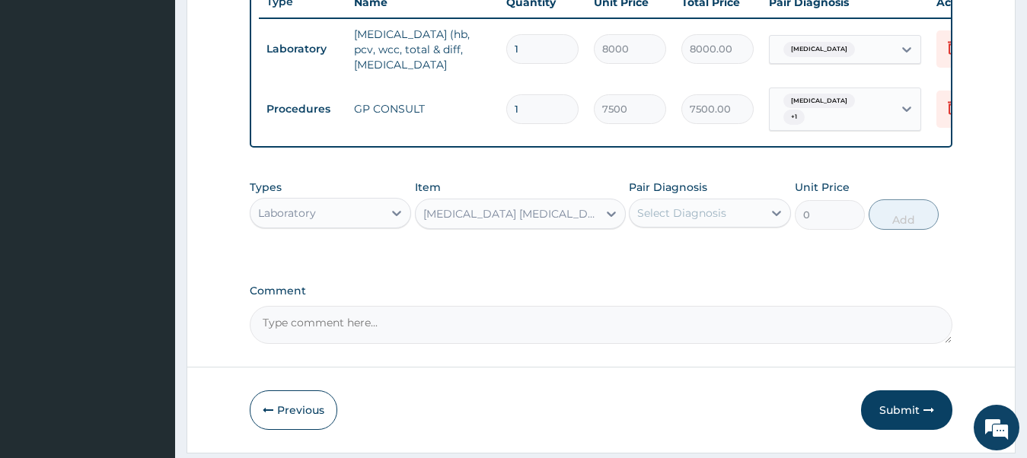
type input "3000"
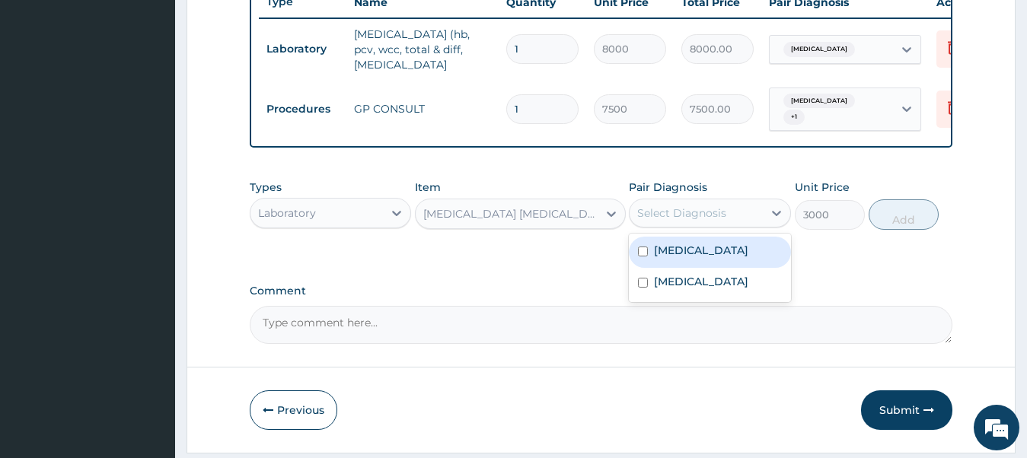
click at [706, 221] on div "Select Diagnosis" at bounding box center [681, 213] width 89 height 15
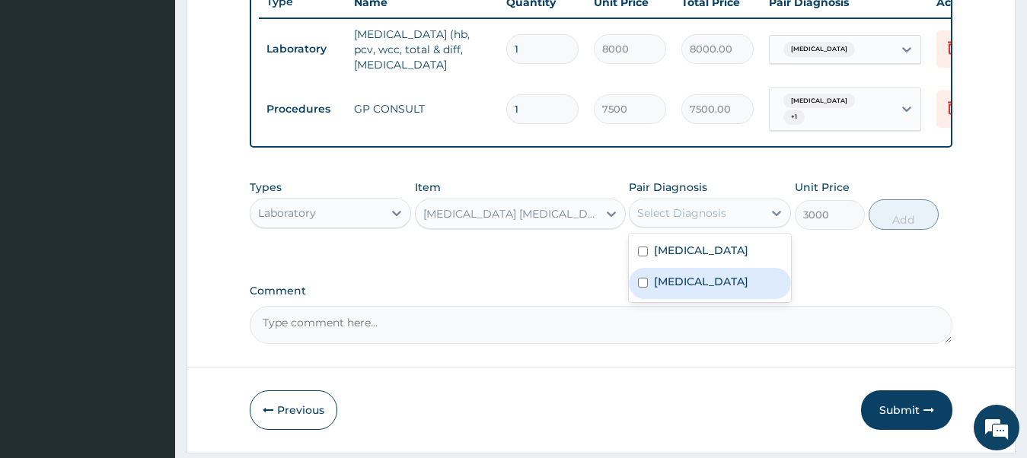
click at [647, 288] on input "checkbox" at bounding box center [643, 283] width 10 height 10
checkbox input "true"
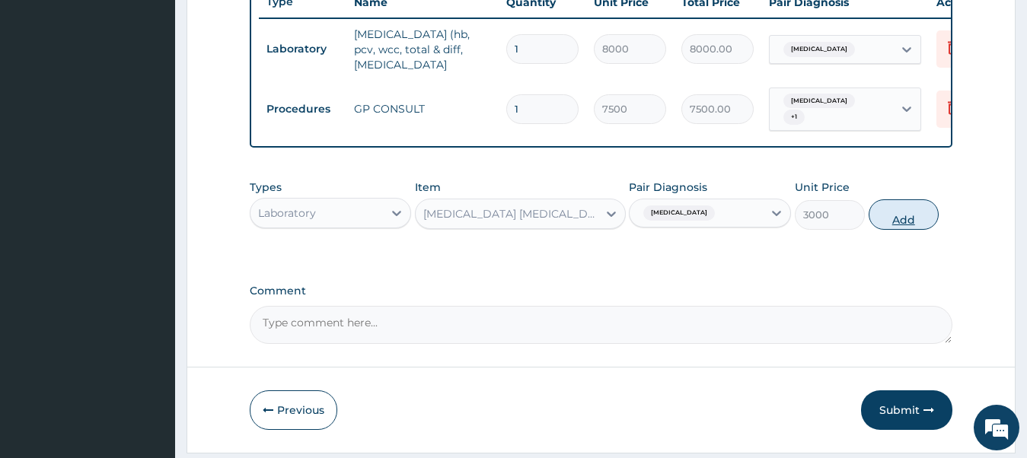
click at [901, 225] on button "Add" at bounding box center [904, 215] width 70 height 30
type input "0"
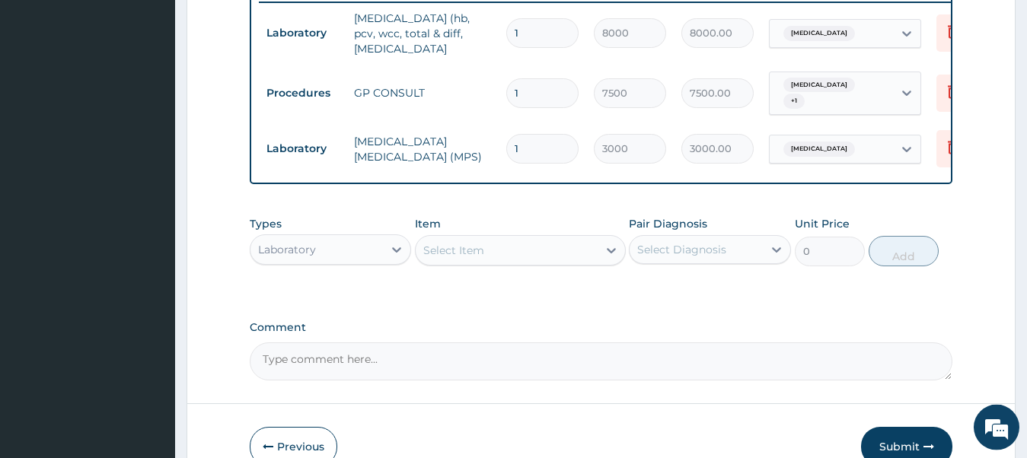
scroll to position [694, 0]
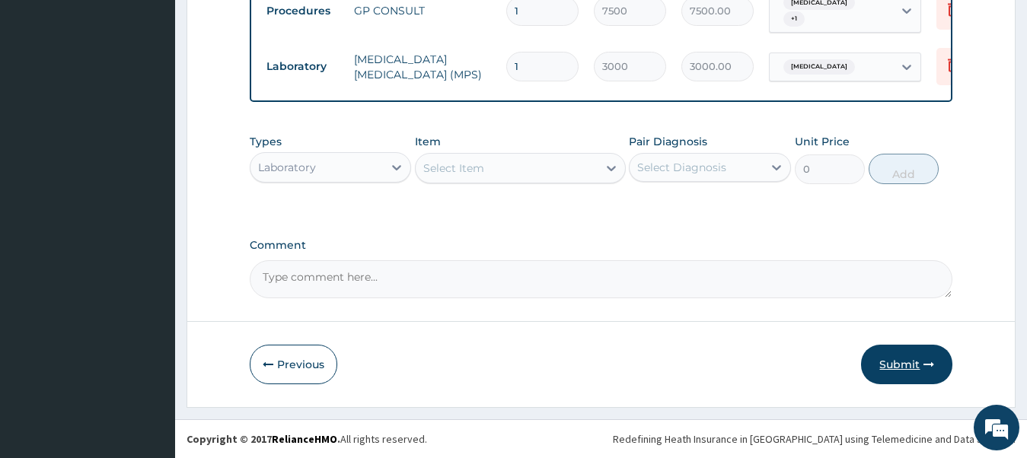
click at [884, 363] on button "Submit" at bounding box center [906, 365] width 91 height 40
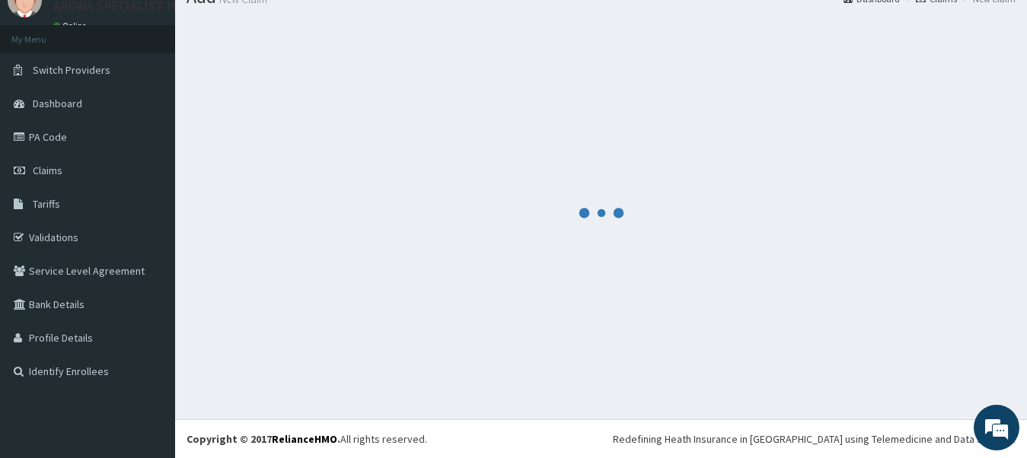
scroll to position [62, 0]
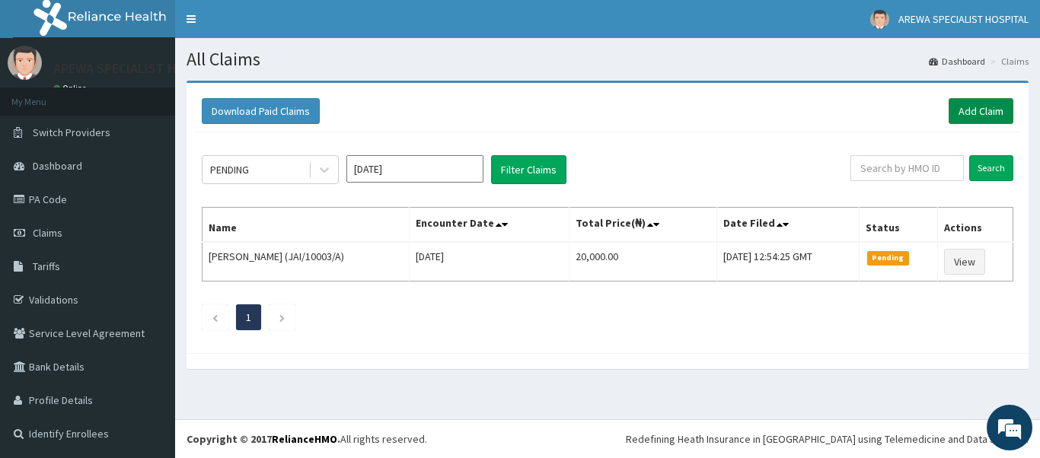
click at [960, 110] on link "Add Claim" at bounding box center [981, 111] width 65 height 26
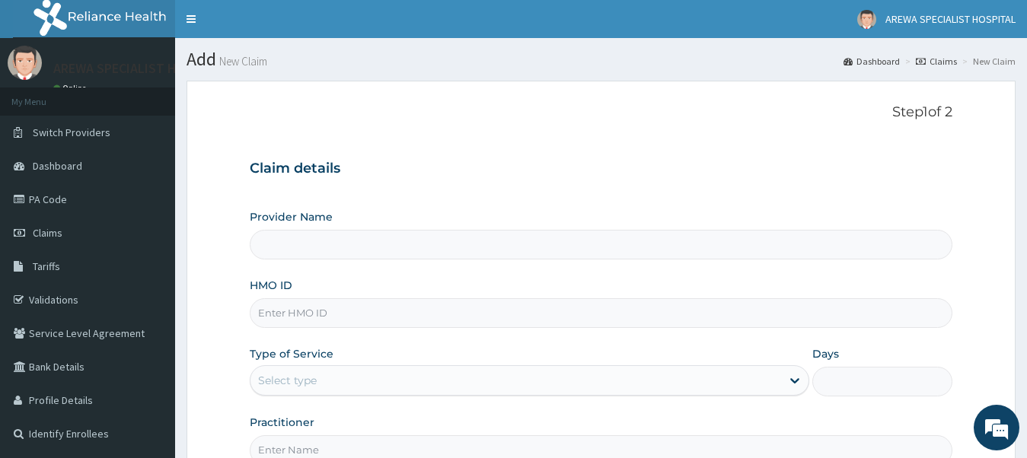
type input "Arewa Specialist Hospital"
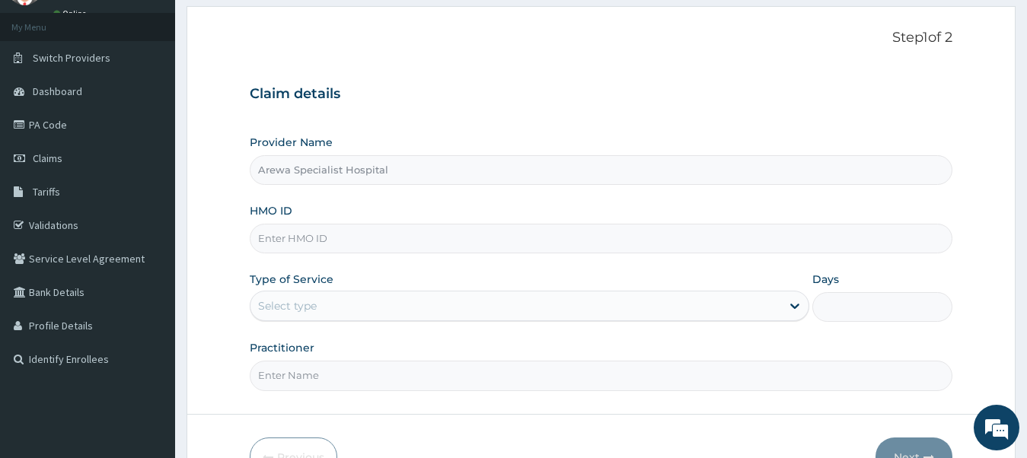
scroll to position [168, 0]
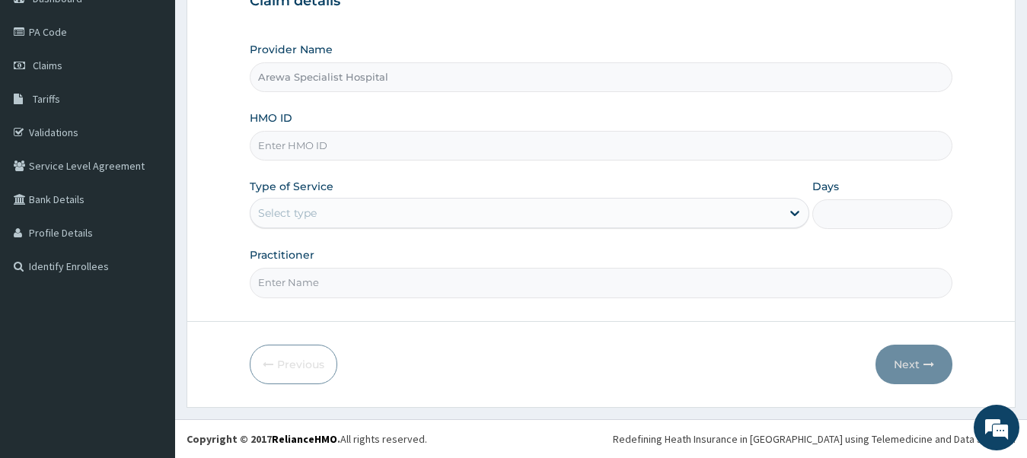
click at [412, 156] on input "HMO ID" at bounding box center [602, 146] width 704 height 30
type input "API/10090/A"
click at [280, 219] on div "Select type" at bounding box center [287, 213] width 59 height 15
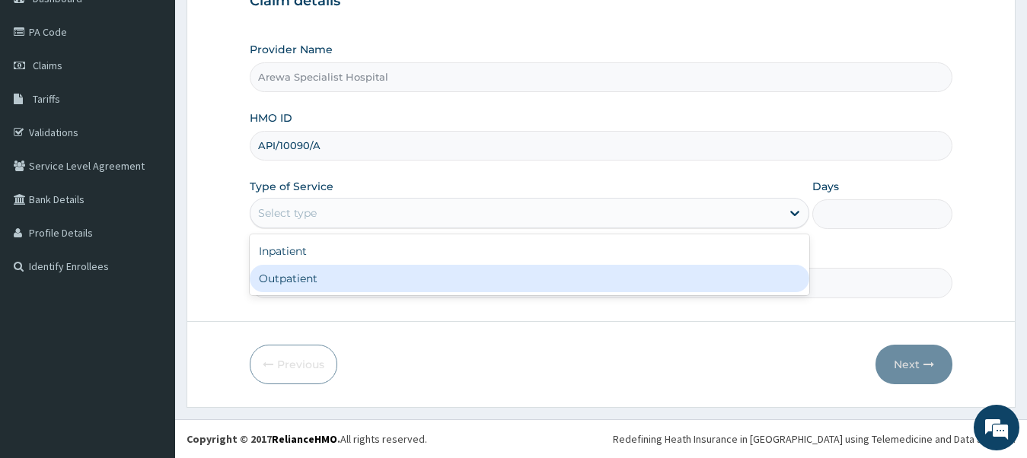
click at [305, 273] on div "Outpatient" at bounding box center [530, 278] width 561 height 27
type input "1"
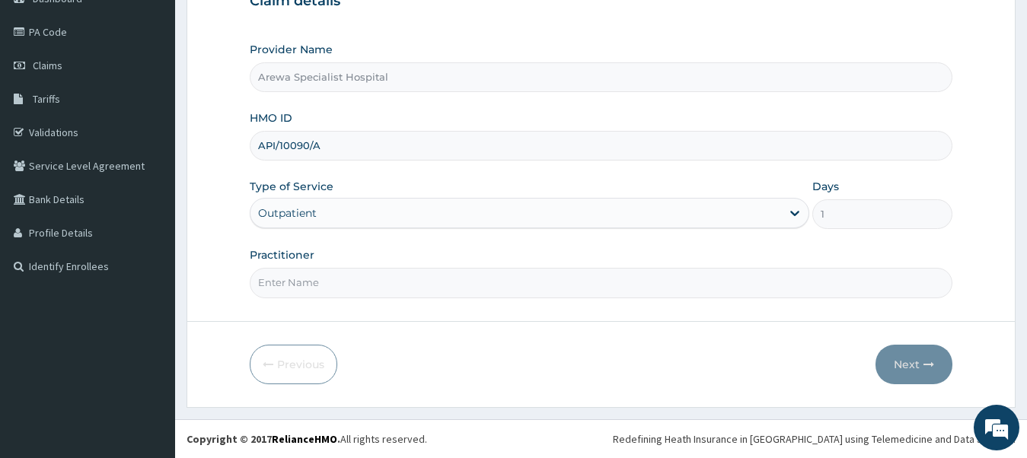
click at [323, 286] on input "Practitioner" at bounding box center [602, 283] width 704 height 30
type input "[PERSON_NAME]"
click at [907, 363] on button "Next" at bounding box center [914, 365] width 77 height 40
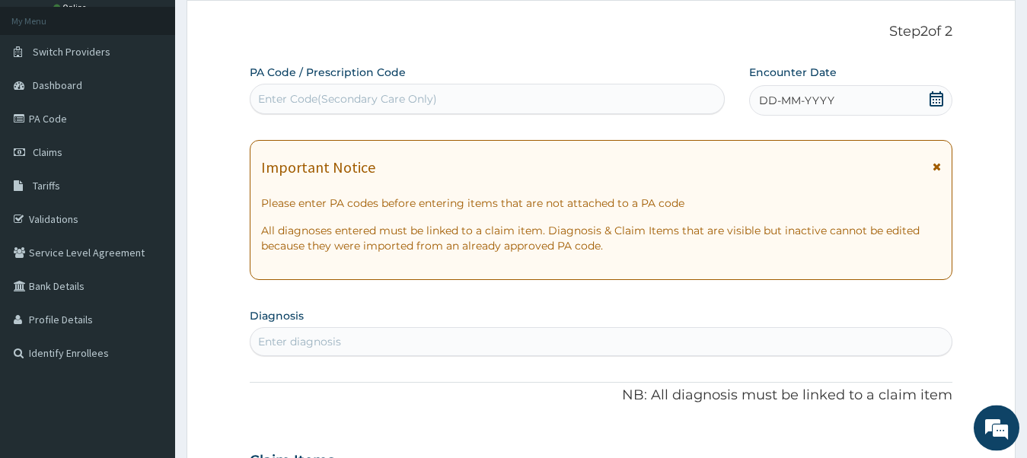
scroll to position [12, 0]
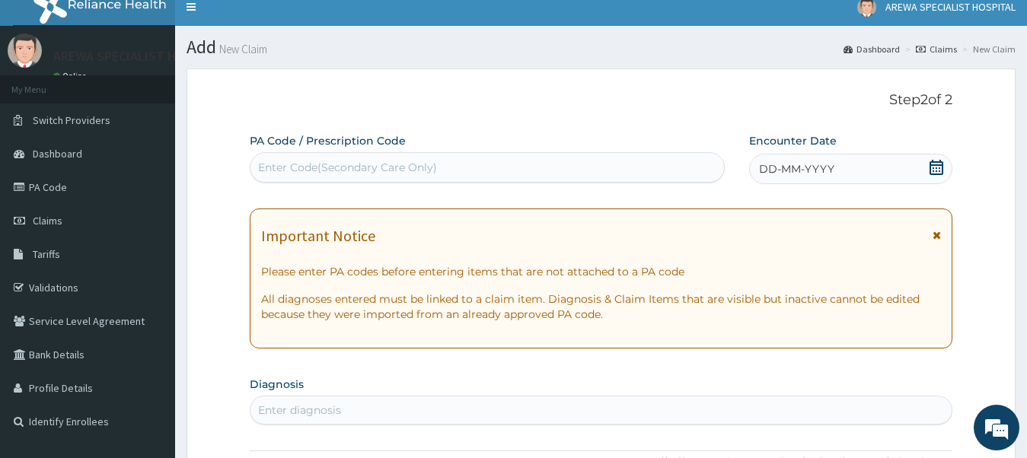
click at [479, 172] on div "Enter Code(Secondary Care Only)" at bounding box center [488, 167] width 474 height 24
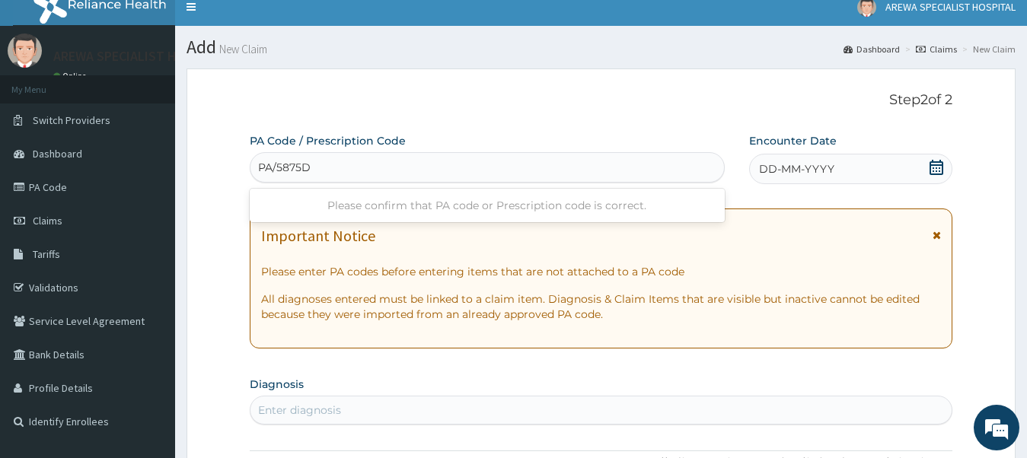
type input "PA/5875D7"
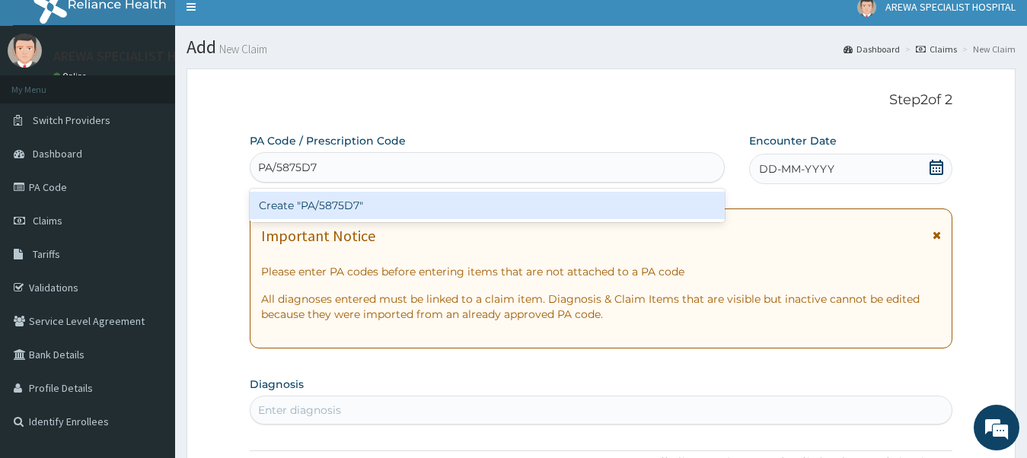
click at [547, 208] on div "Create "PA/5875D7"" at bounding box center [487, 205] width 475 height 27
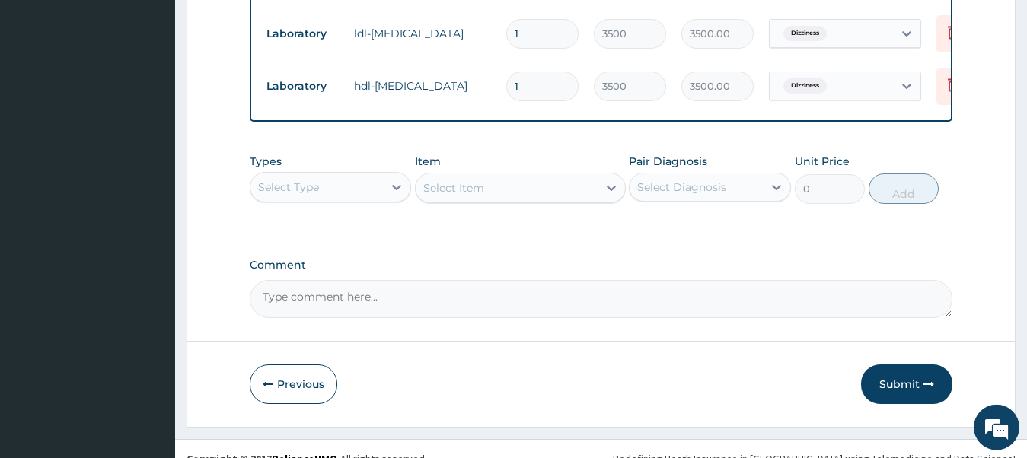
scroll to position [717, 0]
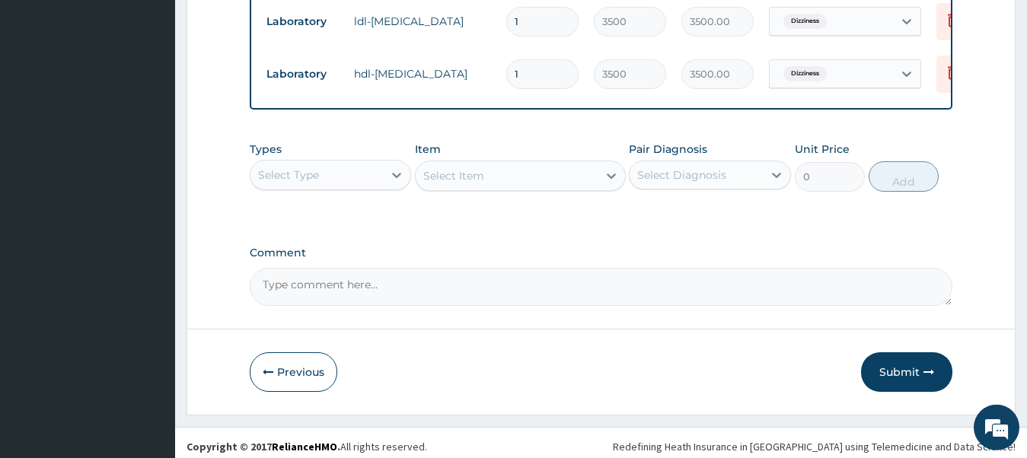
click at [374, 187] on div "Select Type" at bounding box center [317, 175] width 133 height 24
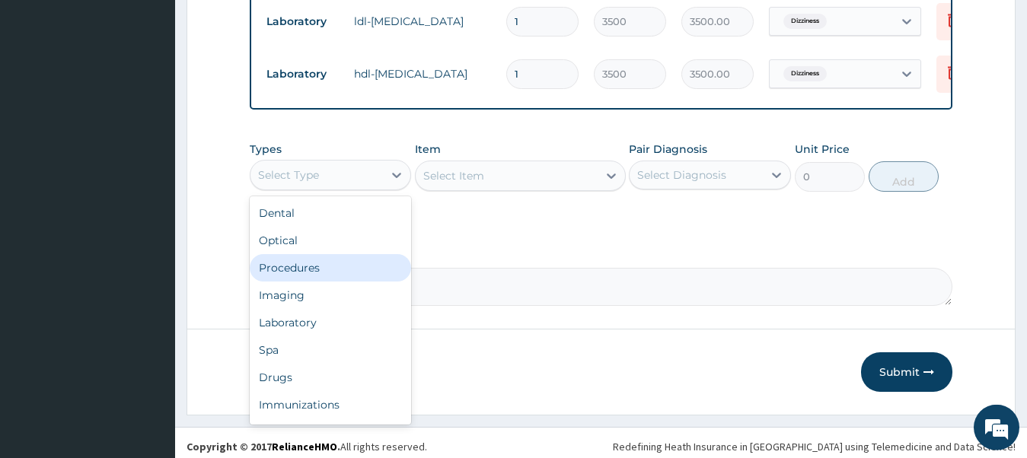
click at [325, 282] on div "Procedures" at bounding box center [331, 267] width 162 height 27
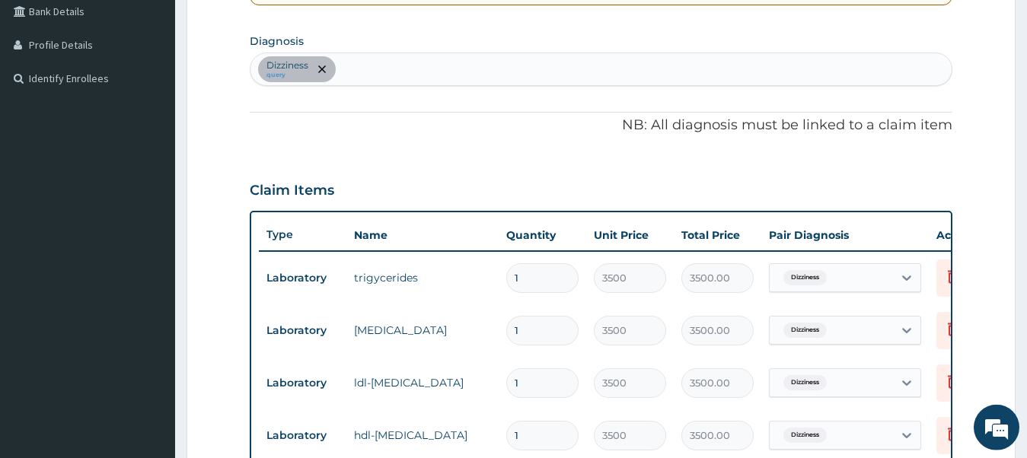
scroll to position [329, 0]
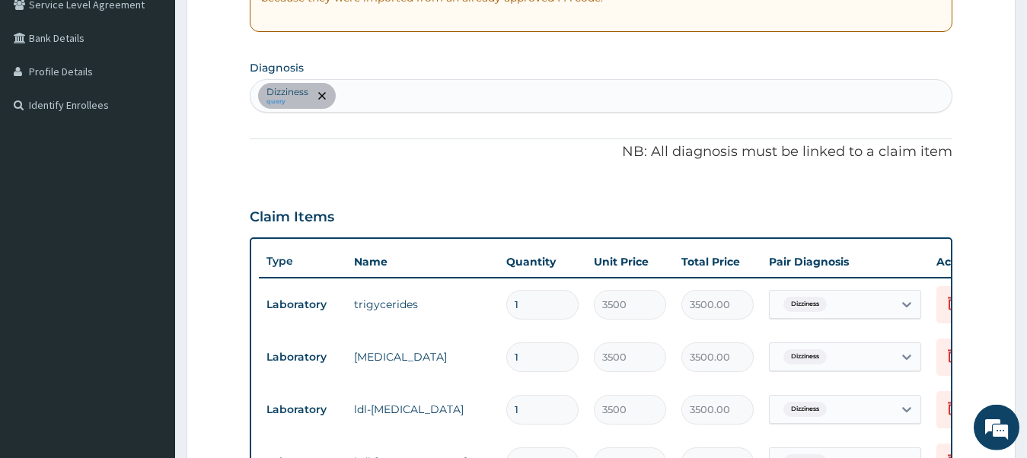
click at [412, 96] on div "Dizziness query" at bounding box center [602, 96] width 702 height 32
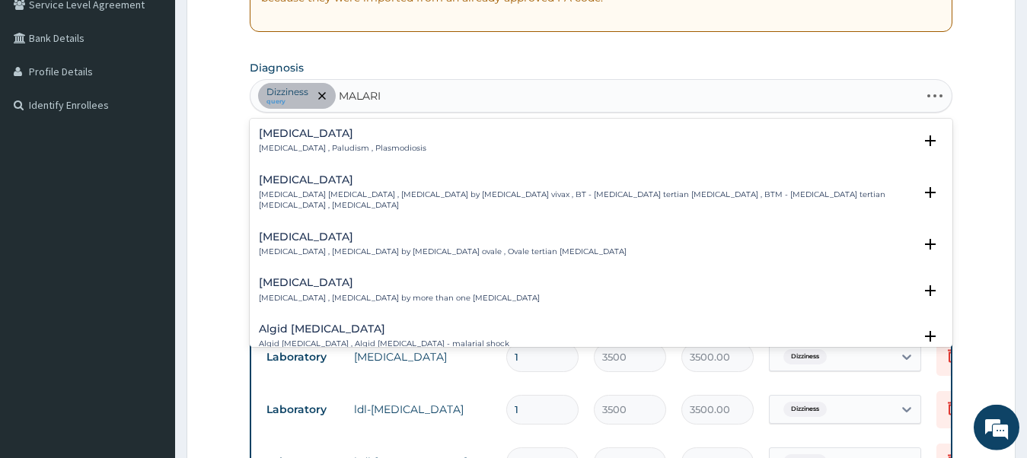
type input "[MEDICAL_DATA]"
click at [329, 139] on h4 "[MEDICAL_DATA]" at bounding box center [343, 133] width 168 height 11
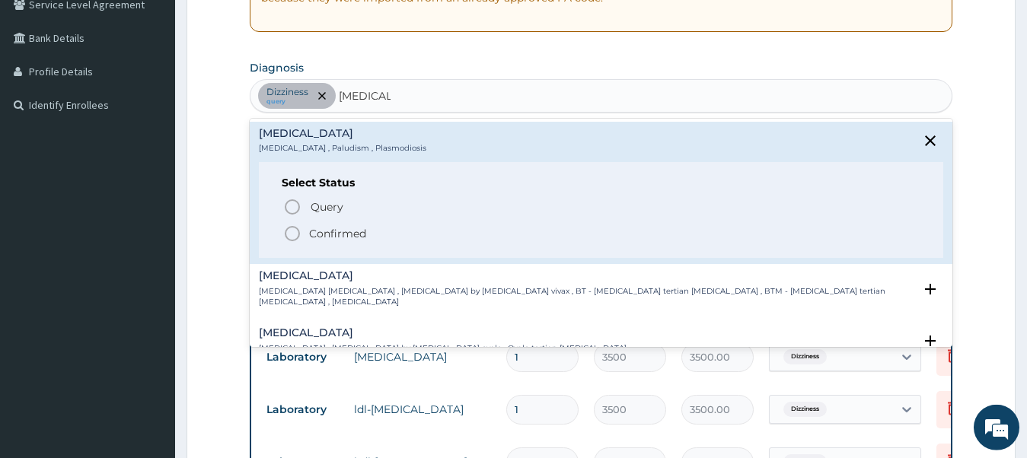
click at [293, 228] on icon "status option filled" at bounding box center [292, 234] width 18 height 18
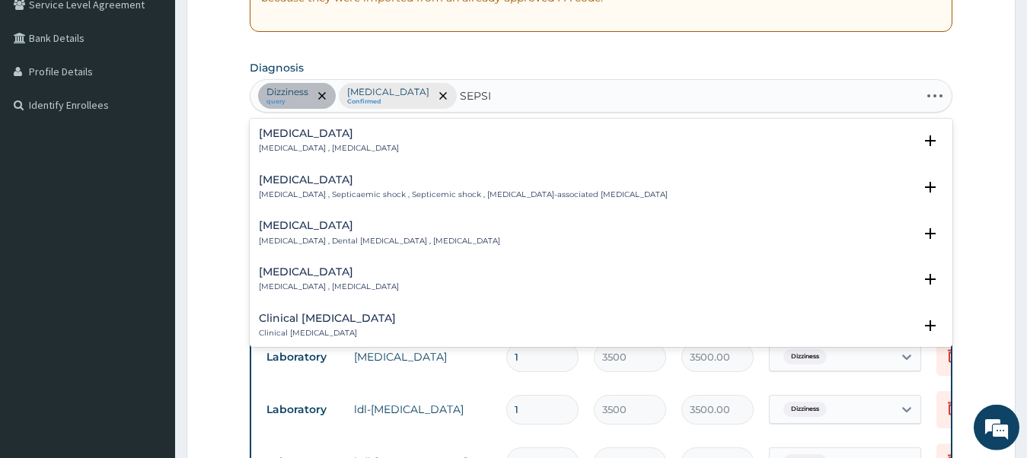
type input "[MEDICAL_DATA]"
click at [289, 139] on h4 "[MEDICAL_DATA]" at bounding box center [329, 133] width 140 height 11
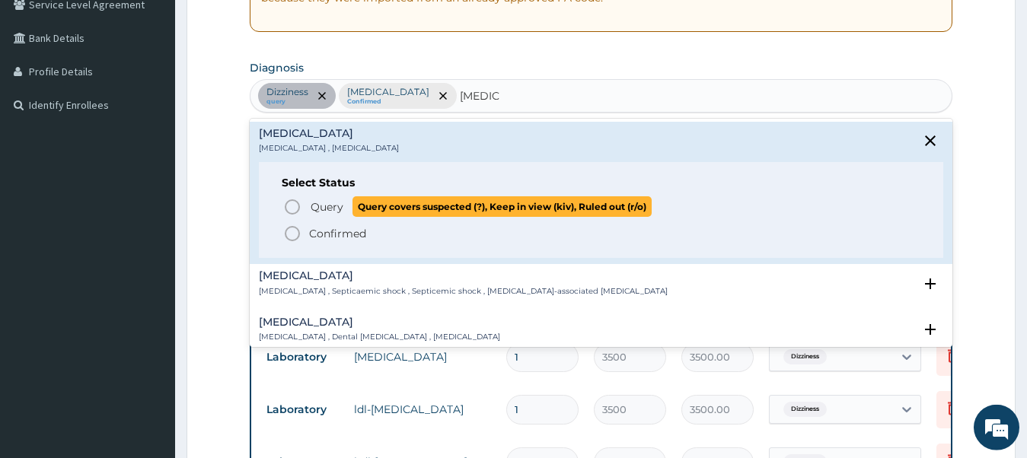
click at [290, 203] on icon "status option query" at bounding box center [292, 207] width 18 height 18
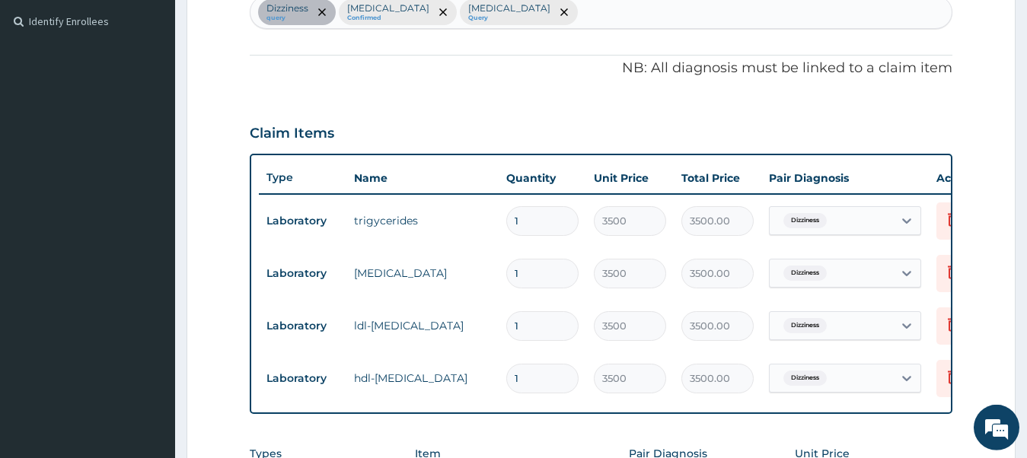
scroll to position [640, 0]
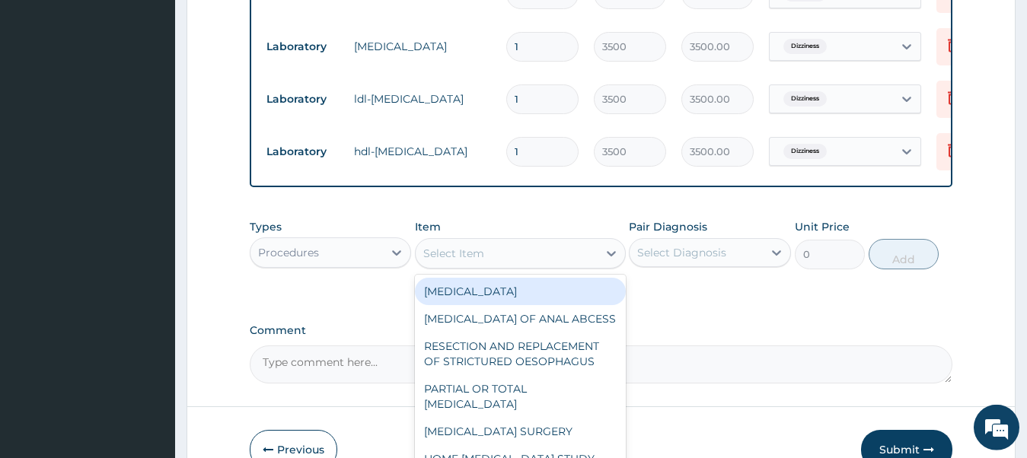
click at [480, 261] on div "Select Item" at bounding box center [453, 253] width 61 height 15
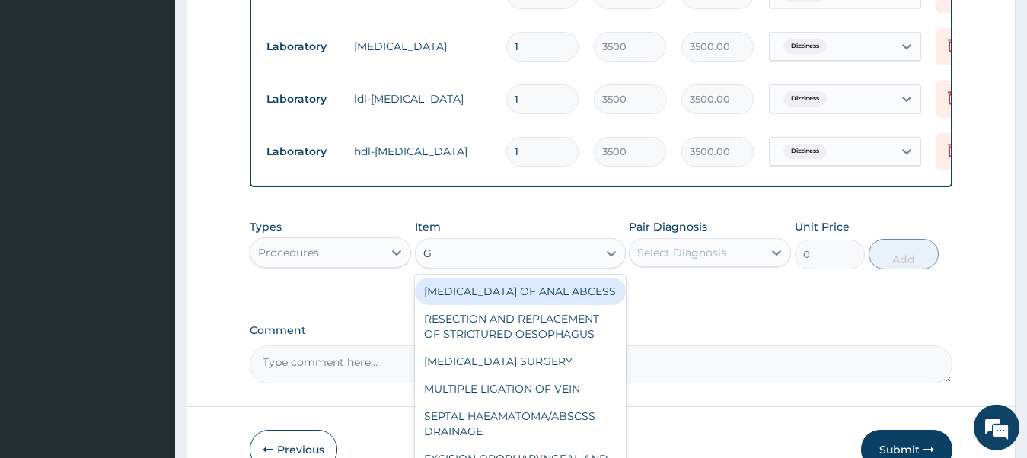
type input "GP"
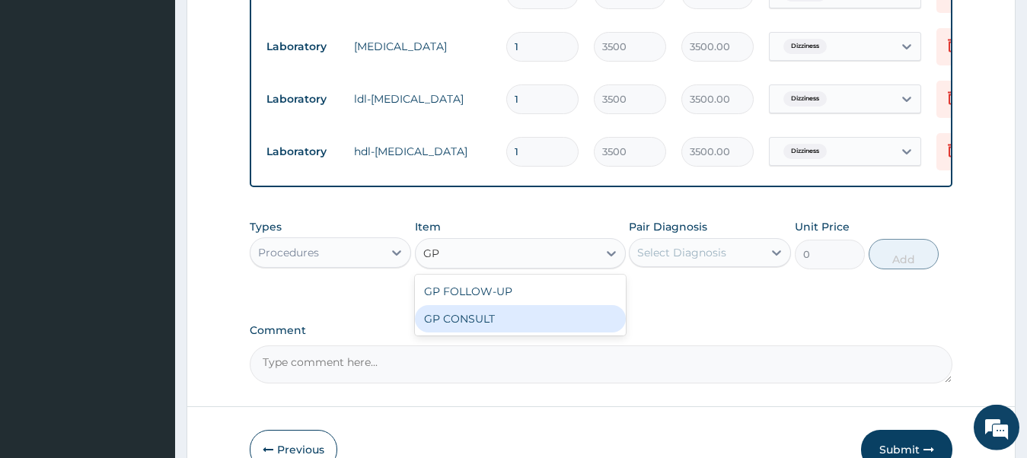
click at [587, 333] on div "GP CONSULT" at bounding box center [520, 318] width 211 height 27
type input "7500"
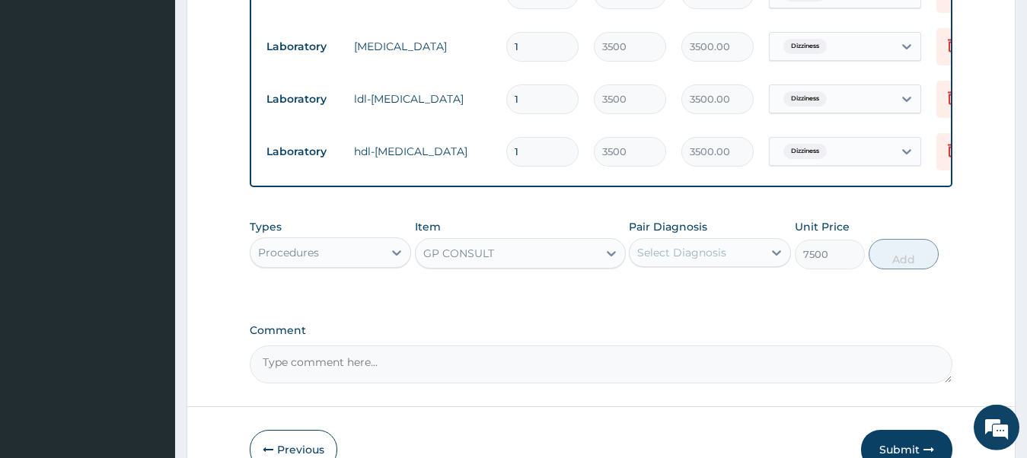
click at [679, 260] on div "Select Diagnosis" at bounding box center [681, 252] width 89 height 15
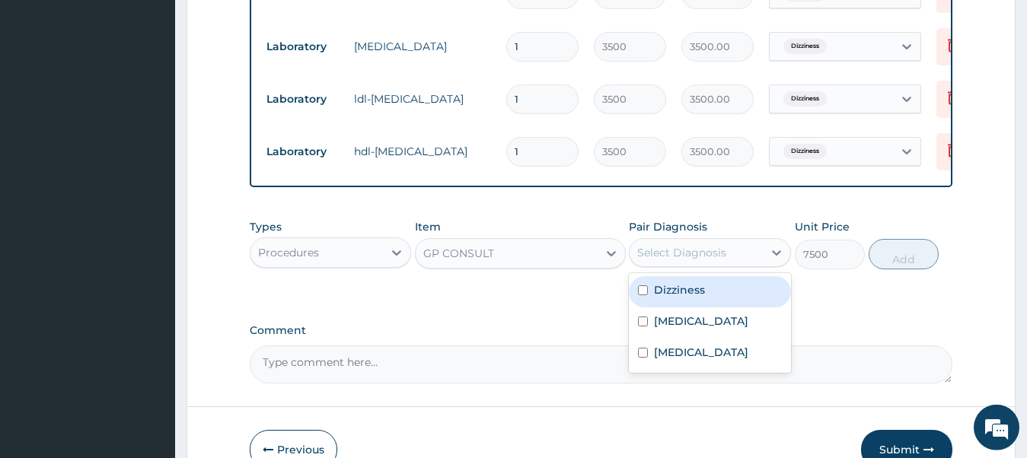
drag, startPoint x: 664, startPoint y: 302, endPoint x: 666, endPoint y: 325, distance: 22.9
click at [664, 298] on label "Dizziness" at bounding box center [679, 290] width 51 height 15
checkbox input "true"
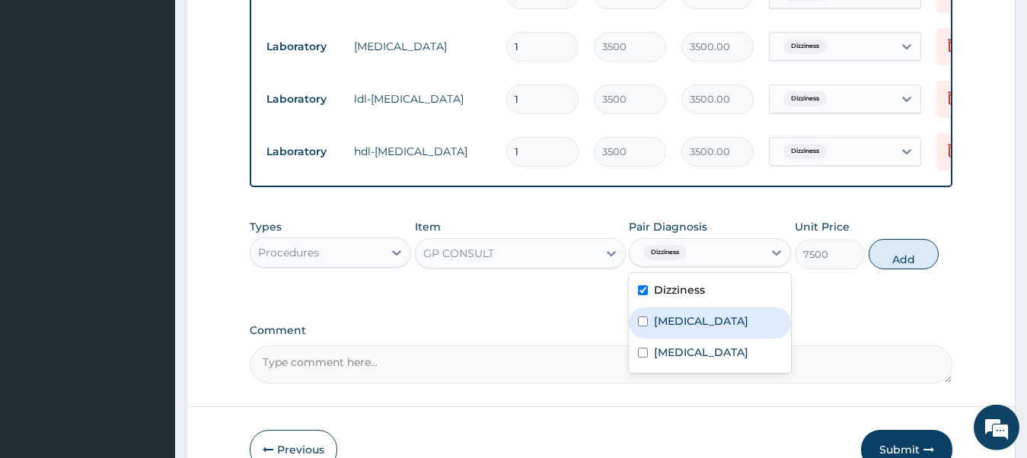
click at [665, 329] on label "Malaria" at bounding box center [701, 321] width 94 height 15
checkbox input "true"
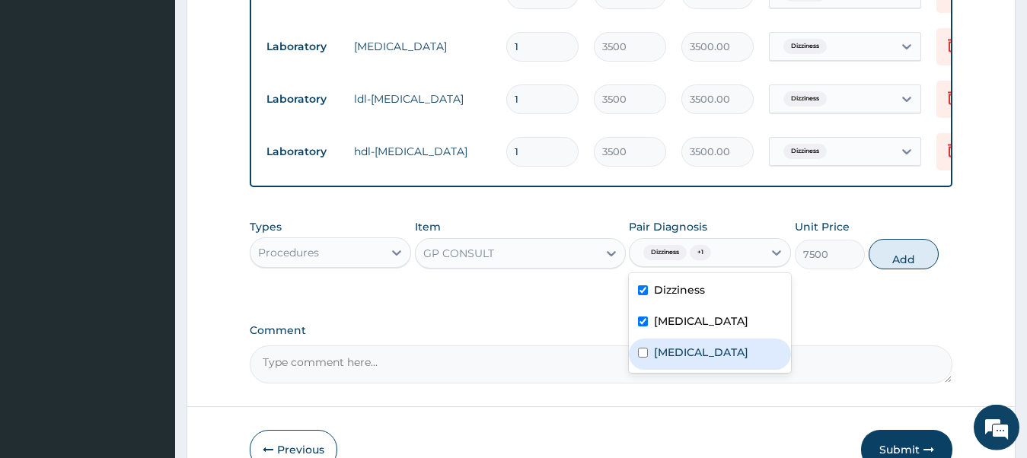
click at [656, 360] on label "Sepsis" at bounding box center [701, 352] width 94 height 15
checkbox input "true"
click at [895, 266] on button "Add" at bounding box center [904, 254] width 70 height 30
type input "0"
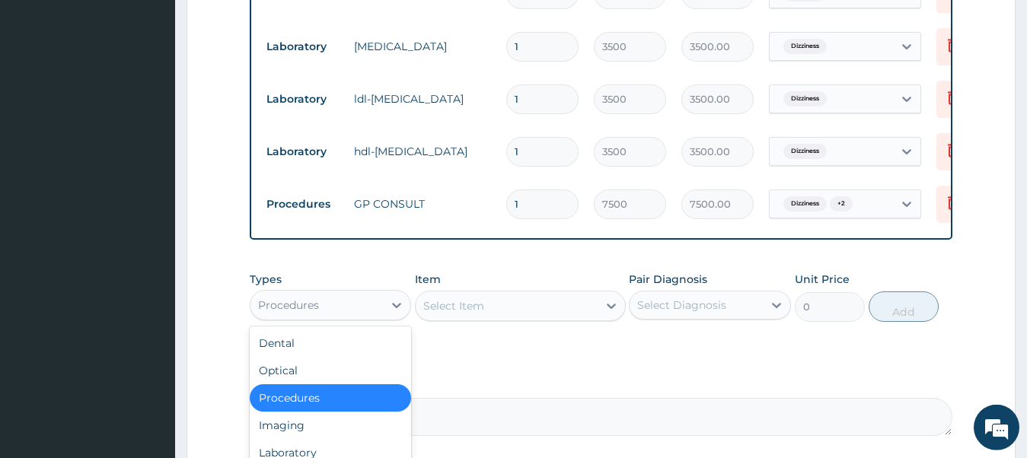
click at [316, 313] on div "Procedures" at bounding box center [288, 305] width 61 height 15
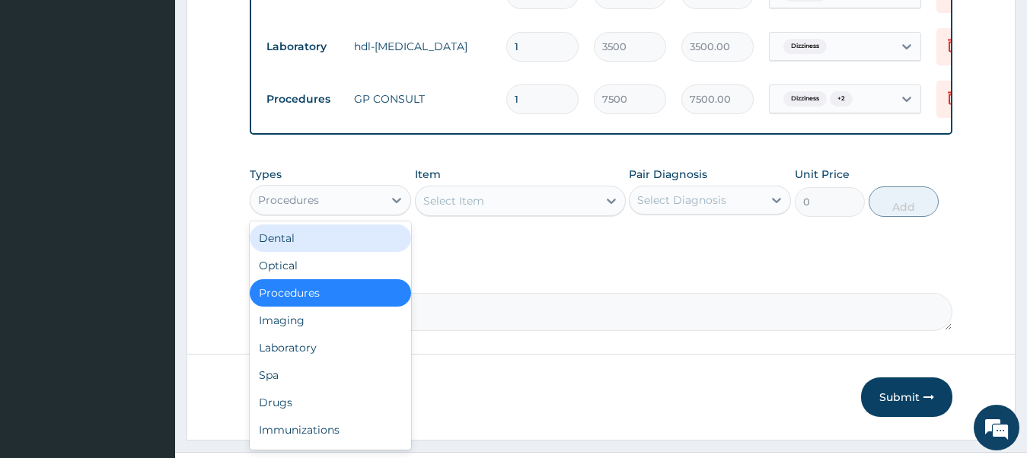
scroll to position [791, 0]
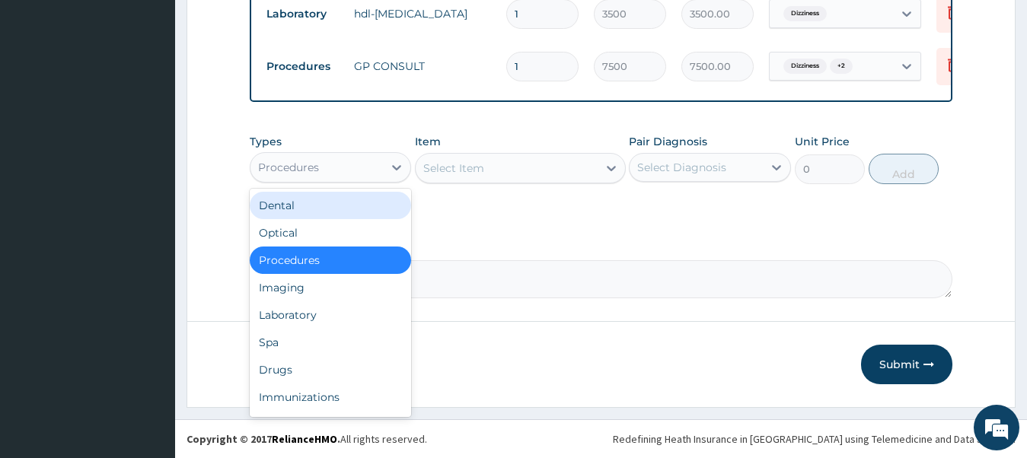
click at [503, 167] on div "Select Item" at bounding box center [507, 168] width 182 height 24
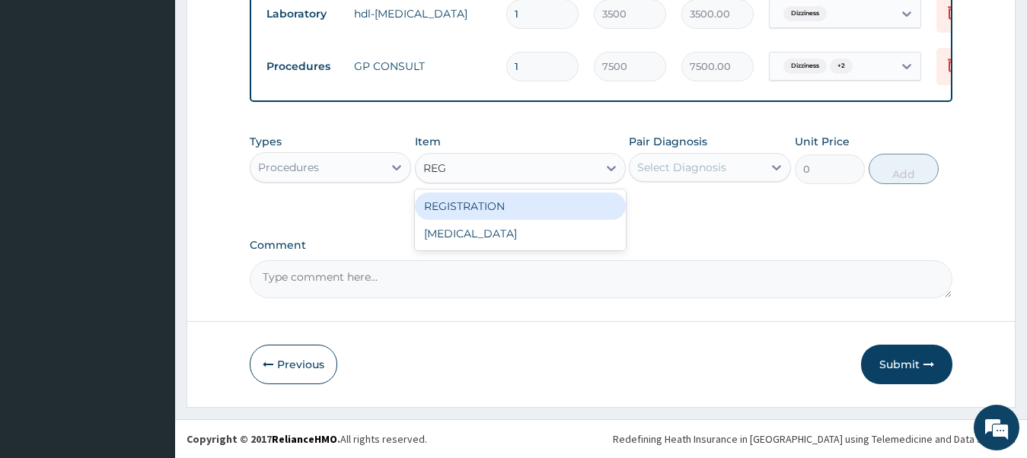
type input "REGI"
click at [506, 209] on div "REGISTRATION" at bounding box center [520, 206] width 211 height 27
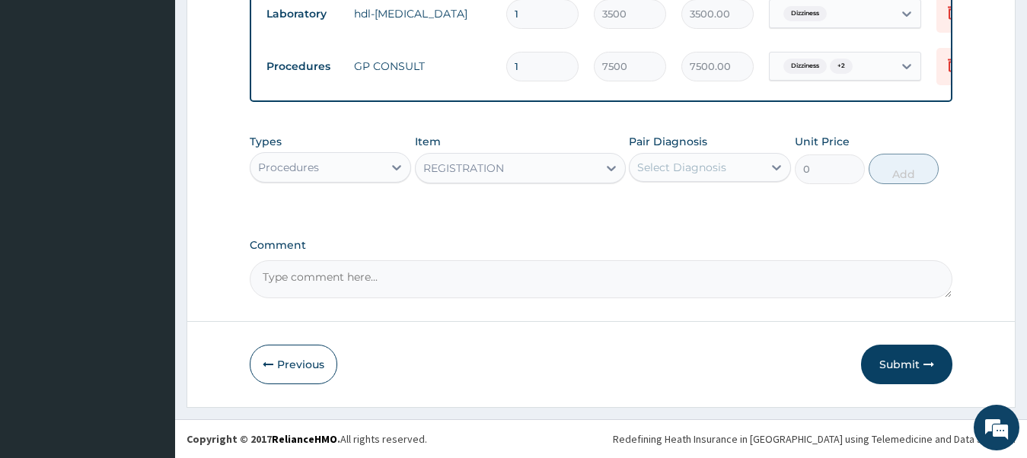
type input "4500"
click at [727, 168] on div "Select Diagnosis" at bounding box center [696, 167] width 133 height 24
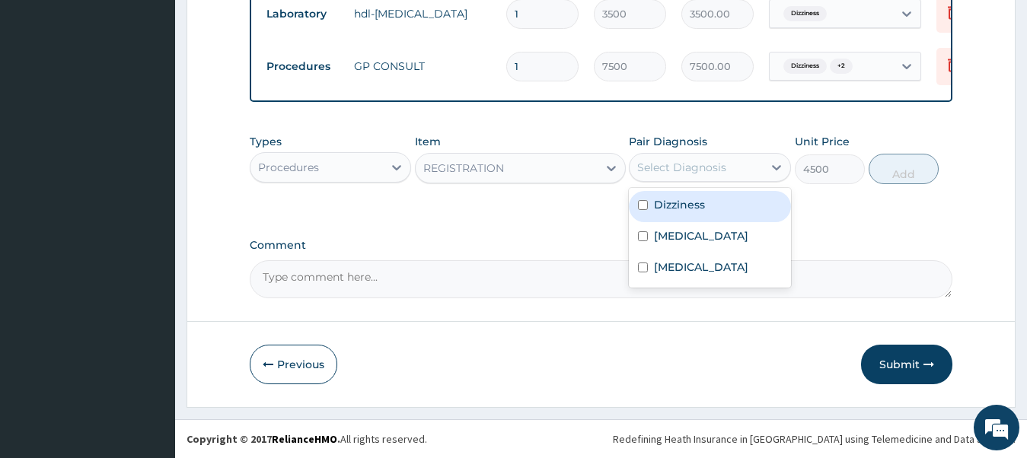
click at [676, 203] on label "Dizziness" at bounding box center [679, 204] width 51 height 15
checkbox input "true"
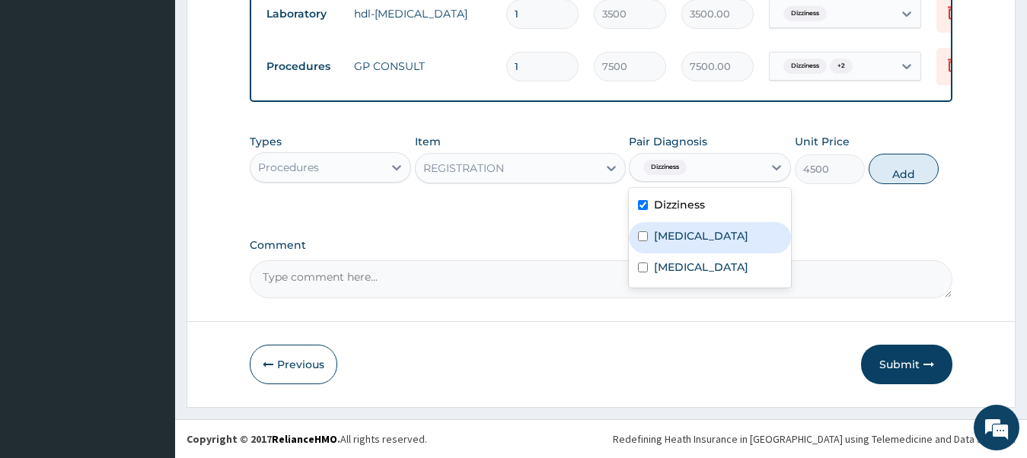
click at [662, 235] on label "Malaria" at bounding box center [701, 235] width 94 height 15
checkbox input "true"
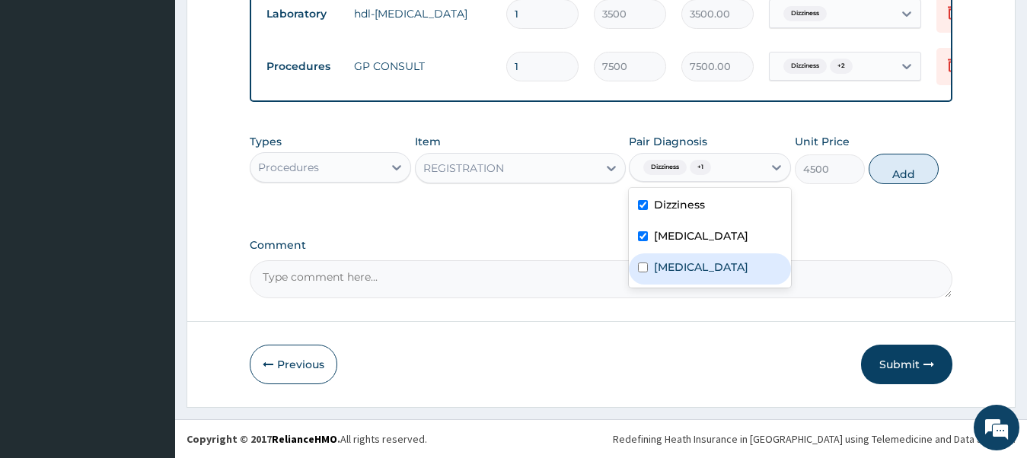
click at [657, 258] on div "Sepsis" at bounding box center [710, 269] width 162 height 31
checkbox input "true"
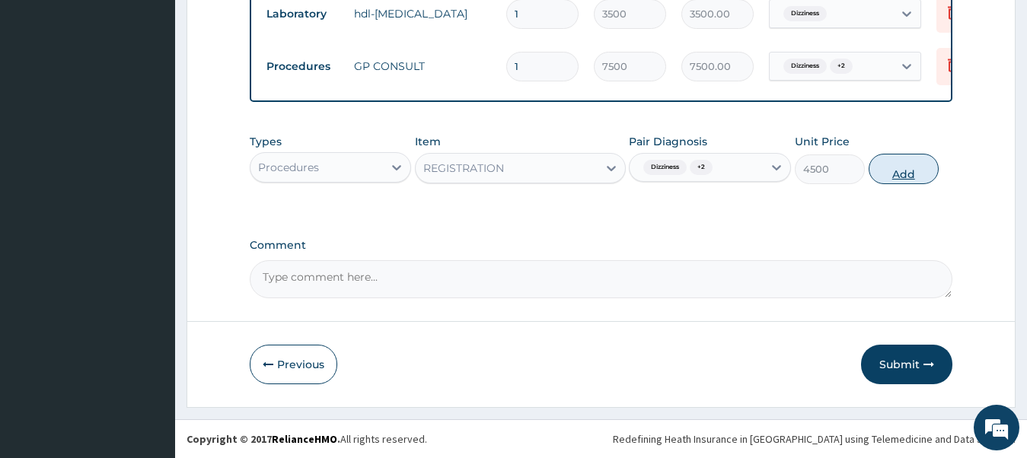
click at [909, 171] on button "Add" at bounding box center [904, 169] width 70 height 30
type input "0"
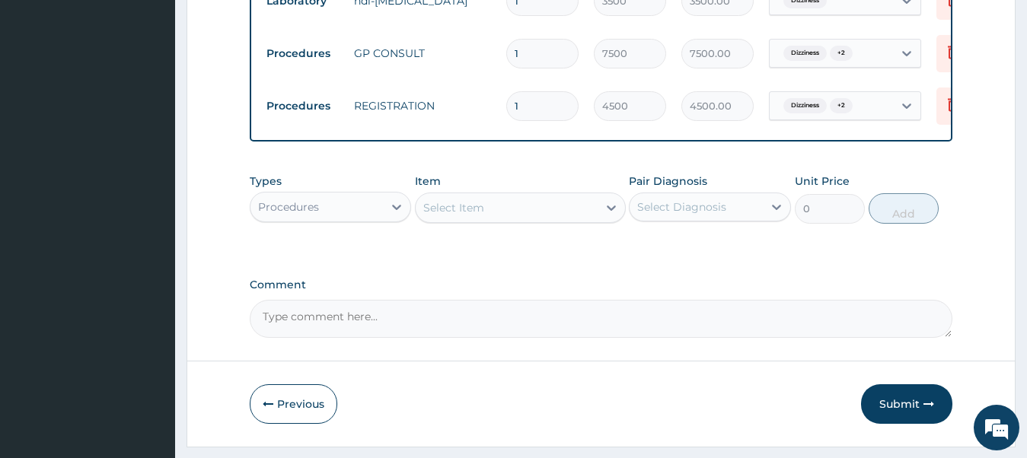
click at [302, 215] on div "Procedures" at bounding box center [288, 207] width 61 height 15
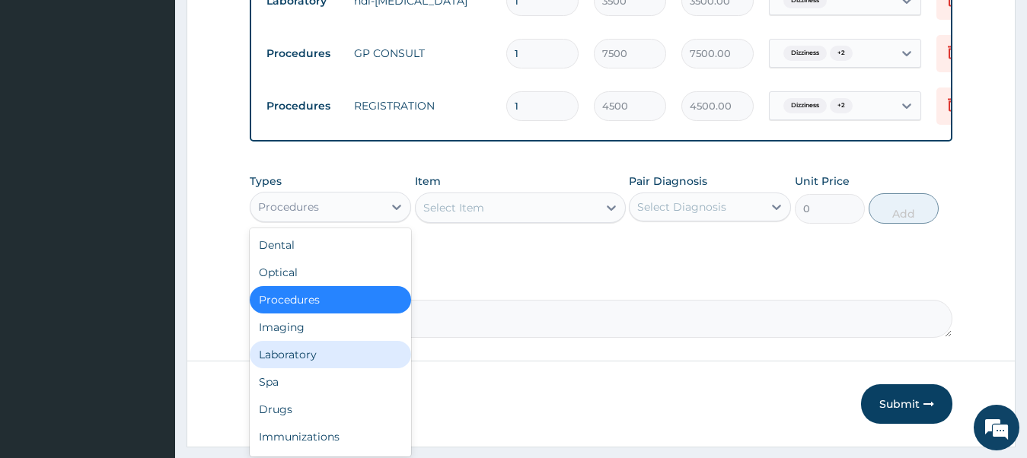
click at [305, 367] on div "Laboratory" at bounding box center [331, 354] width 162 height 27
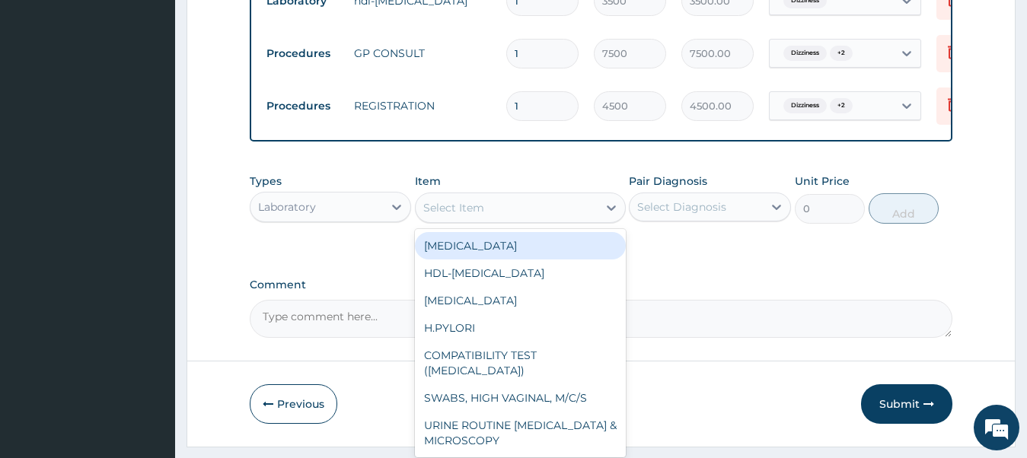
click at [497, 220] on div "Select Item" at bounding box center [507, 208] width 182 height 24
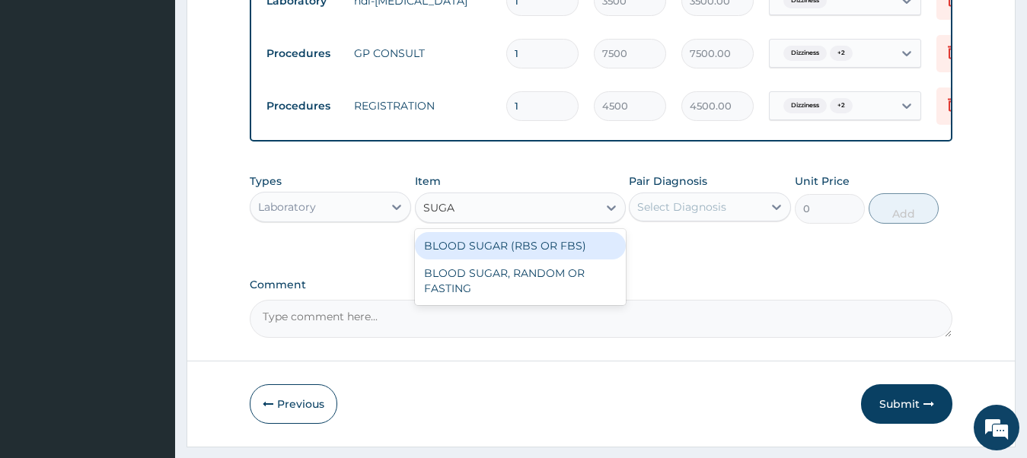
type input "SUGAR"
click at [505, 257] on div "BLOOD SUGAR (RBS OR FBS)" at bounding box center [520, 245] width 211 height 27
type input "3500"
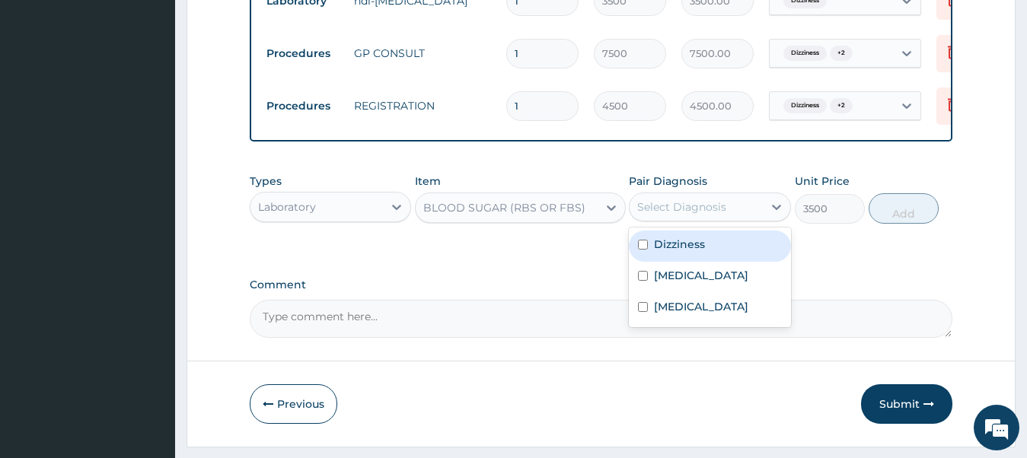
click at [695, 215] on div "Select Diagnosis" at bounding box center [681, 207] width 89 height 15
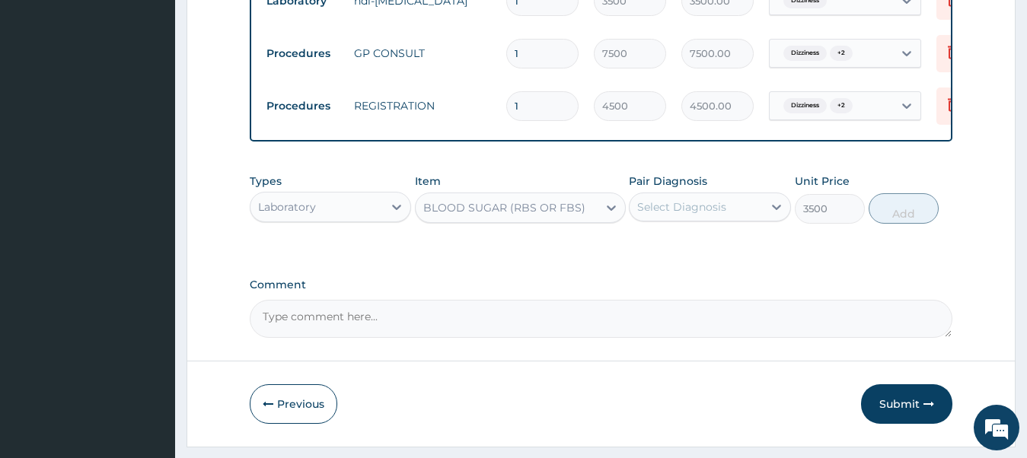
click at [695, 215] on div "Select Diagnosis" at bounding box center [681, 207] width 89 height 15
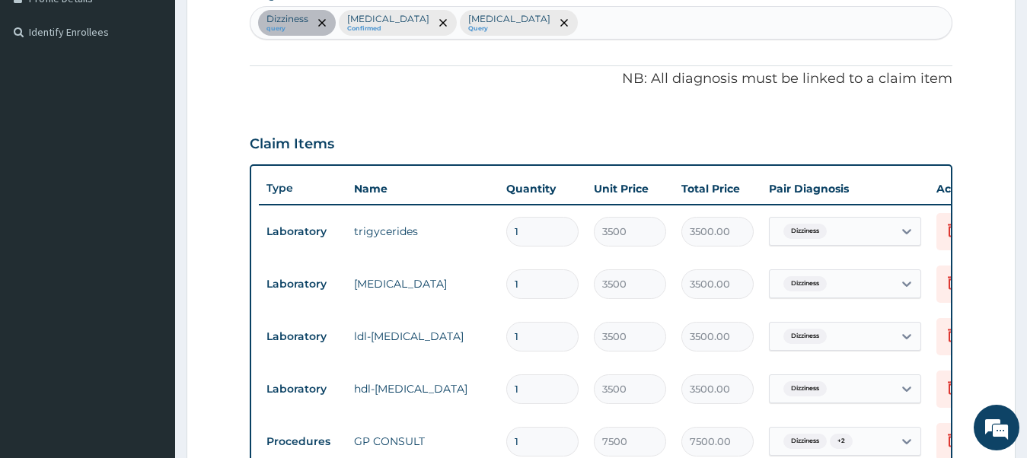
click at [521, 16] on div "Dizziness query Malaria Confirmed Sepsis Query" at bounding box center [602, 23] width 702 height 32
click at [612, 117] on div "PA Code / Prescription Code PA/5875D7 Encounter Date 11-07-2025 Important Notic…" at bounding box center [602, 234] width 704 height 983
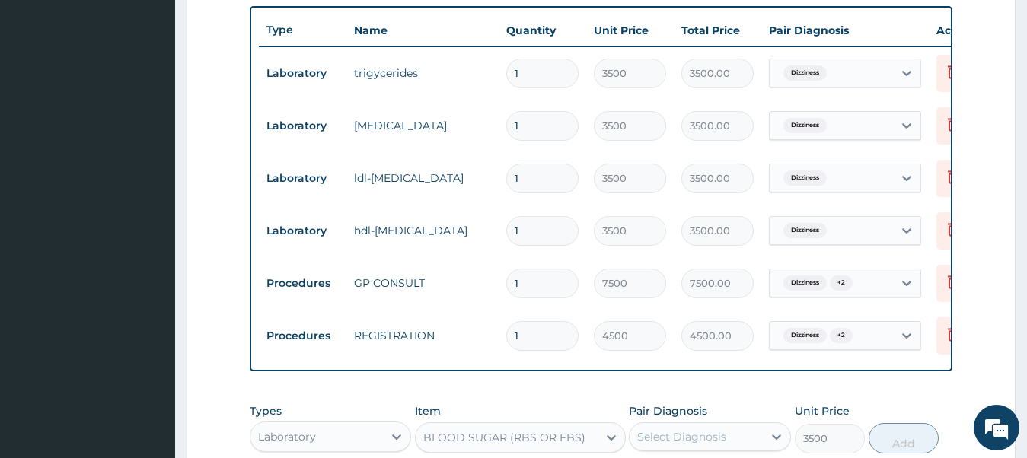
scroll to position [713, 0]
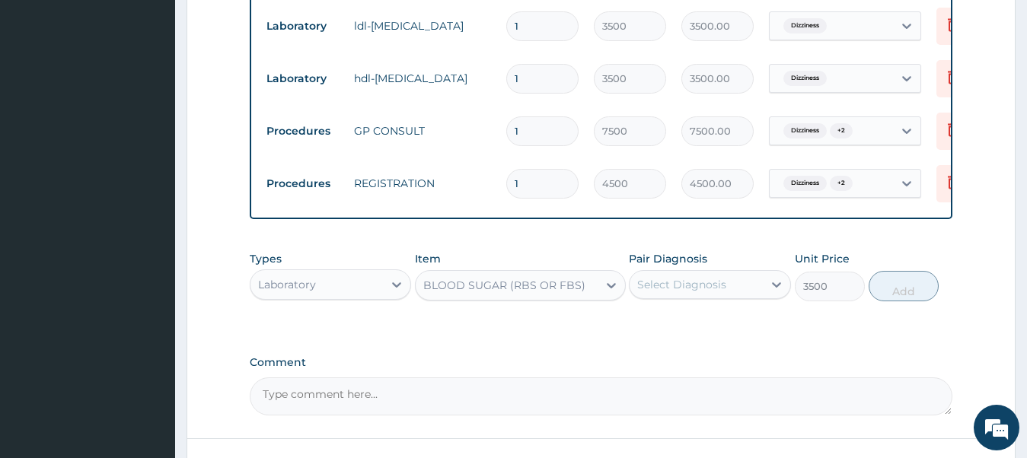
click at [715, 292] on div "Select Diagnosis" at bounding box center [681, 284] width 89 height 15
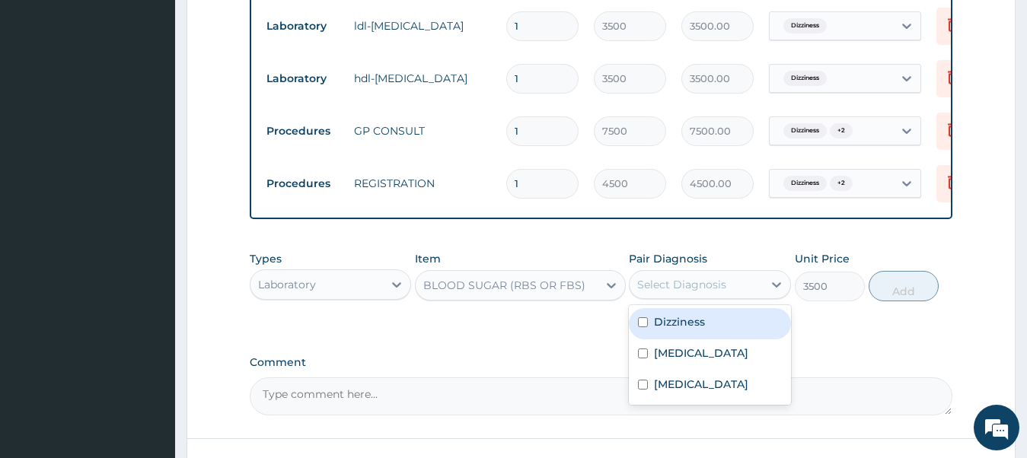
click at [698, 330] on label "Dizziness" at bounding box center [679, 322] width 51 height 15
checkbox input "true"
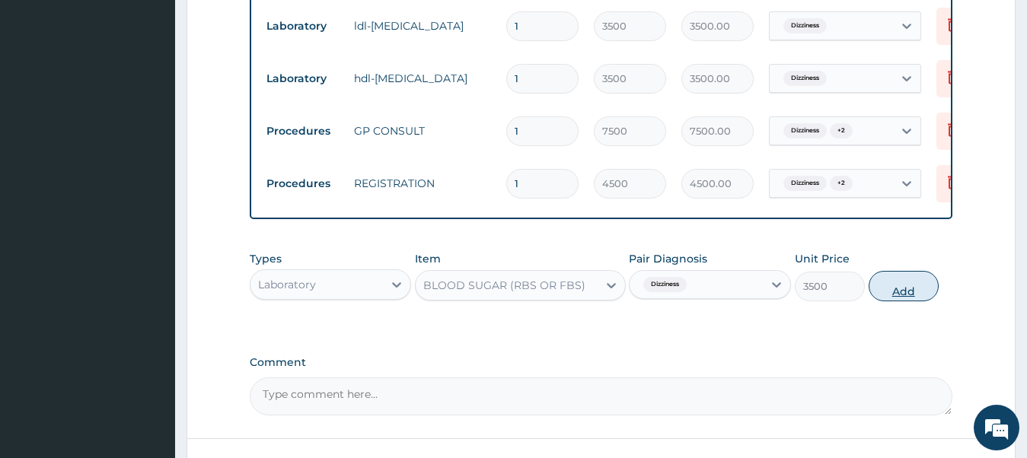
click at [899, 298] on button "Add" at bounding box center [904, 286] width 70 height 30
type input "0"
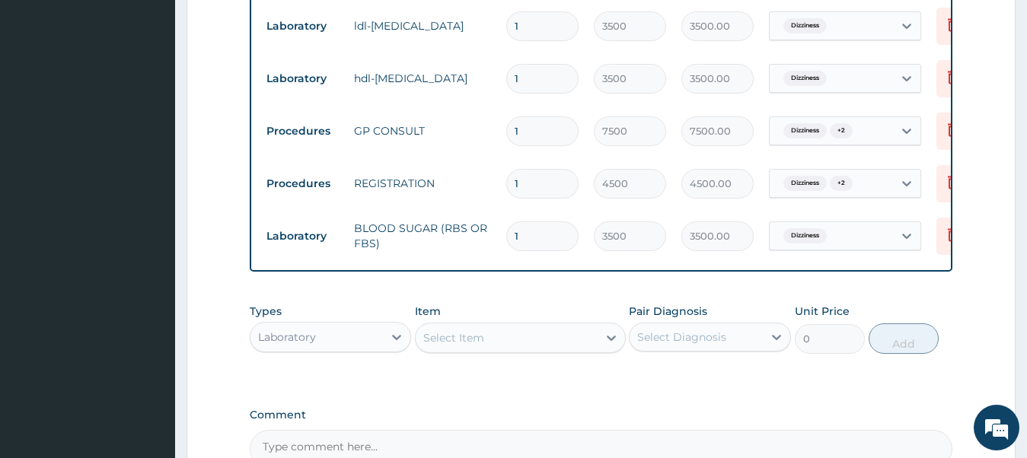
click at [451, 346] on div "Select Item" at bounding box center [453, 338] width 61 height 15
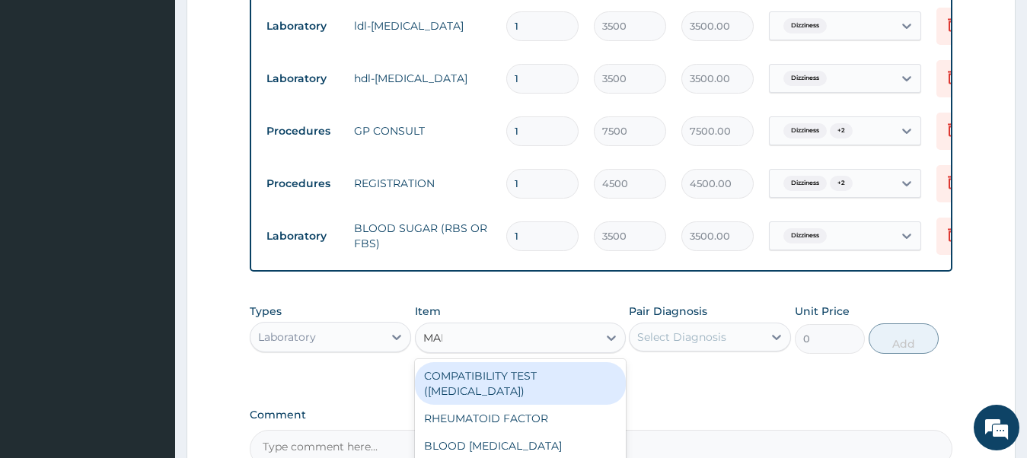
type input "MALA"
type input "3000"
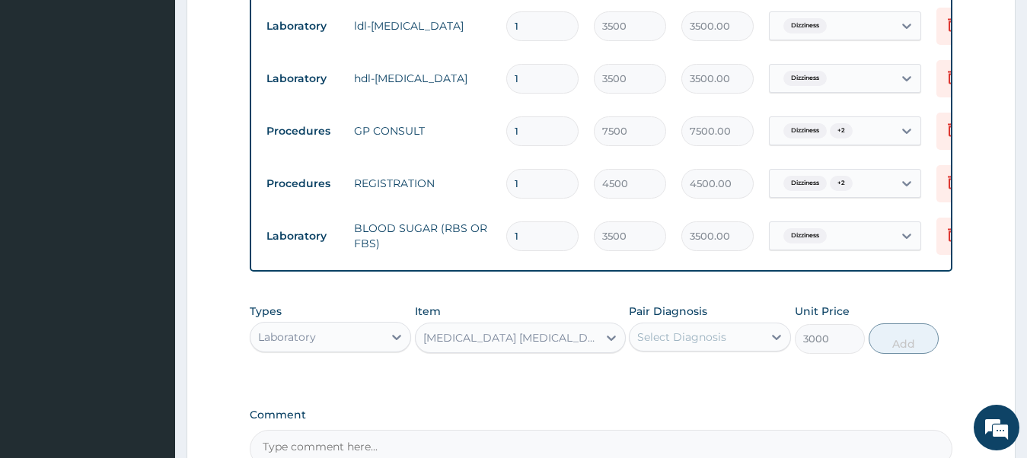
click at [649, 343] on div "Select Diagnosis" at bounding box center [681, 337] width 89 height 15
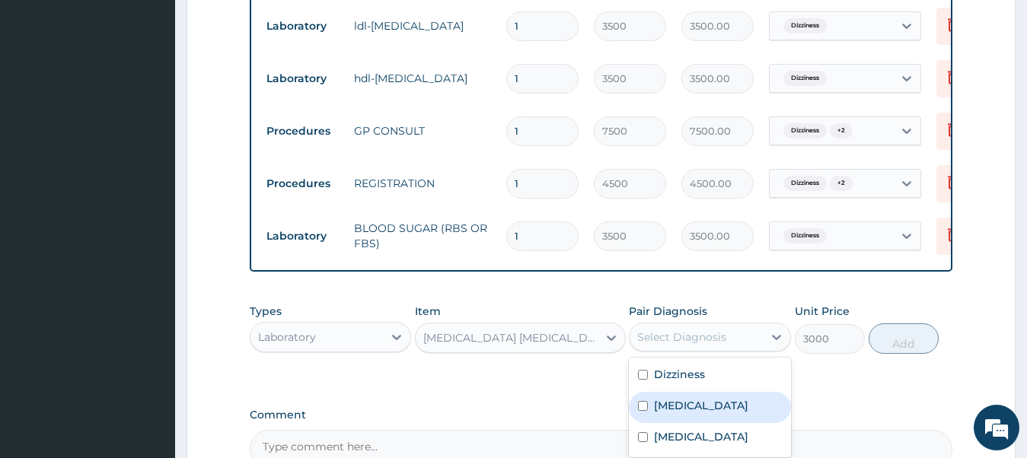
drag, startPoint x: 649, startPoint y: 414, endPoint x: 753, endPoint y: 416, distance: 104.3
click at [648, 411] on input "checkbox" at bounding box center [643, 406] width 10 height 10
checkbox input "true"
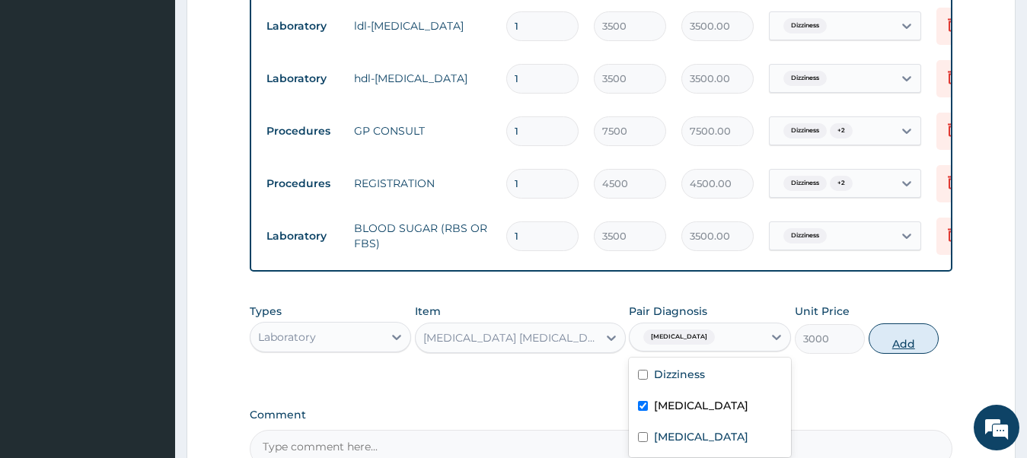
click at [889, 354] on button "Add" at bounding box center [904, 339] width 70 height 30
type input "0"
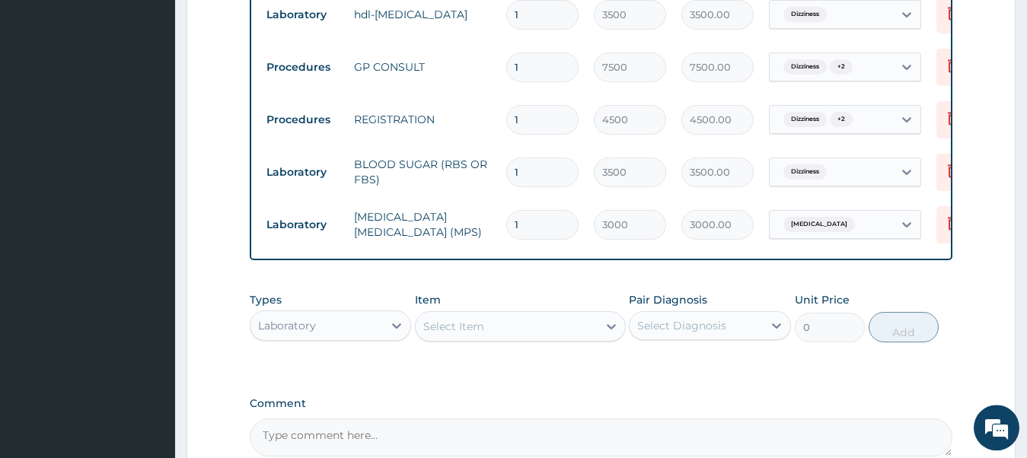
scroll to position [791, 0]
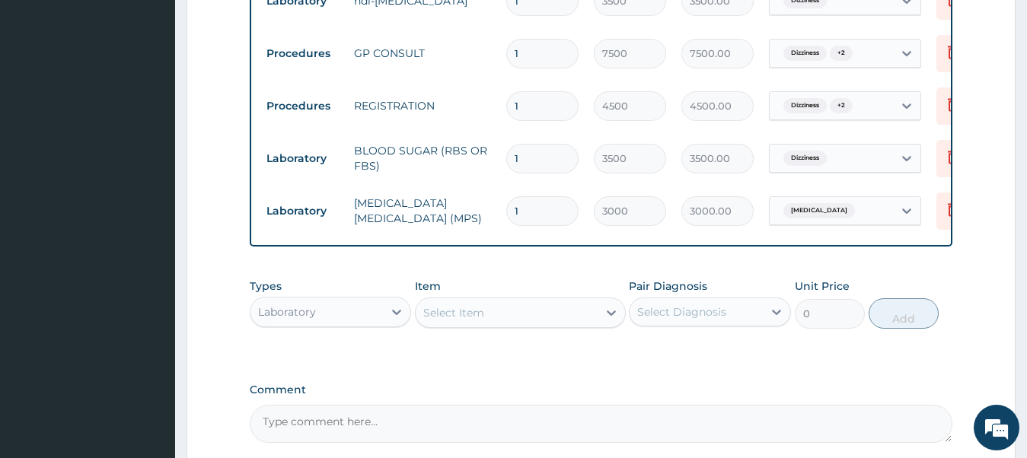
click at [348, 324] on div "Laboratory" at bounding box center [317, 312] width 133 height 24
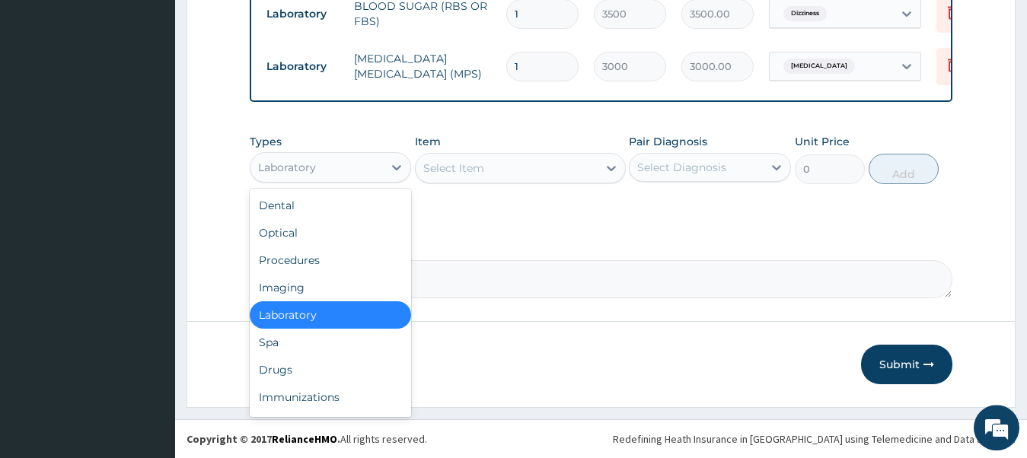
scroll to position [948, 0]
drag, startPoint x: 286, startPoint y: 371, endPoint x: 307, endPoint y: 346, distance: 32.5
click at [286, 371] on div "Drugs" at bounding box center [331, 369] width 162 height 27
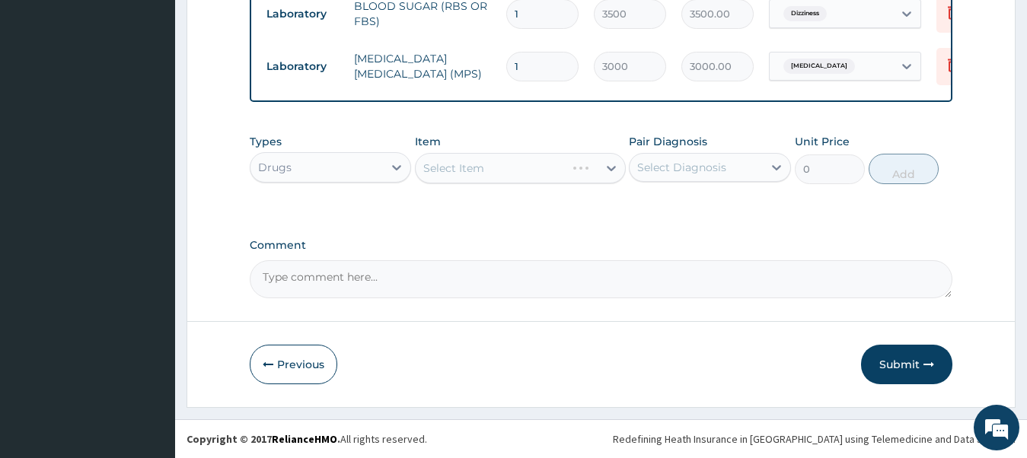
click at [476, 169] on div "Select Item" at bounding box center [520, 168] width 211 height 30
click at [476, 169] on div "Select Item" at bounding box center [453, 168] width 61 height 15
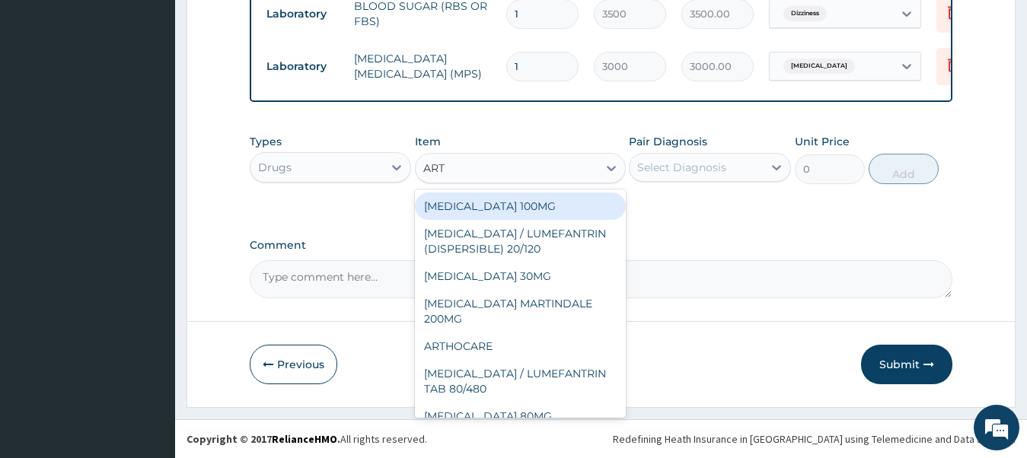
type input "ARTE"
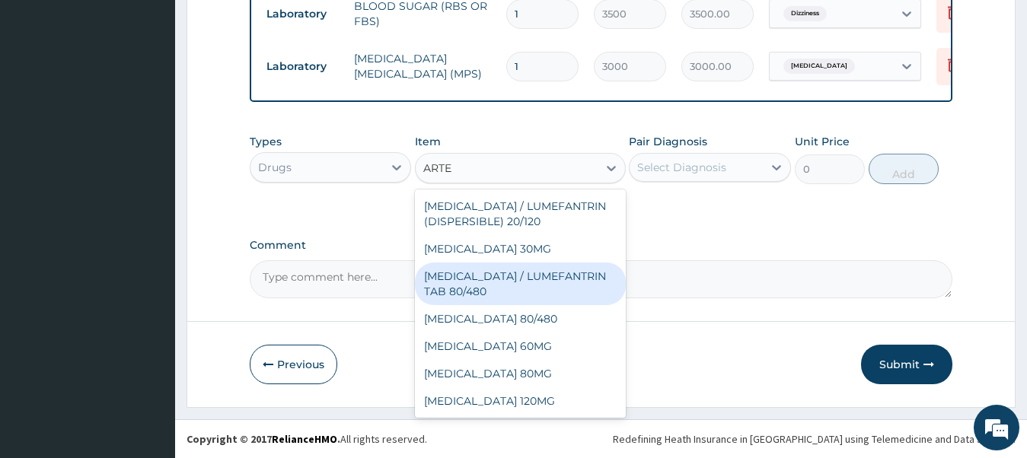
click at [507, 282] on div "ARTEMETHER / LUMEFANTRIN TAB 80/480" at bounding box center [520, 284] width 211 height 43
type input "2500"
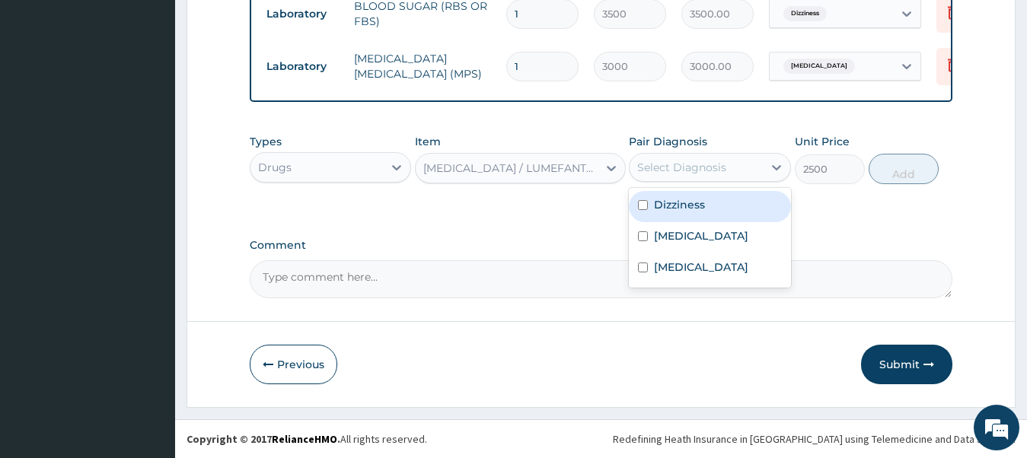
click at [707, 179] on div "Select Diagnosis" at bounding box center [696, 167] width 133 height 24
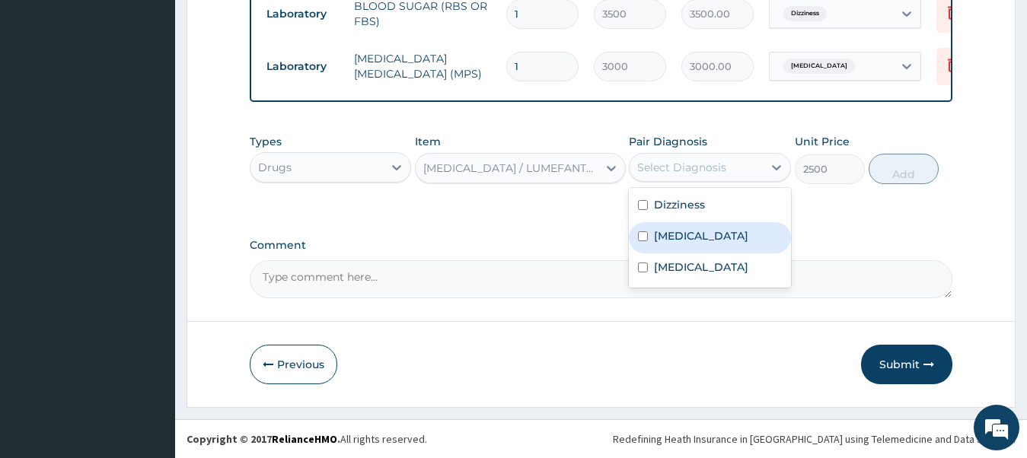
click at [699, 238] on div "Malaria" at bounding box center [710, 237] width 162 height 31
checkbox input "true"
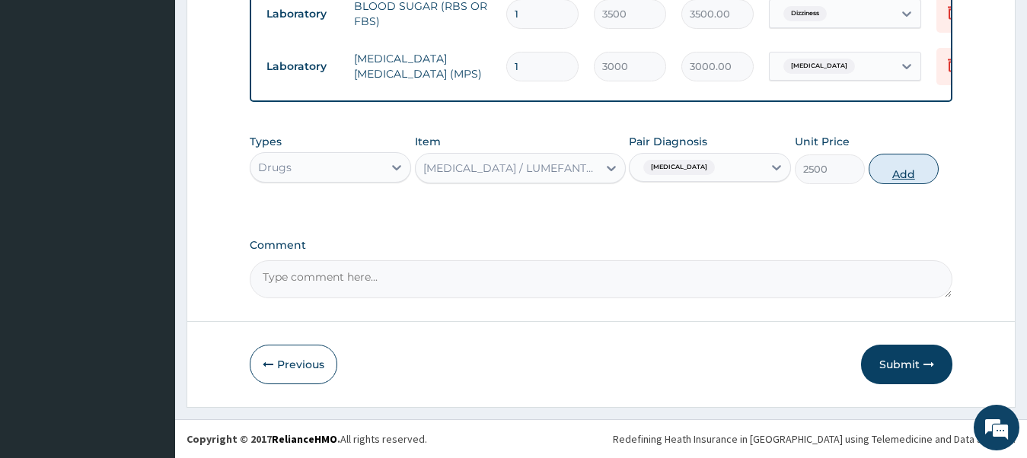
click at [906, 171] on button "Add" at bounding box center [904, 169] width 70 height 30
type input "0"
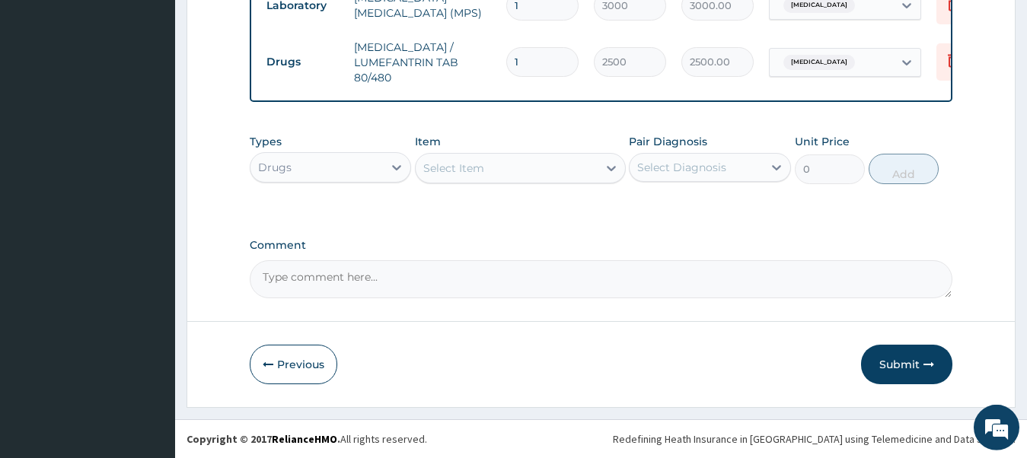
scroll to position [1009, 0]
click at [903, 366] on button "Submit" at bounding box center [906, 365] width 91 height 40
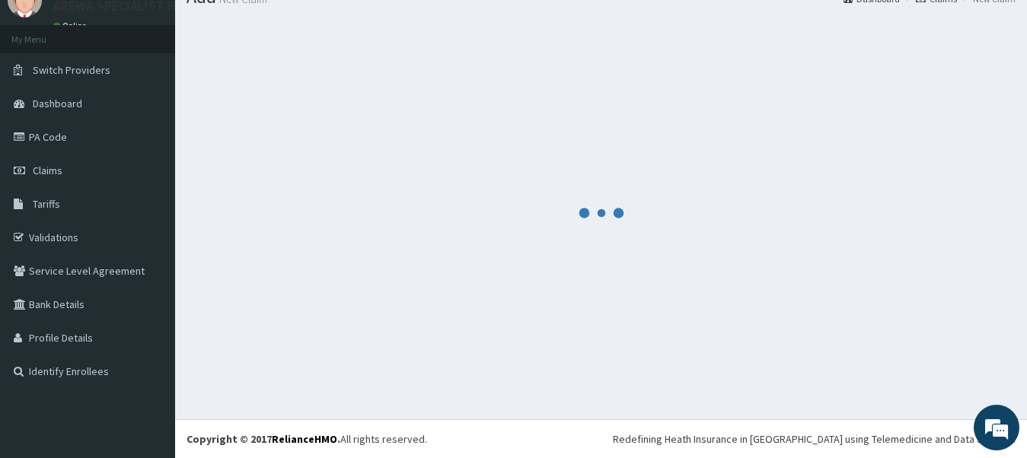
scroll to position [62, 0]
